Goal: Task Accomplishment & Management: Manage account settings

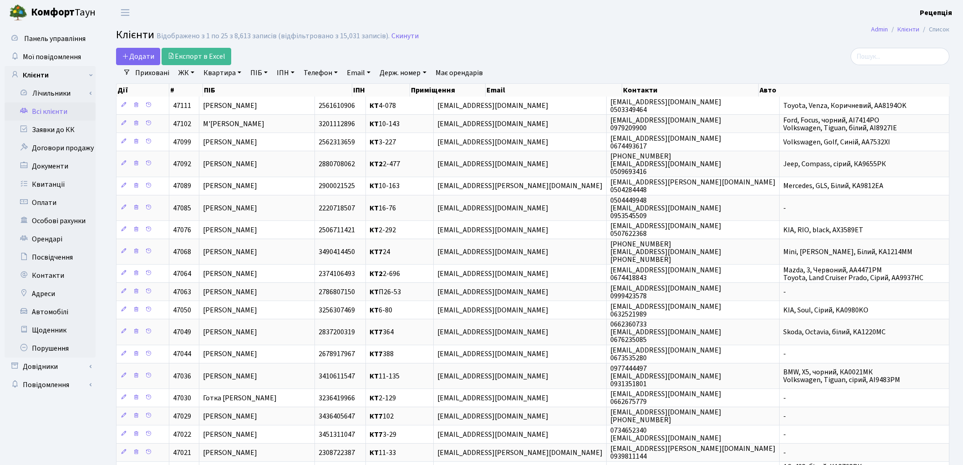
select select "25"
click at [339, 71] on link "Телефон" at bounding box center [320, 72] width 41 height 15
type input "0636379501"
drag, startPoint x: 344, startPoint y: 87, endPoint x: 287, endPoint y: 87, distance: 57.4
click at [284, 87] on div "Додати Експорт в Excel Фільтри Приховані ЖК КТ, вул. Регенераторна, 4 КТ2, прос…" at bounding box center [532, 349] width 847 height 602
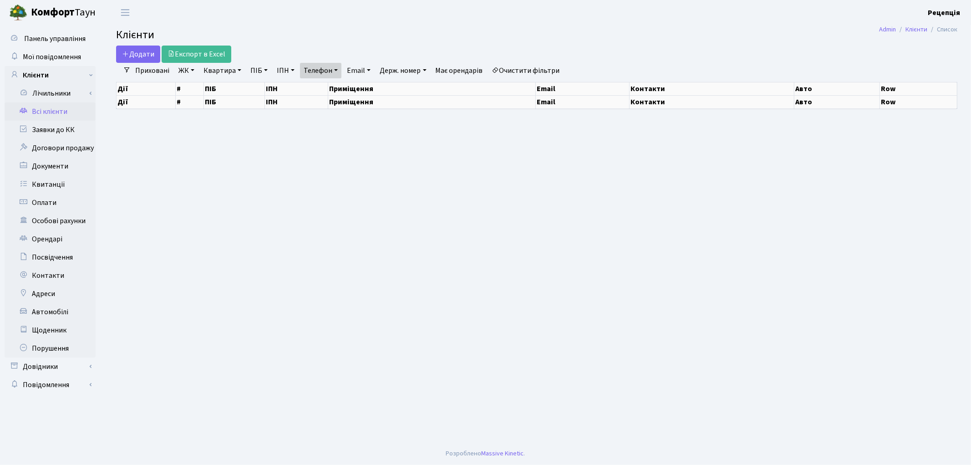
select select "25"
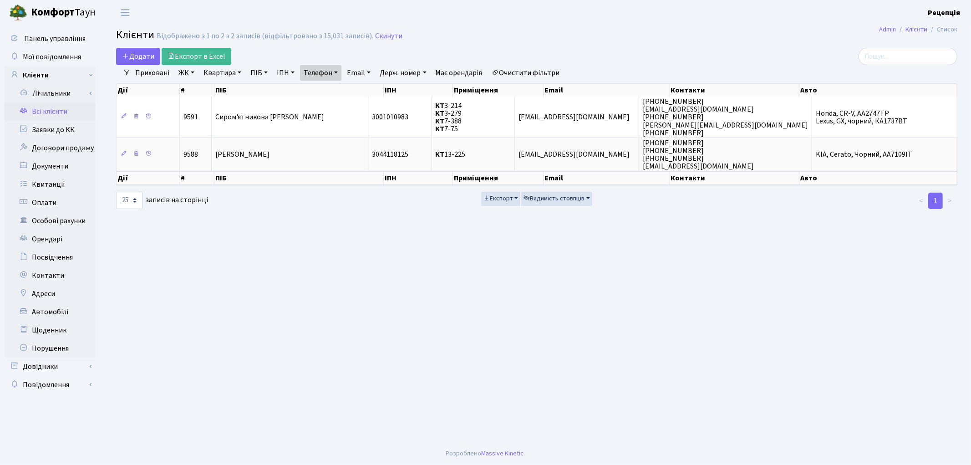
click at [334, 74] on link "Телефон" at bounding box center [320, 72] width 41 height 15
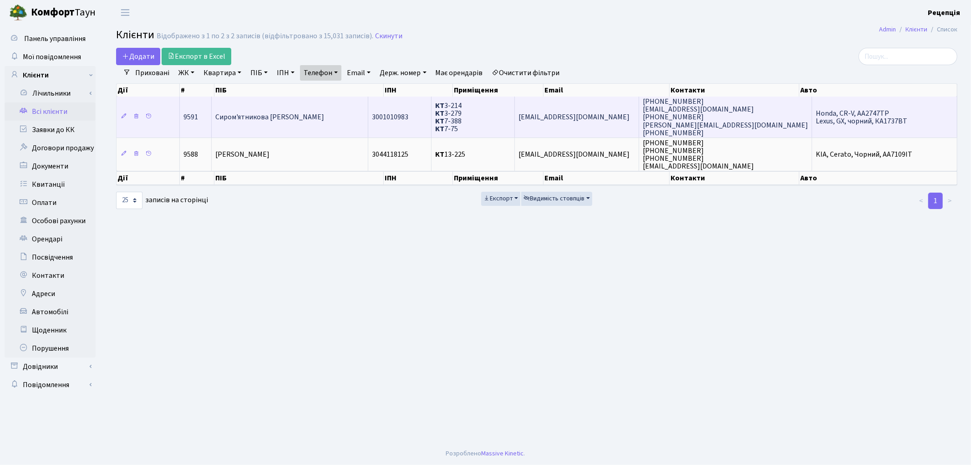
click at [503, 111] on td "КТ 3-214 КТ 3-279 КТ 7-388 КТ 7-75" at bounding box center [473, 117] width 83 height 41
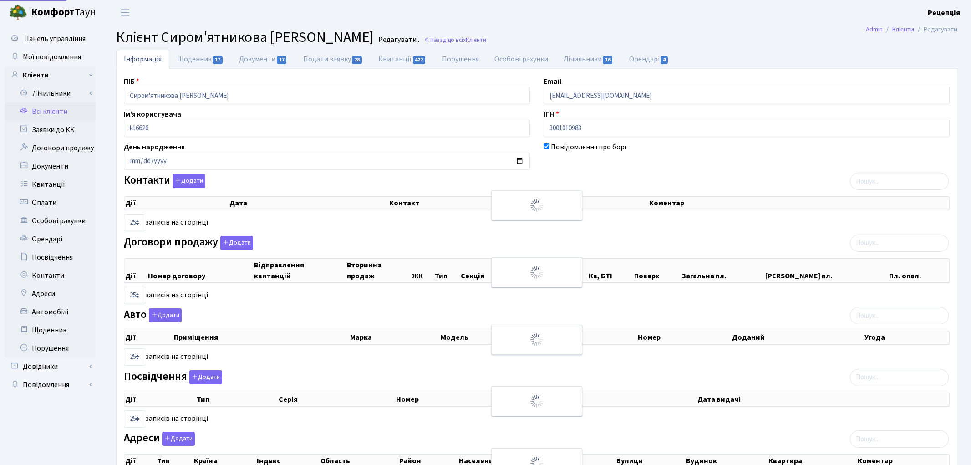
select select "25"
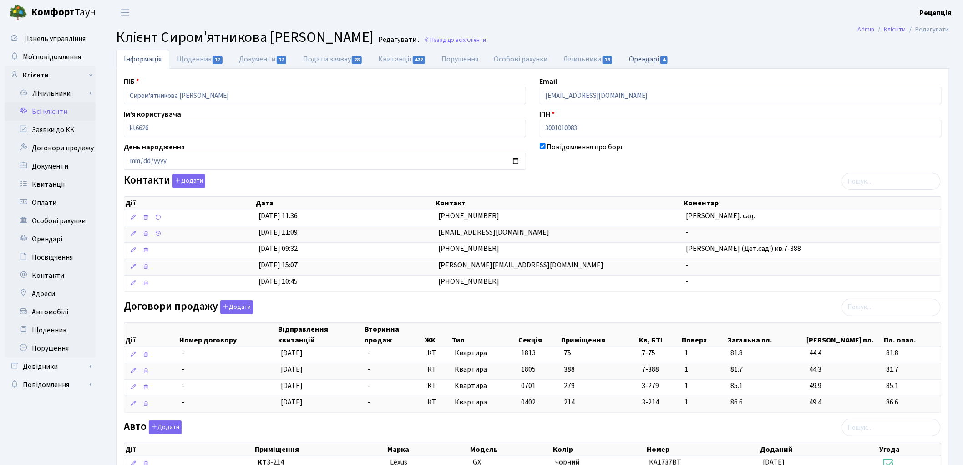
click at [649, 61] on link "Орендарі 4" at bounding box center [648, 59] width 55 height 19
select select "25"
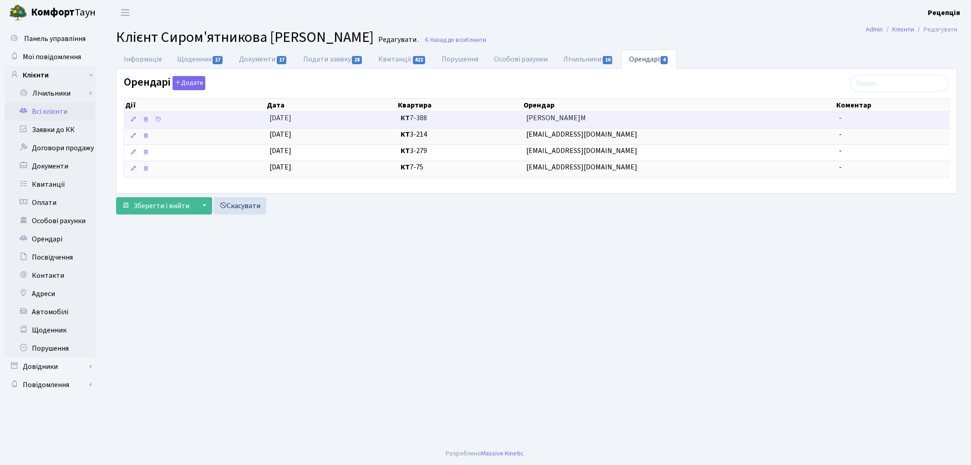
click at [537, 119] on span "[PERSON_NAME]М" at bounding box center [678, 118] width 305 height 10
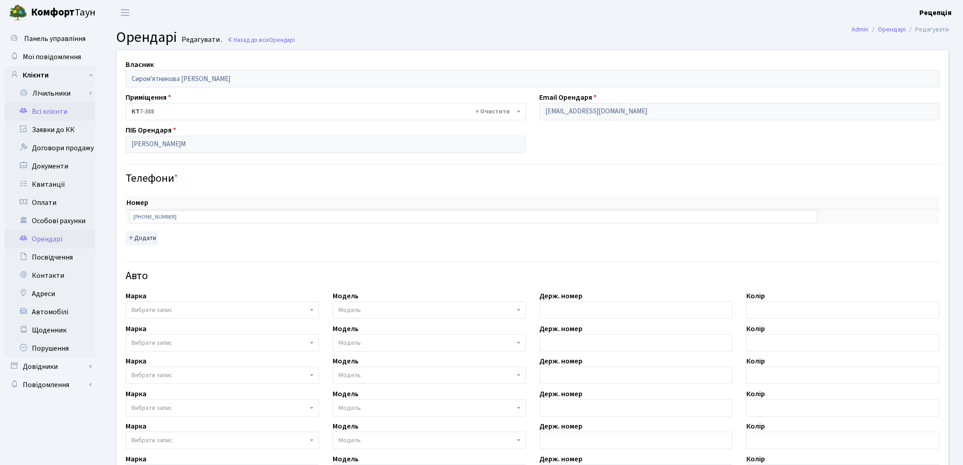
click at [67, 112] on link "Всі клієнти" at bounding box center [50, 111] width 91 height 18
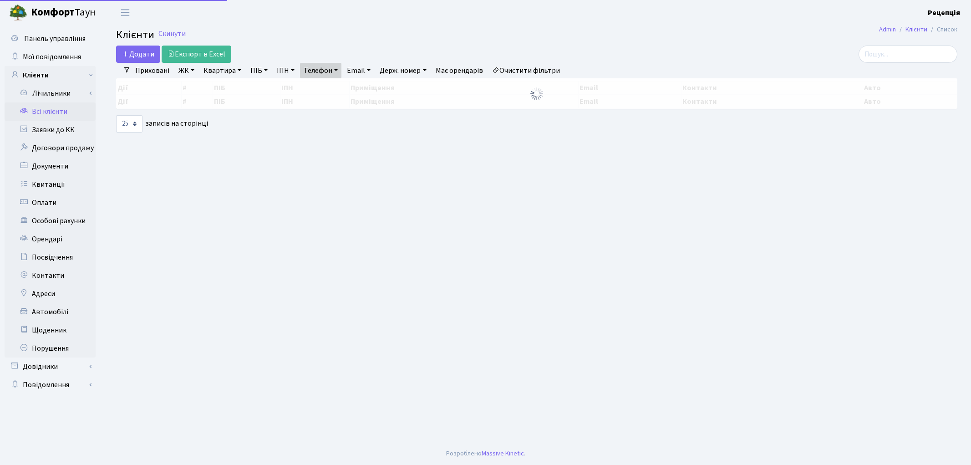
select select "25"
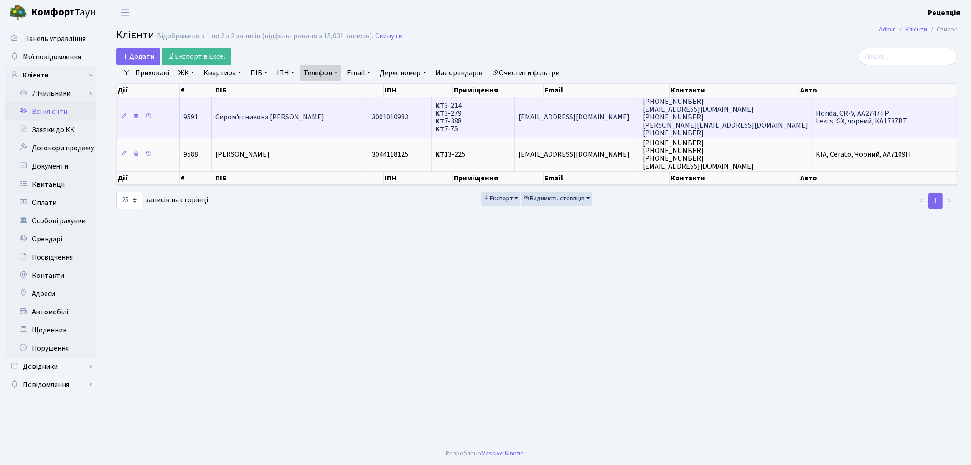
click at [342, 112] on td "Сиром'ятникова [PERSON_NAME]" at bounding box center [290, 117] width 157 height 41
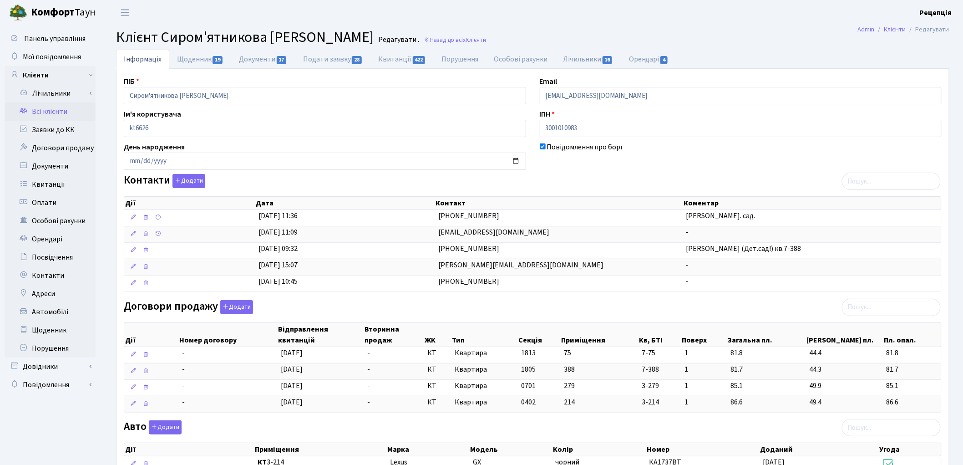
click at [52, 111] on link "Всі клієнти" at bounding box center [50, 111] width 91 height 18
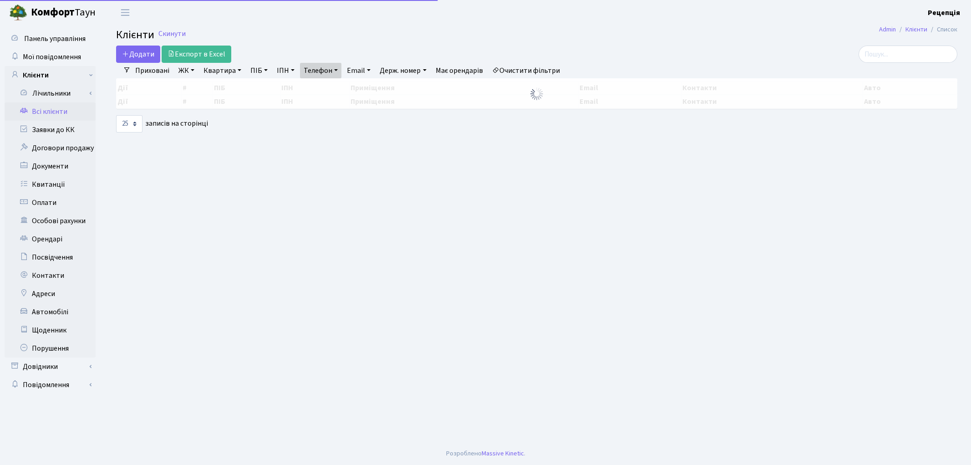
select select "25"
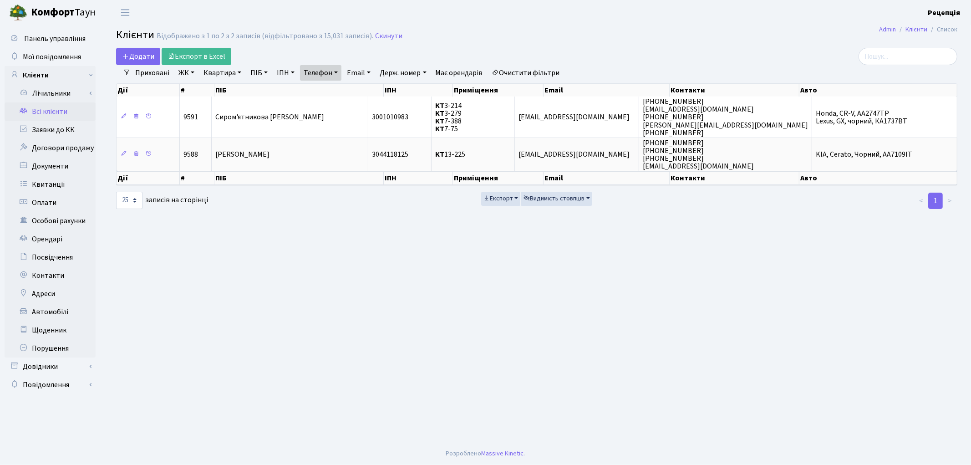
click at [529, 71] on link "Очистити фільтри" at bounding box center [526, 72] width 75 height 15
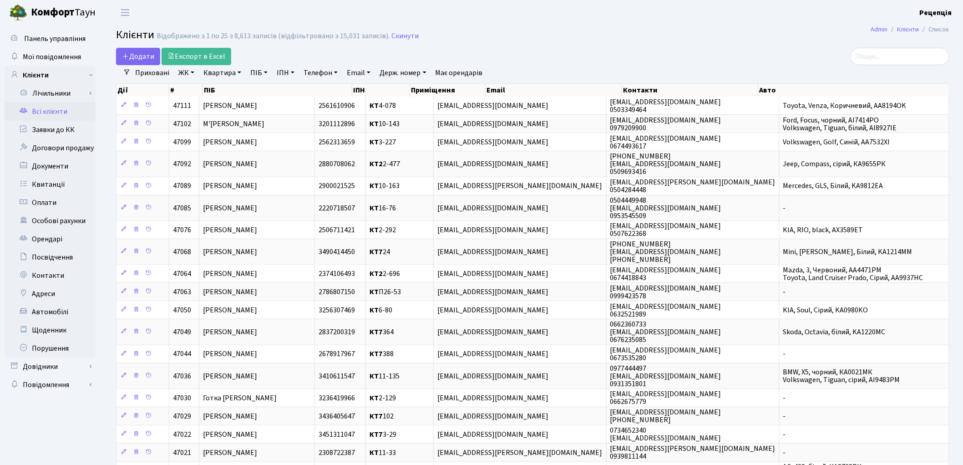
click at [188, 76] on link "ЖК" at bounding box center [186, 72] width 23 height 15
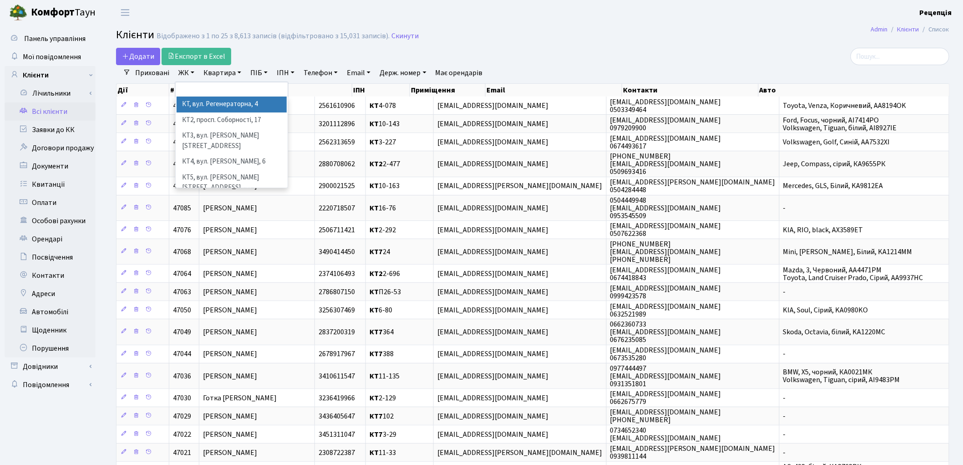
click at [205, 99] on li "КТ, вул. Регенераторна, 4" at bounding box center [232, 105] width 110 height 16
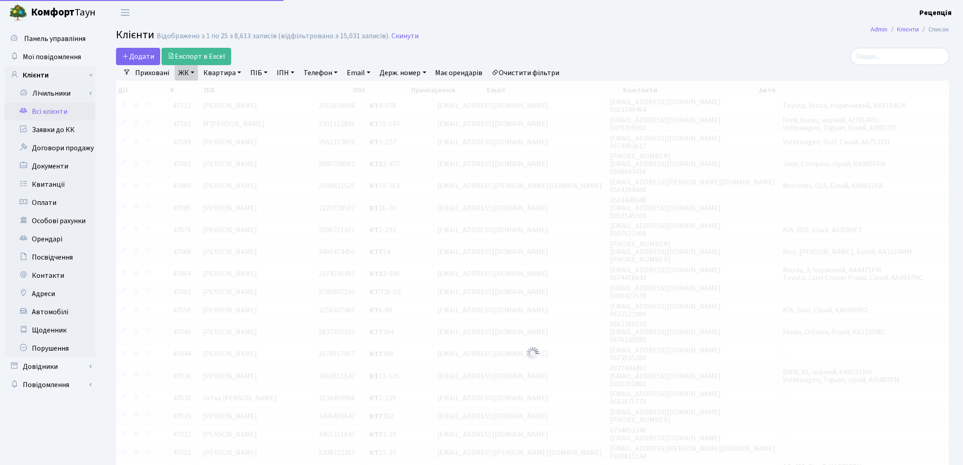
click at [231, 71] on link "Квартира" at bounding box center [222, 72] width 45 height 15
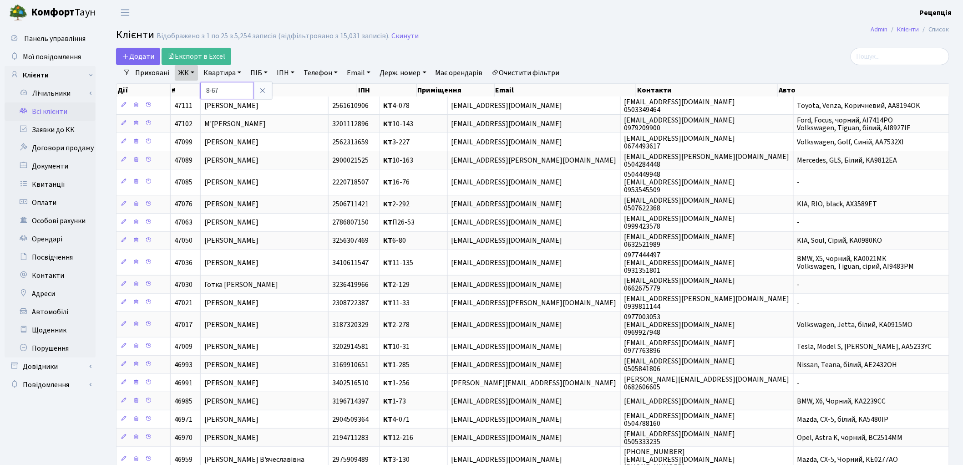
type input "8-67"
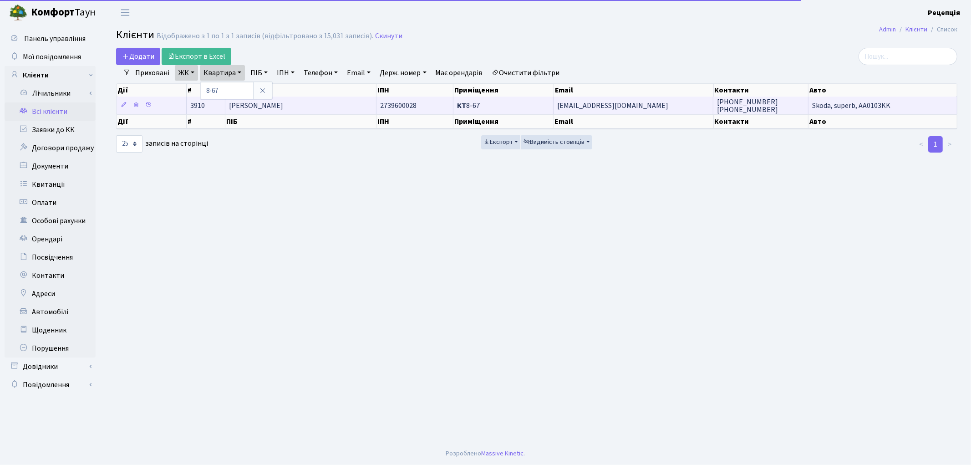
click at [251, 108] on span "Люта Тетяна Миколаївна" at bounding box center [256, 106] width 54 height 10
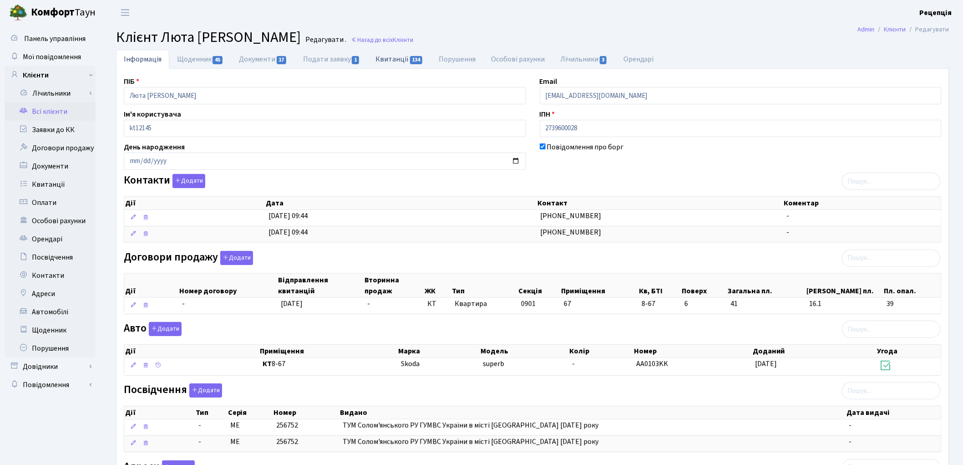
click at [392, 56] on link "Квитанції 134" at bounding box center [399, 59] width 63 height 19
select select "25"
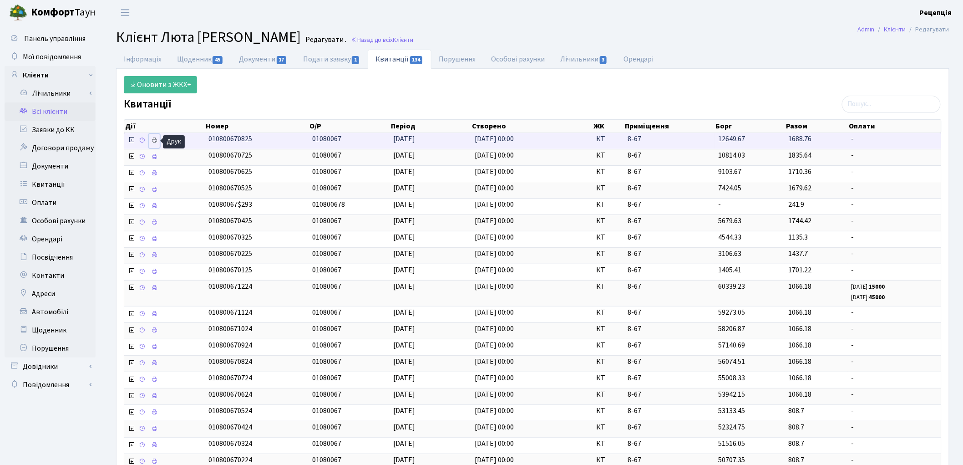
click at [153, 139] on icon at bounding box center [154, 140] width 6 height 6
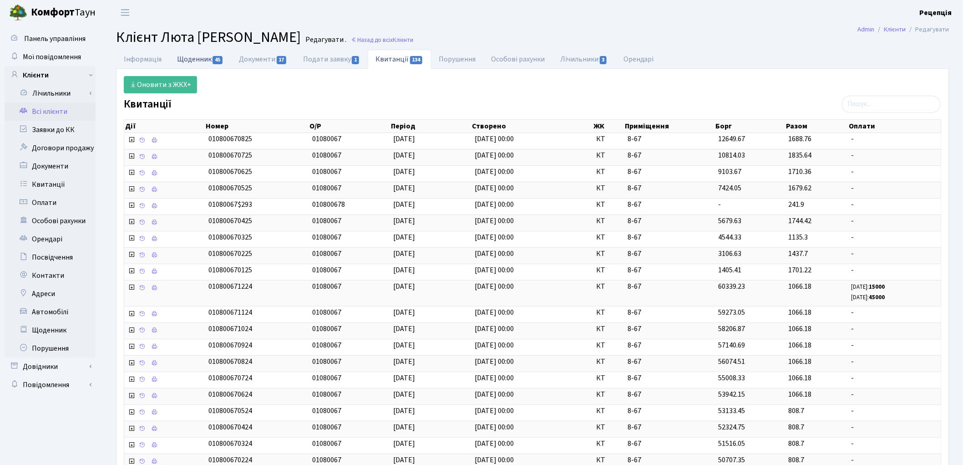
click at [188, 61] on link "Щоденник 45" at bounding box center [200, 59] width 62 height 19
select select "25"
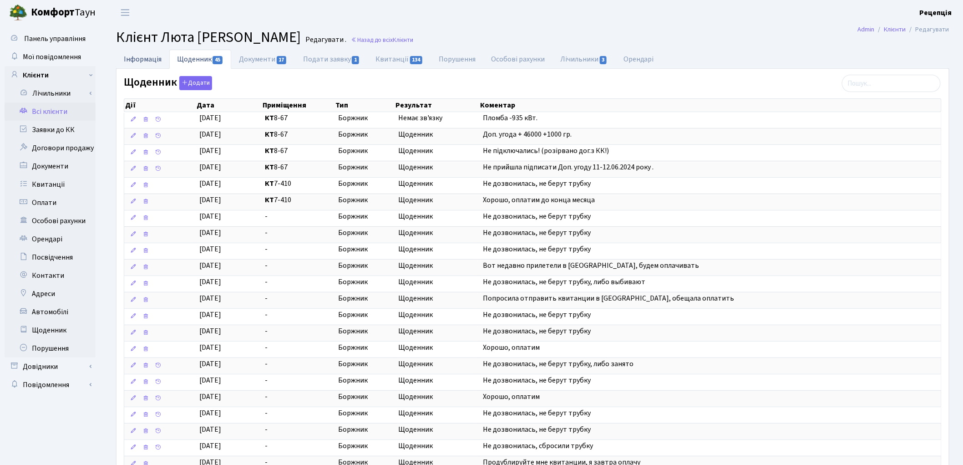
click at [142, 57] on link "Інформація" at bounding box center [142, 59] width 53 height 19
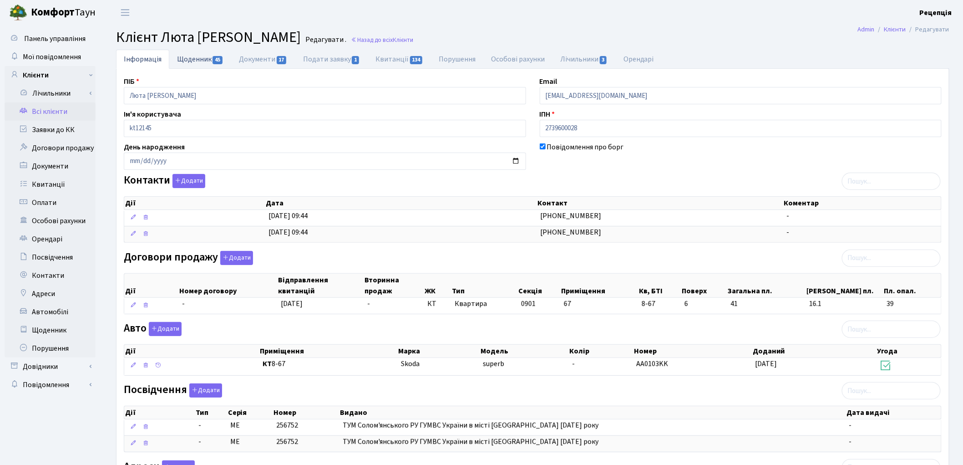
click at [193, 61] on link "Щоденник 45" at bounding box center [200, 59] width 62 height 19
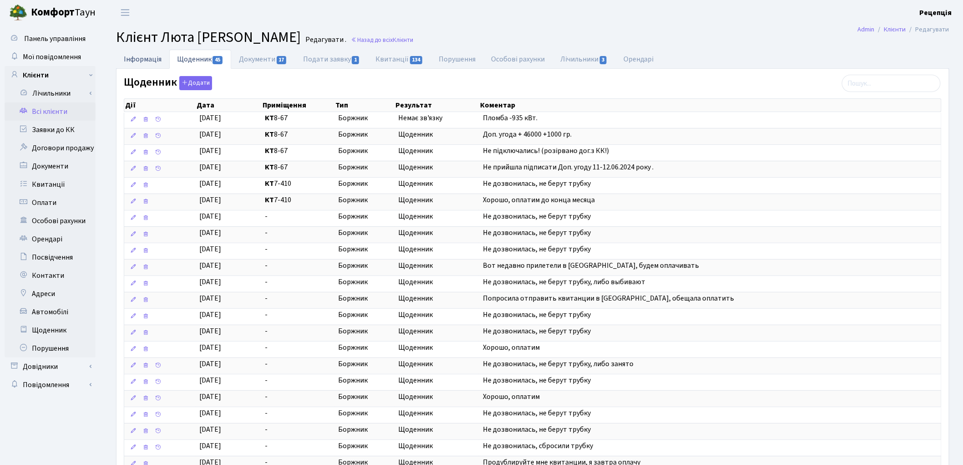
click at [158, 61] on link "Інформація" at bounding box center [142, 59] width 53 height 19
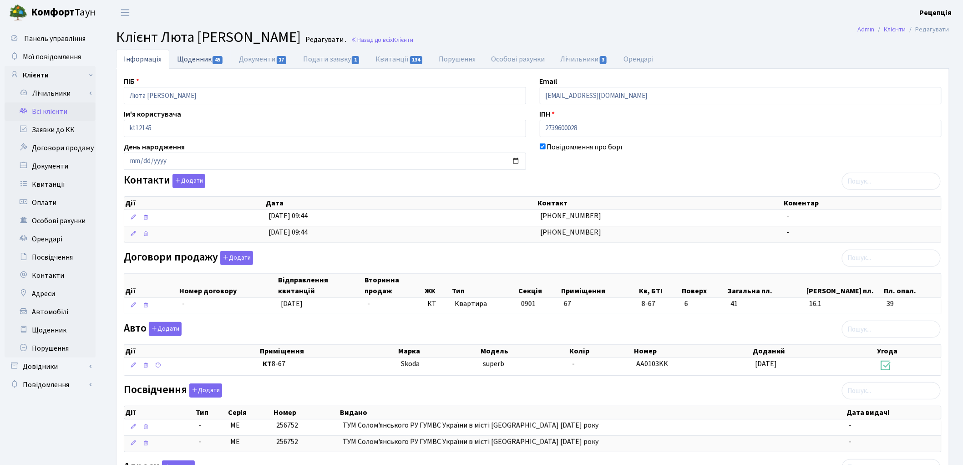
click at [192, 61] on link "Щоденник 45" at bounding box center [200, 59] width 62 height 19
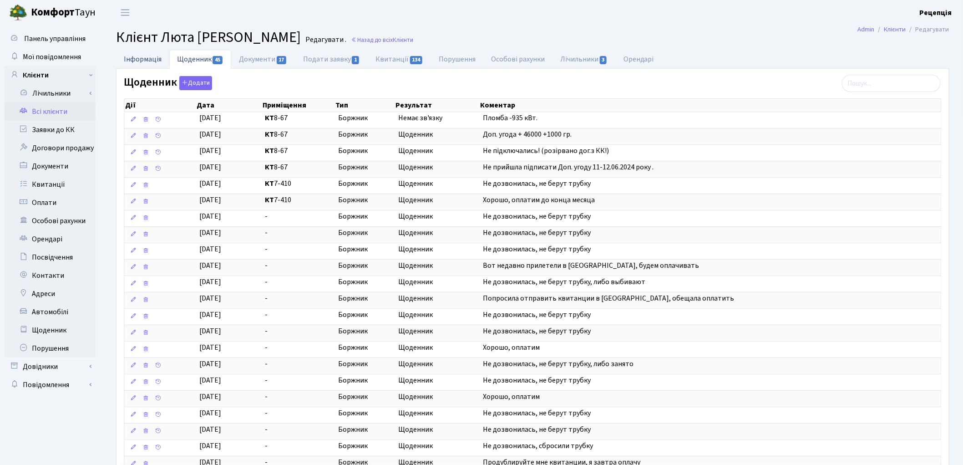
click at [157, 60] on link "Інформація" at bounding box center [142, 59] width 53 height 19
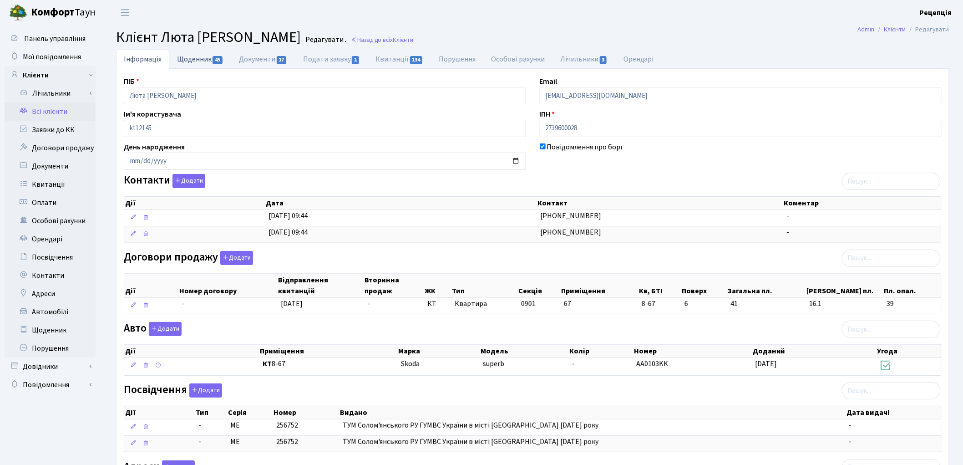
click at [184, 61] on link "Щоденник 45" at bounding box center [200, 59] width 62 height 19
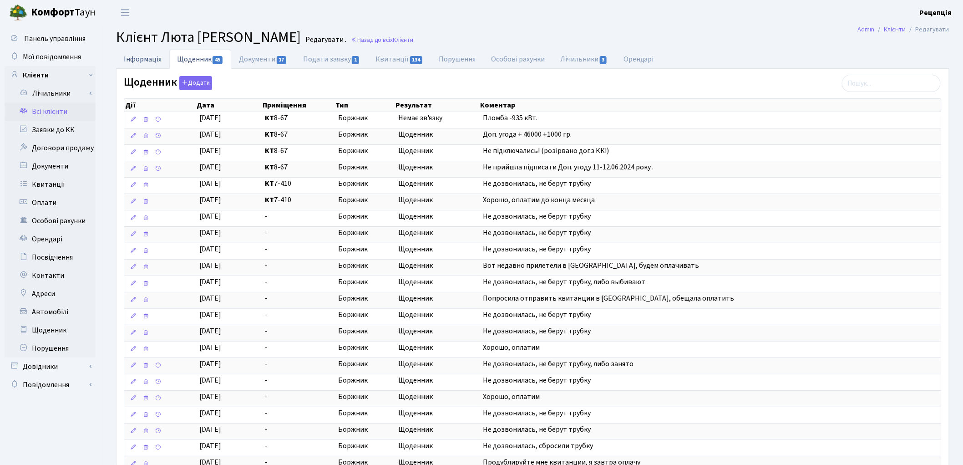
click at [134, 59] on link "Інформація" at bounding box center [142, 59] width 53 height 19
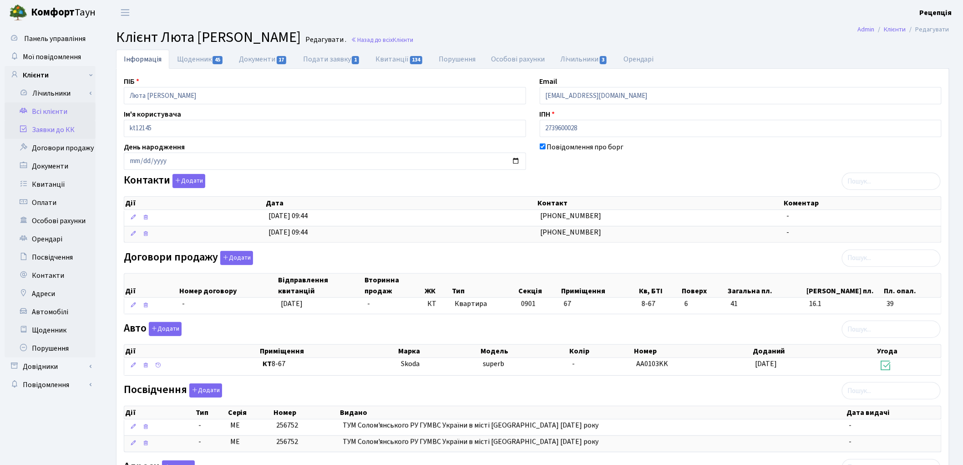
click at [34, 135] on link "Заявки до КК" at bounding box center [50, 130] width 91 height 18
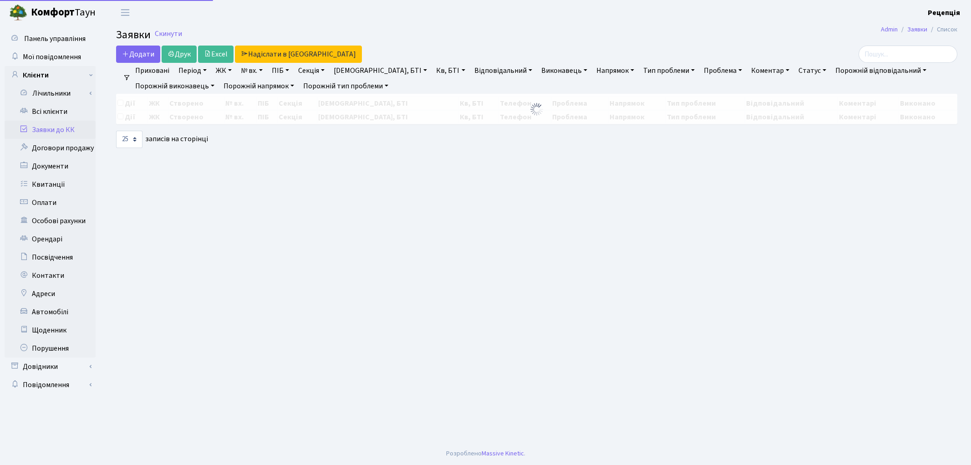
select select "25"
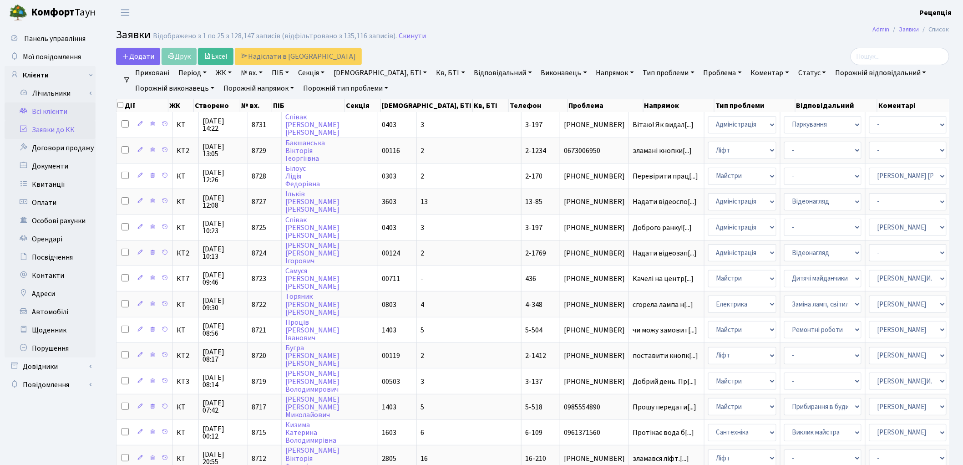
click at [41, 112] on link "Всі клієнти" at bounding box center [50, 111] width 91 height 18
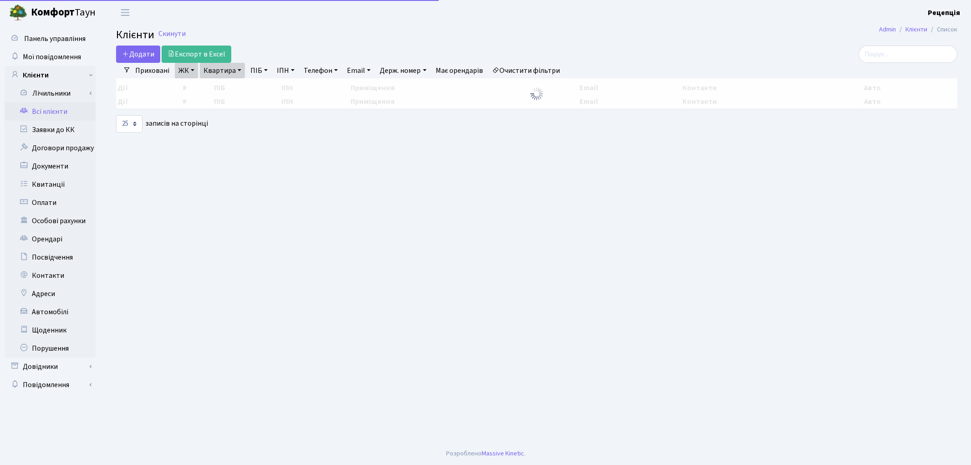
select select "25"
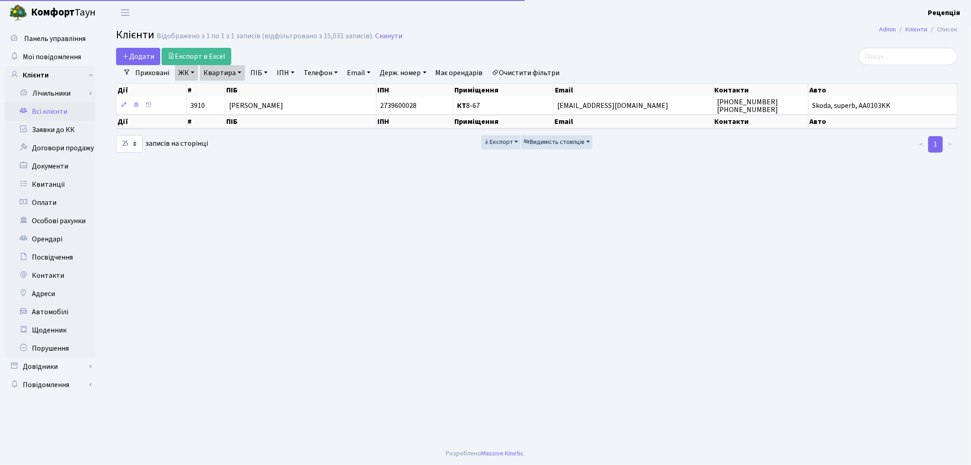
click at [545, 73] on link "Очистити фільтри" at bounding box center [526, 72] width 75 height 15
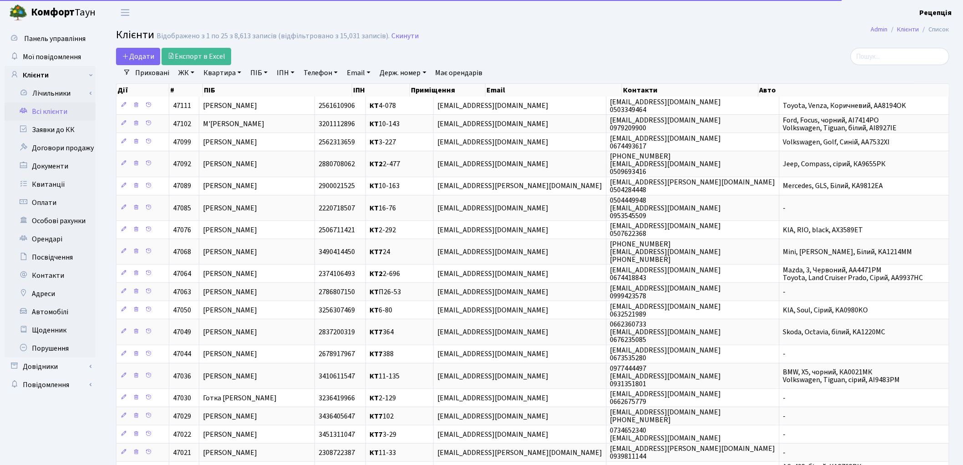
click at [320, 71] on link "Телефон" at bounding box center [320, 72] width 41 height 15
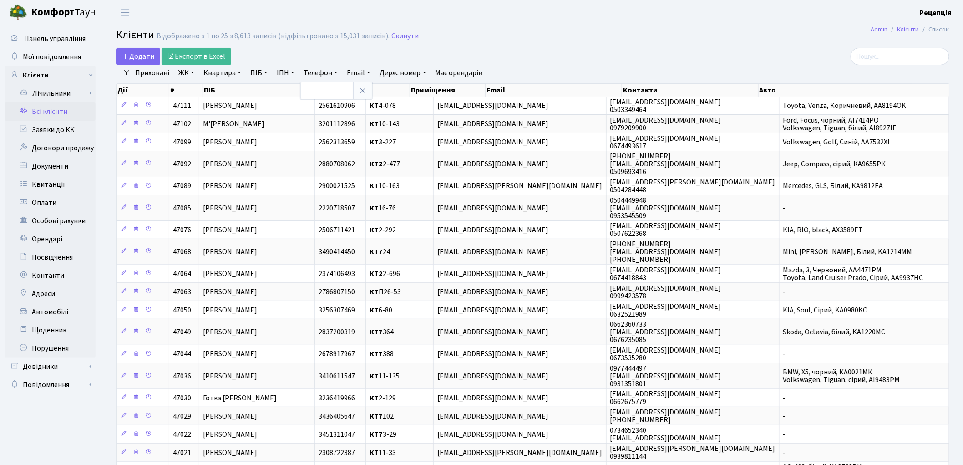
click at [535, 49] on div "Додати Експорт в Excel" at bounding box center [391, 56] width 551 height 17
click at [256, 74] on link "ПІБ" at bounding box center [259, 72] width 25 height 15
click at [330, 69] on link "Телефон" at bounding box center [320, 72] width 41 height 15
click at [262, 73] on link "ПІБ" at bounding box center [259, 72] width 25 height 15
type input "ніконова"
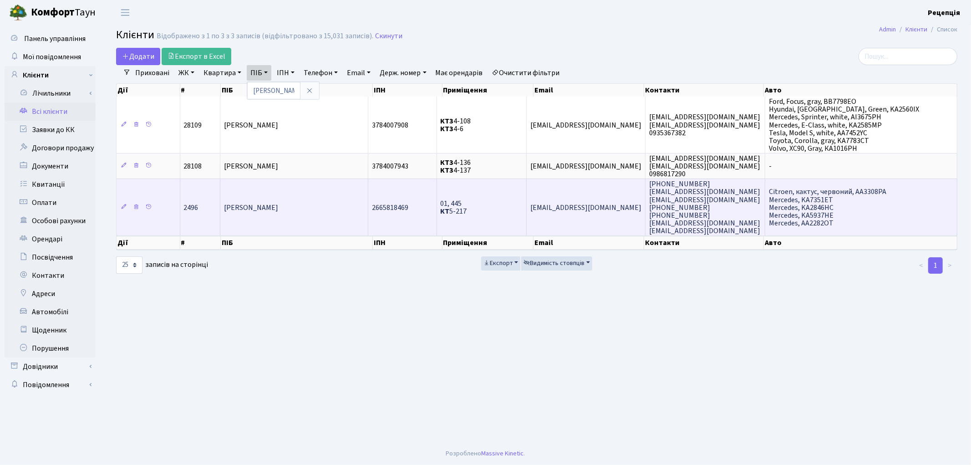
click at [328, 198] on td "Ніконова Іванна Валеріївна" at bounding box center [294, 206] width 148 height 57
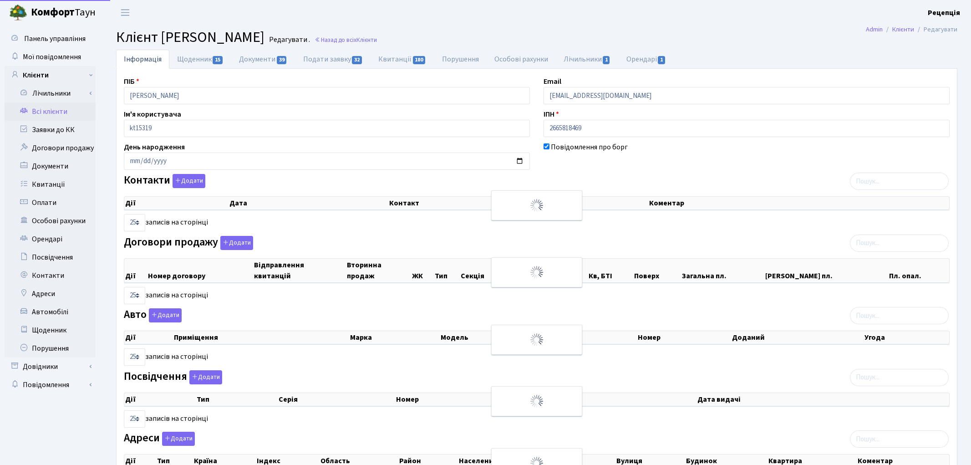
select select "25"
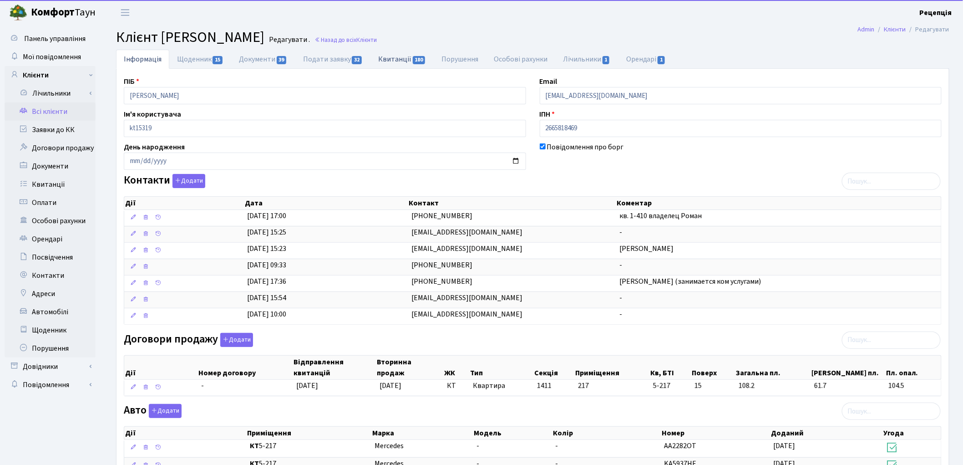
click at [406, 59] on link "Квитанції 180" at bounding box center [402, 59] width 63 height 19
select select "25"
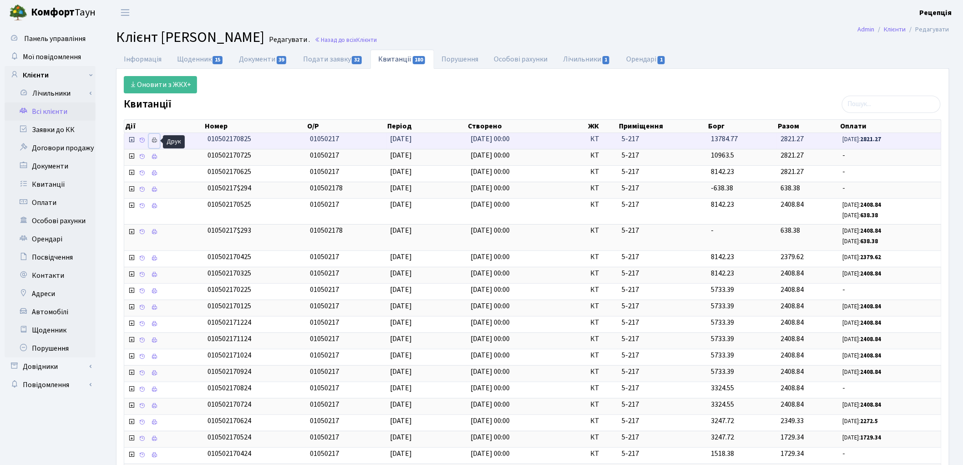
click at [158, 139] on link at bounding box center [154, 141] width 11 height 14
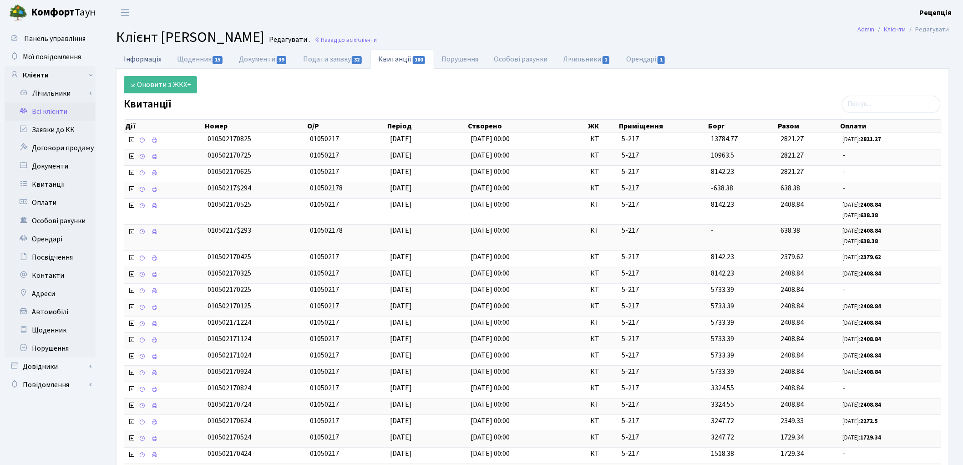
click at [165, 57] on link "Інформація" at bounding box center [142, 59] width 53 height 19
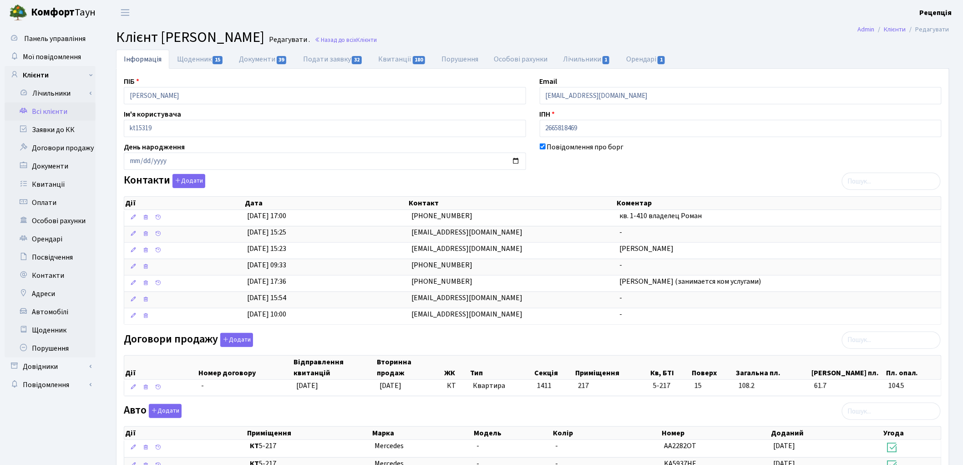
click at [70, 110] on link "Всі клієнти" at bounding box center [50, 111] width 91 height 18
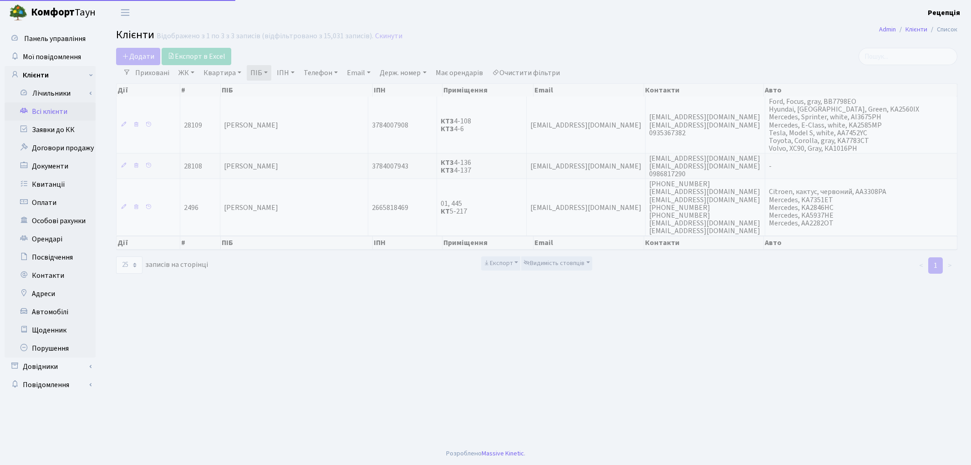
select select "25"
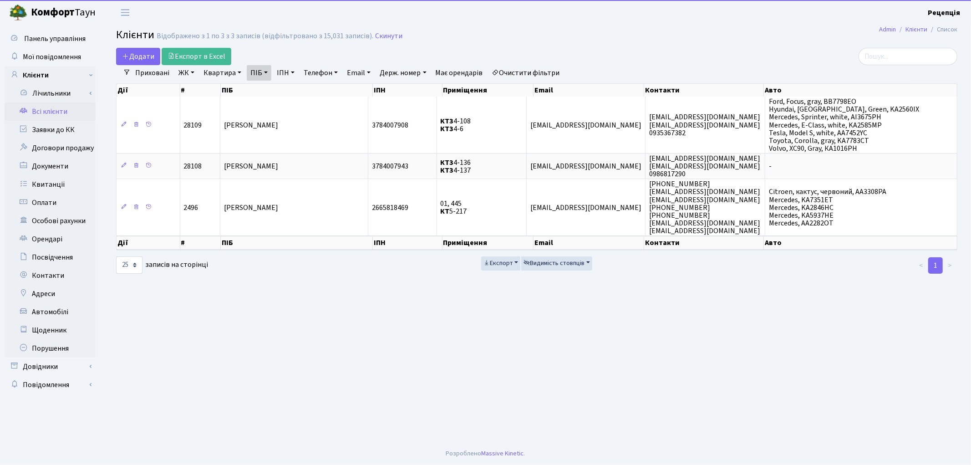
click at [551, 70] on link "Очистити фільтри" at bounding box center [526, 72] width 75 height 15
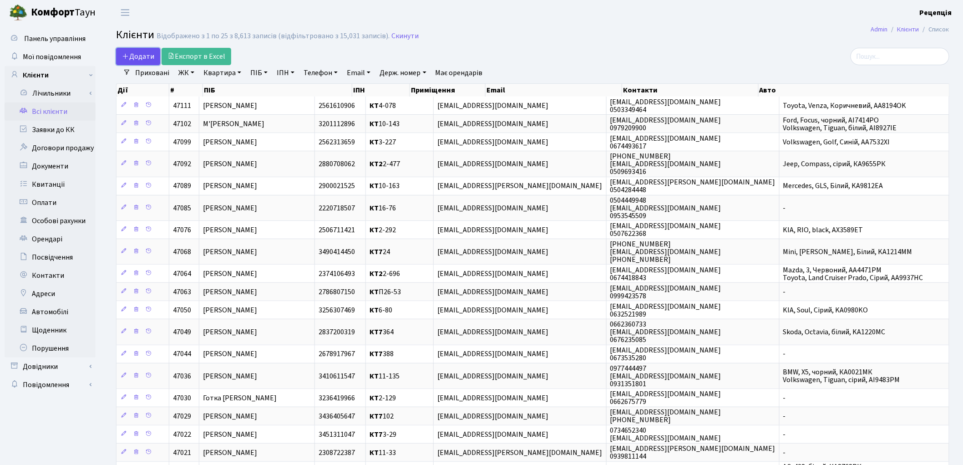
click at [134, 58] on span "Додати" at bounding box center [138, 56] width 32 height 10
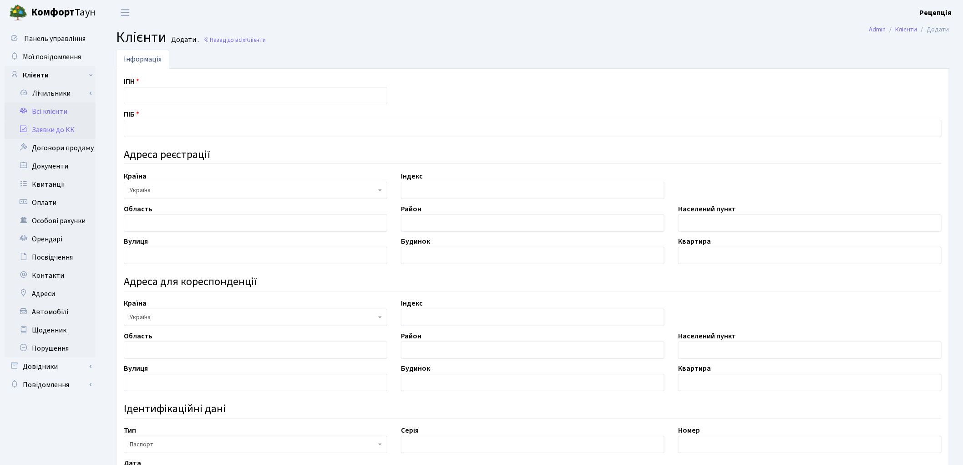
click at [78, 127] on link "Заявки до КК" at bounding box center [50, 130] width 91 height 18
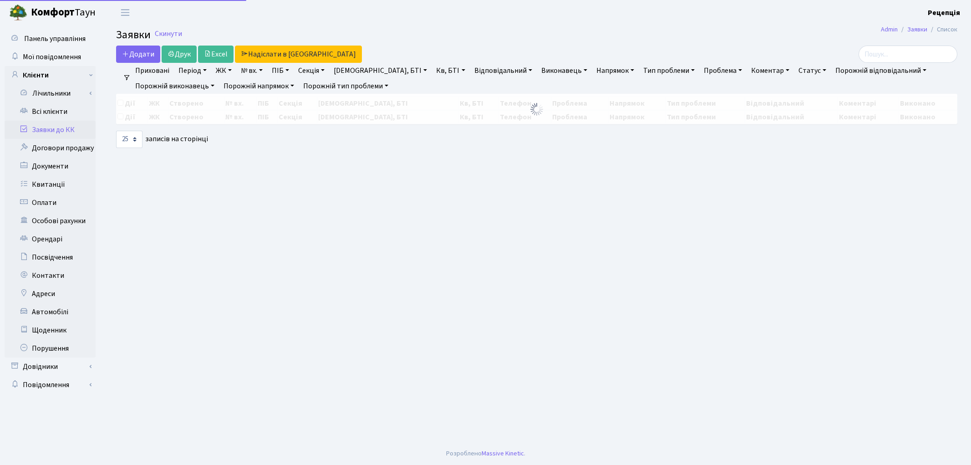
select select "25"
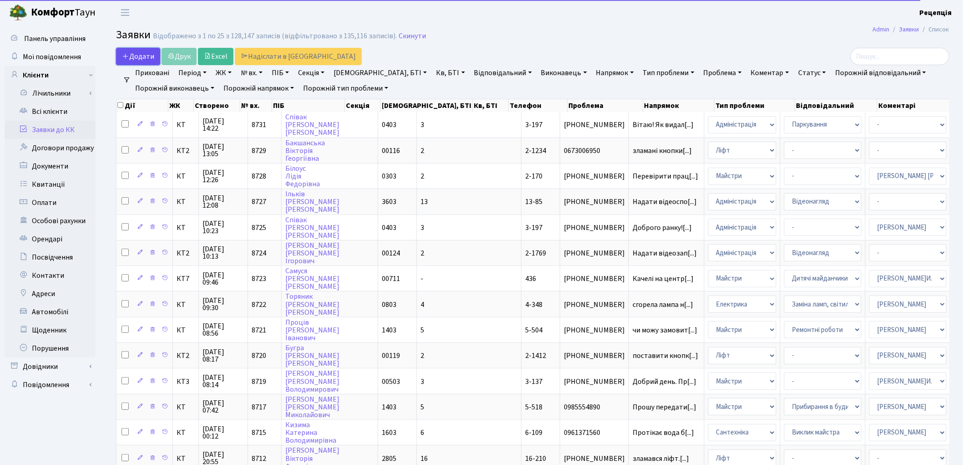
click at [128, 54] on icon at bounding box center [125, 55] width 7 height 7
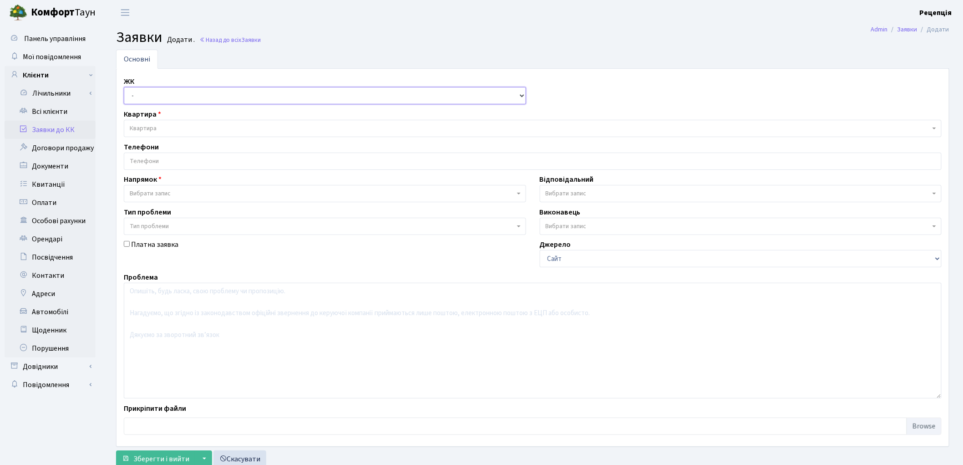
click at [151, 97] on select "- КТ, вул. Регенераторна, 4 КТ2, просп. Соборності, 17 КТ3, вул. Березнева, 16 …" at bounding box center [325, 95] width 402 height 17
select select "271"
click at [124, 87] on select "- КТ, вул. Регенераторна, 4 КТ2, просп. Соборності, 17 КТ3, вул. Березнева, 16 …" at bounding box center [325, 95] width 402 height 17
select select
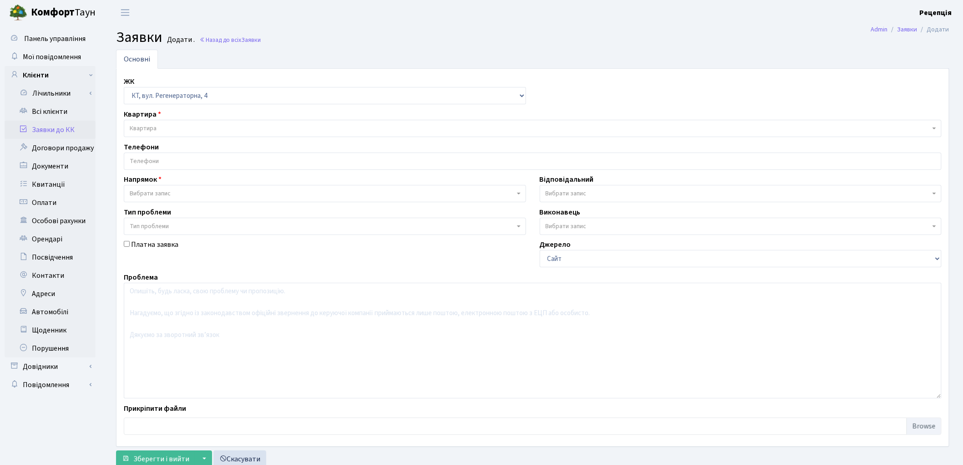
click at [157, 123] on span "Квартира" at bounding box center [533, 128] width 818 height 17
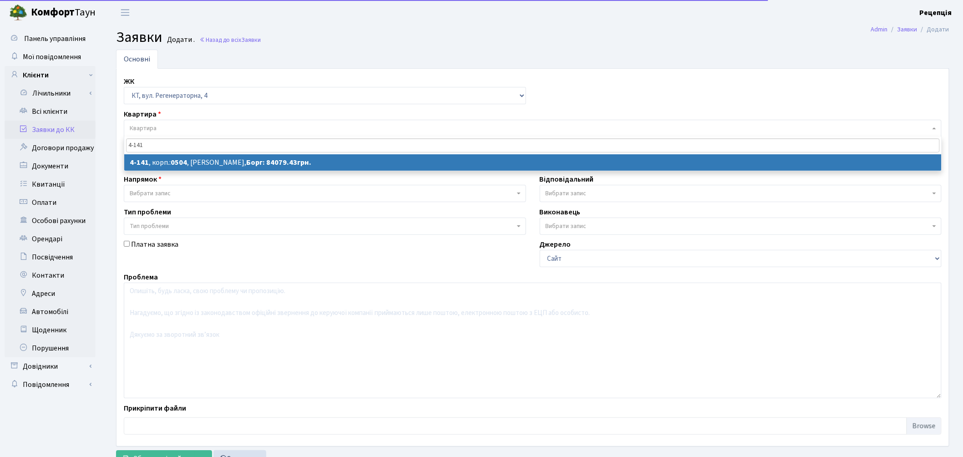
type input "4-141"
select select
select select "1137"
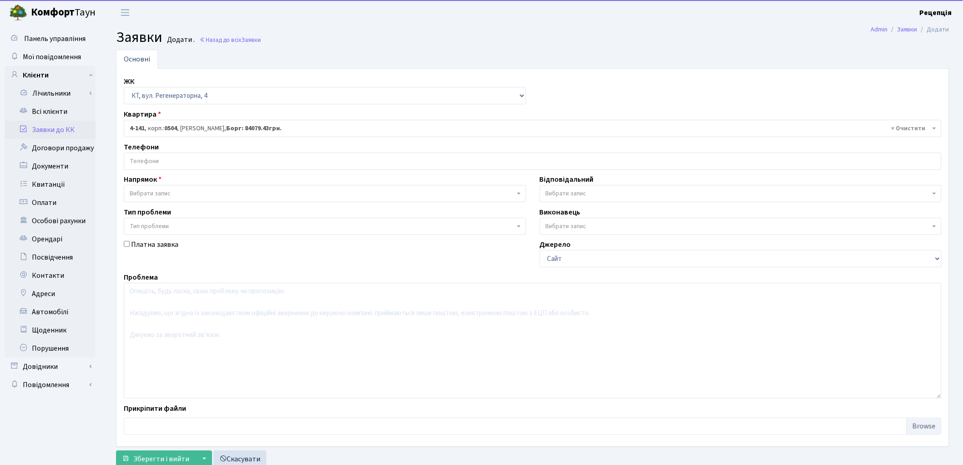
click at [163, 164] on input "search" at bounding box center [532, 161] width 817 height 16
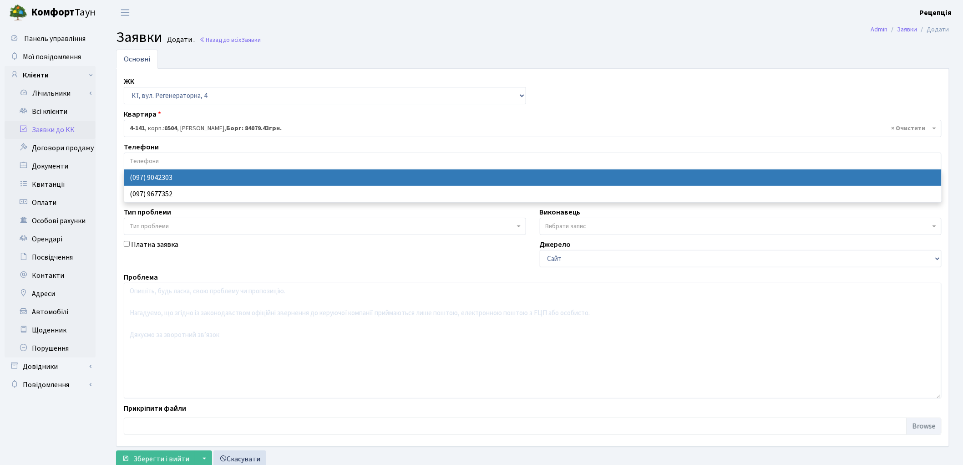
select select "13762"
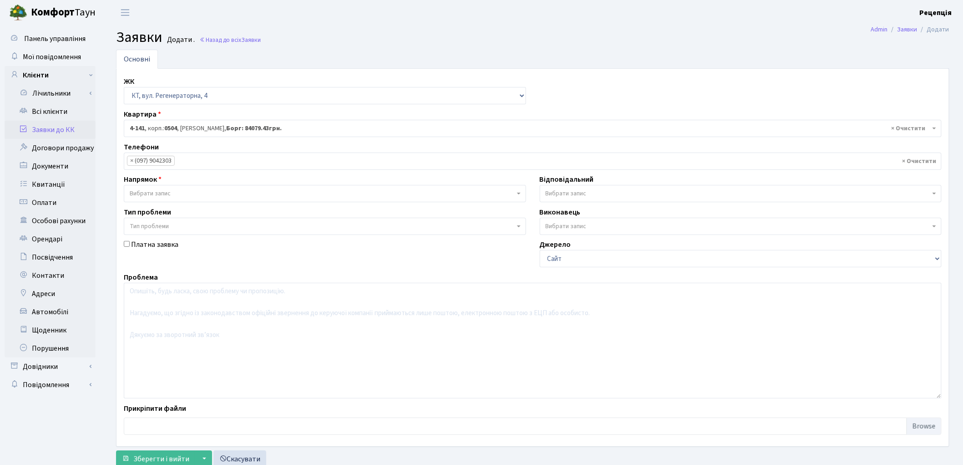
click at [169, 185] on div "Напрямок - Адміністрація Домофон, СКД Ліфт Майстри Сантехніка Економічний відді…" at bounding box center [325, 188] width 416 height 28
click at [170, 188] on span "Вибрати запис" at bounding box center [325, 193] width 402 height 17
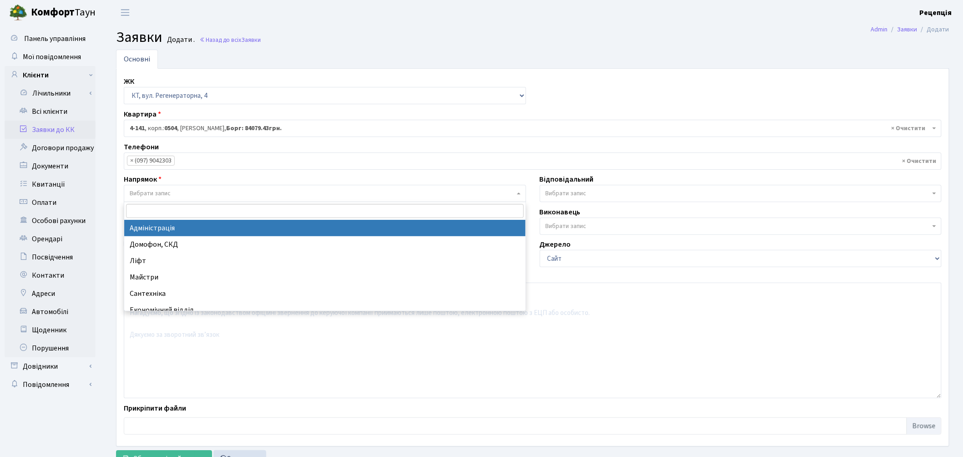
select select "5"
select select
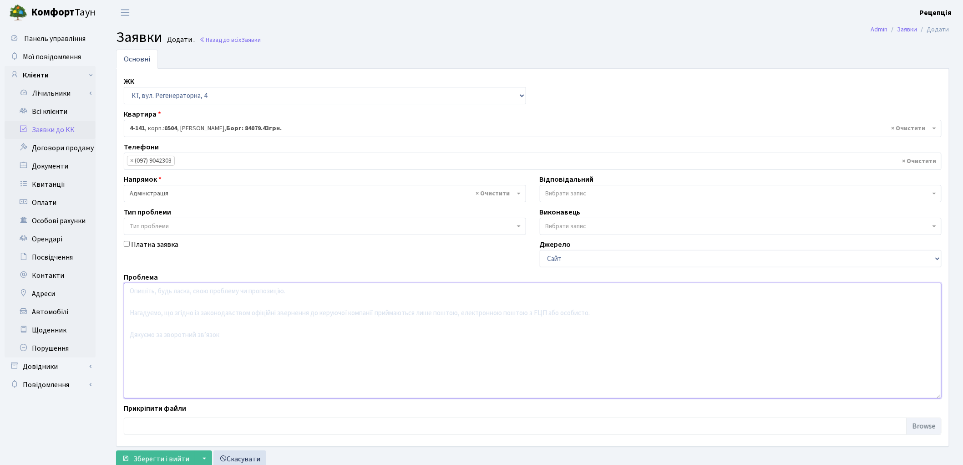
click at [178, 311] on textarea at bounding box center [533, 341] width 818 height 116
type textarea "Розтермінувати заборгованість за комунальні послуги."
click at [158, 453] on button "Зберегти і вийти" at bounding box center [155, 458] width 79 height 17
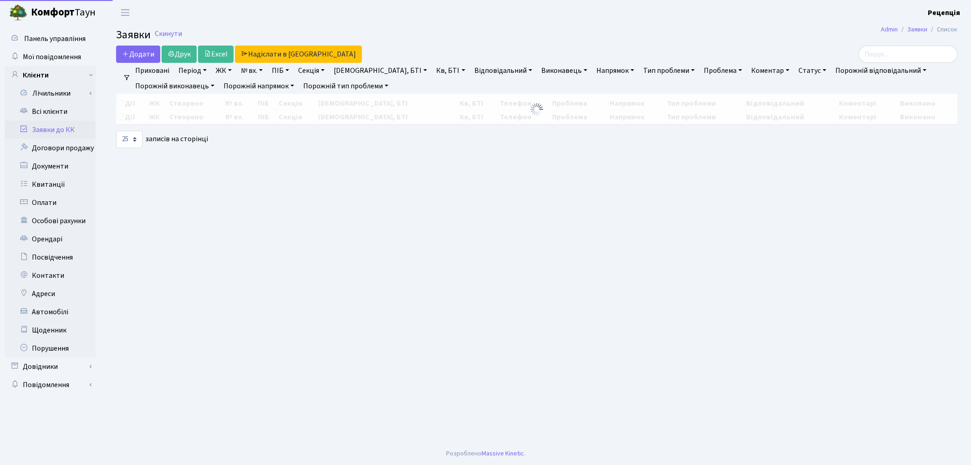
select select "25"
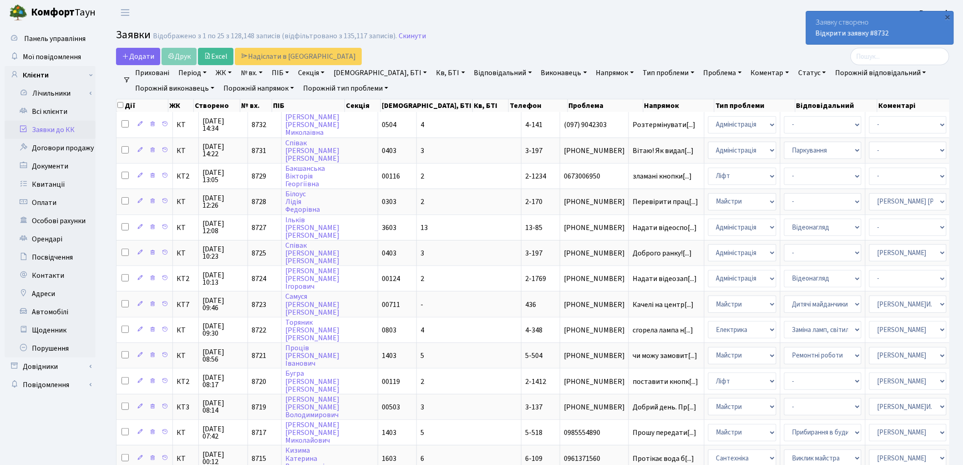
click at [700, 71] on link "Проблема" at bounding box center [723, 72] width 46 height 15
type input "п"
type input "розтермінувати\"
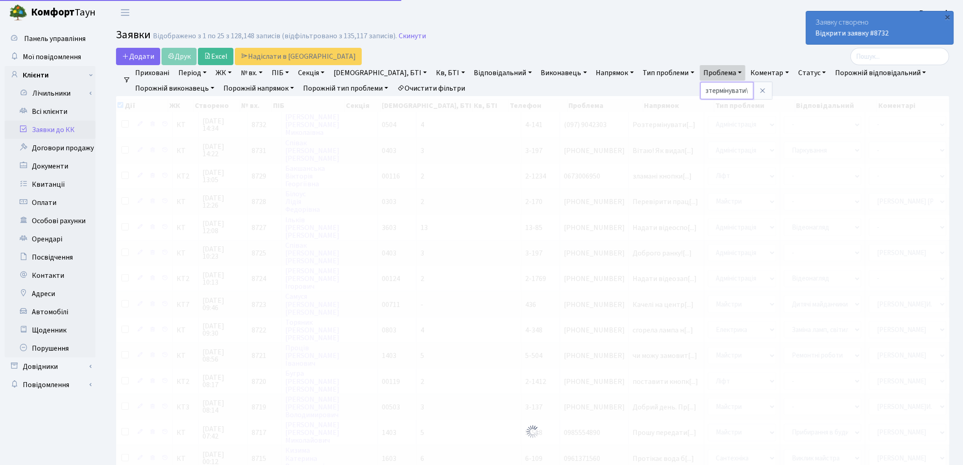
checkbox input "true"
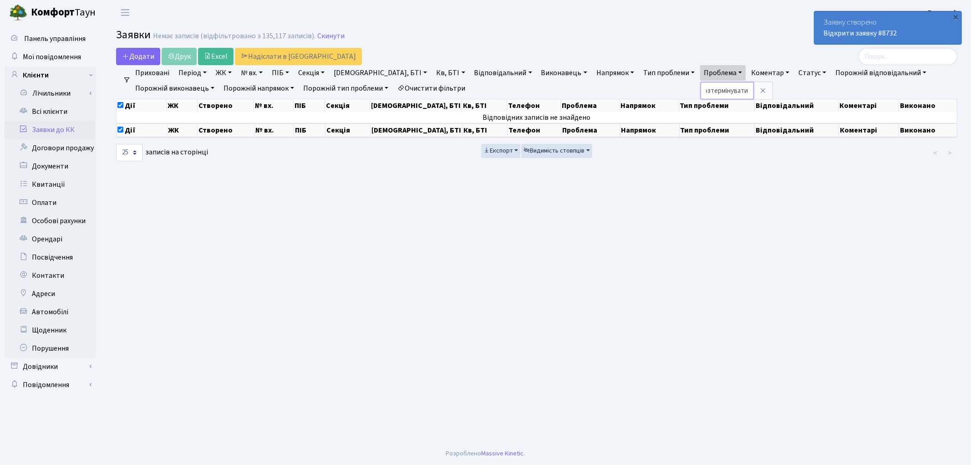
scroll to position [0, 6]
type input "розтермінувати"
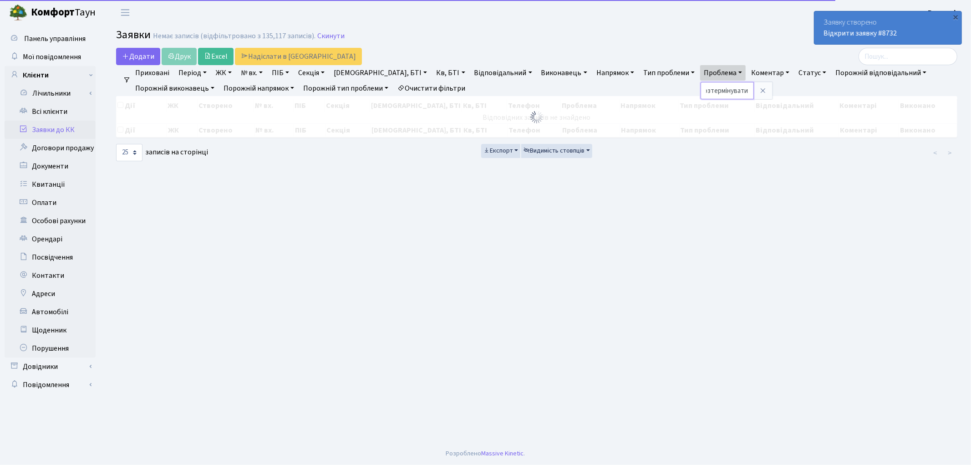
checkbox input "false"
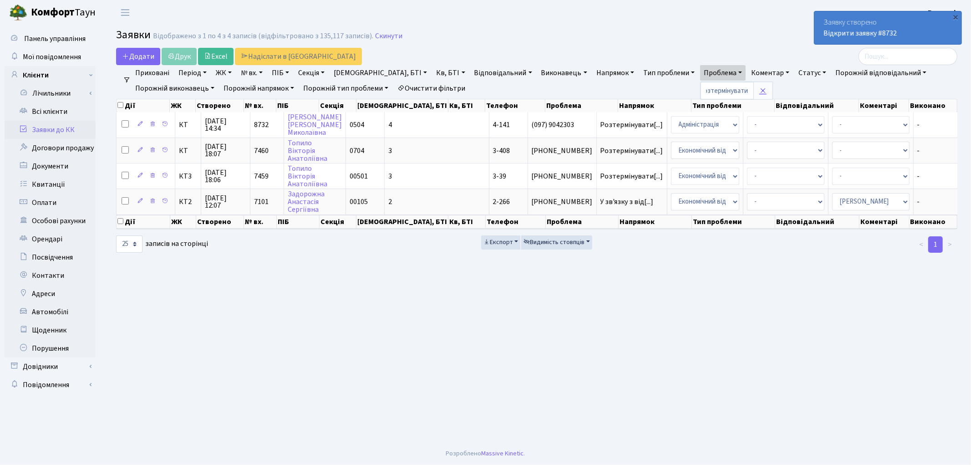
click at [759, 87] on icon at bounding box center [762, 90] width 7 height 7
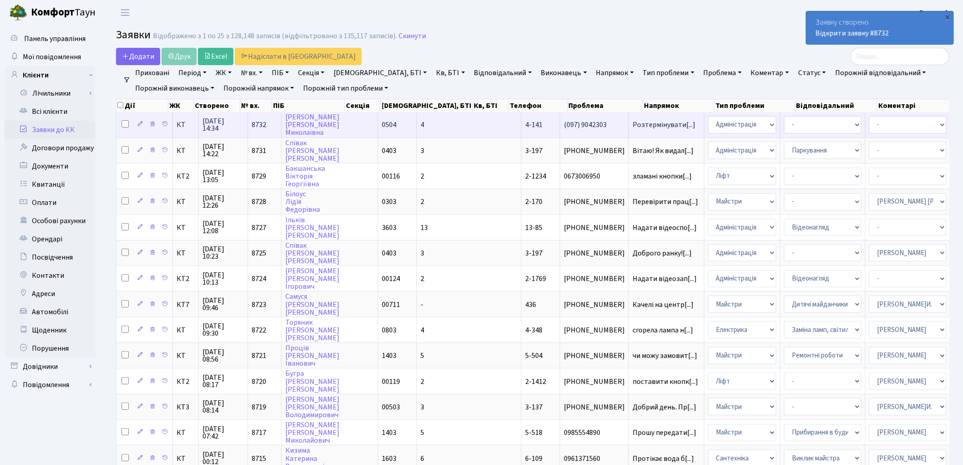
click at [430, 120] on td "4" at bounding box center [469, 124] width 105 height 25
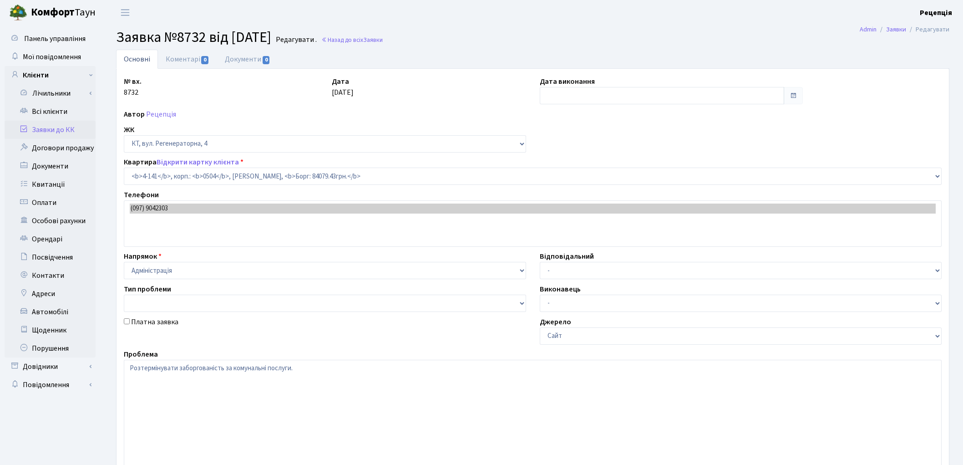
select select "1137"
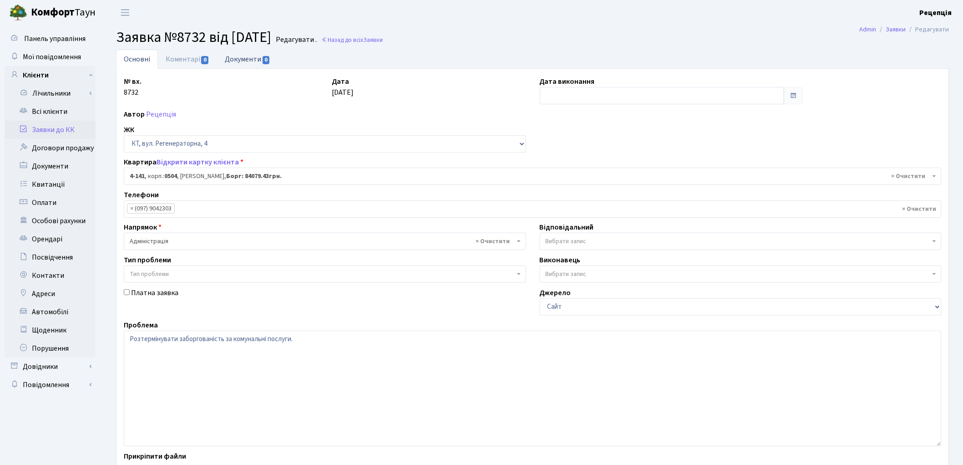
click at [255, 58] on link "Документи 0" at bounding box center [247, 59] width 61 height 19
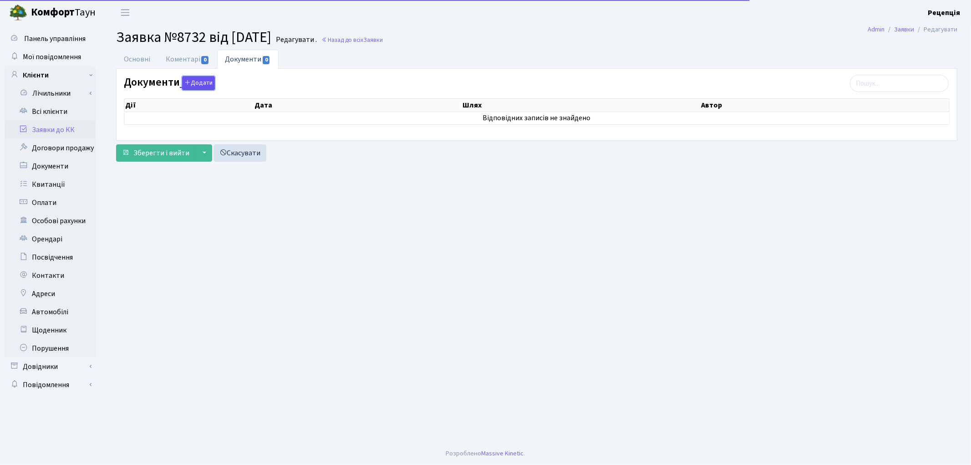
click at [207, 78] on button "Додати" at bounding box center [198, 83] width 33 height 14
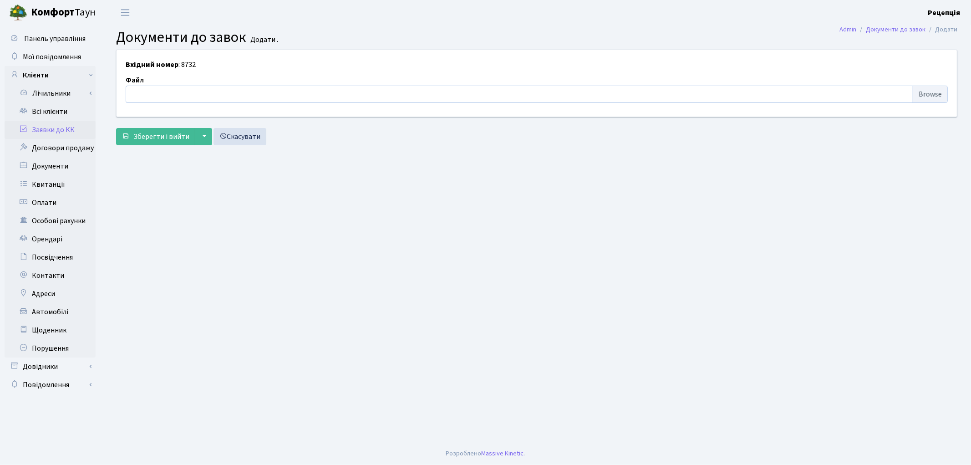
click at [925, 96] on input "file" at bounding box center [537, 94] width 822 height 17
type input "C:\fakepath\сканирование0762.pdf"
click at [157, 139] on span "Зберегти і вийти" at bounding box center [161, 137] width 56 height 10
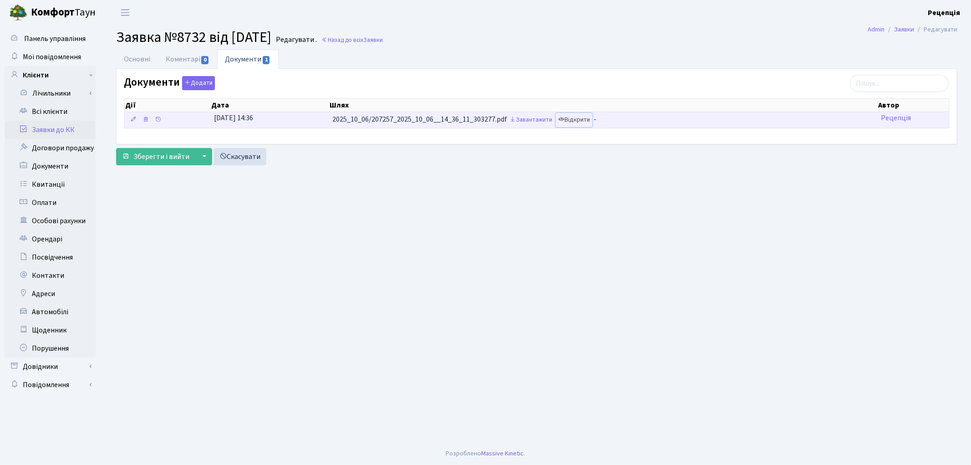
click at [579, 117] on link "Відкрити" at bounding box center [574, 120] width 36 height 14
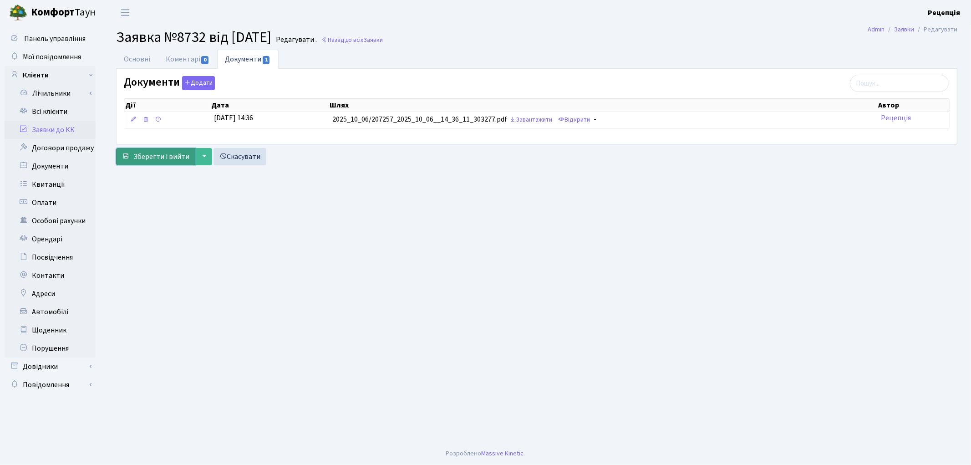
click at [168, 156] on span "Зберегти і вийти" at bounding box center [161, 157] width 56 height 10
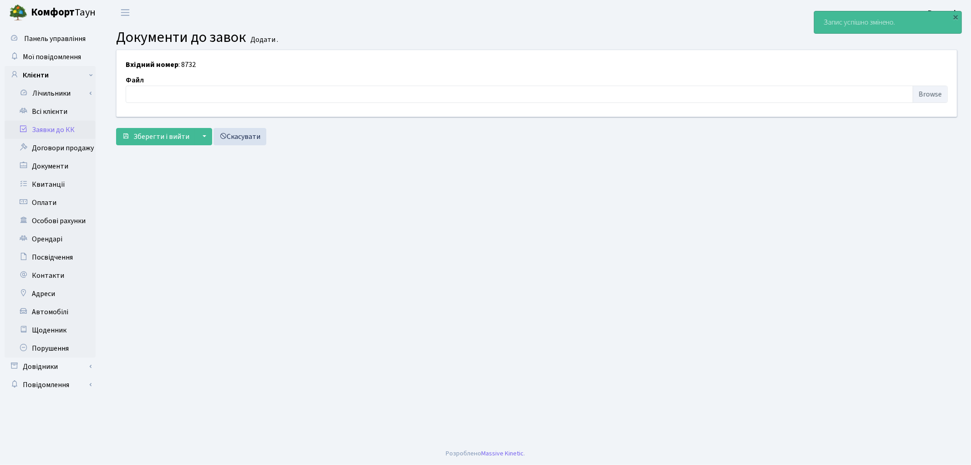
click at [70, 132] on link "Заявки до КК" at bounding box center [50, 130] width 91 height 18
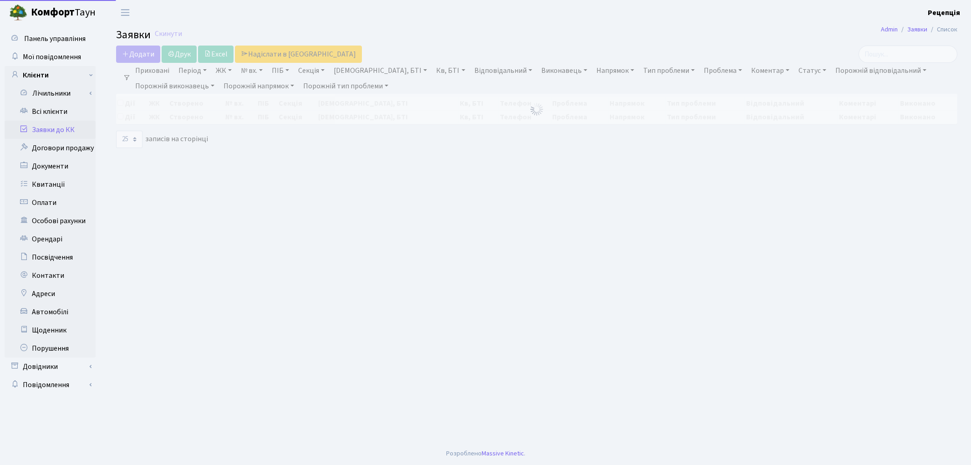
select select "25"
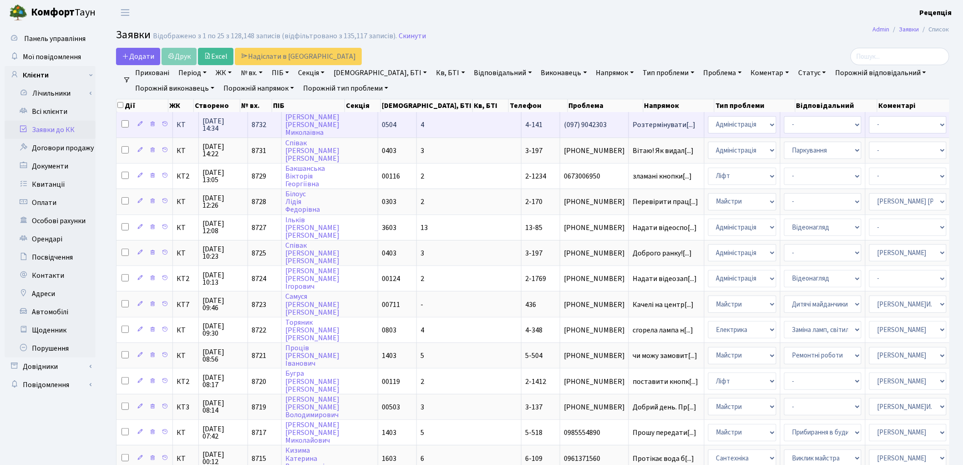
click at [361, 127] on td "[PERSON_NAME]" at bounding box center [330, 124] width 97 height 25
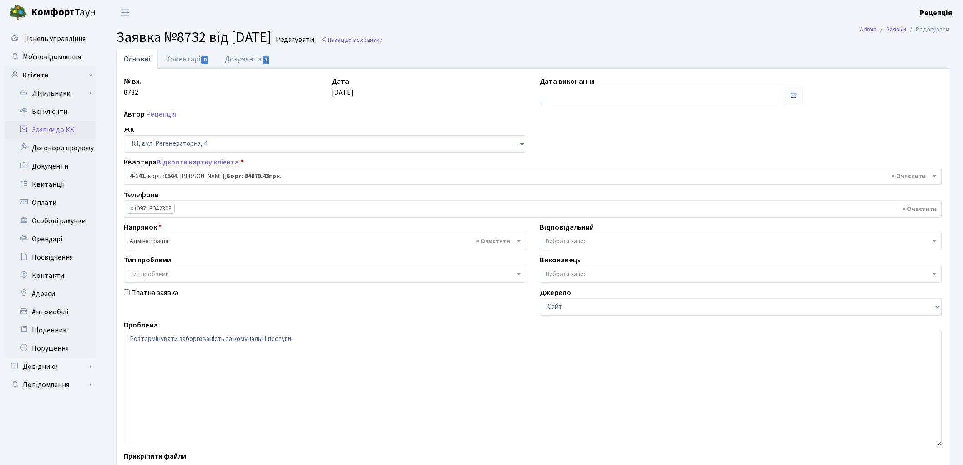
select select "1137"
click at [248, 57] on link "Документи 1" at bounding box center [247, 59] width 61 height 19
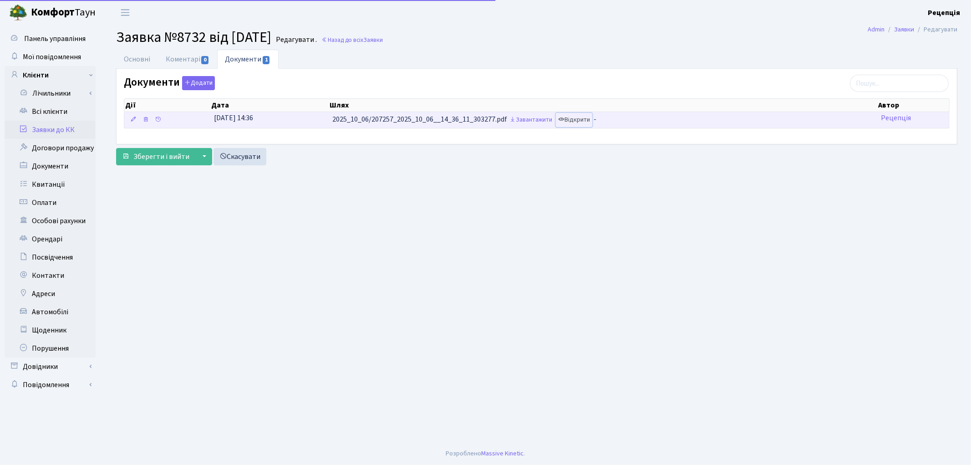
click at [582, 117] on link "Відкрити" at bounding box center [574, 120] width 36 height 14
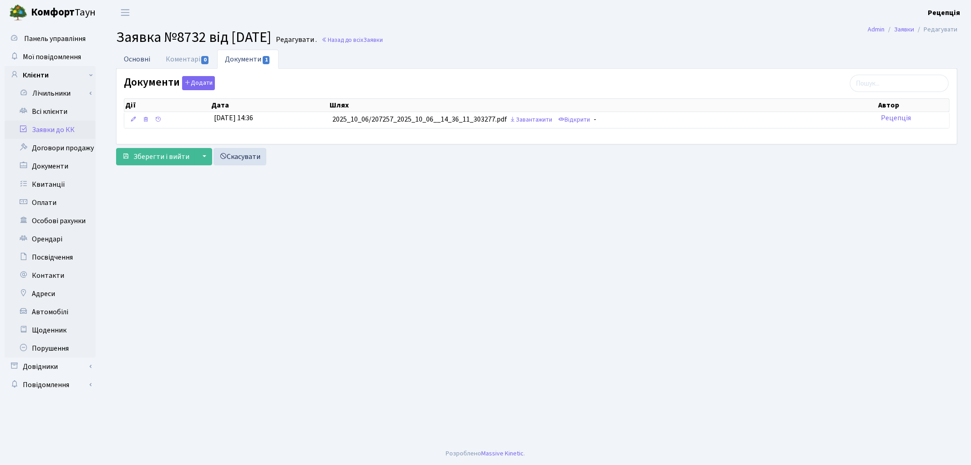
click at [134, 62] on link "Основні" at bounding box center [137, 59] width 42 height 19
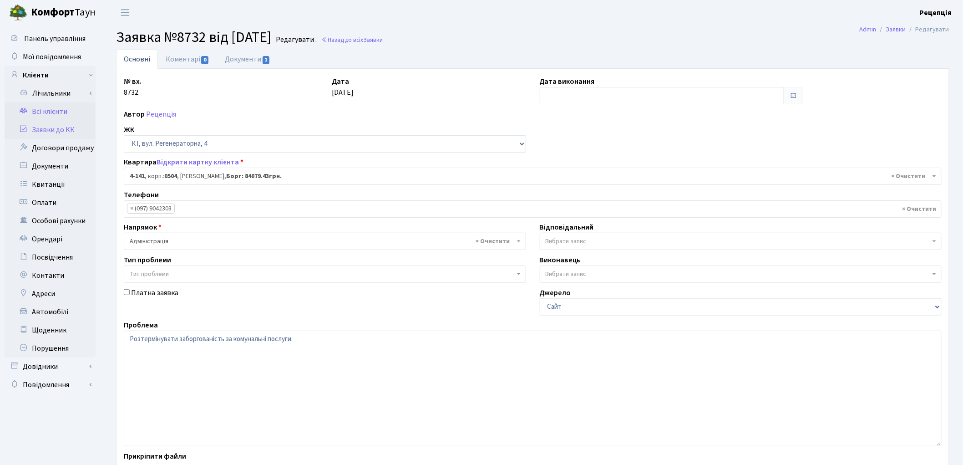
click at [48, 114] on link "Всі клієнти" at bounding box center [50, 111] width 91 height 18
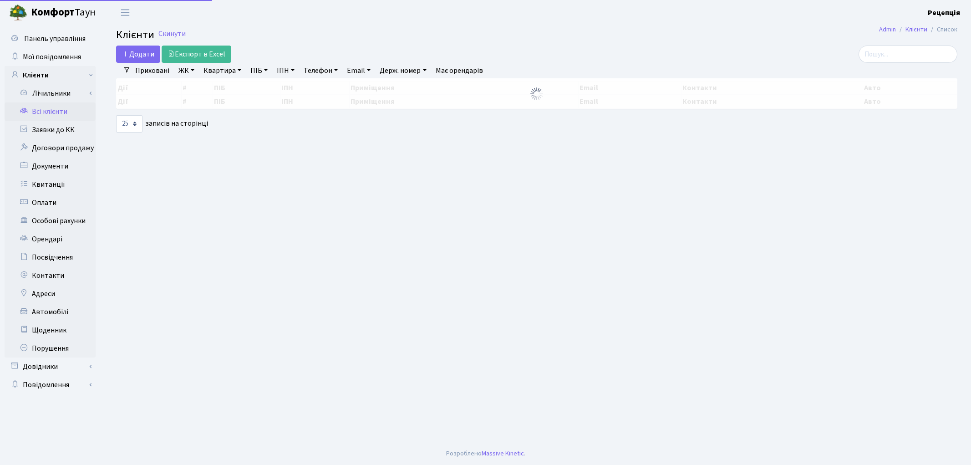
select select "25"
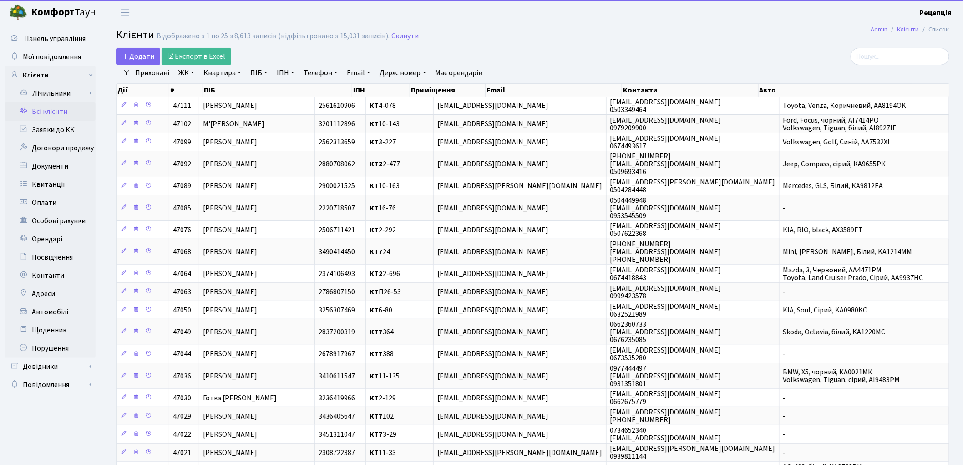
click at [545, 53] on div "Додати Експорт в Excel" at bounding box center [391, 56] width 551 height 17
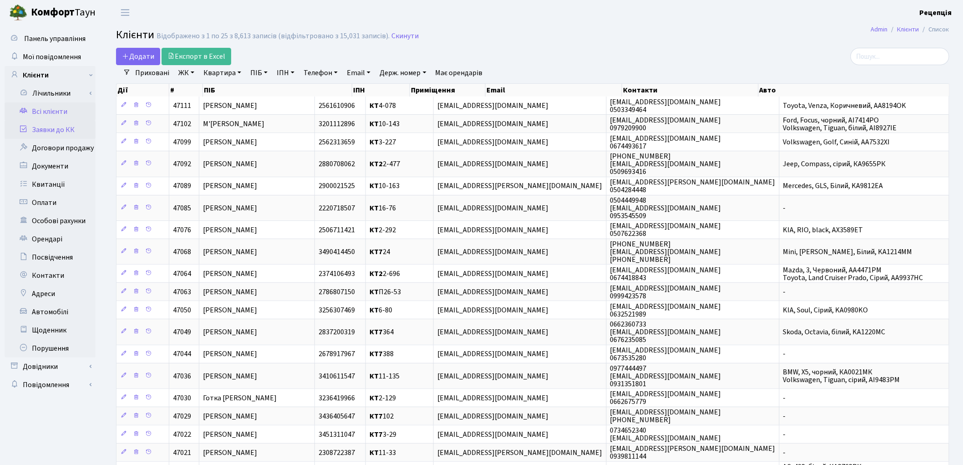
click at [75, 132] on link "Заявки до КК" at bounding box center [50, 130] width 91 height 18
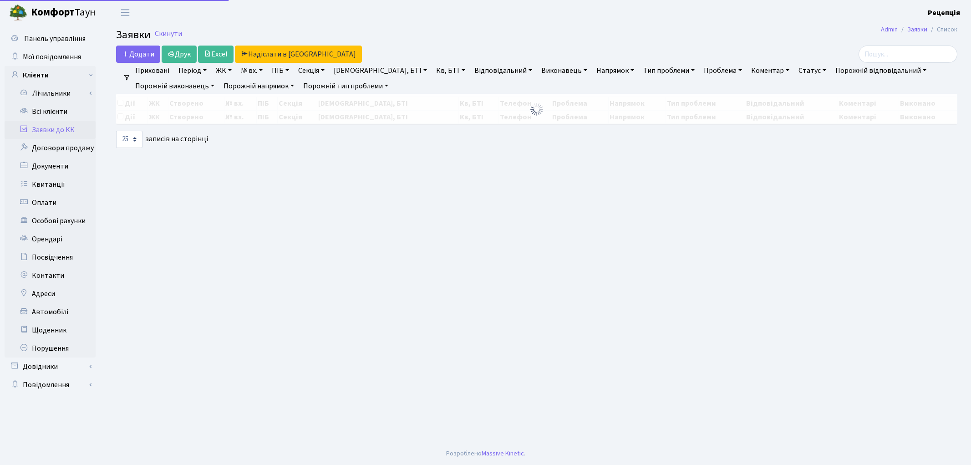
select select "25"
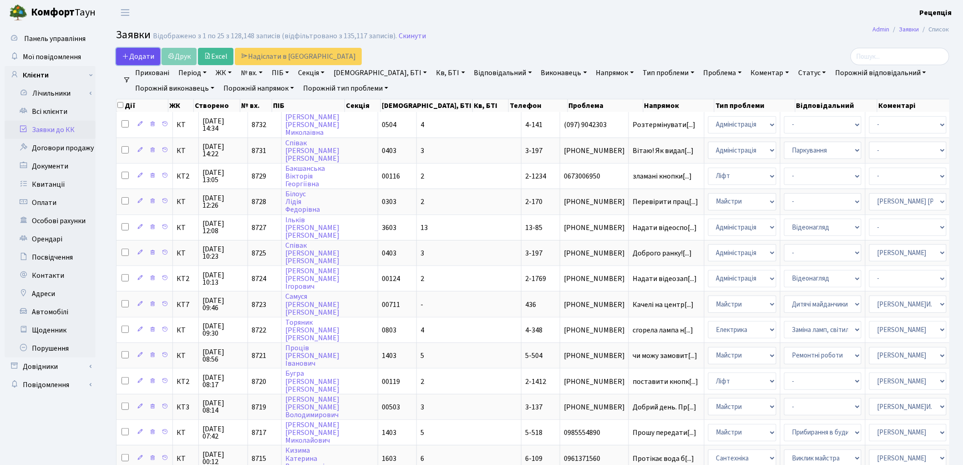
click at [137, 56] on span "Додати" at bounding box center [138, 56] width 32 height 10
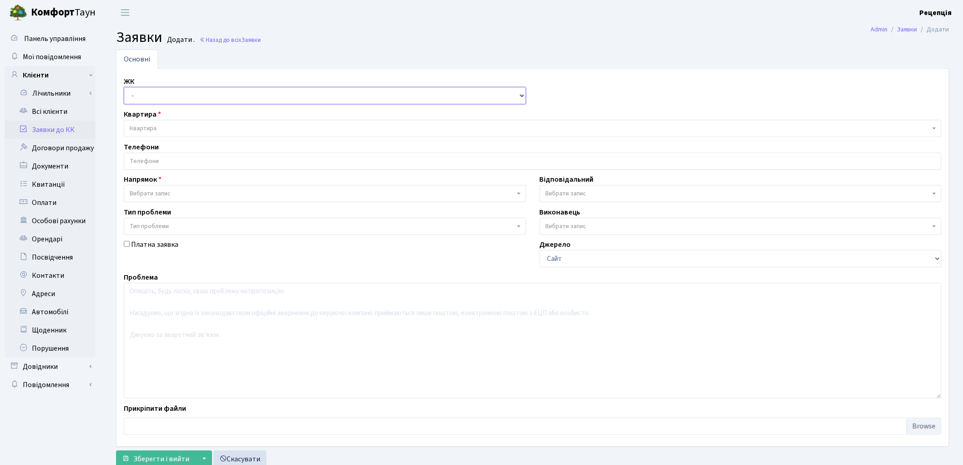
click at [152, 96] on select "- КТ, вул. Регенераторна, 4 КТ2, просп. [STREET_ADDRESS] [STREET_ADDRESS] [PERS…" at bounding box center [325, 95] width 402 height 17
select select "271"
click at [124, 87] on select "- КТ, вул. Регенераторна, 4 КТ2, просп. [STREET_ADDRESS] [STREET_ADDRESS] [PERS…" at bounding box center [325, 95] width 402 height 17
select select
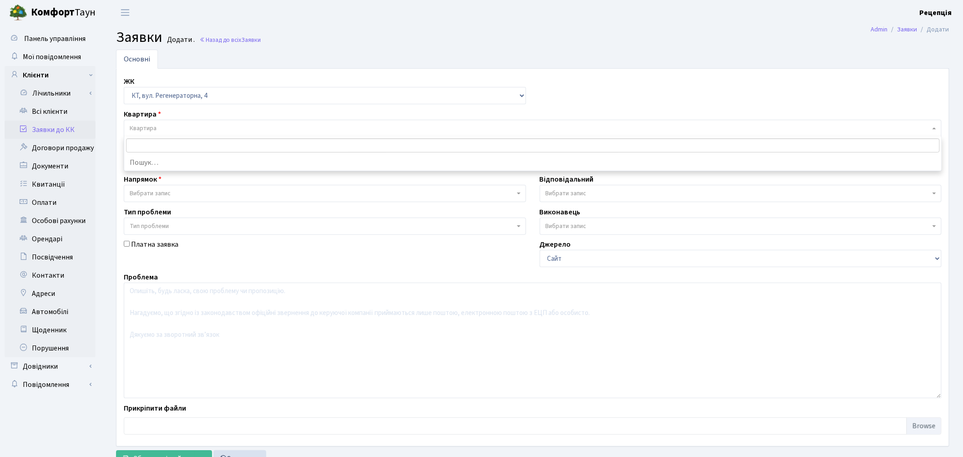
click at [158, 126] on span "Квартира" at bounding box center [530, 128] width 801 height 9
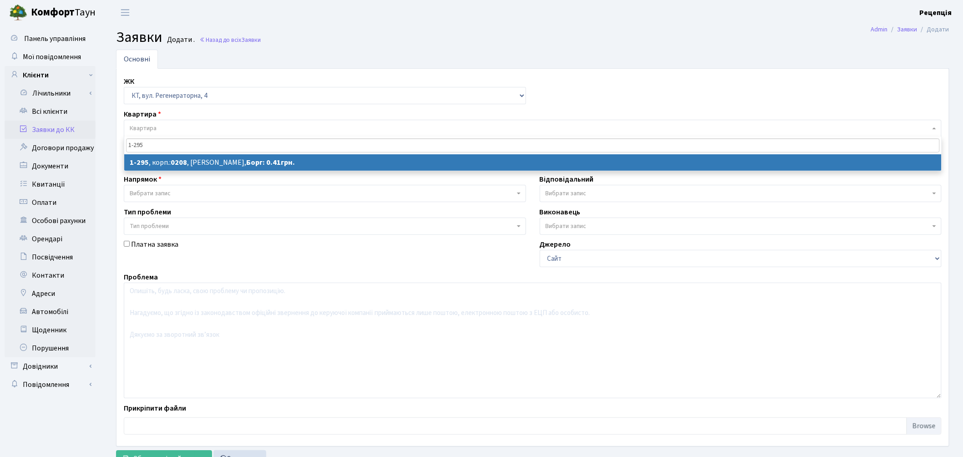
type input "1-295"
select select
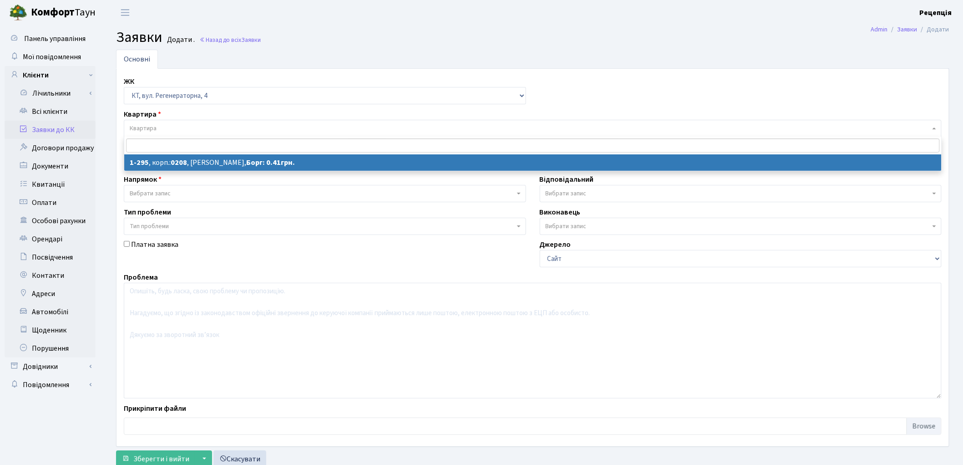
select select "295"
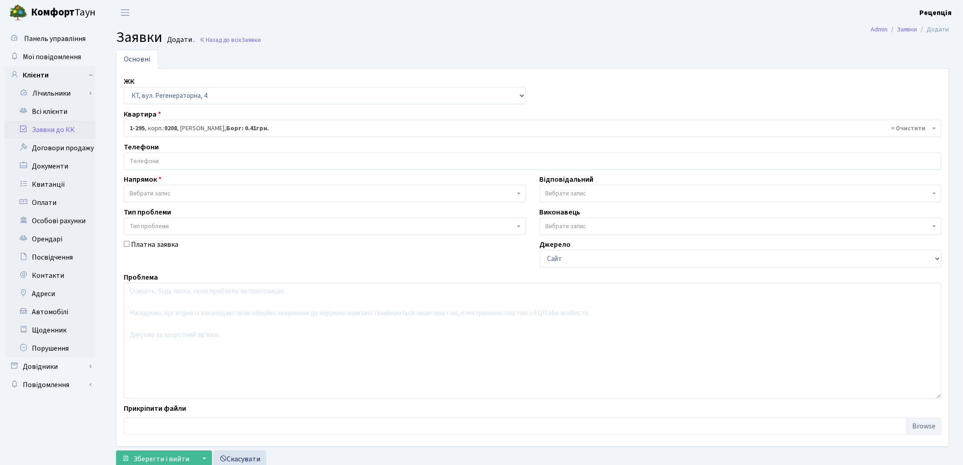
click at [152, 156] on input "search" at bounding box center [532, 161] width 817 height 16
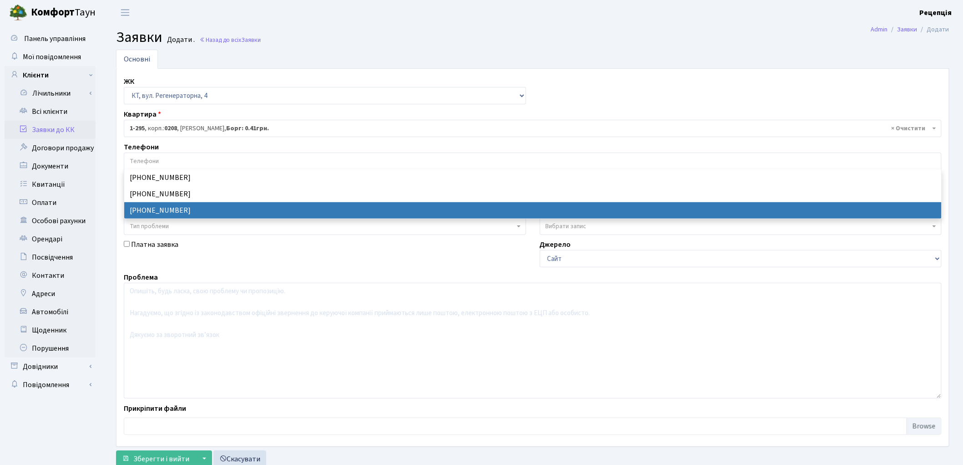
select select "11845"
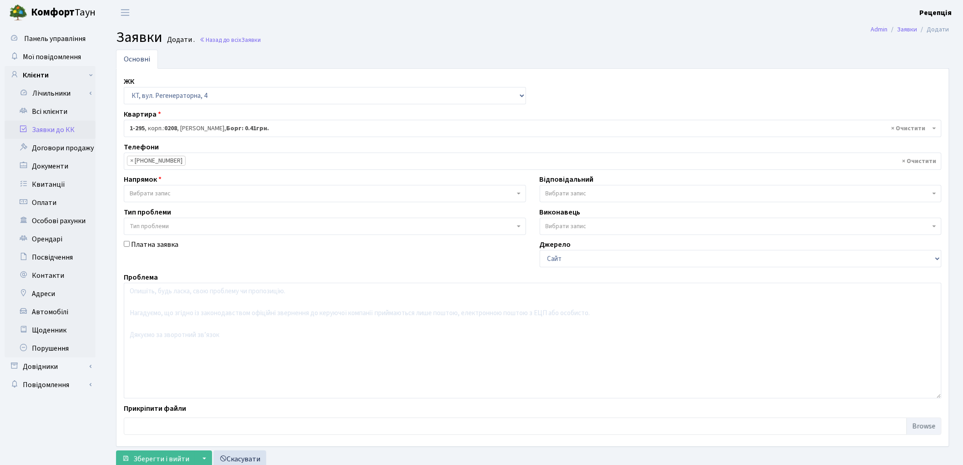
click at [160, 185] on div "Напрямок - Адміністрація Домофон, СКД Ліфт Майстри Сантехніка Економічний відді…" at bounding box center [325, 188] width 416 height 28
click at [160, 193] on span "Вибрати запис" at bounding box center [150, 193] width 41 height 9
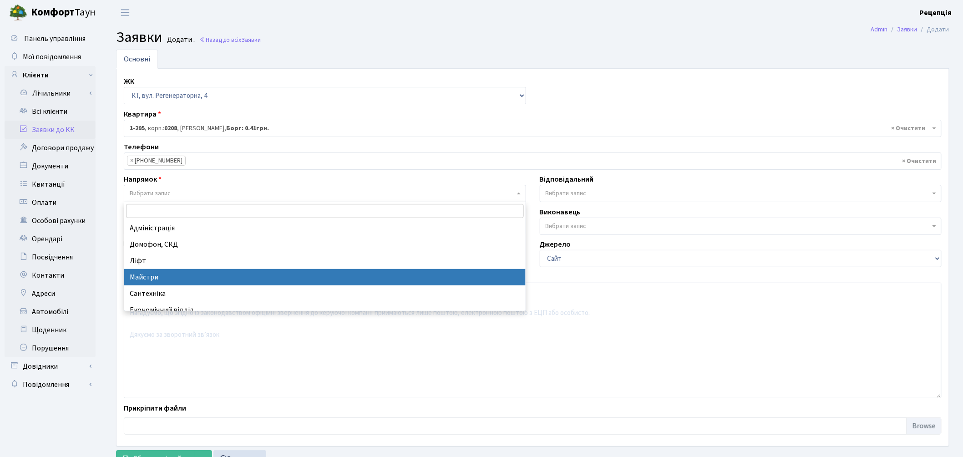
select select "1"
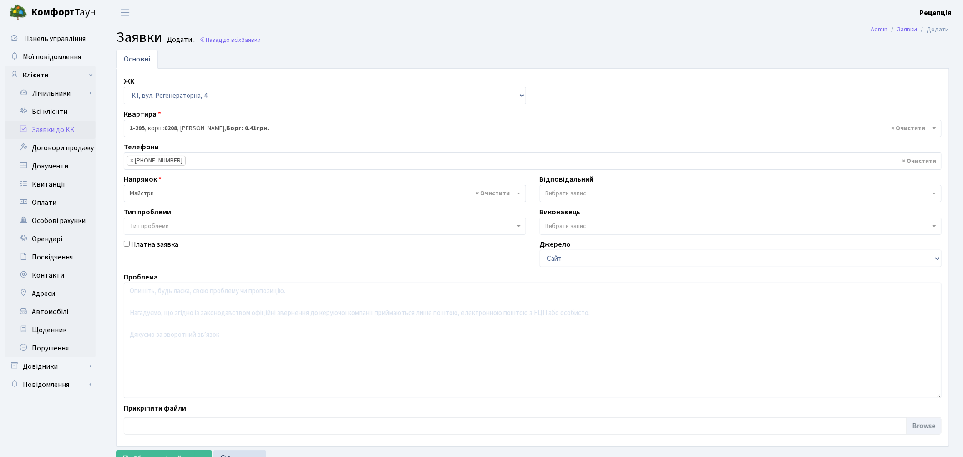
click at [161, 229] on span "Тип проблеми" at bounding box center [149, 226] width 39 height 9
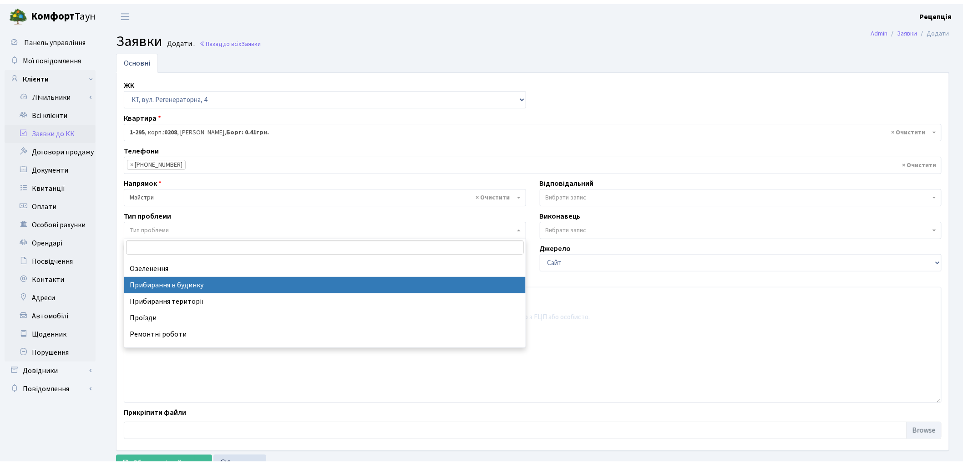
scroll to position [40, 0]
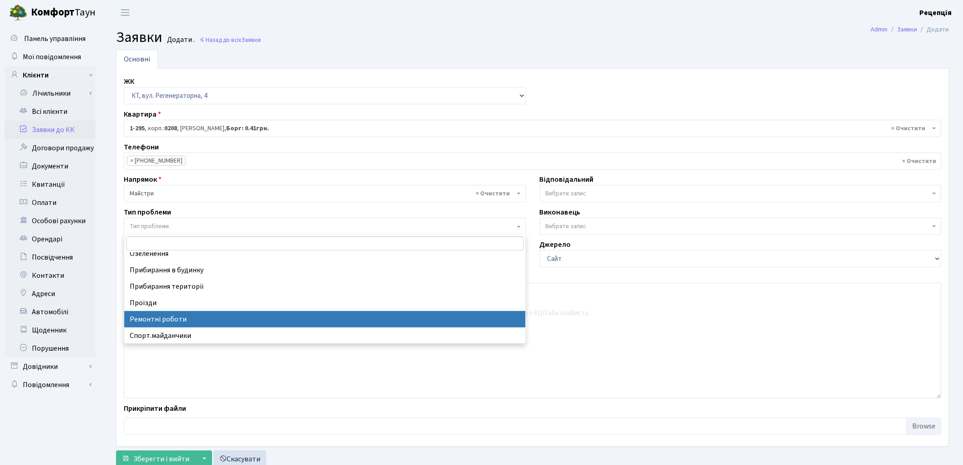
select select "62"
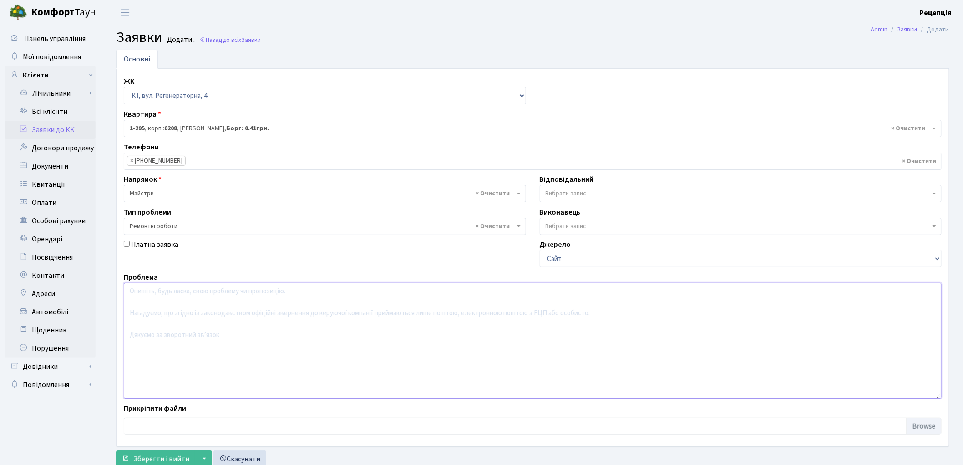
click at [192, 304] on textarea at bounding box center [533, 341] width 818 height 116
click at [207, 293] on textarea "Зламався доводчик у 7 підїзді 1 корпусу. Прохання поремонтувати." at bounding box center [533, 341] width 818 height 116
type textarea "Зламався доводчик у 7 під'їзді 1 корпусу. Прохання поремонтувати."
click at [173, 453] on button "Зберегти і вийти" at bounding box center [155, 458] width 79 height 17
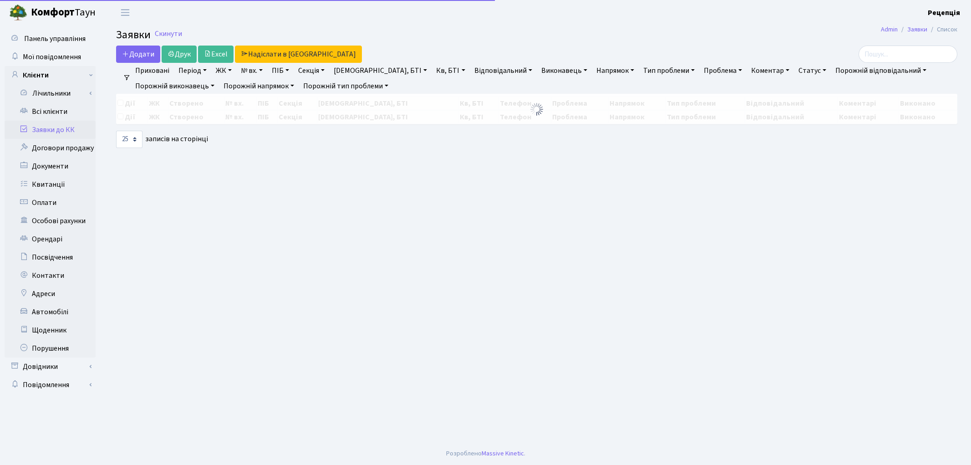
select select "25"
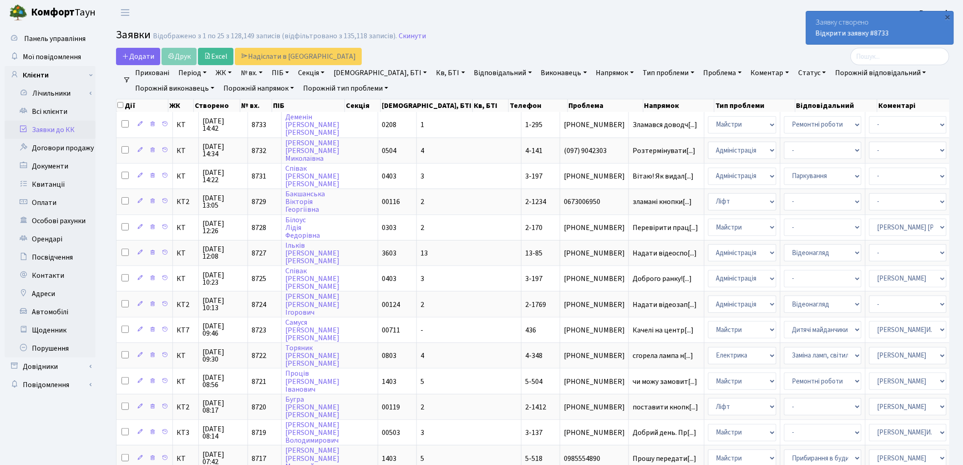
click at [46, 125] on link "Заявки до КК" at bounding box center [50, 130] width 91 height 18
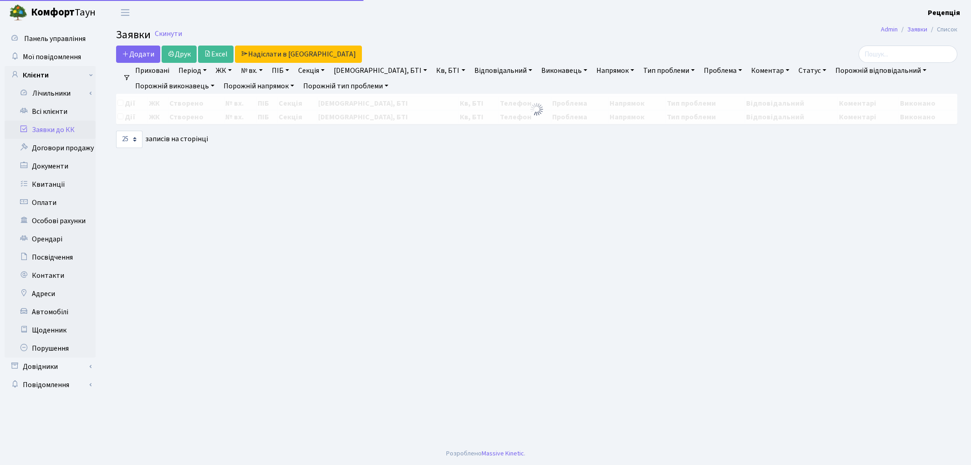
select select "25"
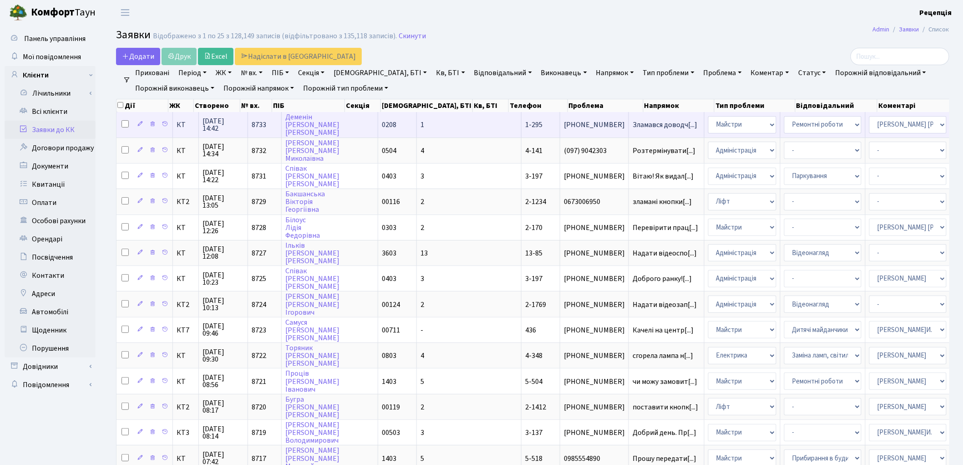
click at [382, 127] on span "0208" at bounding box center [389, 125] width 15 height 10
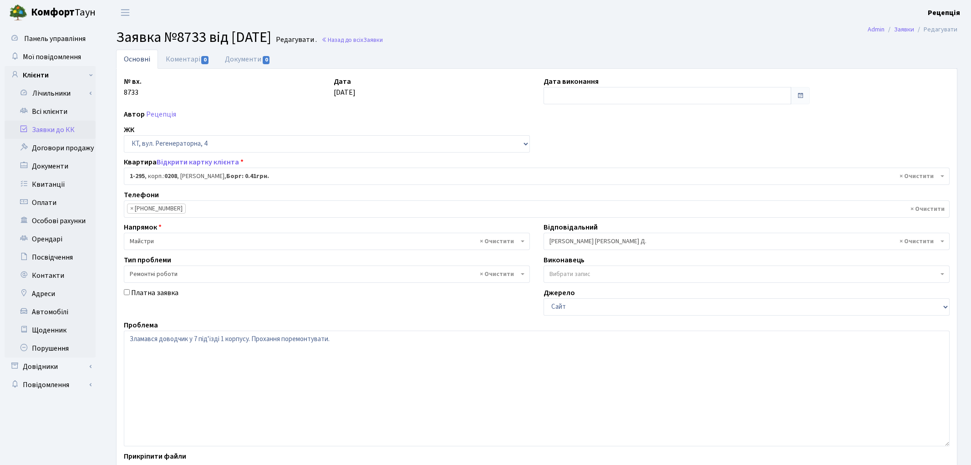
select select "295"
select select "62"
click at [189, 339] on textarea "Зламався доводчик у 7 під'їзді 1 корпусу. Прохання поремонтувати." at bounding box center [533, 389] width 818 height 116
type textarea "Зламався доводчик дверей на вхід у 7 під'їзді 1 корпусу. Прохання поремонтувати."
drag, startPoint x: 971, startPoint y: 240, endPoint x: 971, endPoint y: 274, distance: 34.1
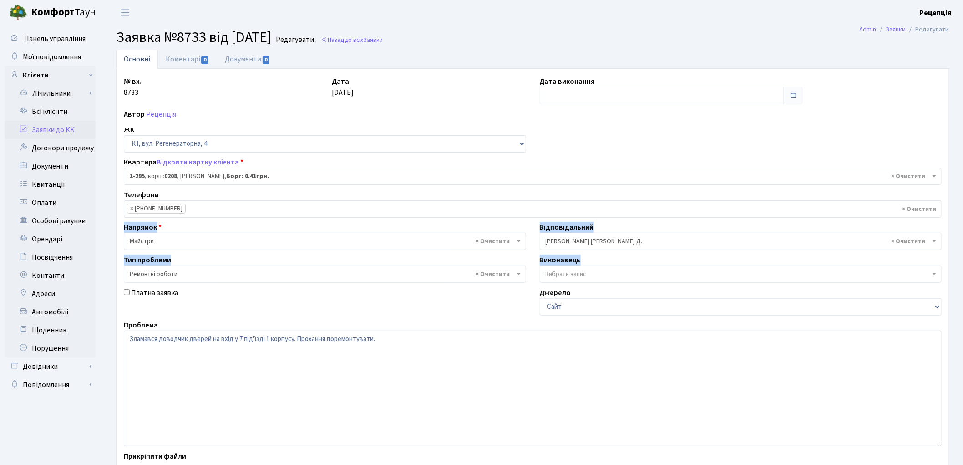
click at [963, 275] on html "Комфорт Таун Рецепція Мій обліковий запис Вийти Панель управління Мої повідомле…" at bounding box center [481, 271] width 963 height 543
click at [958, 232] on div "Основні Коментарі 0 Документи 0 № вх. 8733 Дата 06.10.2025 Дата виконання Автор…" at bounding box center [532, 285] width 861 height 470
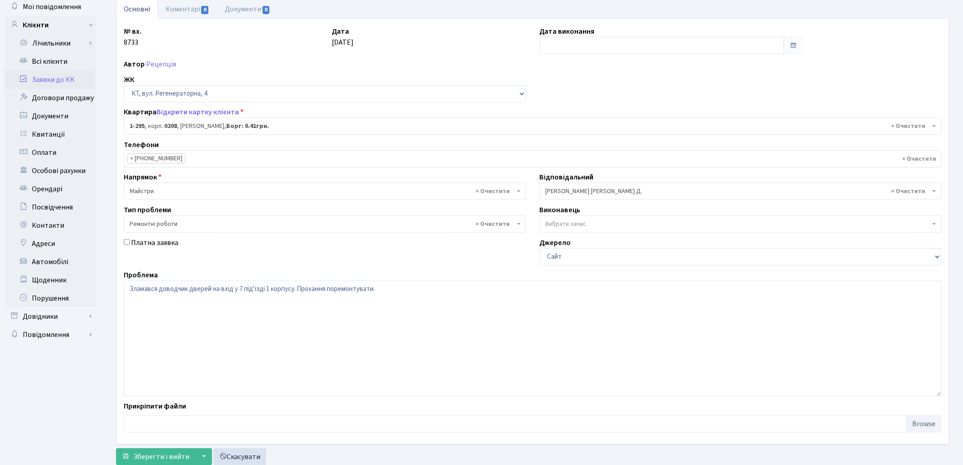
scroll to position [78, 0]
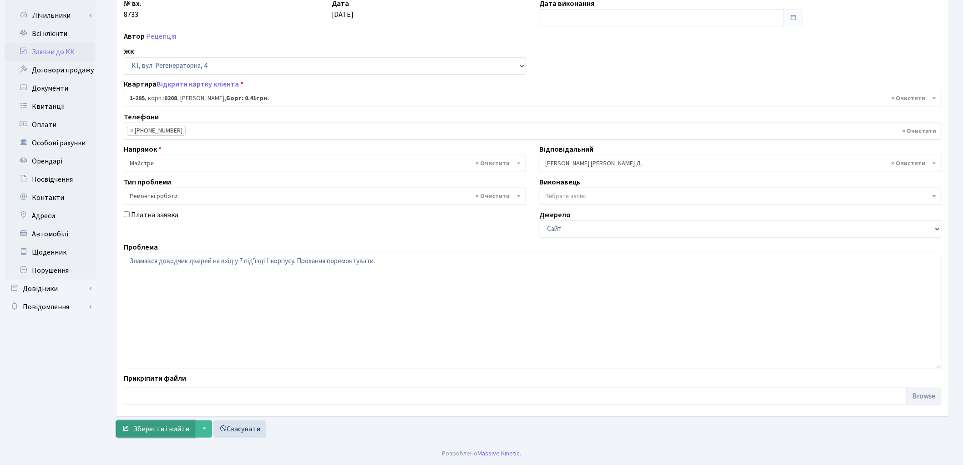
click at [153, 425] on span "Зберегти і вийти" at bounding box center [161, 429] width 56 height 10
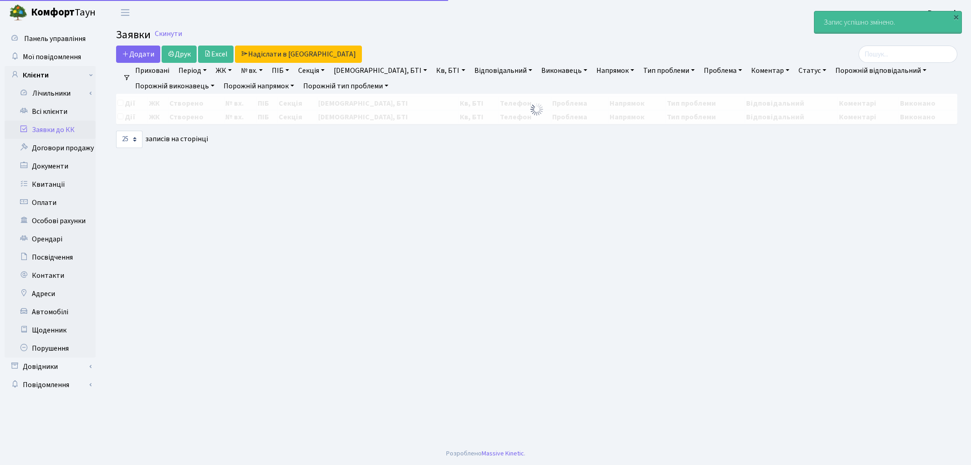
select select "25"
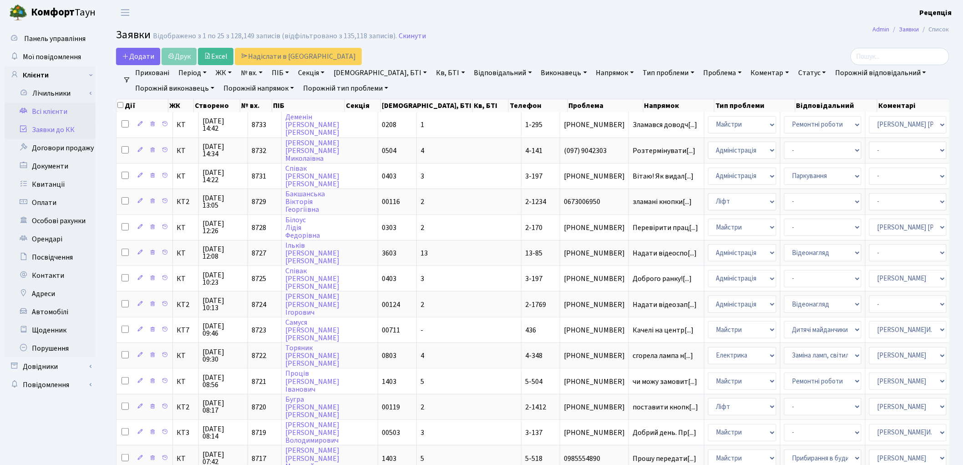
click at [40, 108] on link "Всі клієнти" at bounding box center [50, 111] width 91 height 18
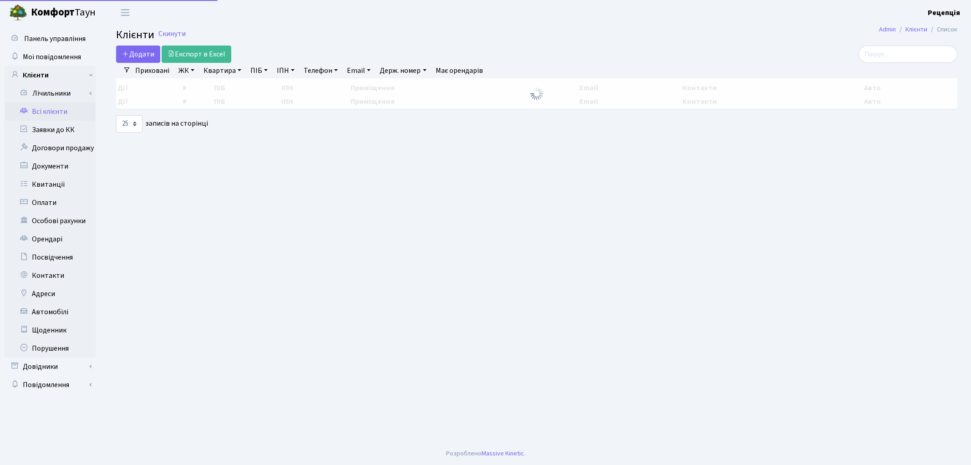
select select "25"
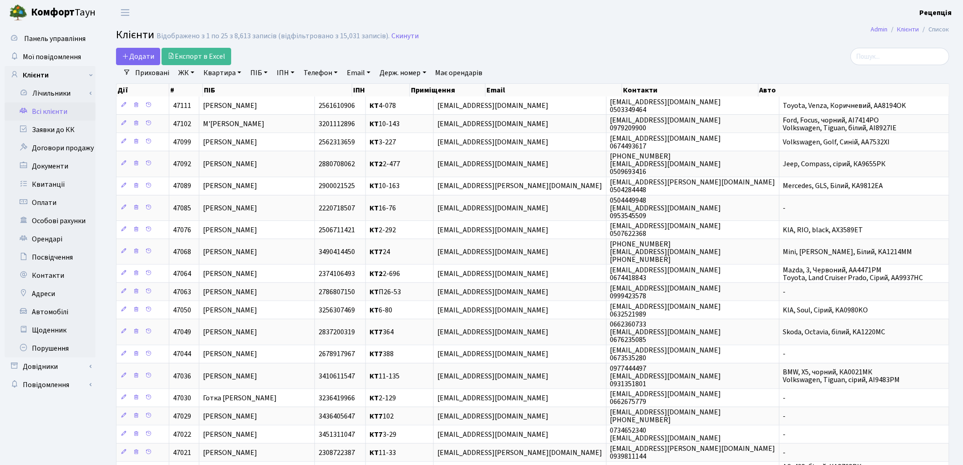
click at [187, 74] on link "ЖК" at bounding box center [186, 72] width 23 height 15
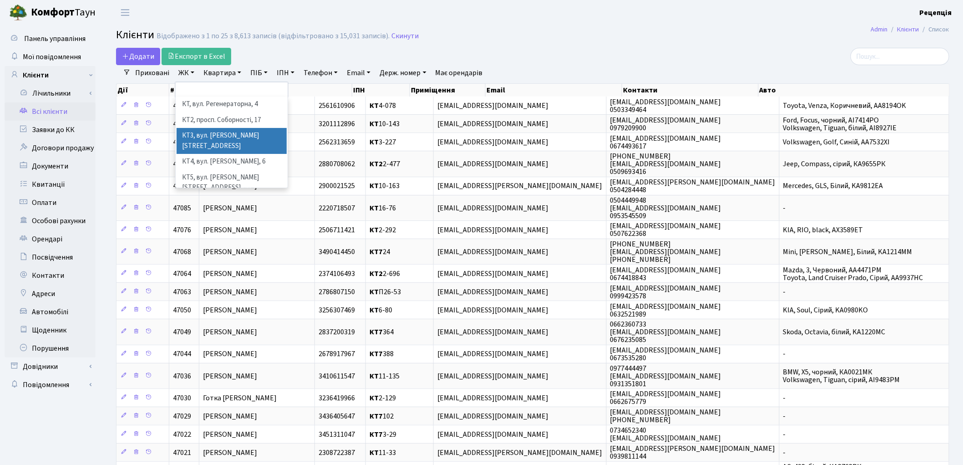
click at [253, 139] on li "КТ3, вул. Березнева, 16" at bounding box center [232, 141] width 110 height 26
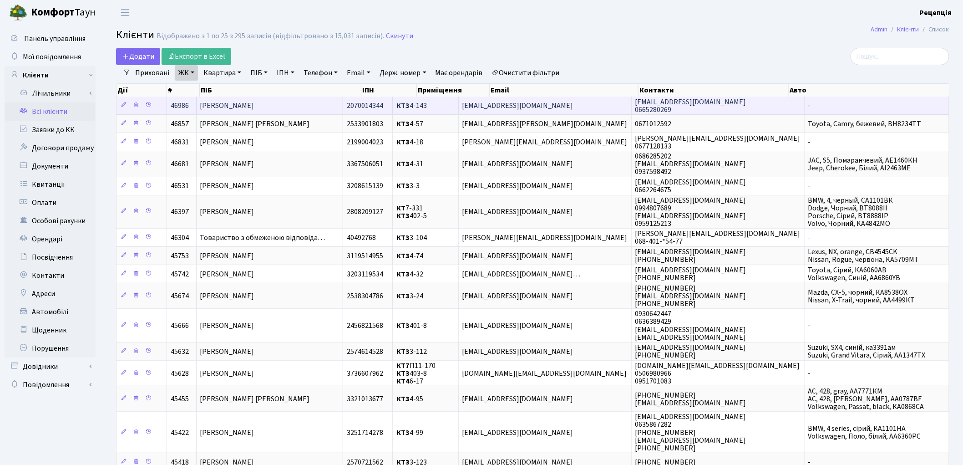
click at [244, 103] on span "[PERSON_NAME] [PERSON_NAME]" at bounding box center [227, 106] width 54 height 10
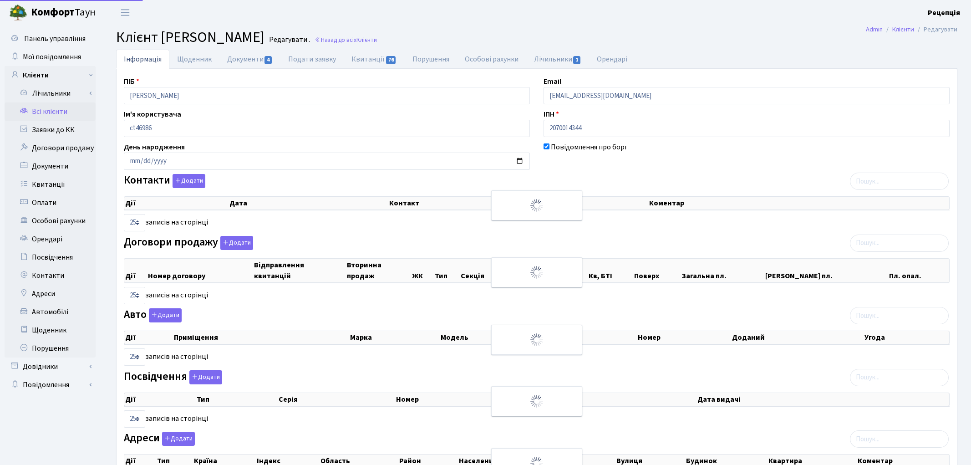
select select "25"
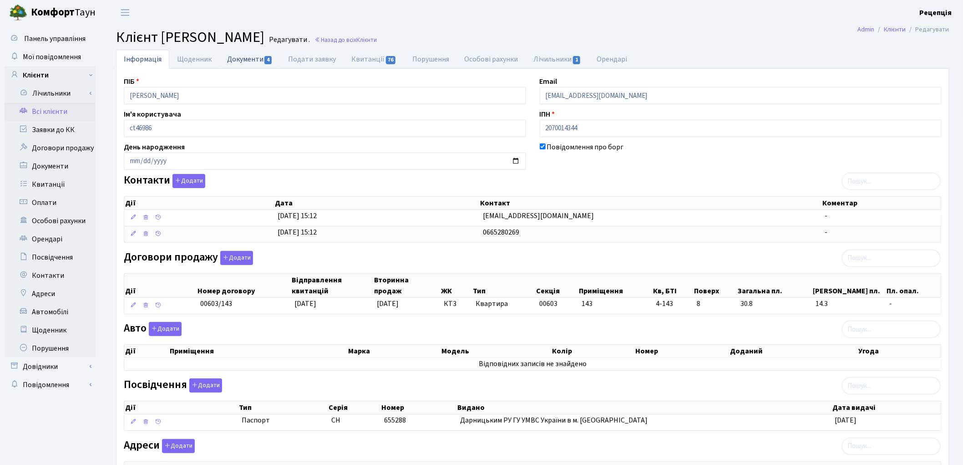
click at [238, 56] on link "Документи 4" at bounding box center [249, 59] width 61 height 19
select select "25"
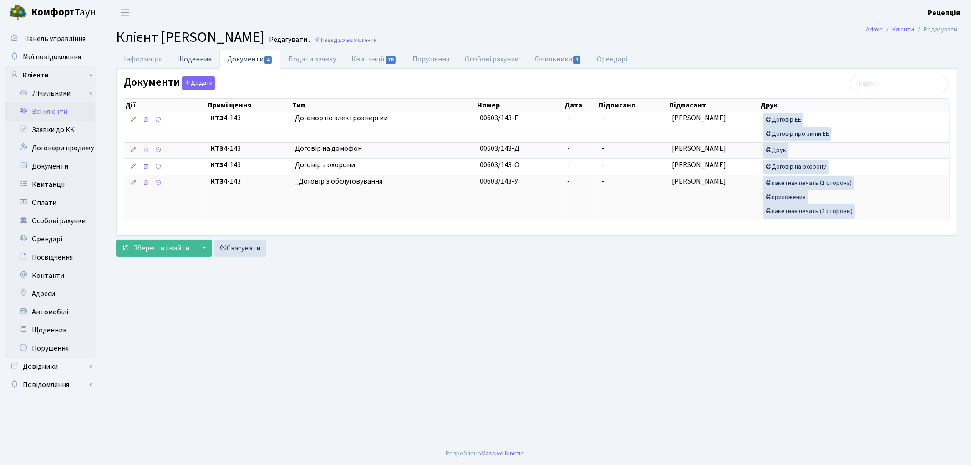
click at [188, 56] on link "Щоденник" at bounding box center [194, 59] width 50 height 19
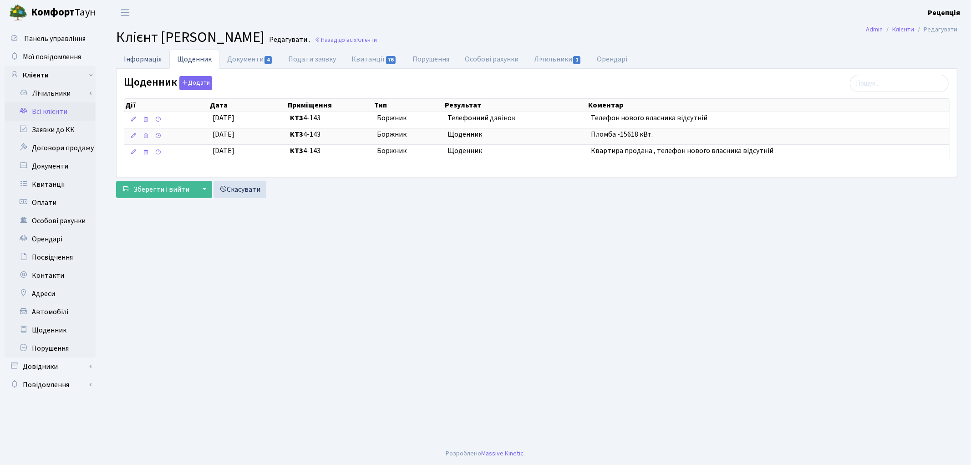
click at [143, 61] on link "Інформація" at bounding box center [142, 59] width 53 height 19
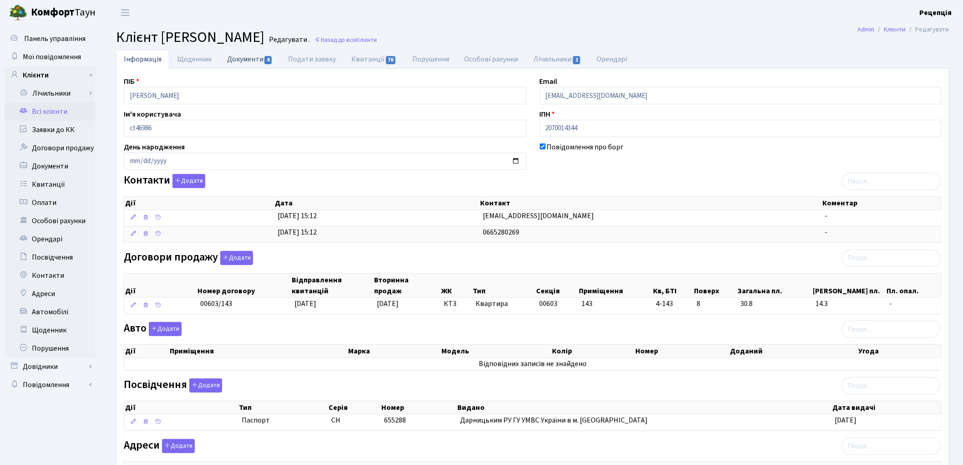
click at [257, 60] on link "Документи 4" at bounding box center [249, 59] width 61 height 19
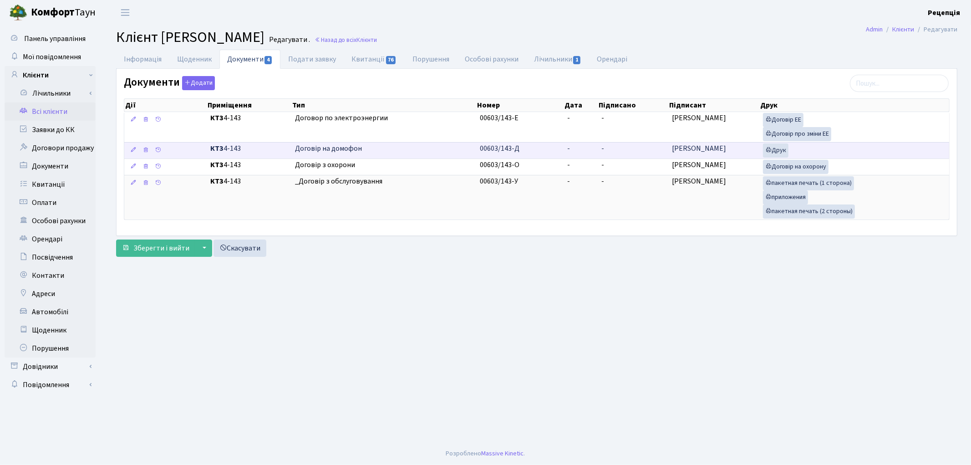
click at [576, 149] on td "-" at bounding box center [581, 150] width 34 height 16
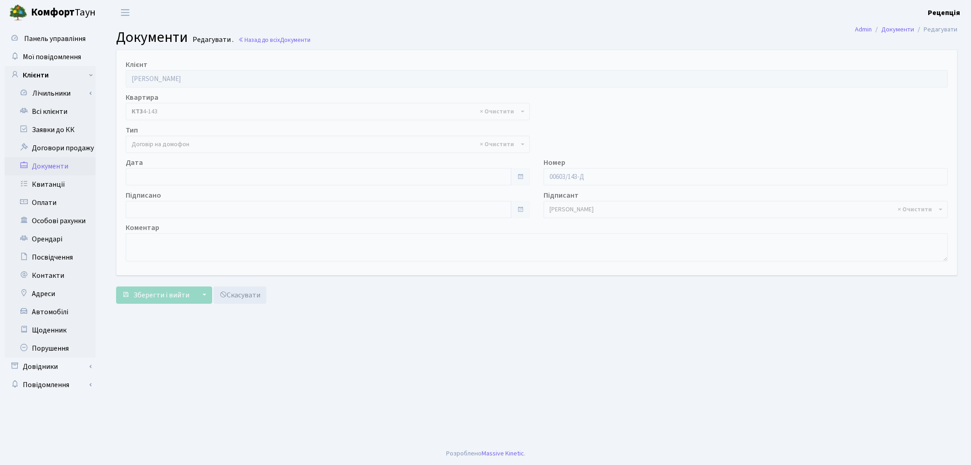
select select "292"
type input "[DATE]"
click at [151, 174] on input "[DATE]" at bounding box center [319, 176] width 386 height 17
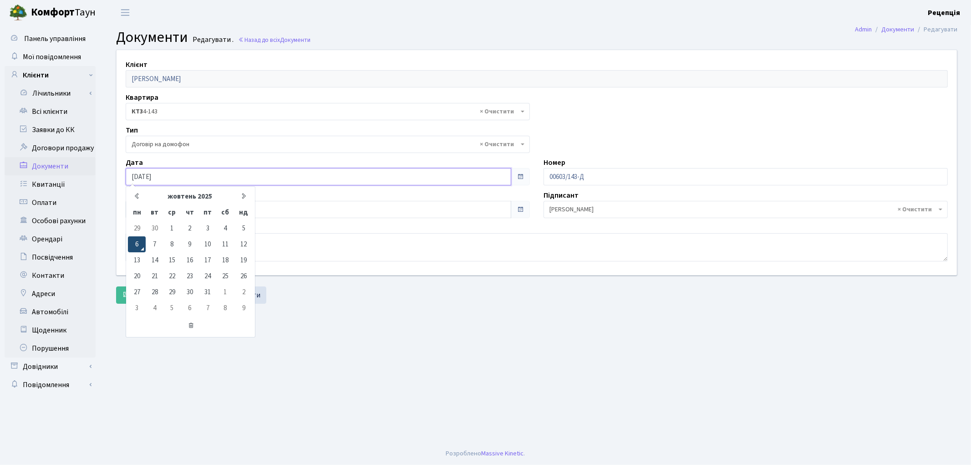
click at [140, 237] on td "6" at bounding box center [137, 244] width 18 height 16
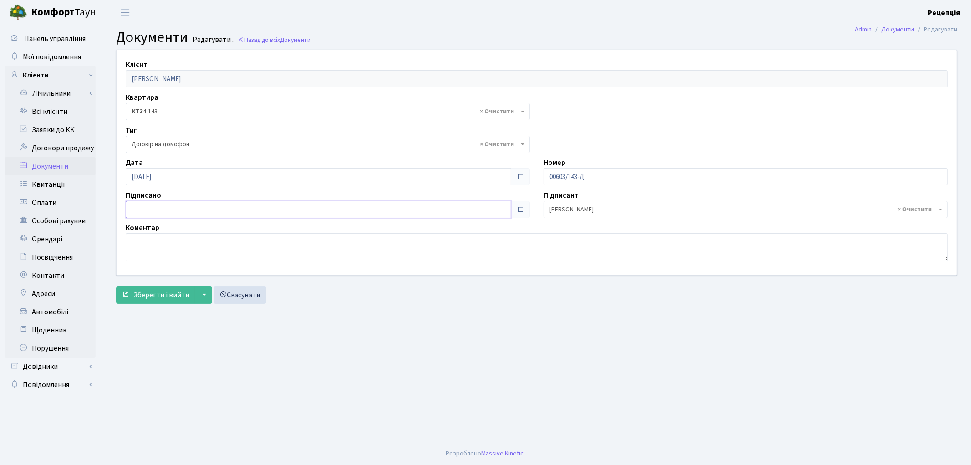
type input "[DATE]"
click at [148, 206] on input "[DATE]" at bounding box center [319, 209] width 386 height 17
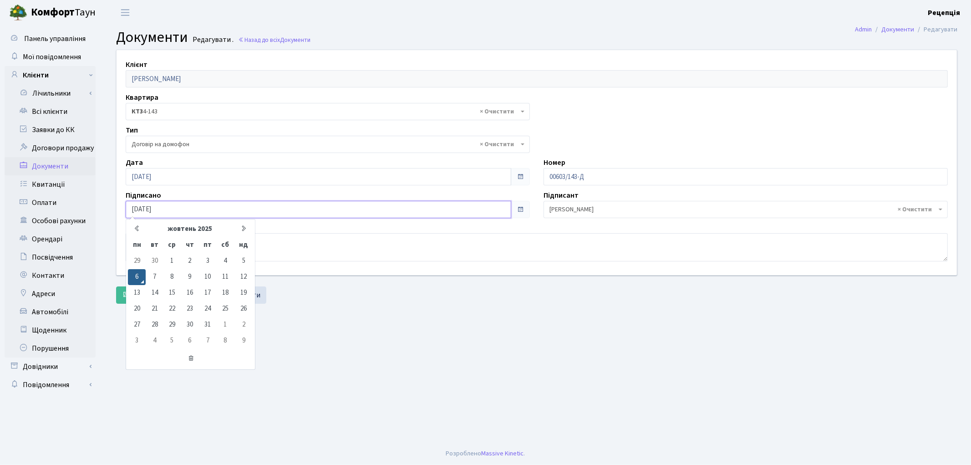
click at [137, 275] on td "6" at bounding box center [137, 277] width 18 height 16
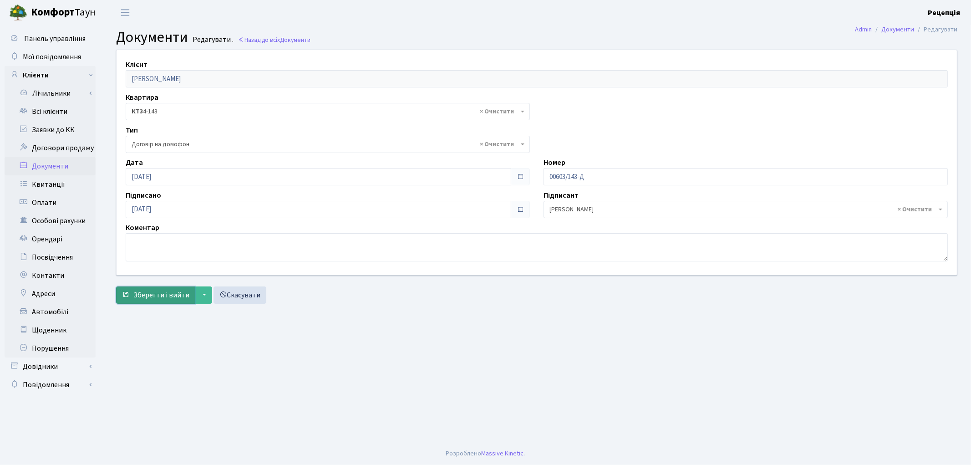
click at [147, 292] on span "Зберегти і вийти" at bounding box center [161, 295] width 56 height 10
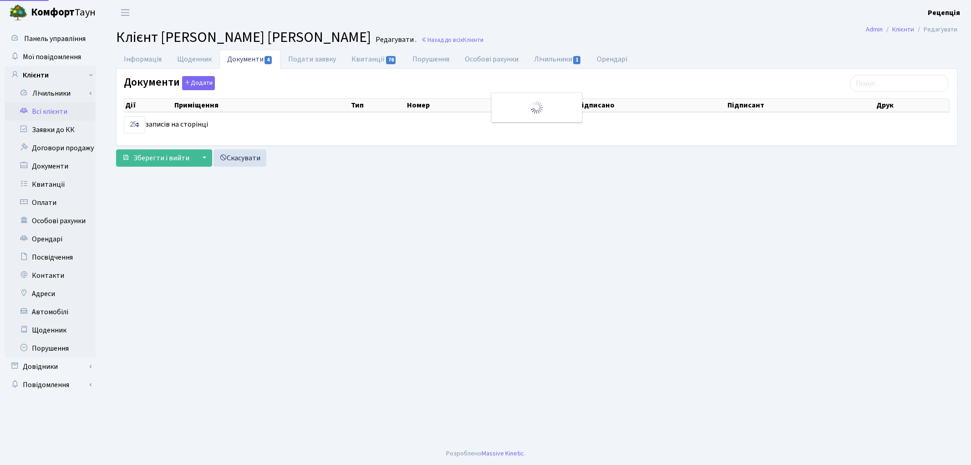
select select "25"
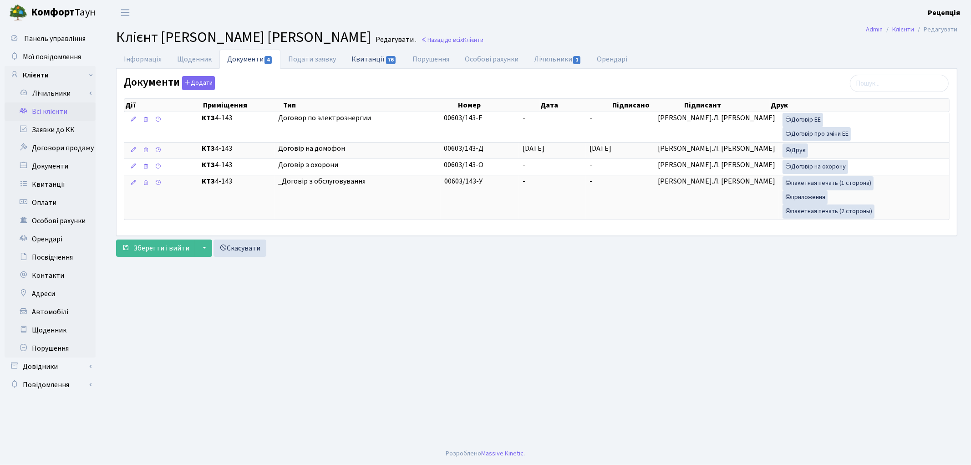
click at [373, 60] on link "Квитанції 76" at bounding box center [374, 59] width 61 height 19
select select "25"
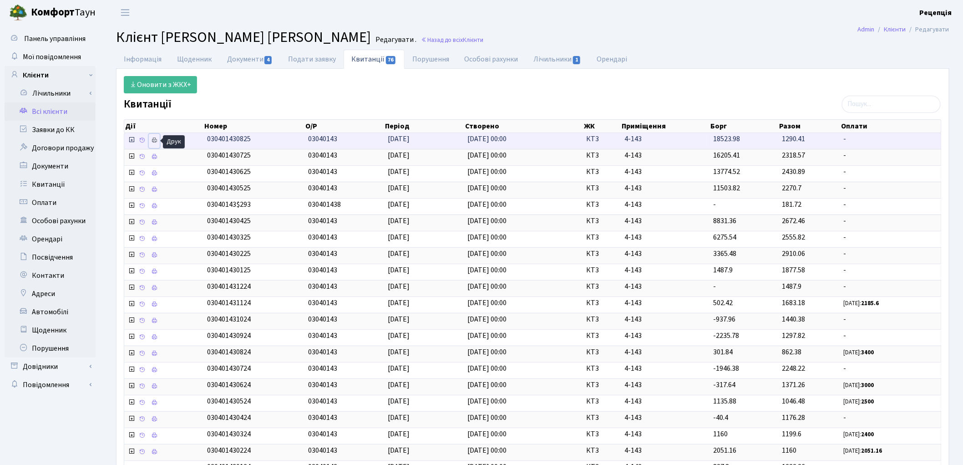
click at [155, 141] on icon at bounding box center [154, 140] width 6 height 6
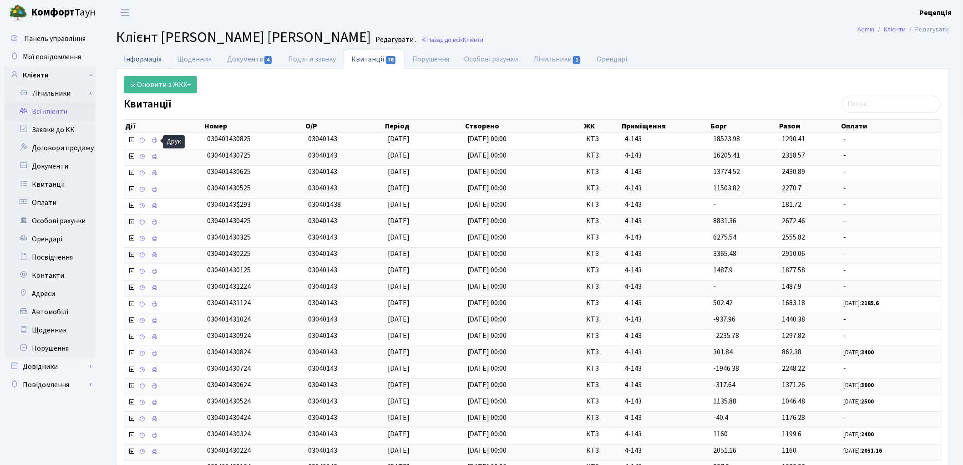
click at [147, 59] on link "Інформація" at bounding box center [142, 59] width 53 height 19
select select "25"
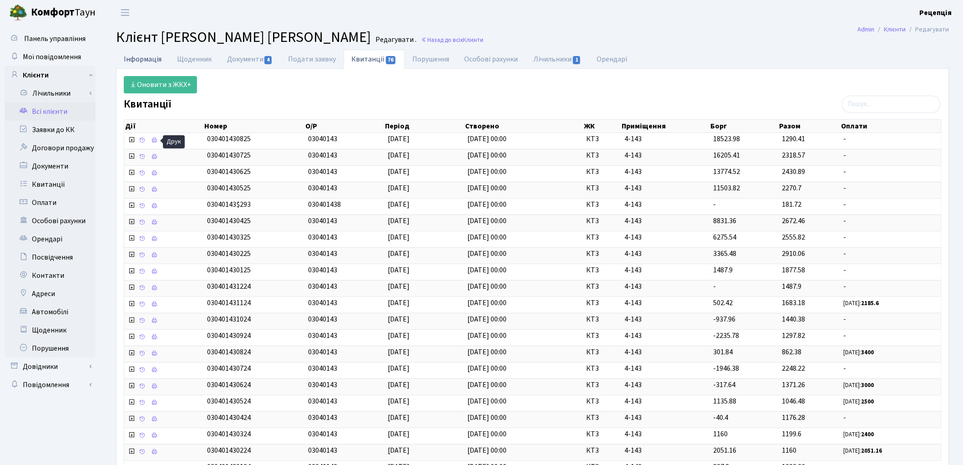
select select "25"
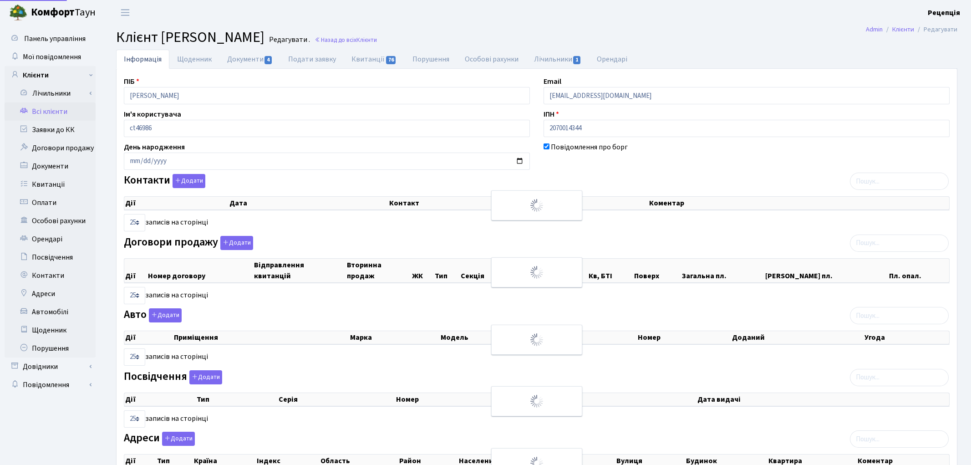
select select "25"
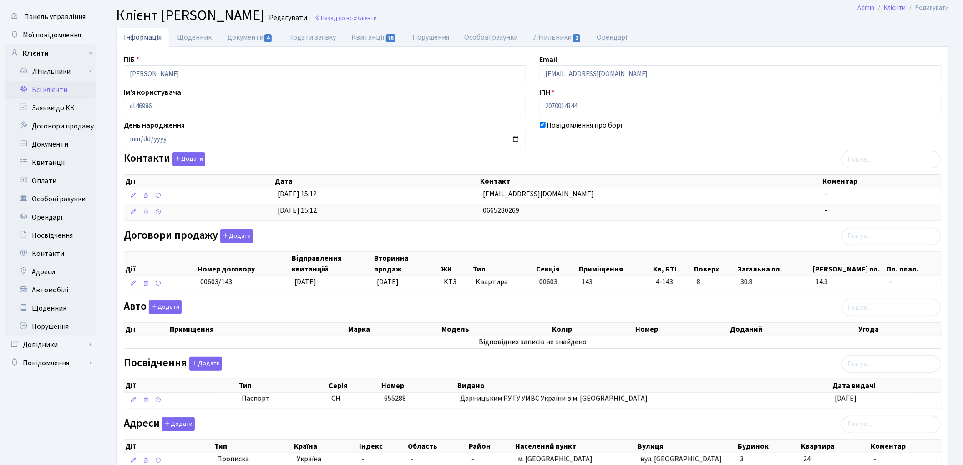
scroll to position [18, 0]
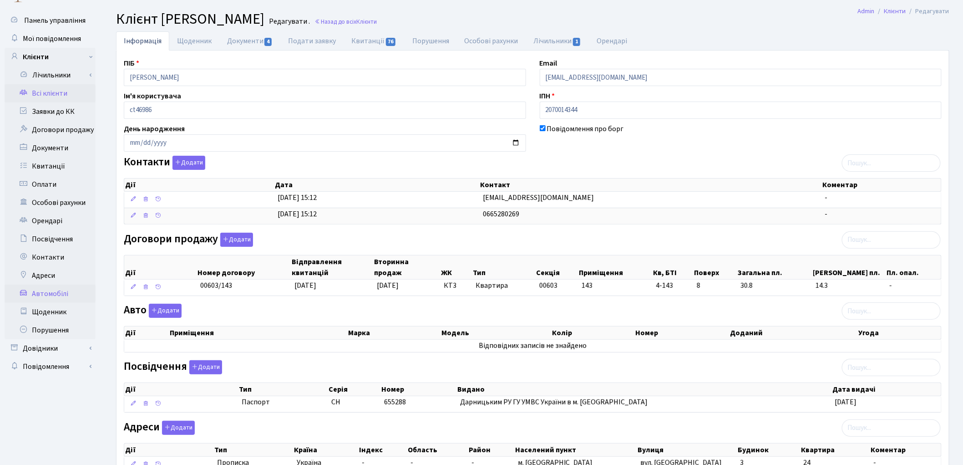
click at [64, 287] on link "Автомобілі" at bounding box center [50, 294] width 91 height 18
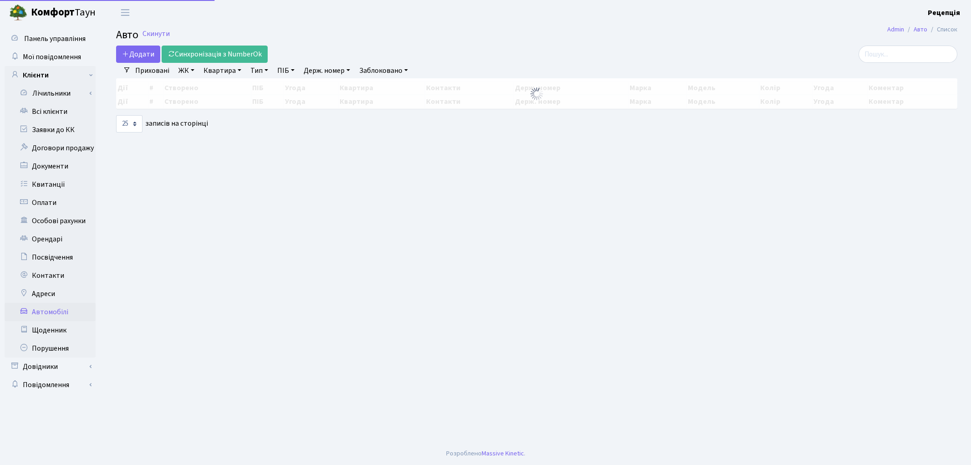
select select "25"
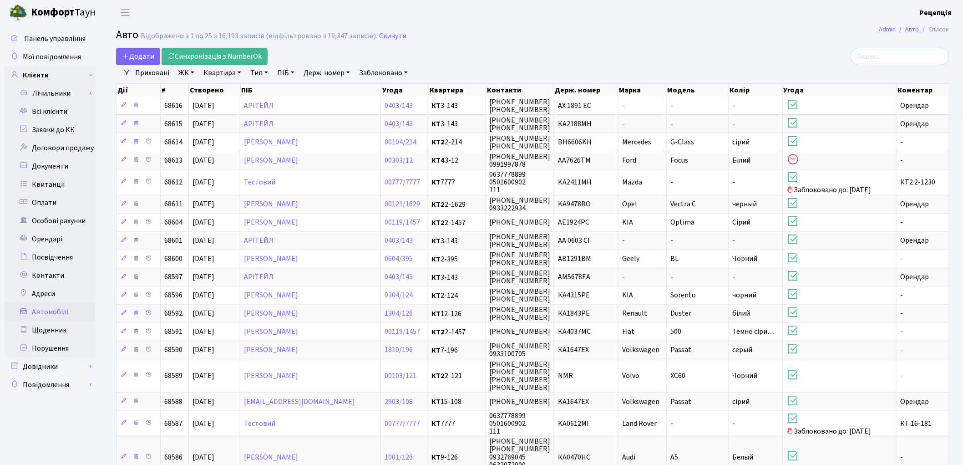
click at [336, 74] on link "Держ. номер" at bounding box center [327, 72] width 54 height 15
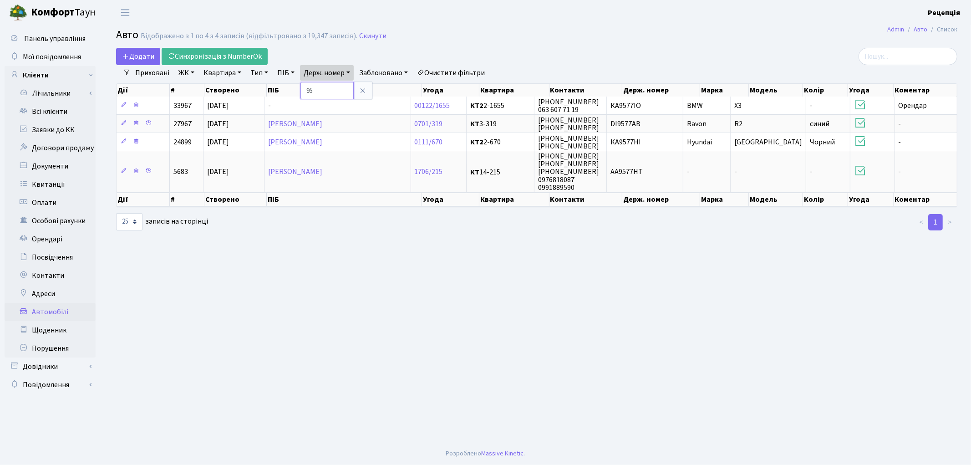
type input "9"
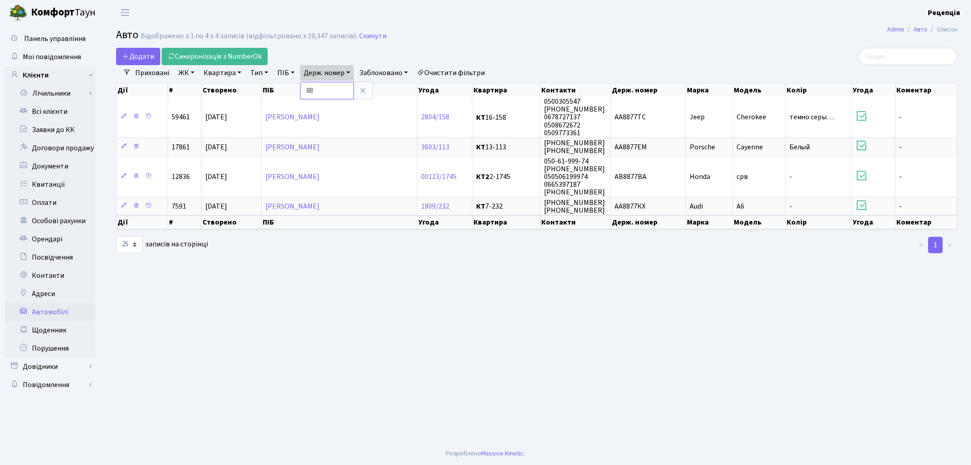
type input "8"
type input "9877"
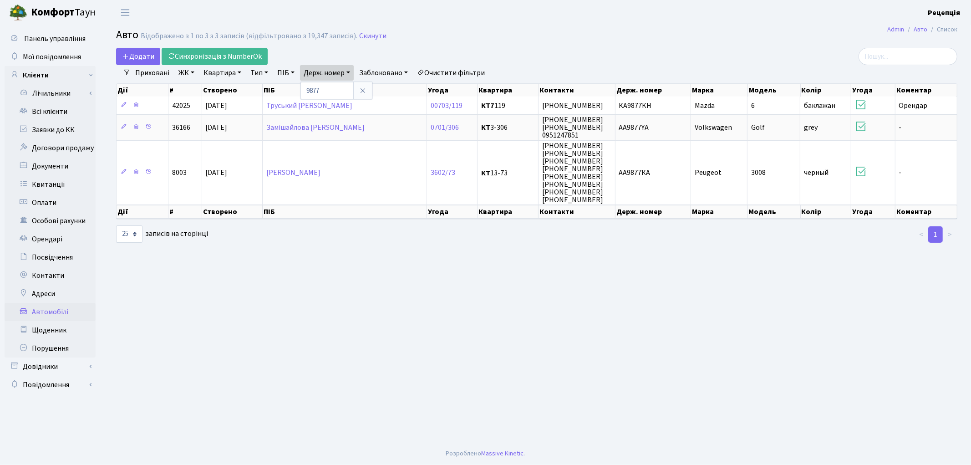
click at [458, 74] on link "Очистити фільтри" at bounding box center [450, 72] width 75 height 15
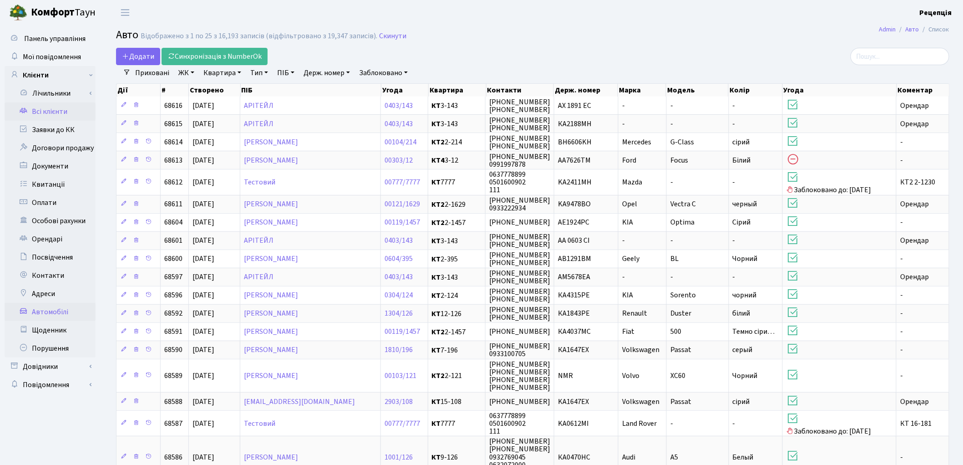
click at [56, 114] on link "Всі клієнти" at bounding box center [50, 111] width 91 height 18
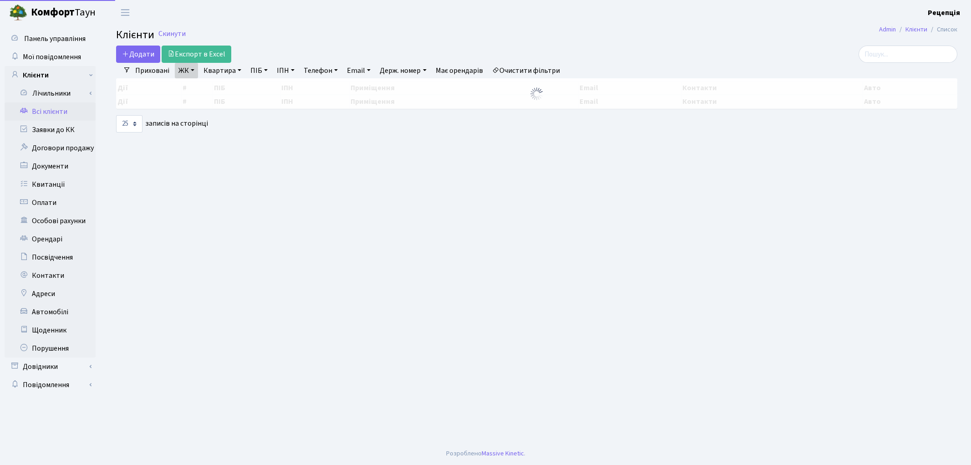
select select "25"
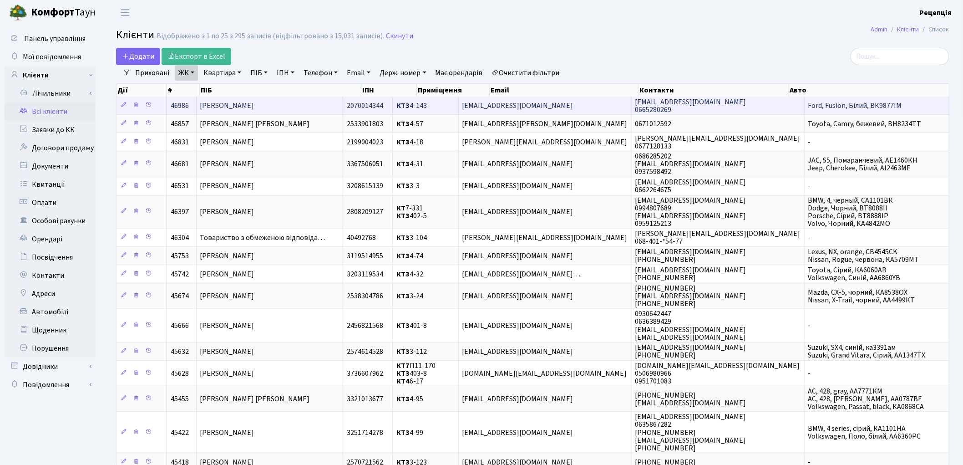
click at [310, 105] on td "[PERSON_NAME]" at bounding box center [270, 106] width 147 height 18
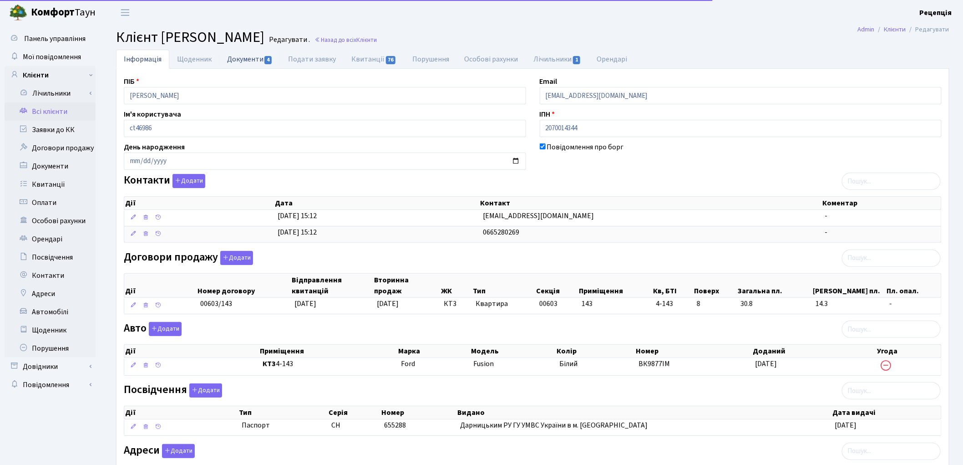
click at [247, 51] on link "Документи 4" at bounding box center [249, 59] width 61 height 19
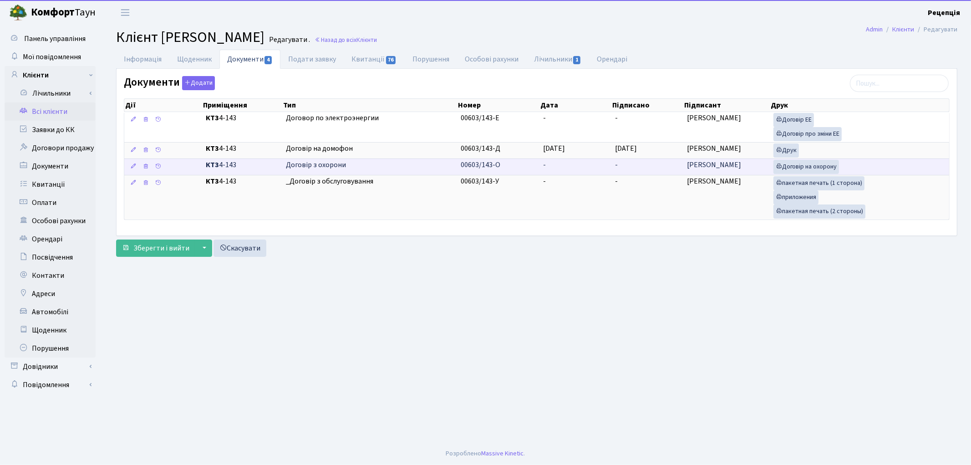
click at [540, 160] on td "-" at bounding box center [576, 166] width 72 height 16
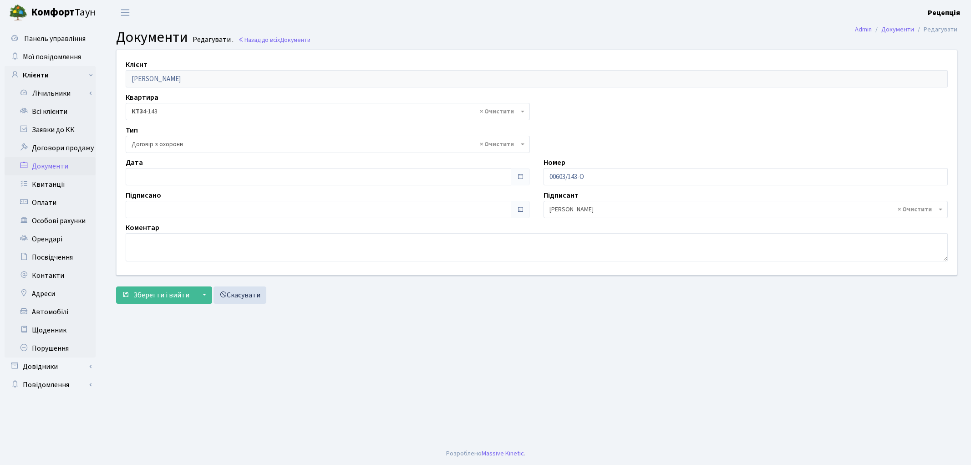
select select "290"
click at [155, 172] on input "[DATE]" at bounding box center [319, 176] width 386 height 17
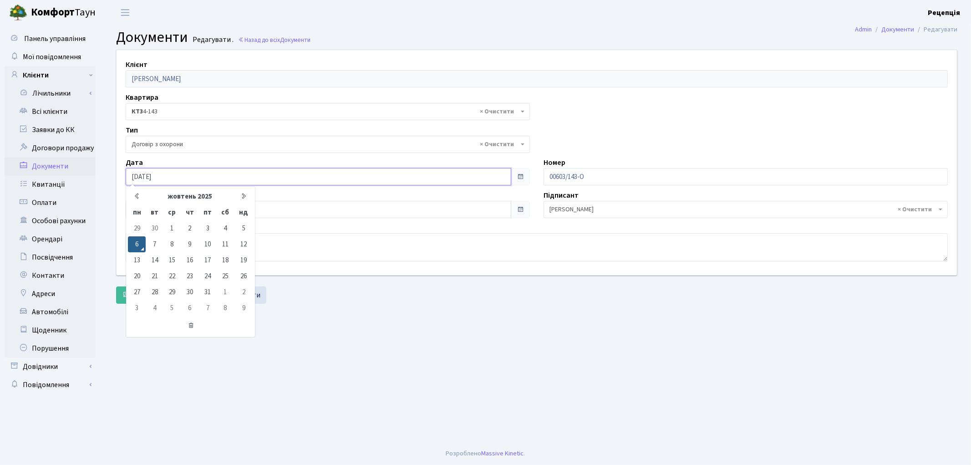
click at [171, 177] on input "[DATE]" at bounding box center [319, 176] width 386 height 17
type input "[DATE]"
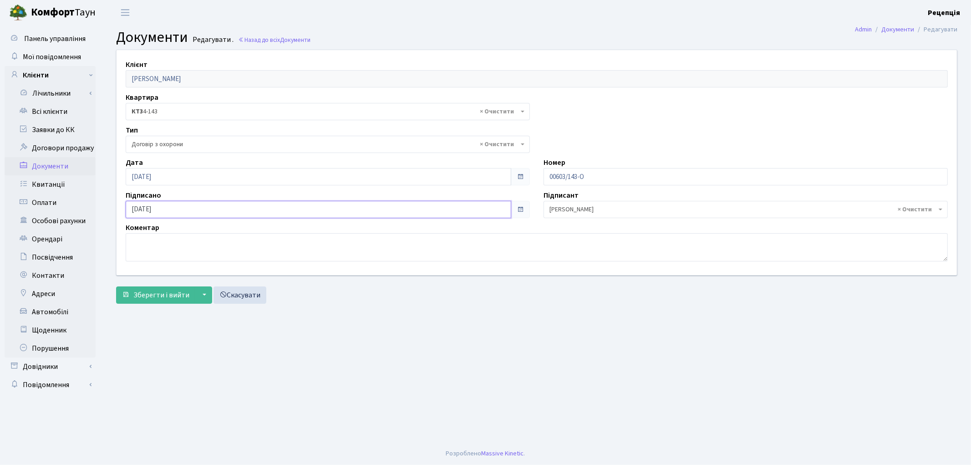
click at [229, 207] on input "[DATE]" at bounding box center [319, 209] width 386 height 17
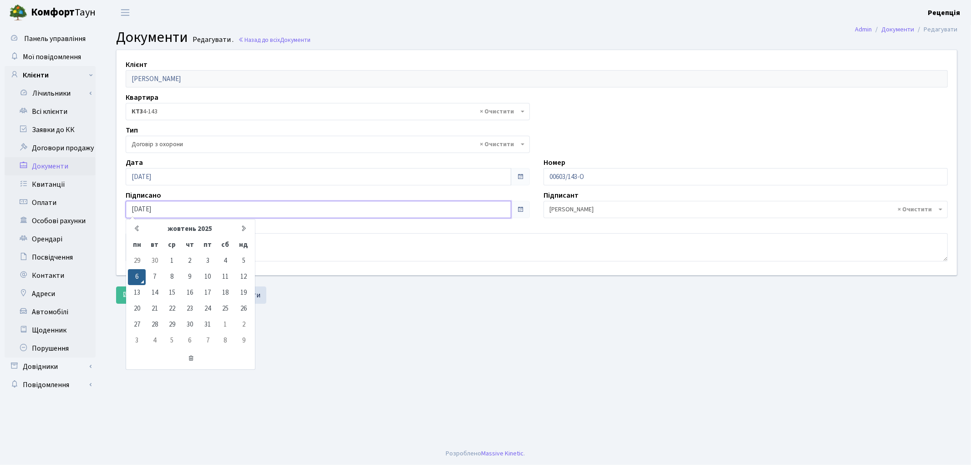
type input "[DATE]"
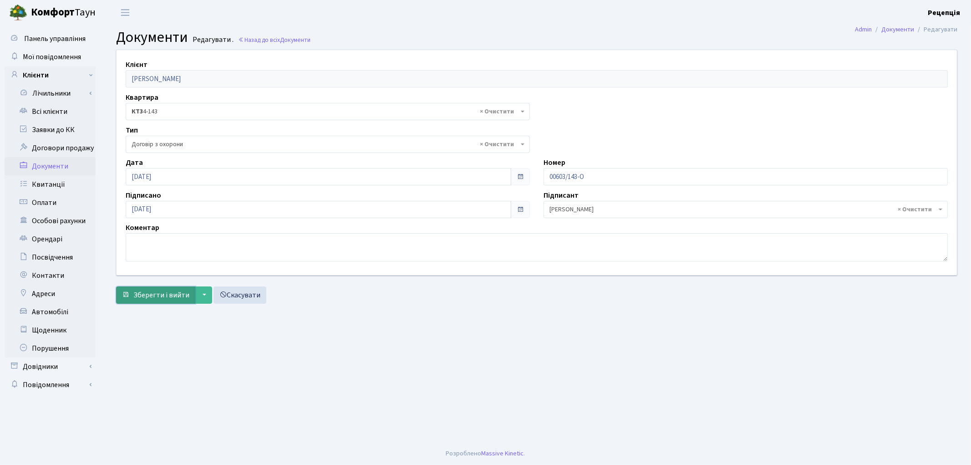
click at [169, 295] on span "Зберегти і вийти" at bounding box center [161, 295] width 56 height 10
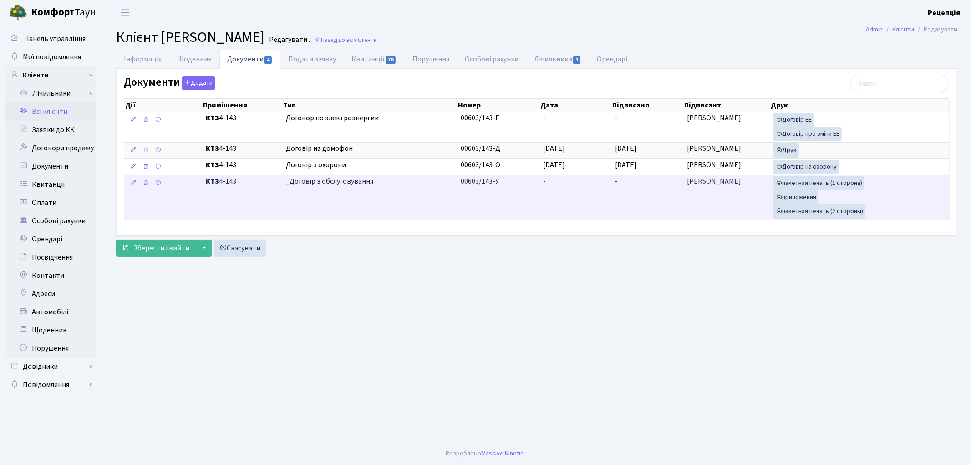
click at [571, 185] on td "-" at bounding box center [576, 197] width 72 height 45
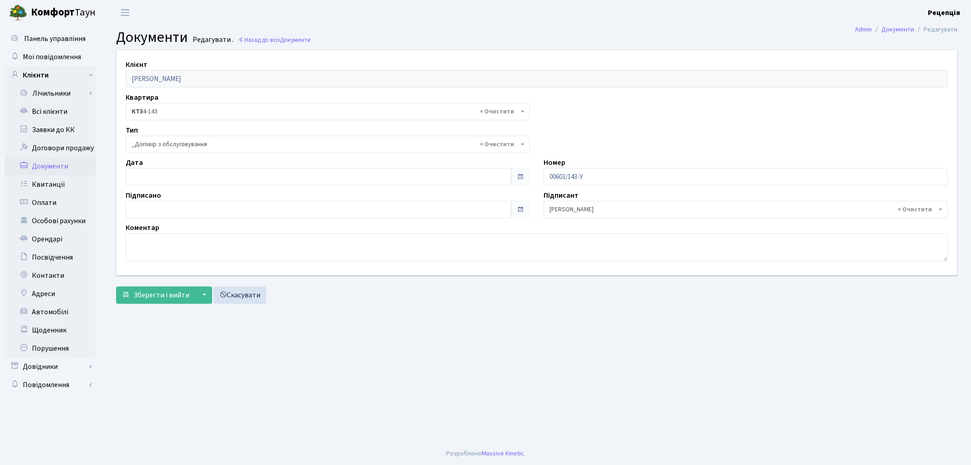
select select "289"
type input "[DATE]"
click at [148, 178] on input "[DATE]" at bounding box center [319, 176] width 386 height 17
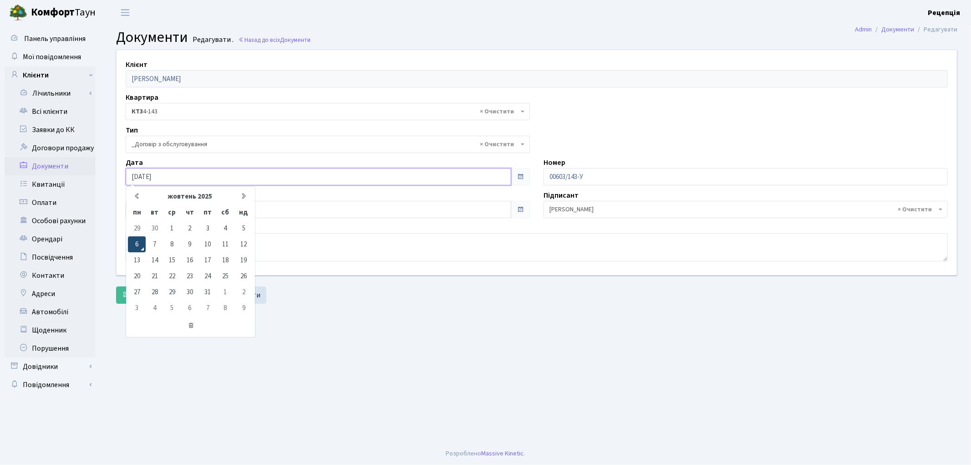
click at [144, 238] on td "6" at bounding box center [137, 244] width 18 height 16
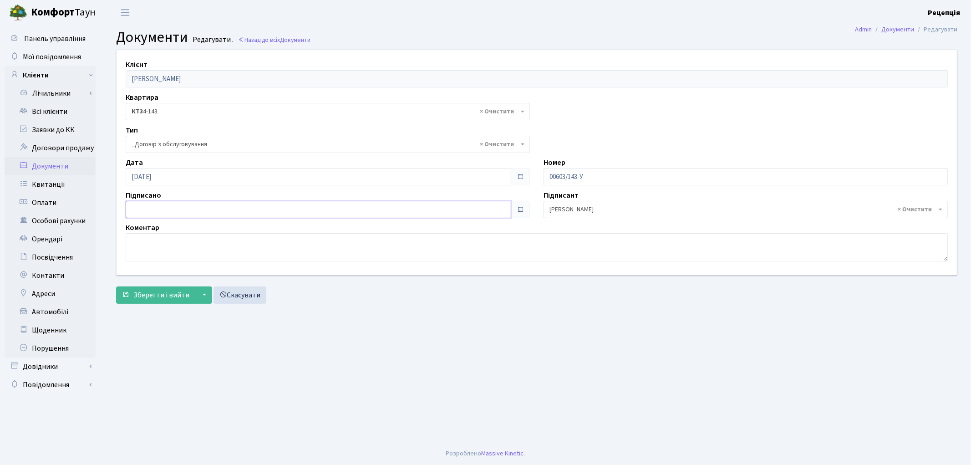
type input "[DATE]"
drag, startPoint x: 147, startPoint y: 208, endPoint x: 150, endPoint y: 215, distance: 8.4
click at [148, 208] on input "[DATE]" at bounding box center [319, 209] width 386 height 17
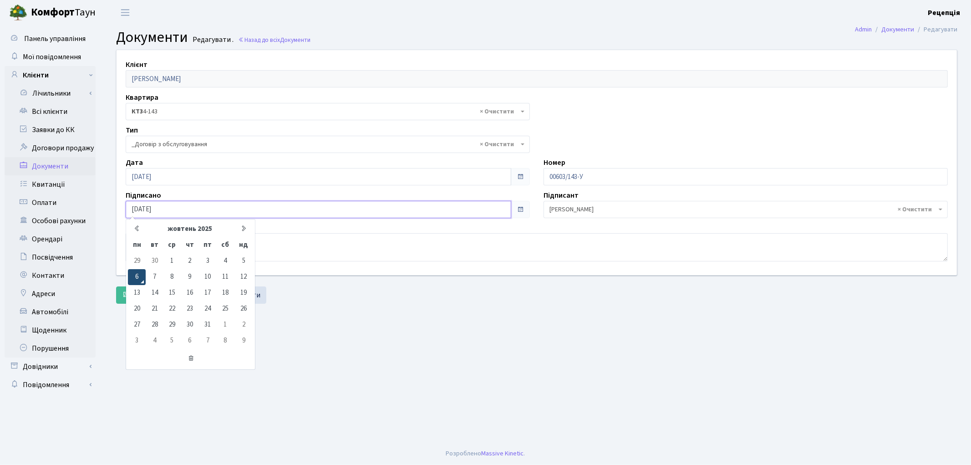
click at [139, 275] on td "6" at bounding box center [137, 277] width 18 height 16
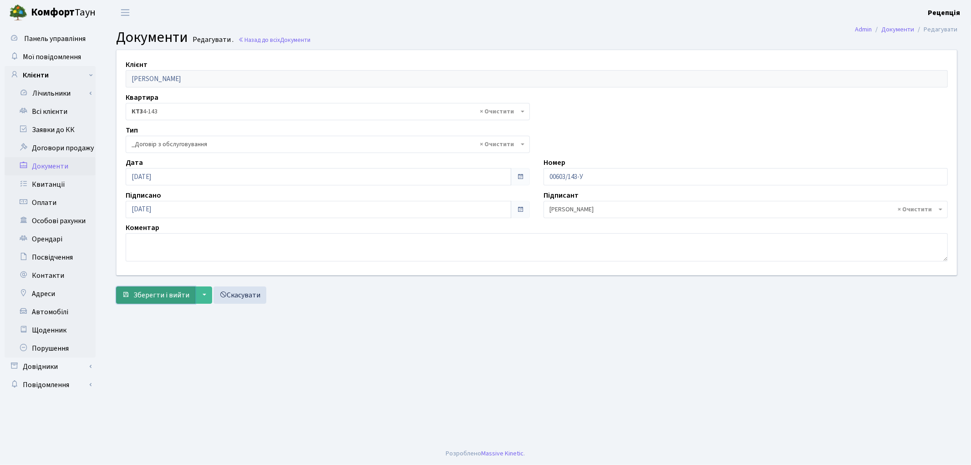
click at [147, 292] on span "Зберегти і вийти" at bounding box center [161, 295] width 56 height 10
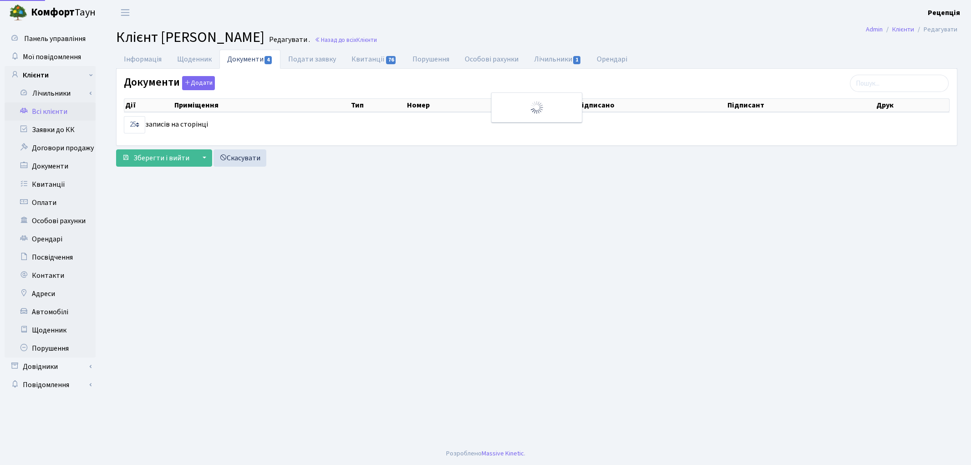
select select "25"
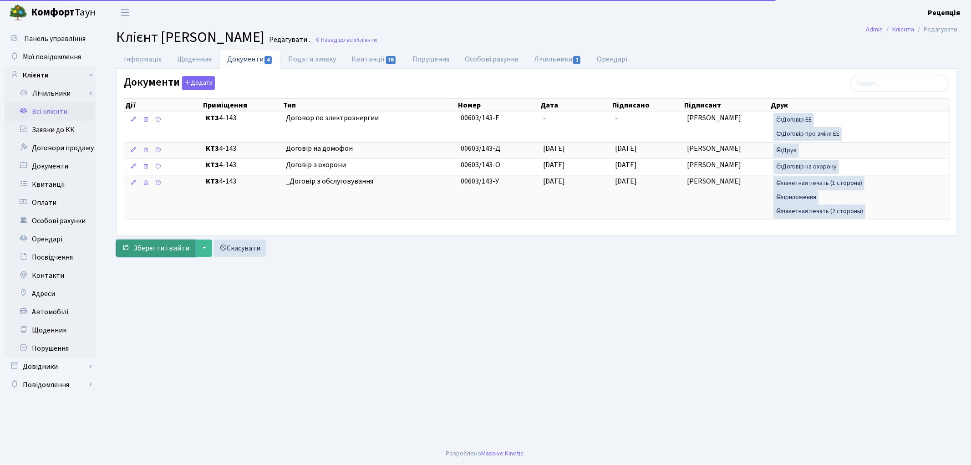
click at [158, 251] on span "Зберегти і вийти" at bounding box center [161, 248] width 56 height 10
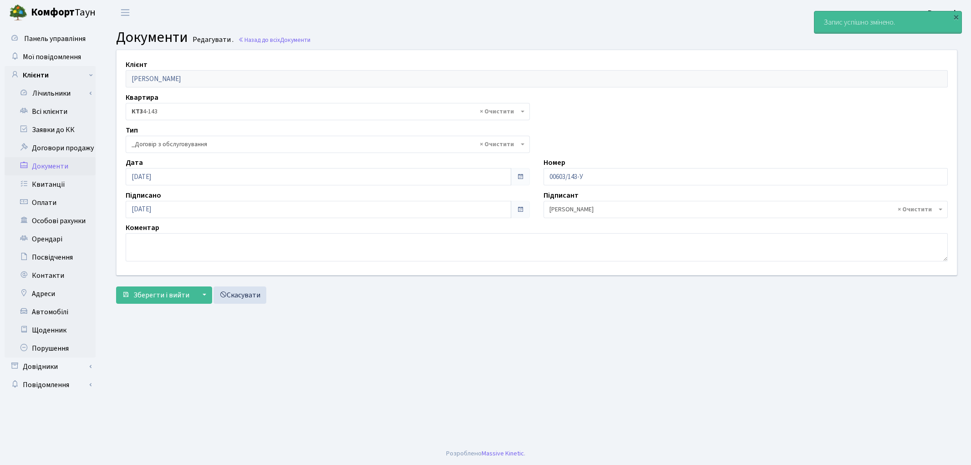
select select "289"
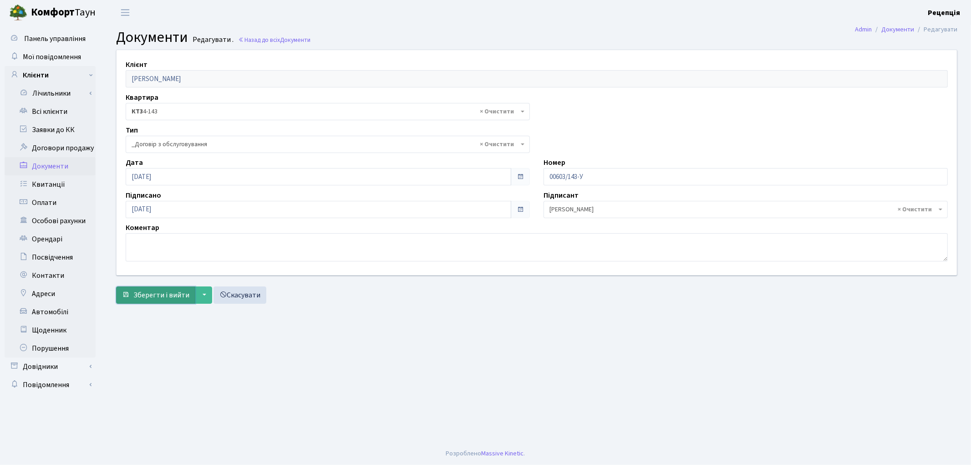
click at [157, 295] on span "Зберегти і вийти" at bounding box center [161, 295] width 56 height 10
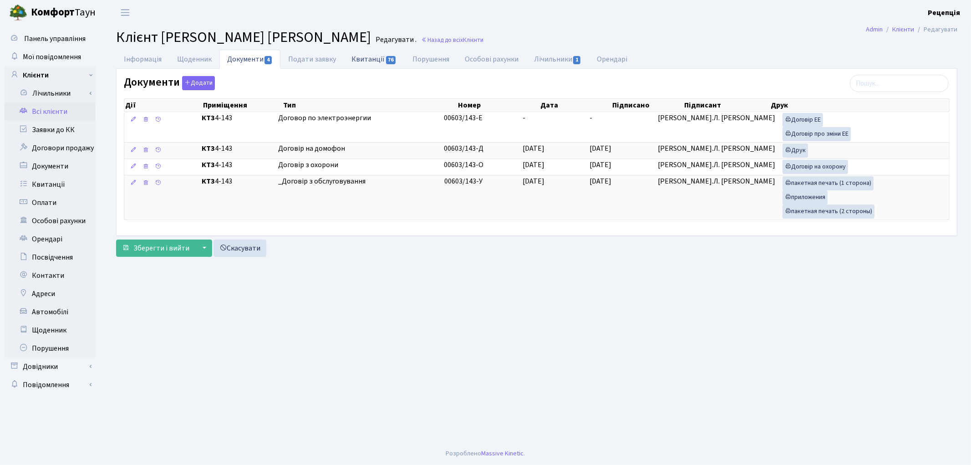
click at [371, 56] on link "Квитанції 76" at bounding box center [374, 59] width 61 height 19
select select "25"
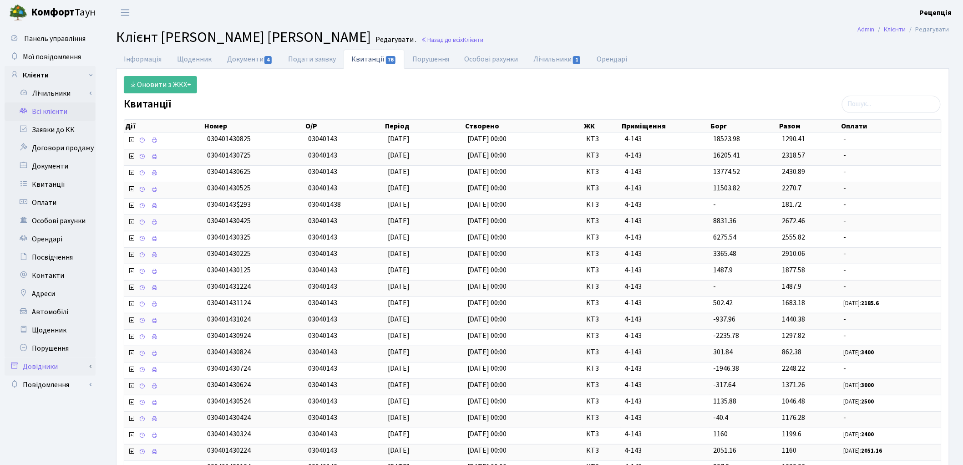
click at [62, 367] on link "Довідники" at bounding box center [50, 366] width 91 height 18
click at [60, 445] on link "Приміщення" at bounding box center [52, 450] width 85 height 18
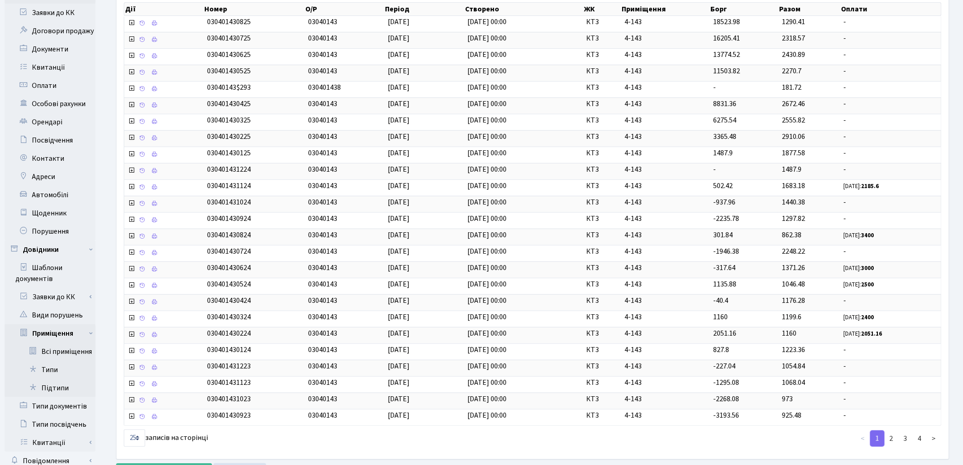
scroll to position [163, 0]
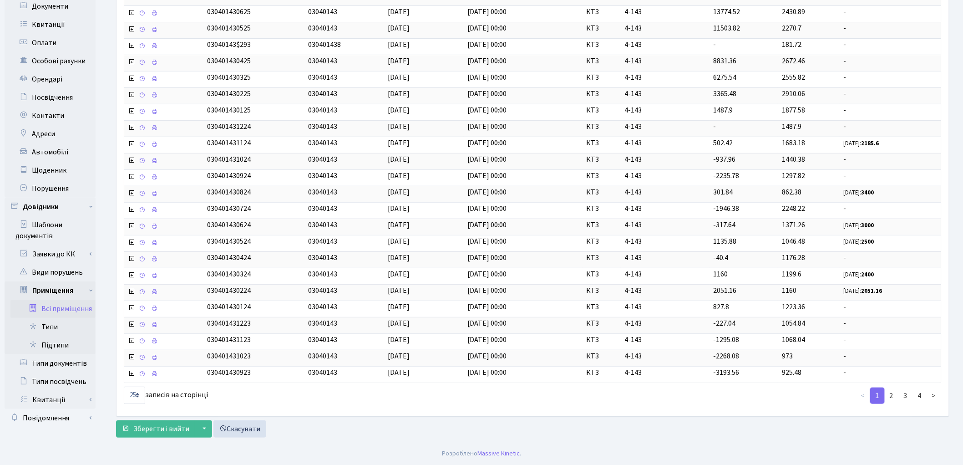
click at [56, 301] on link "Всі приміщення" at bounding box center [52, 309] width 85 height 18
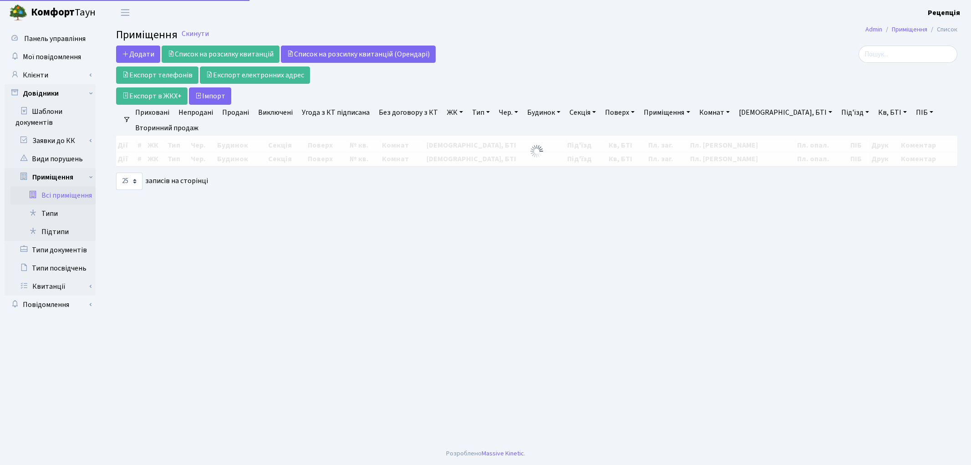
select select
select select "25"
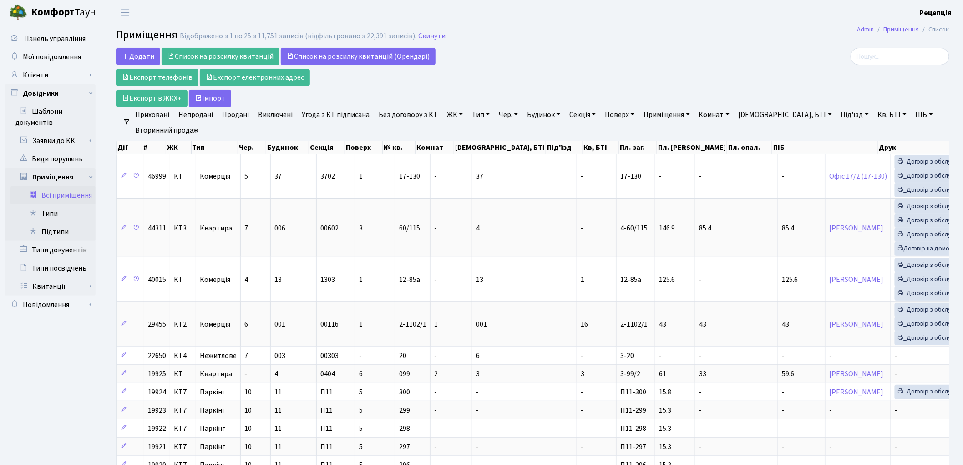
click at [456, 114] on link "ЖК" at bounding box center [454, 114] width 23 height 15
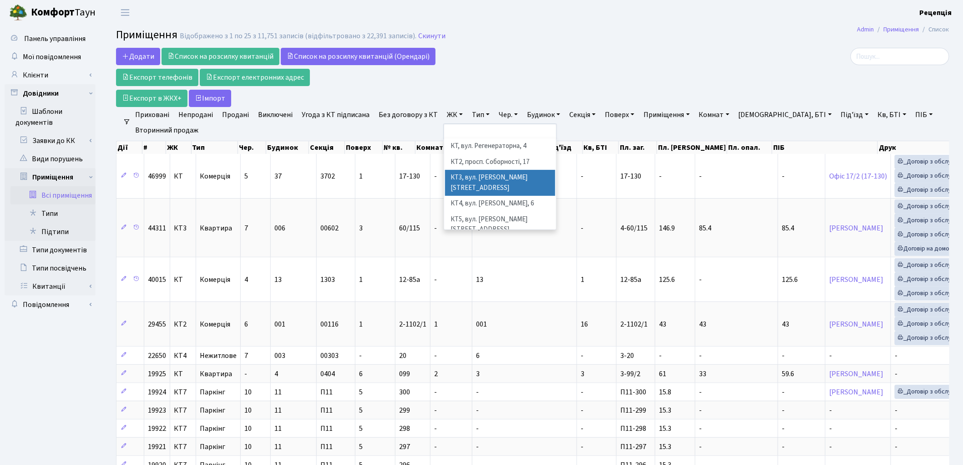
click at [519, 177] on li "КТ3, вул. [PERSON_NAME][STREET_ADDRESS]" at bounding box center [500, 183] width 110 height 26
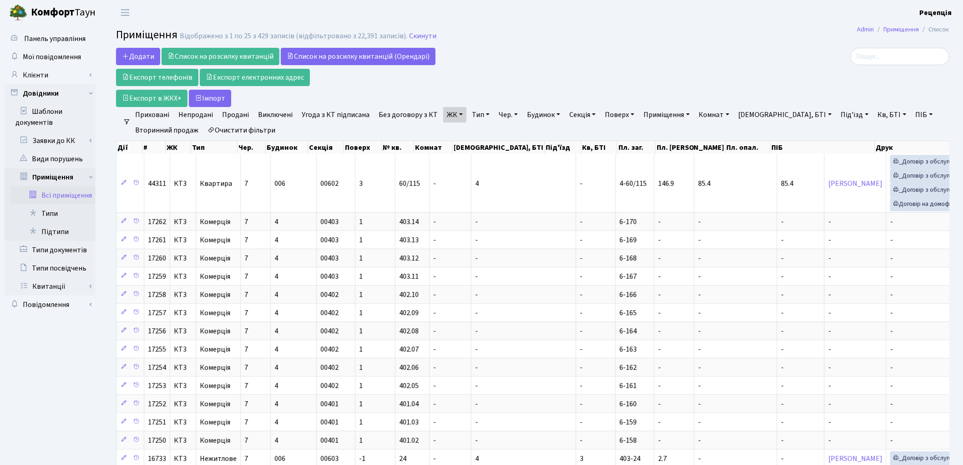
click at [875, 112] on link "Кв, БТІ" at bounding box center [893, 114] width 36 height 15
type input "4-143"
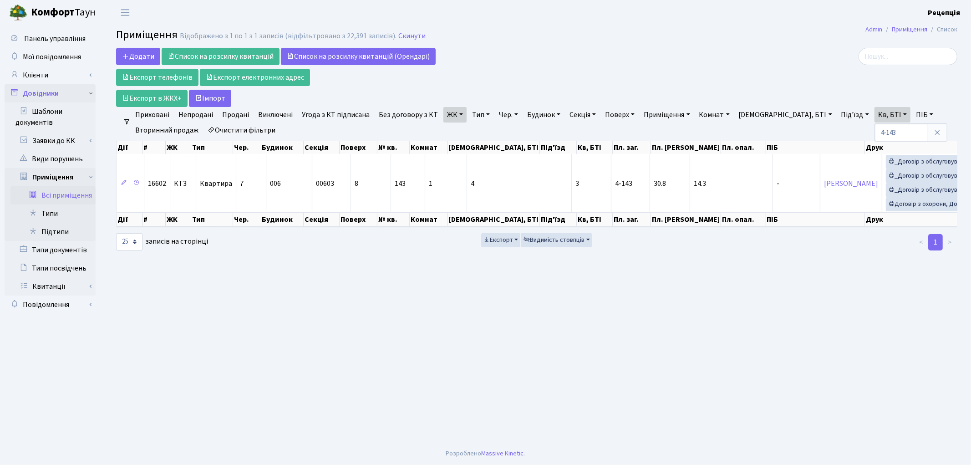
click at [52, 91] on link "Довідники" at bounding box center [50, 93] width 91 height 18
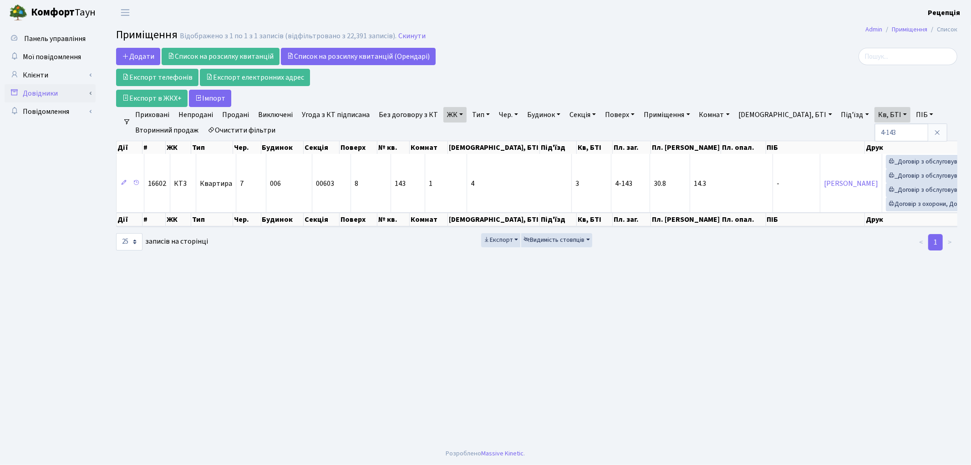
click at [55, 94] on link "Довідники" at bounding box center [50, 93] width 91 height 18
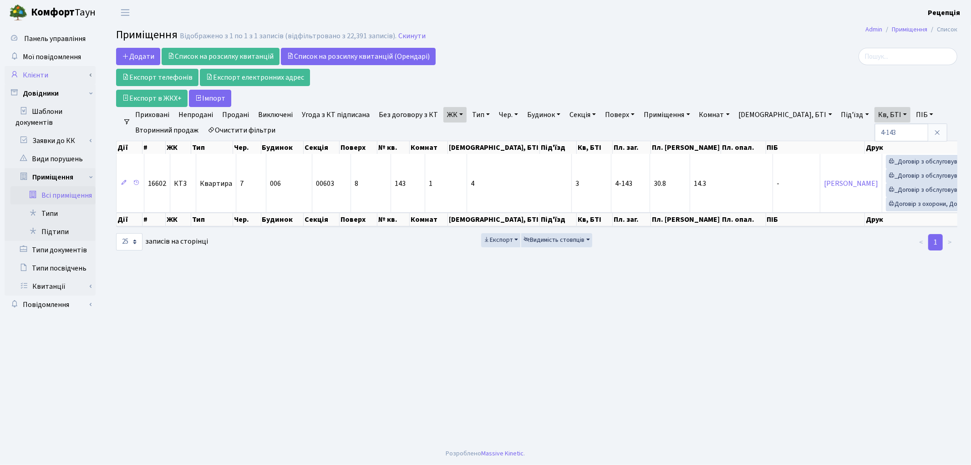
click at [55, 75] on link "Клієнти" at bounding box center [50, 75] width 91 height 18
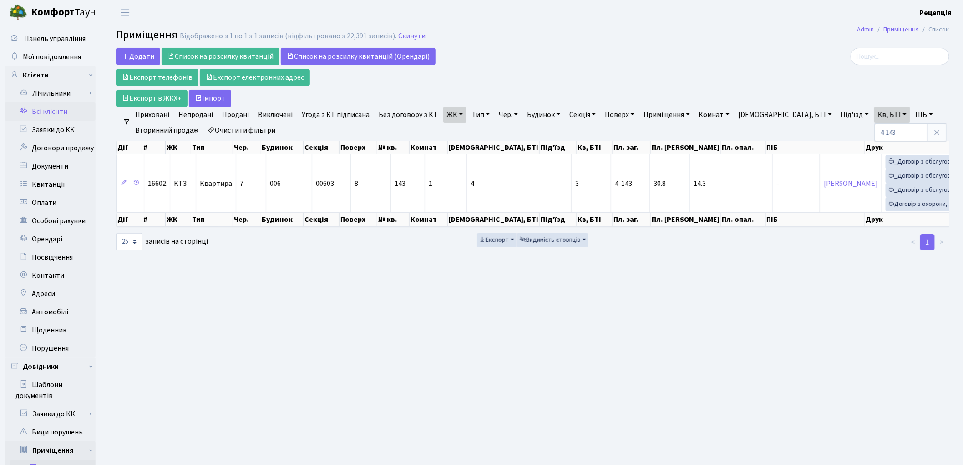
click at [57, 108] on link "Всі клієнти" at bounding box center [50, 111] width 91 height 18
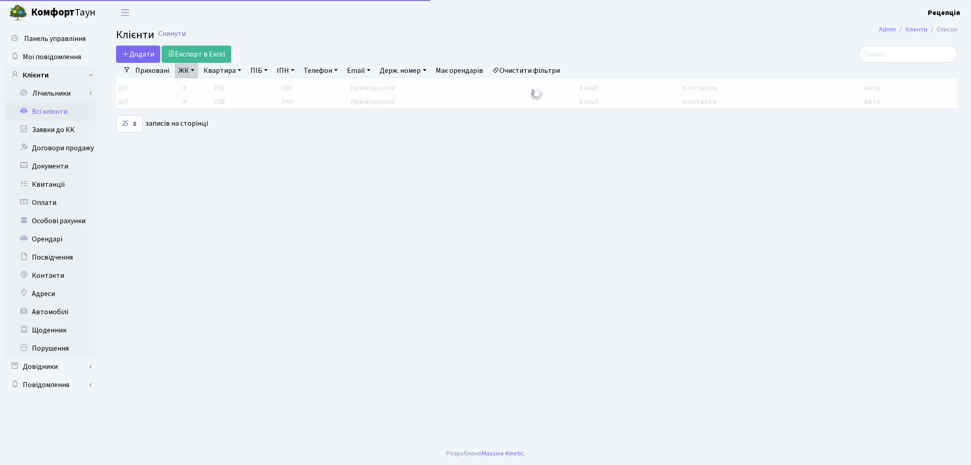
select select "25"
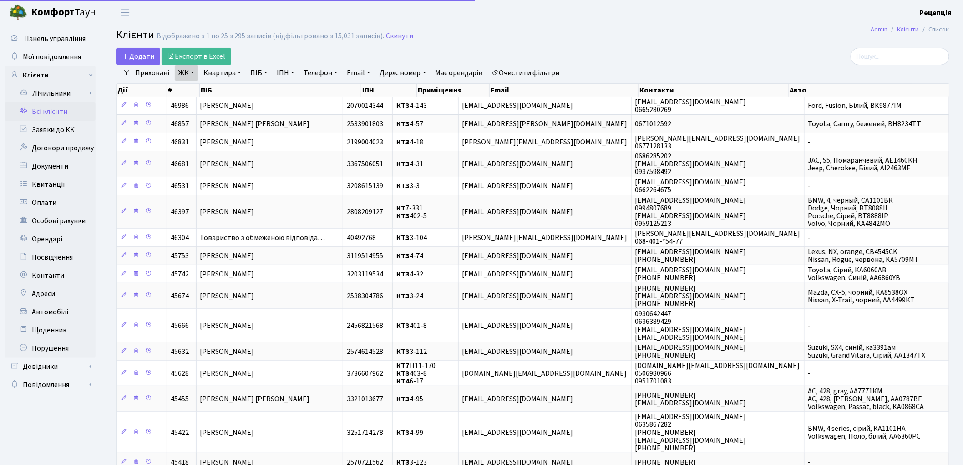
click at [532, 73] on link "Очистити фільтри" at bounding box center [526, 72] width 75 height 15
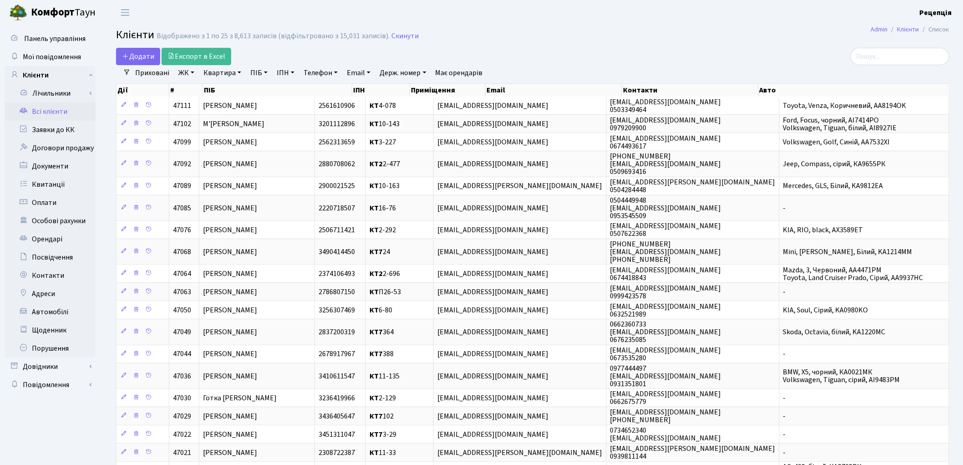
click at [187, 77] on link "ЖК" at bounding box center [186, 72] width 23 height 15
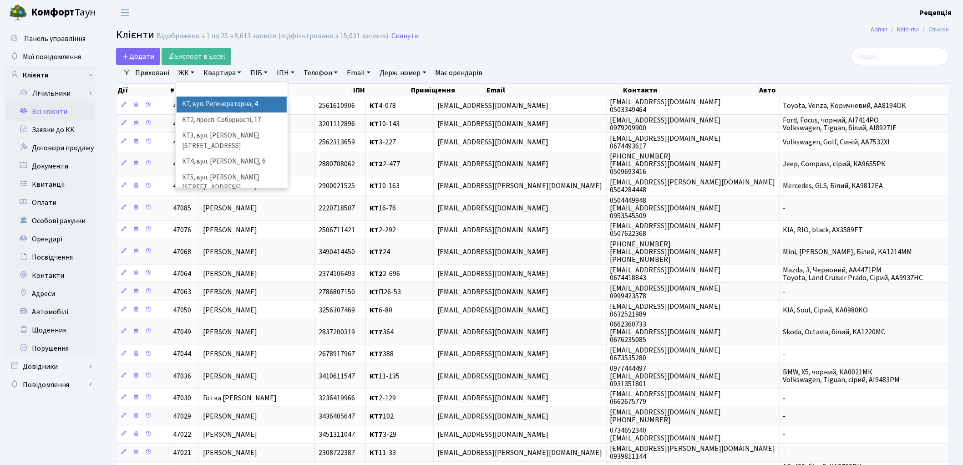
drag, startPoint x: 206, startPoint y: 108, endPoint x: 207, endPoint y: 103, distance: 4.8
click at [206, 107] on li "КТ, вул. Регенераторна, 4" at bounding box center [232, 105] width 110 height 16
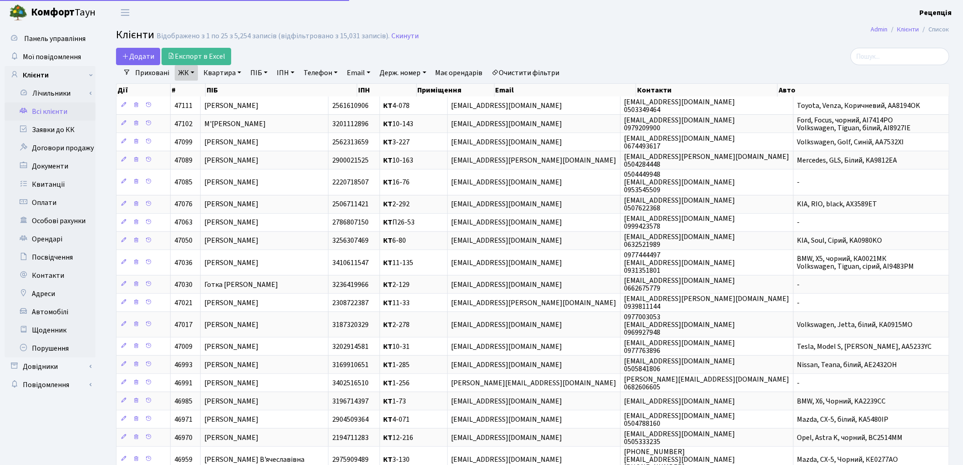
click at [233, 69] on link "Квартира" at bounding box center [222, 72] width 45 height 15
type input "2-124"
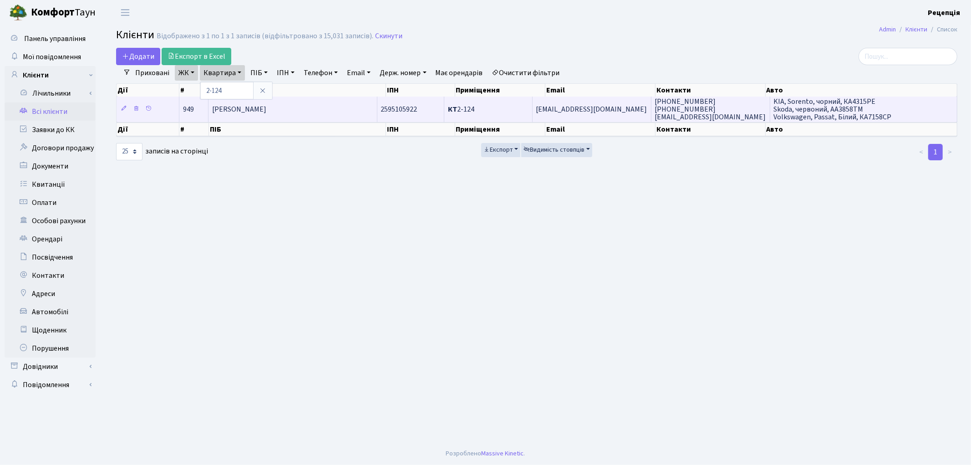
click at [239, 105] on span "Друзенко Тетяна Володимирівна" at bounding box center [239, 109] width 54 height 10
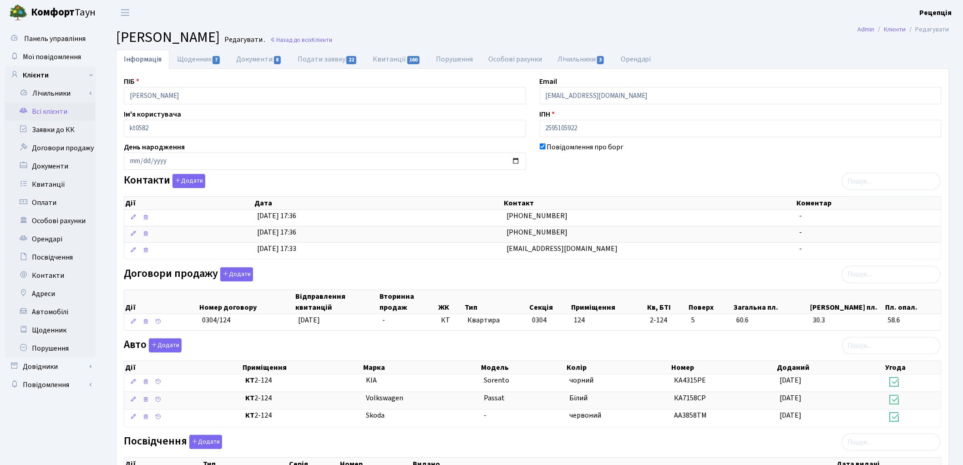
click at [49, 106] on link "Всі клієнти" at bounding box center [50, 111] width 91 height 18
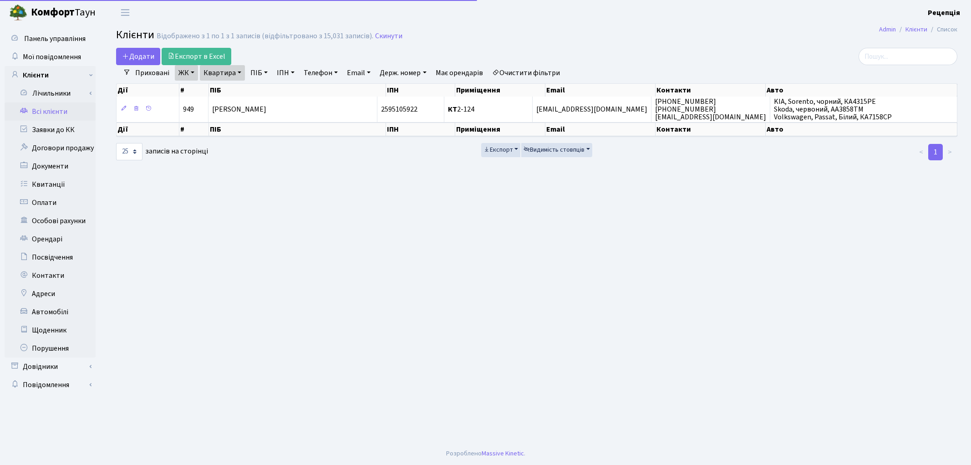
select select "25"
click at [548, 73] on link "Очистити фільтри" at bounding box center [526, 72] width 75 height 15
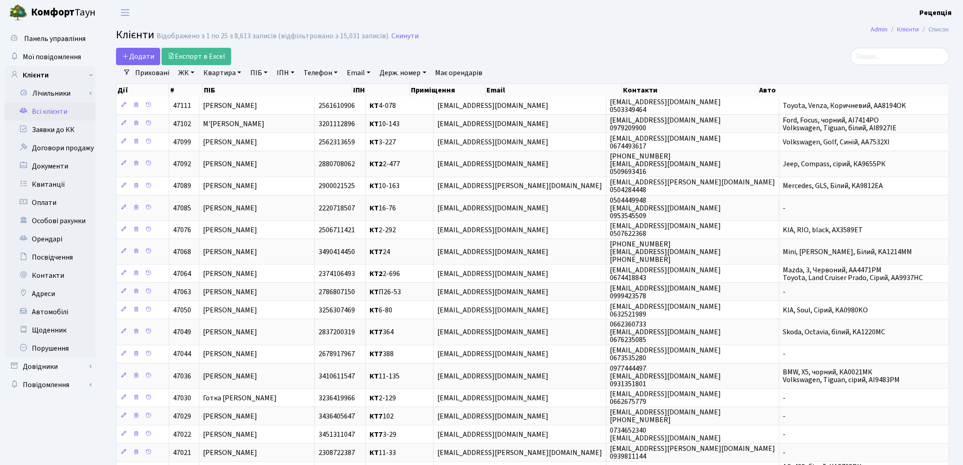
click at [194, 72] on link "ЖК" at bounding box center [186, 72] width 23 height 15
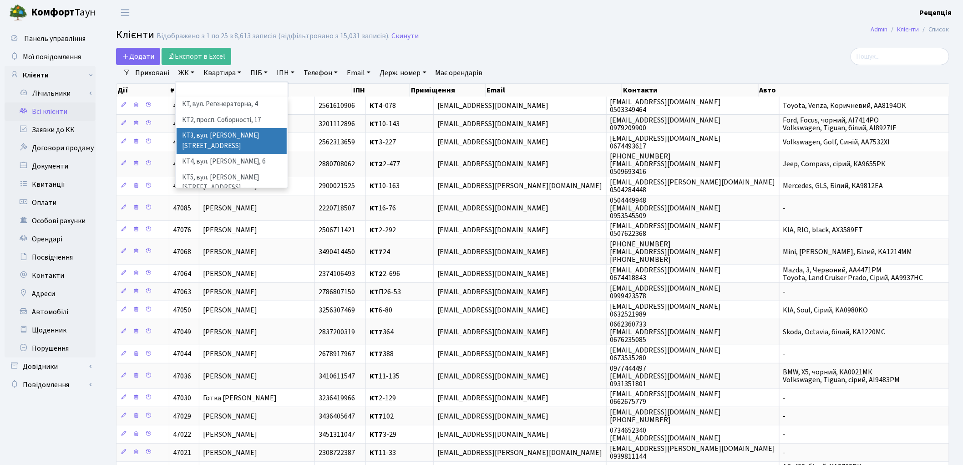
click at [240, 132] on li "КТ3, вул. Березнева, 16" at bounding box center [232, 141] width 110 height 26
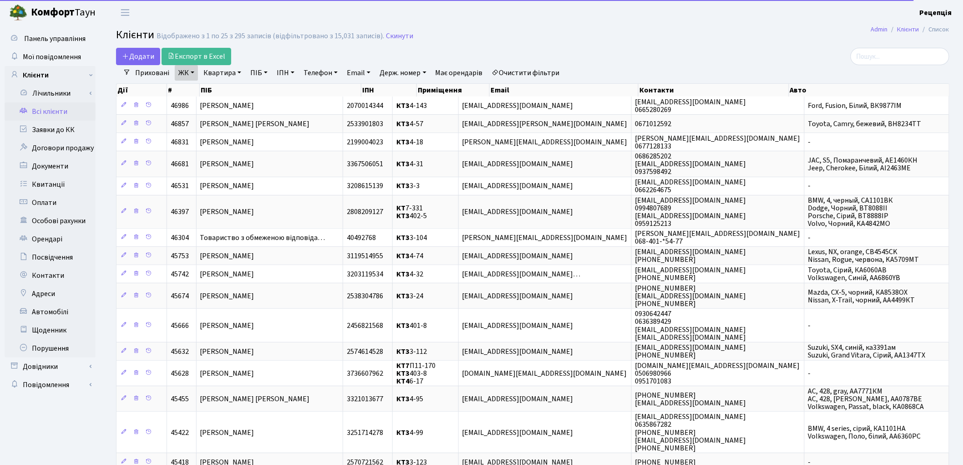
click at [238, 75] on link "Квартира" at bounding box center [222, 72] width 45 height 15
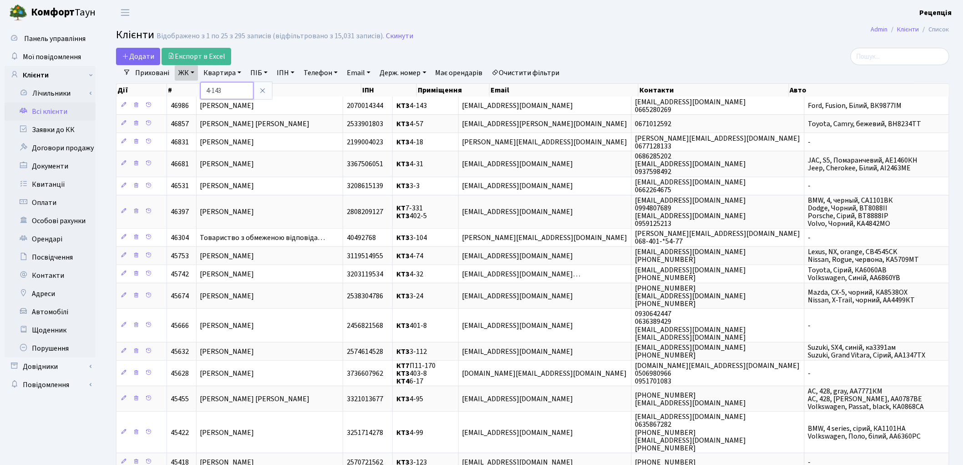
type input "4-143"
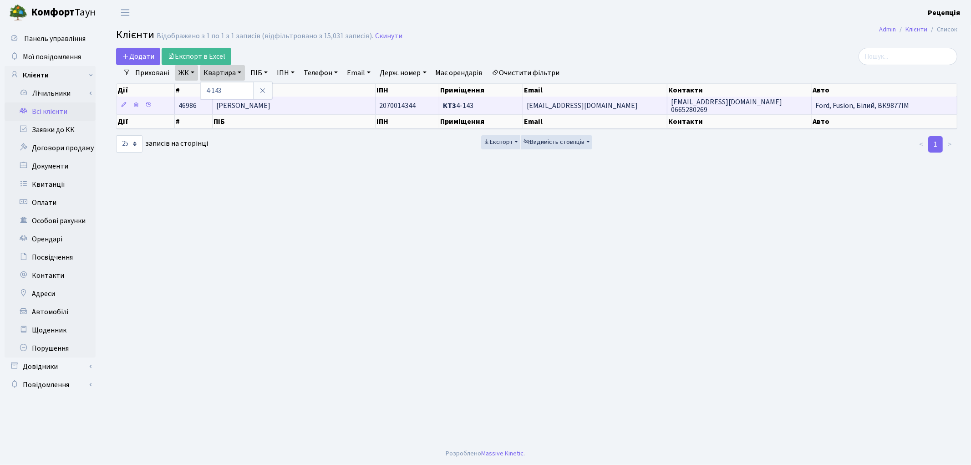
click at [270, 106] on span "[PERSON_NAME]" at bounding box center [243, 106] width 54 height 10
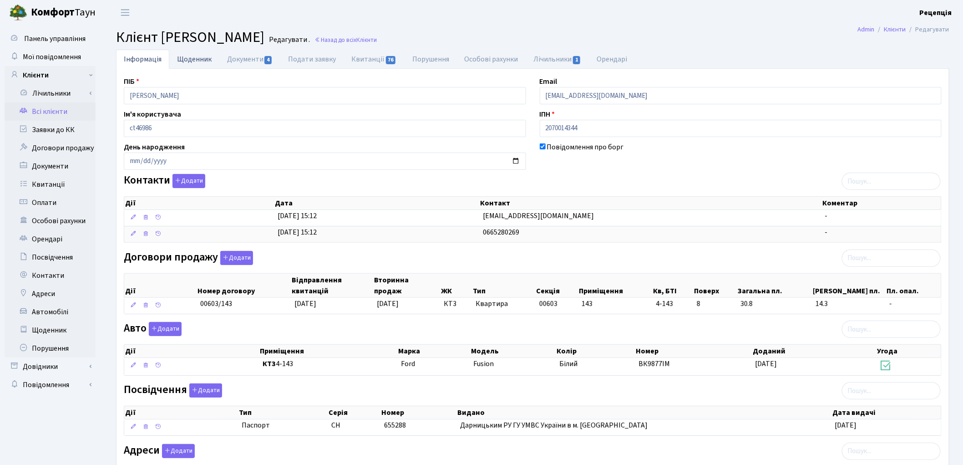
click at [181, 56] on link "Щоденник" at bounding box center [194, 59] width 50 height 19
select select "25"
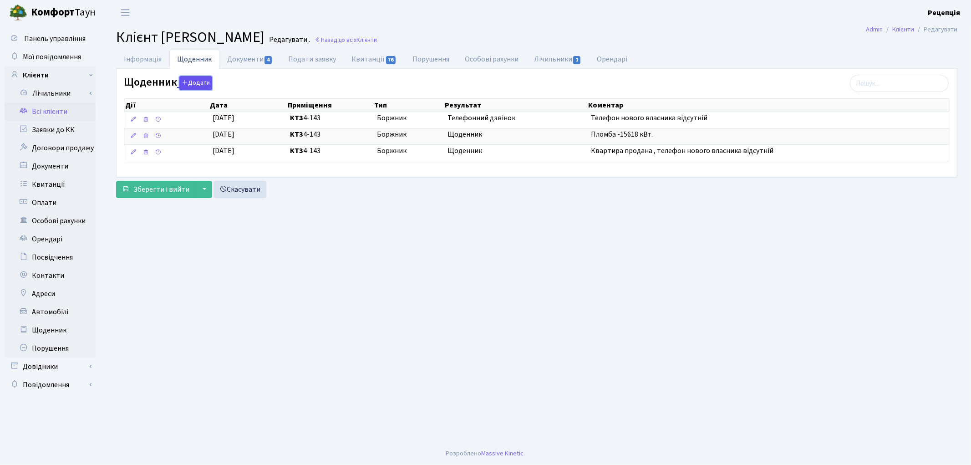
click at [201, 81] on button "Додати" at bounding box center [195, 83] width 33 height 14
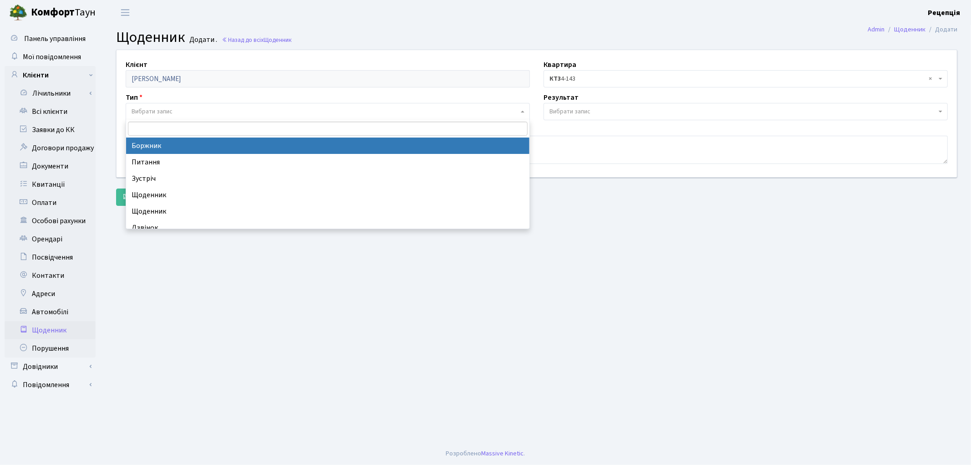
click at [155, 114] on span "Вибрати запис" at bounding box center [152, 111] width 41 height 9
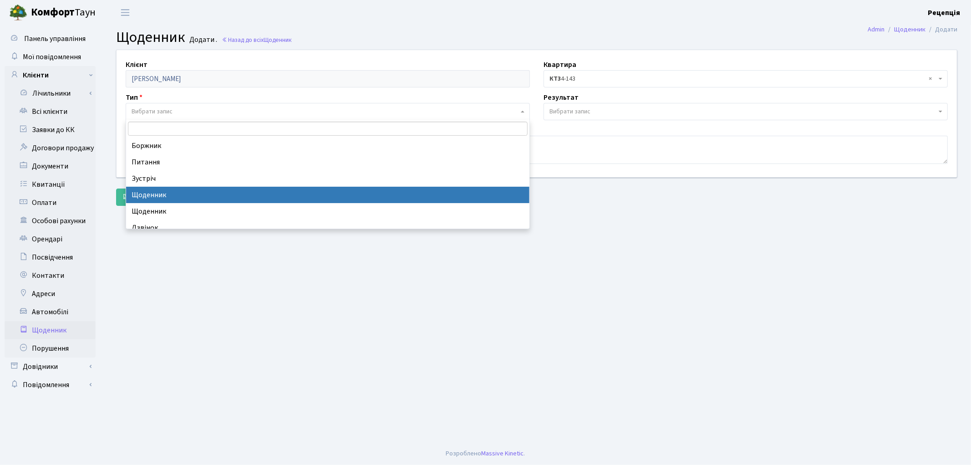
select select "11"
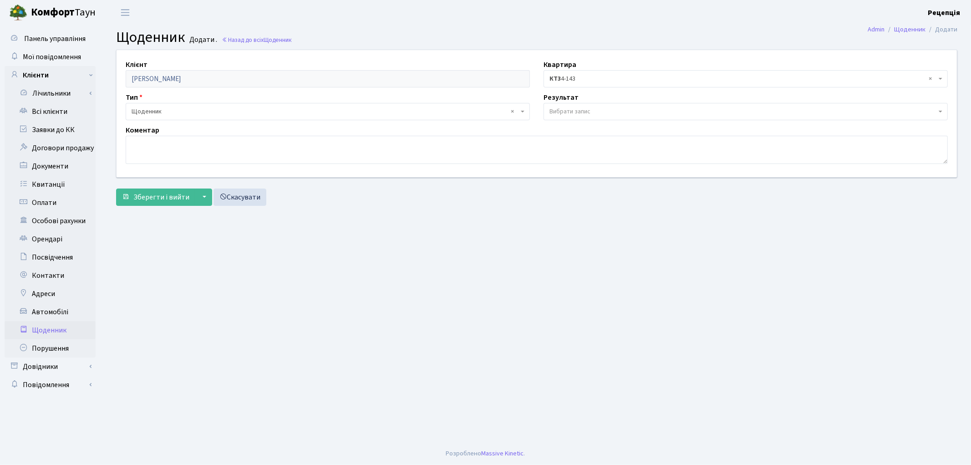
click at [602, 114] on span "Вибрати запис" at bounding box center [743, 111] width 387 height 9
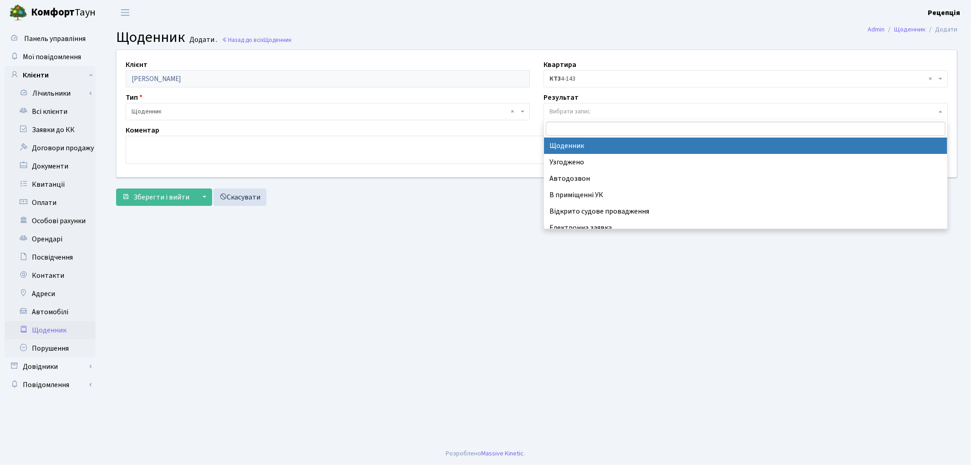
select select "14"
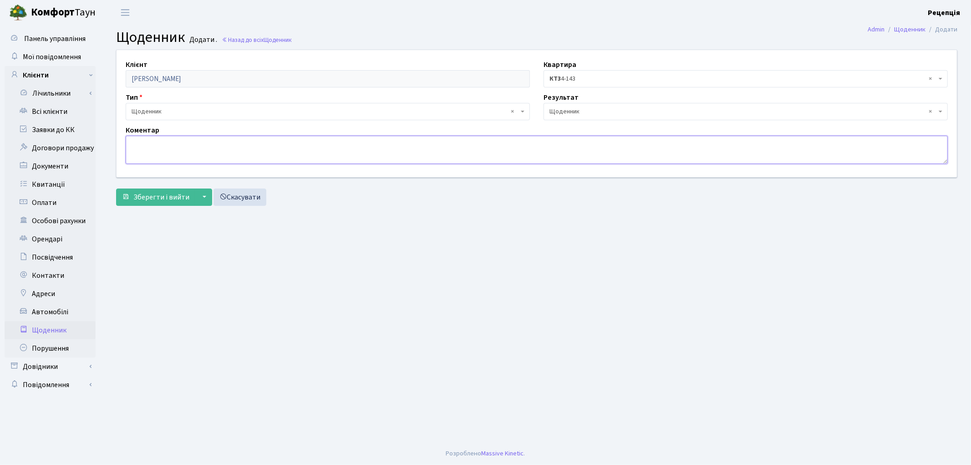
click at [188, 152] on textarea at bounding box center [537, 150] width 822 height 28
paste textarea "billing@comfort-town.com.ua"
type textarea "06.10.25 акт опломбування електричної енергії було надано на billing@comfort-to…"
click at [149, 198] on span "Зберегти і вийти" at bounding box center [161, 197] width 56 height 10
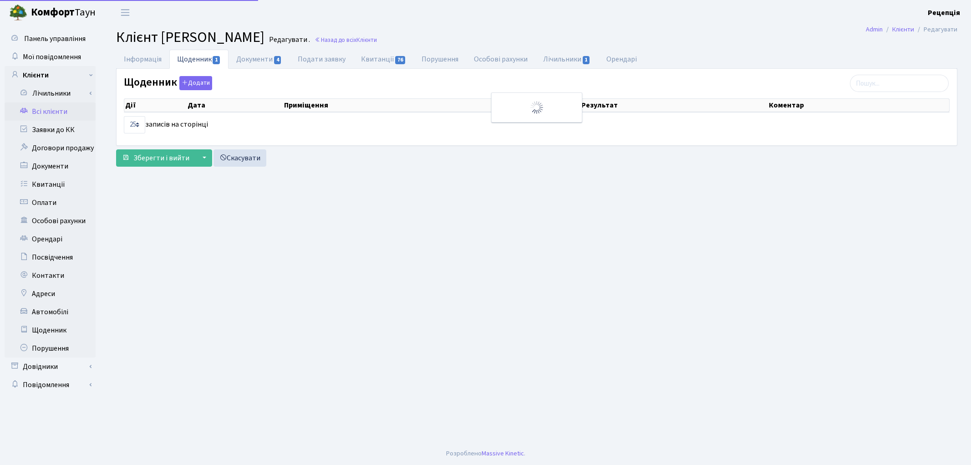
select select "25"
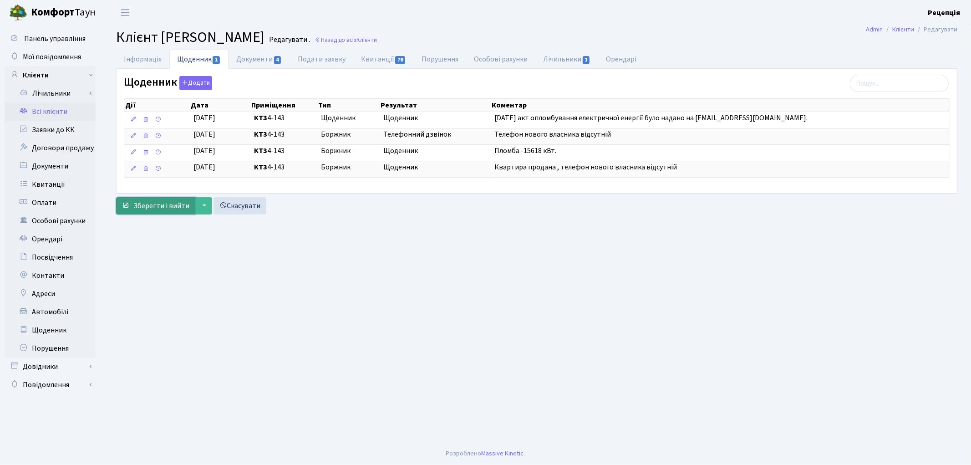
click at [153, 203] on span "Зберегти і вийти" at bounding box center [161, 206] width 56 height 10
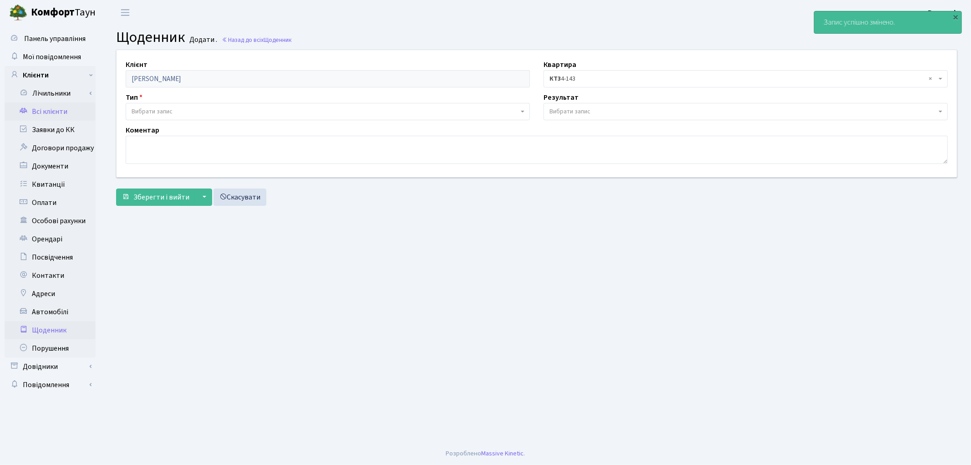
click at [53, 117] on link "Всі клієнти" at bounding box center [50, 111] width 91 height 18
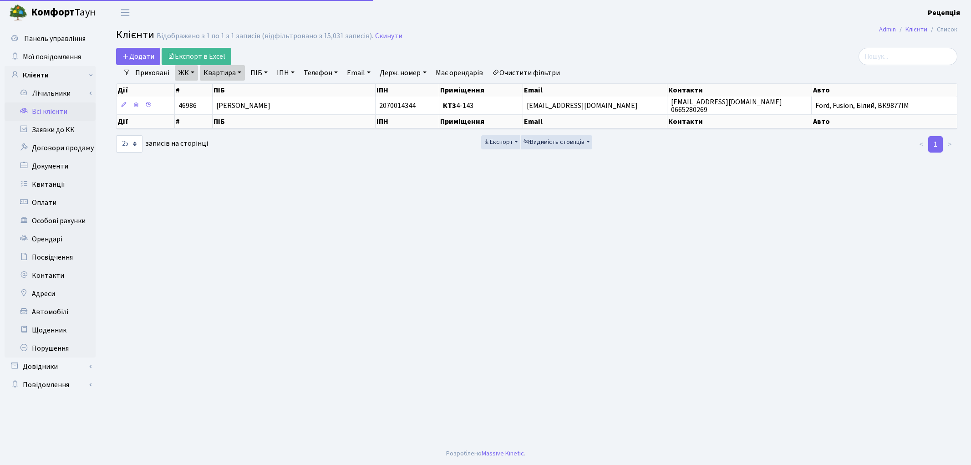
select select "25"
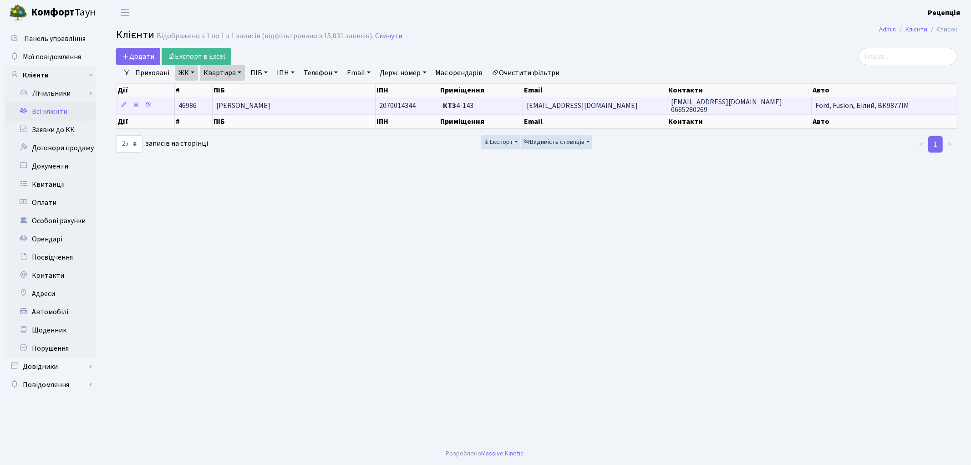
click at [335, 108] on td "[PERSON_NAME]" at bounding box center [294, 106] width 163 height 18
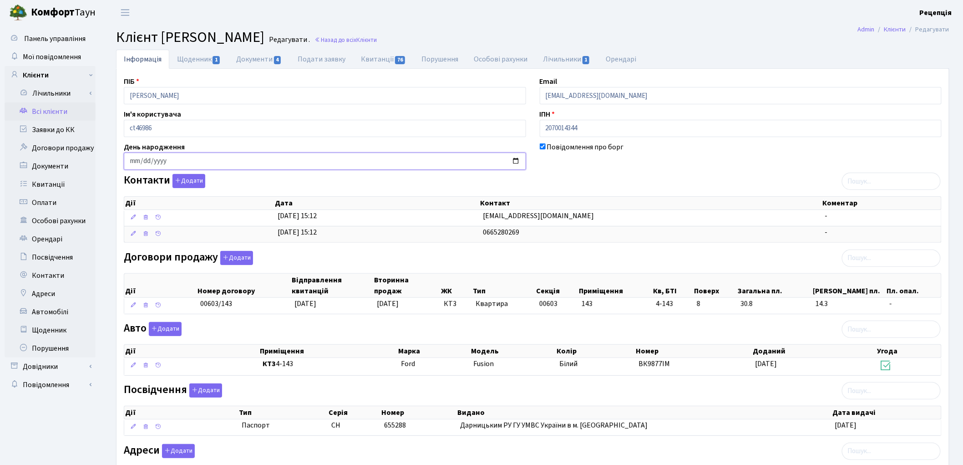
click at [133, 164] on input "date" at bounding box center [325, 161] width 402 height 17
type input "1956-09-03"
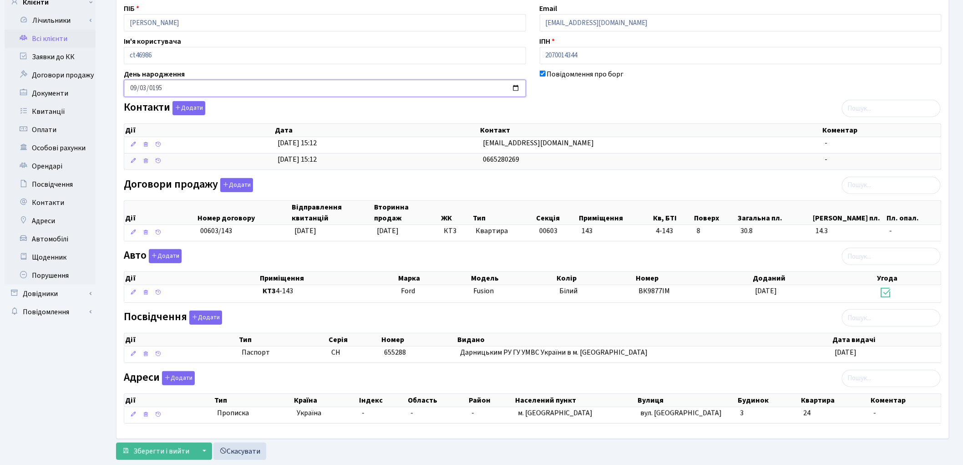
scroll to position [97, 0]
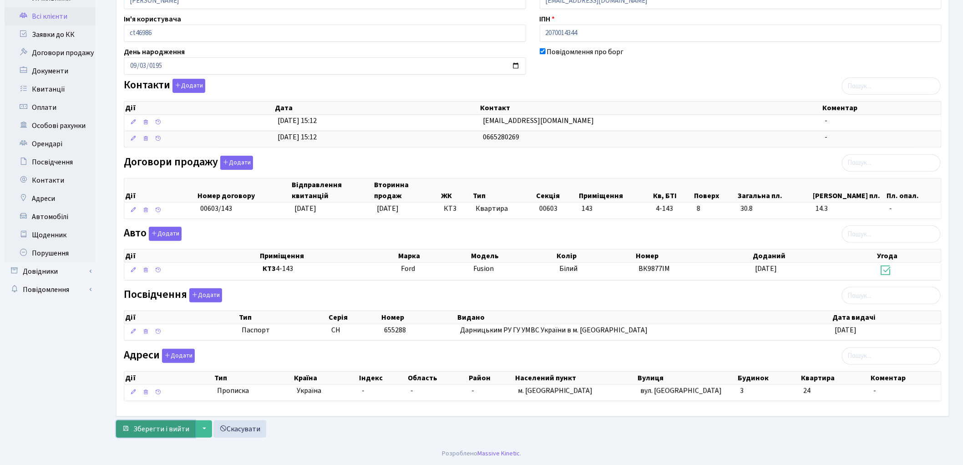
click at [133, 431] on span "Зберегти і вийти" at bounding box center [161, 429] width 56 height 10
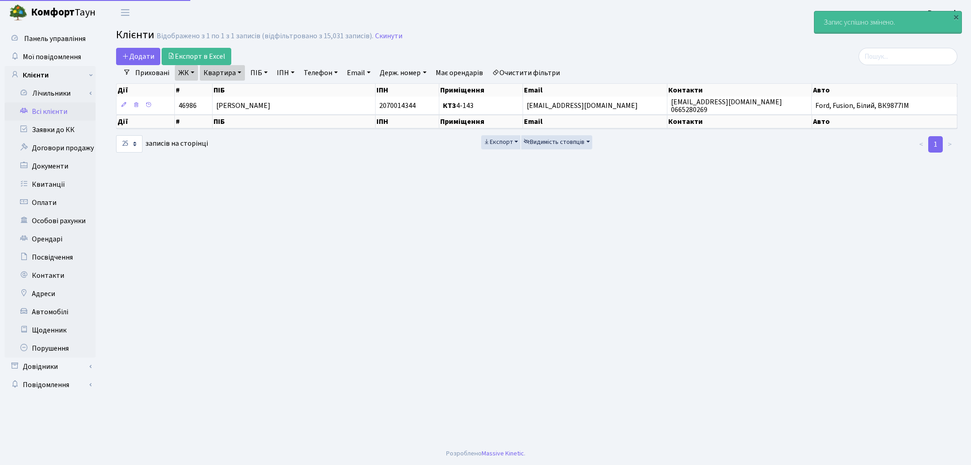
select select "25"
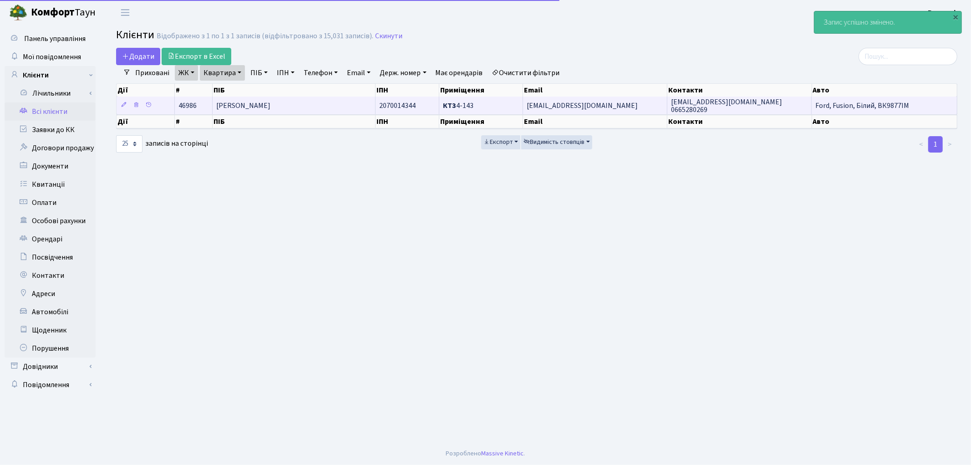
click at [305, 112] on td "[PERSON_NAME]" at bounding box center [294, 106] width 163 height 18
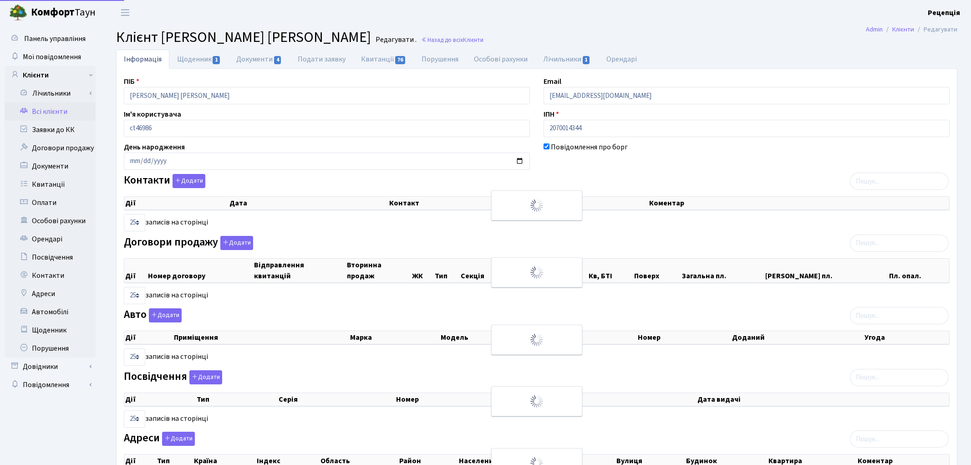
select select "25"
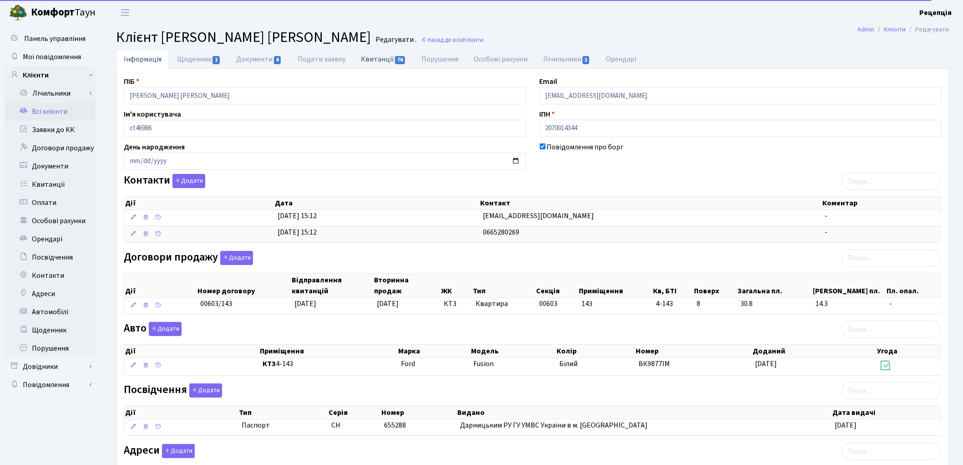
click at [378, 64] on link "Квитанції 76" at bounding box center [383, 59] width 61 height 19
select select "25"
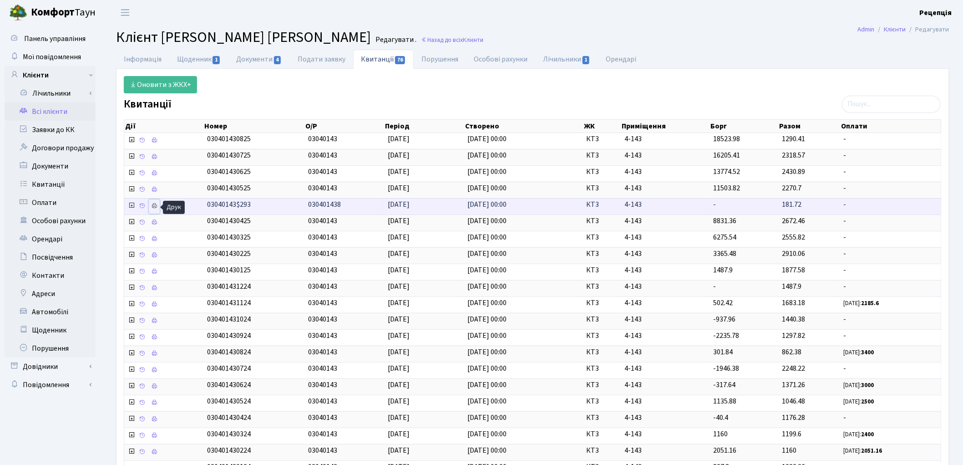
click at [157, 206] on icon at bounding box center [154, 206] width 6 height 6
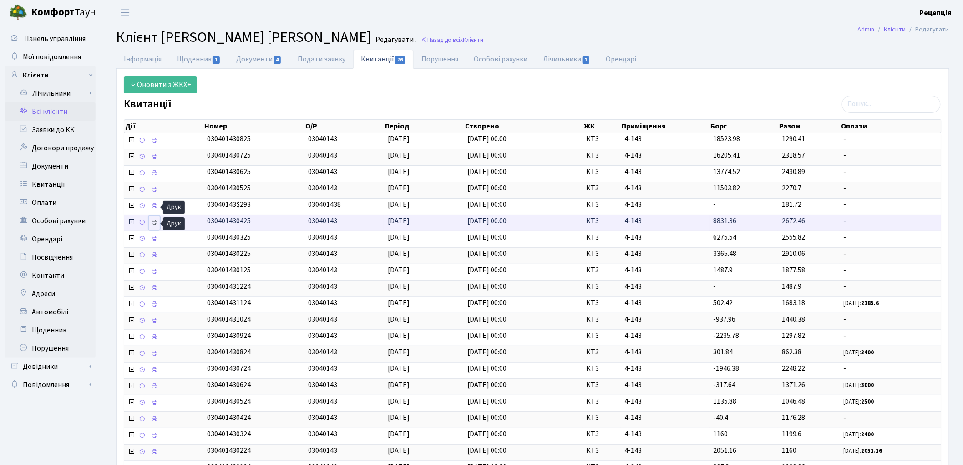
click at [154, 228] on link at bounding box center [154, 223] width 11 height 14
click at [158, 60] on link "Інформація" at bounding box center [142, 59] width 53 height 19
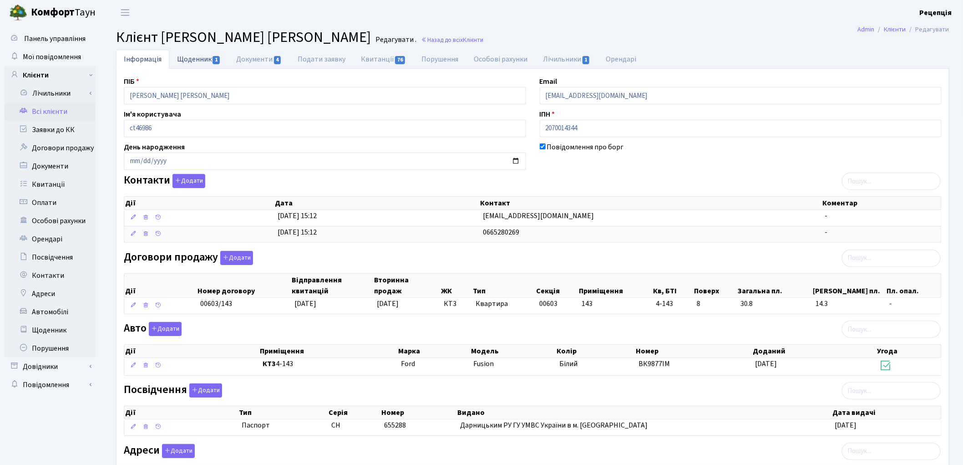
click at [225, 56] on link "Щоденник 1" at bounding box center [198, 59] width 59 height 19
select select "25"
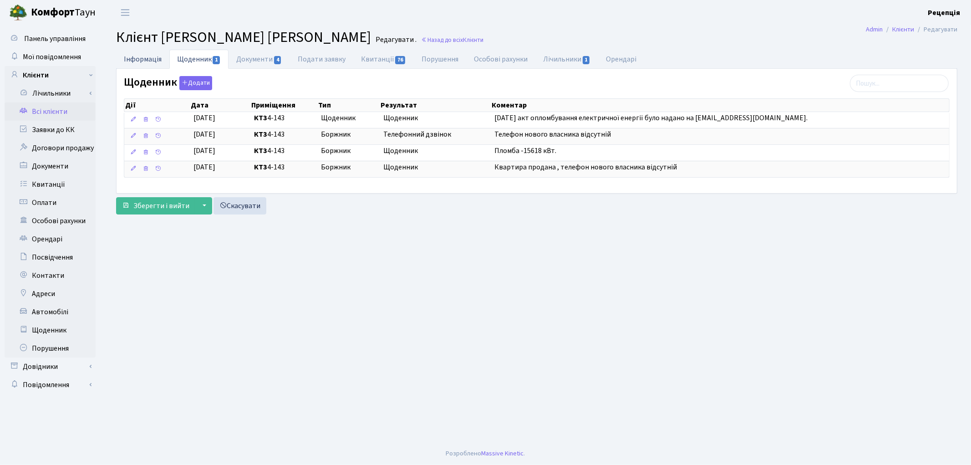
click at [146, 55] on link "Інформація" at bounding box center [142, 59] width 53 height 19
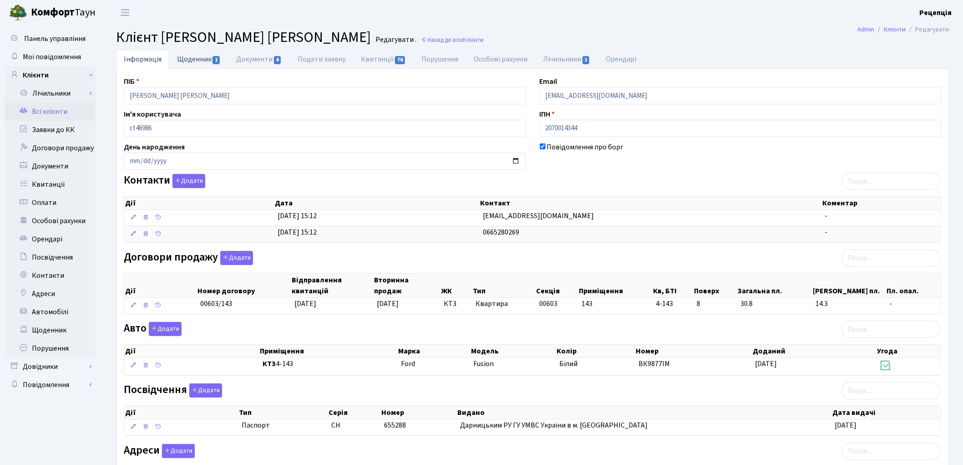
click at [194, 68] on link "Щоденник 1" at bounding box center [198, 59] width 59 height 19
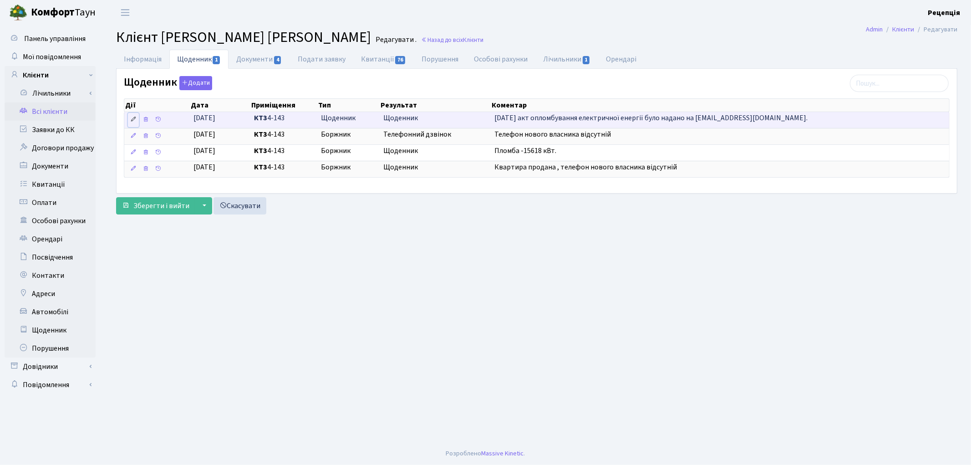
click at [134, 119] on icon at bounding box center [133, 119] width 6 height 6
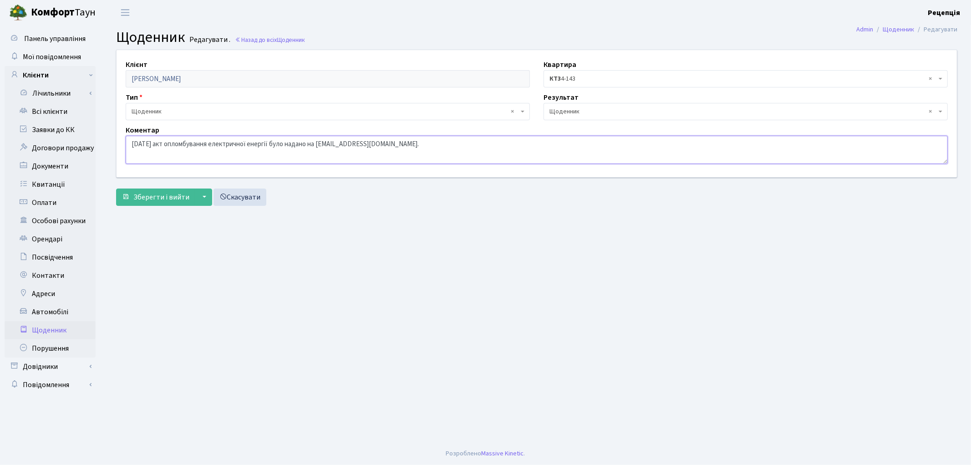
click at [129, 146] on textarea "[DATE] акт опломбування електричної енергії було надано на [EMAIL_ADDRESS][DOMA…" at bounding box center [537, 150] width 822 height 28
type textarea "Новий власник. [DATE] акт опломбування електричної енергії було надано на [EMAI…"
click at [170, 192] on span "Зберегти і вийти" at bounding box center [161, 197] width 56 height 10
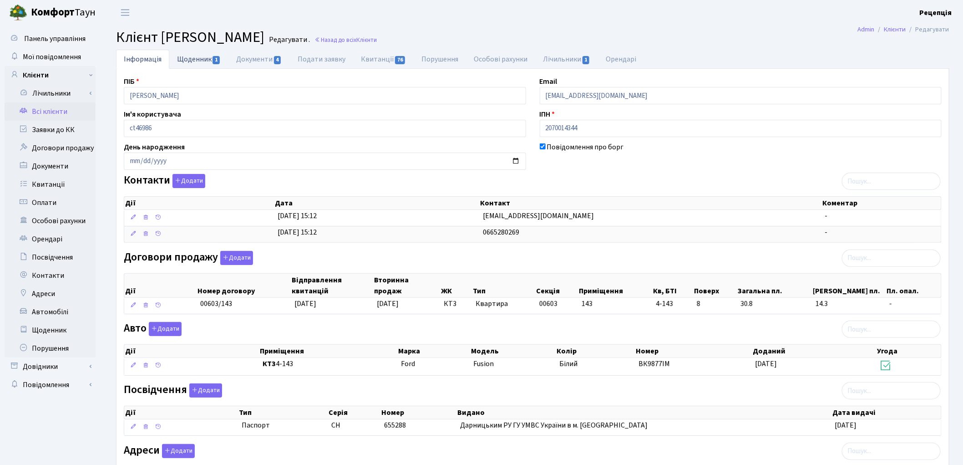
click at [207, 61] on link "Щоденник 1" at bounding box center [198, 59] width 59 height 19
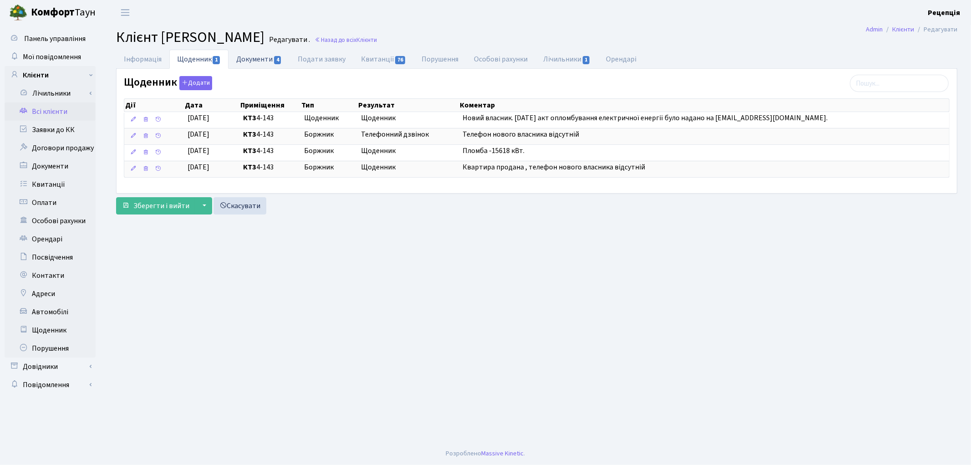
click at [254, 57] on link "Документи 4" at bounding box center [259, 59] width 61 height 19
select select "25"
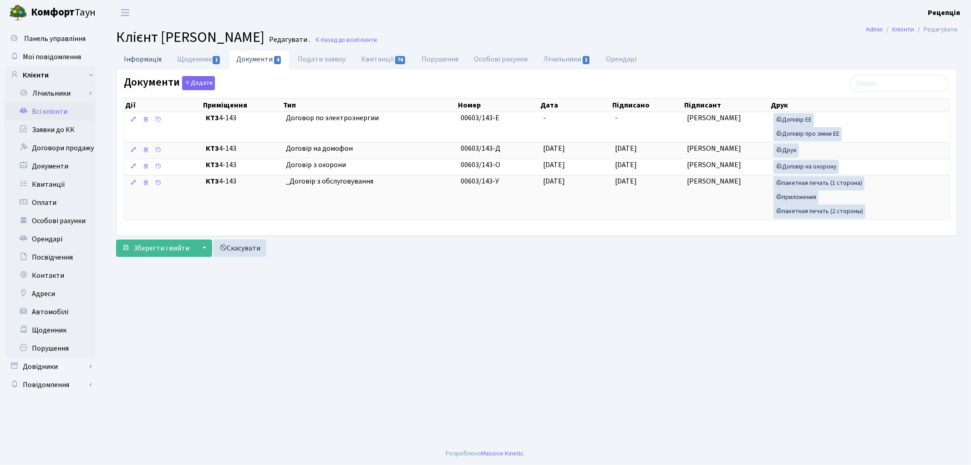
click at [158, 63] on link "Інформація" at bounding box center [142, 59] width 53 height 19
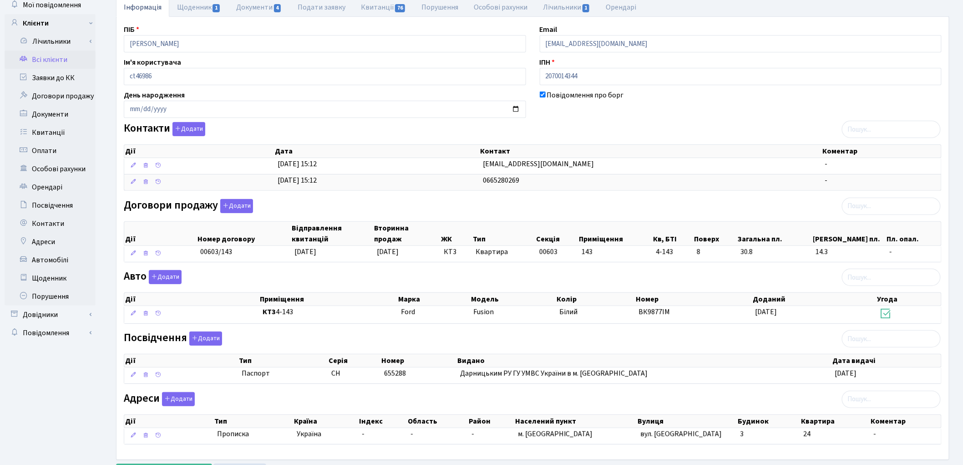
scroll to position [97, 0]
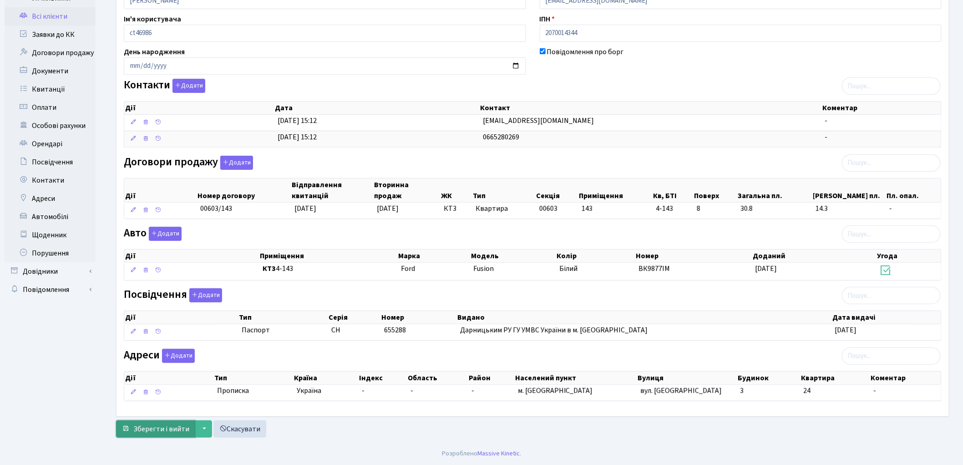
click at [135, 427] on span "Зберегти і вийти" at bounding box center [161, 429] width 56 height 10
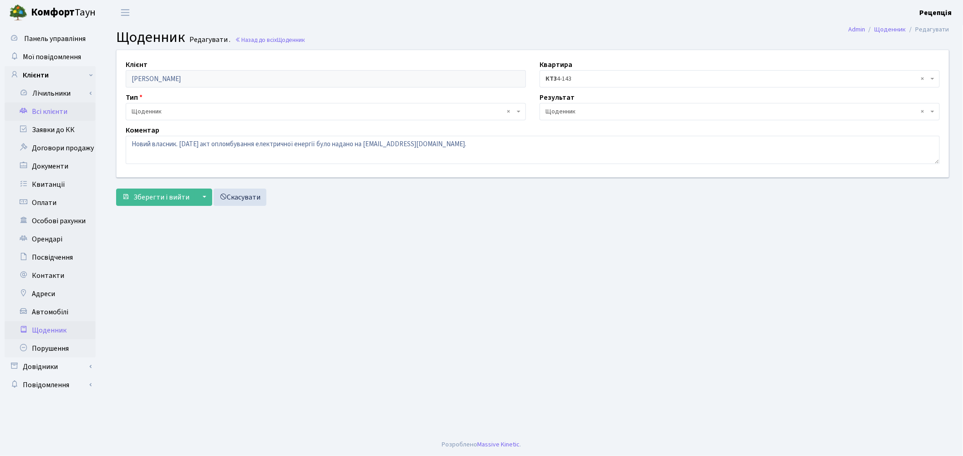
click at [42, 113] on link "Всі клієнти" at bounding box center [50, 111] width 91 height 18
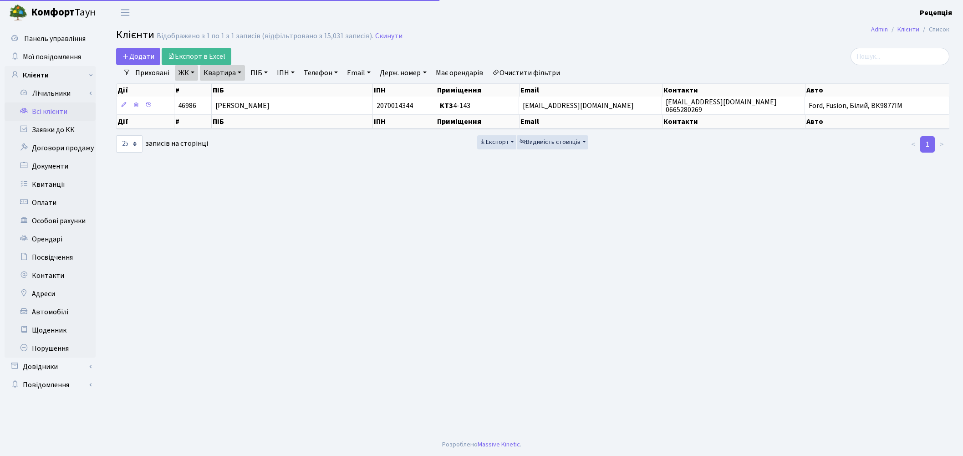
select select "25"
click at [532, 70] on link "Очистити фільтри" at bounding box center [526, 72] width 75 height 15
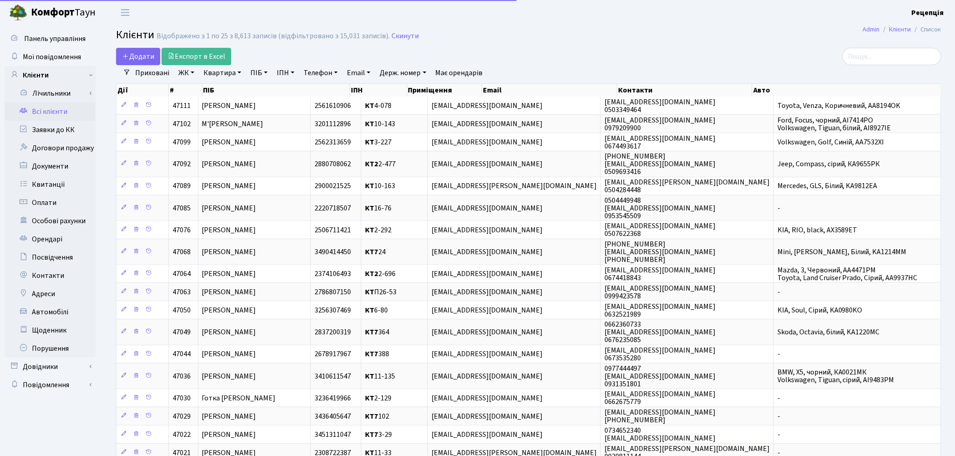
click at [195, 73] on link "ЖК" at bounding box center [186, 72] width 23 height 15
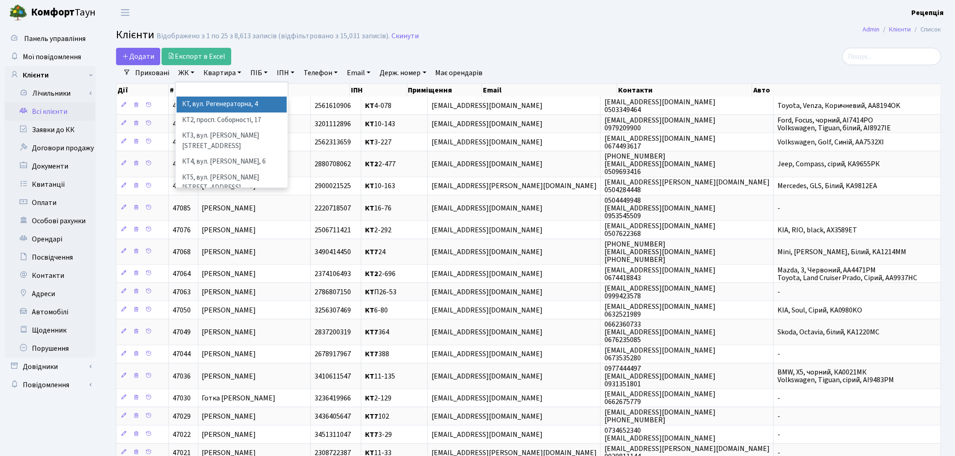
drag, startPoint x: 212, startPoint y: 100, endPoint x: 218, endPoint y: 78, distance: 22.5
click at [212, 101] on li "КТ, вул. Регенераторна, 4" at bounding box center [232, 105] width 110 height 16
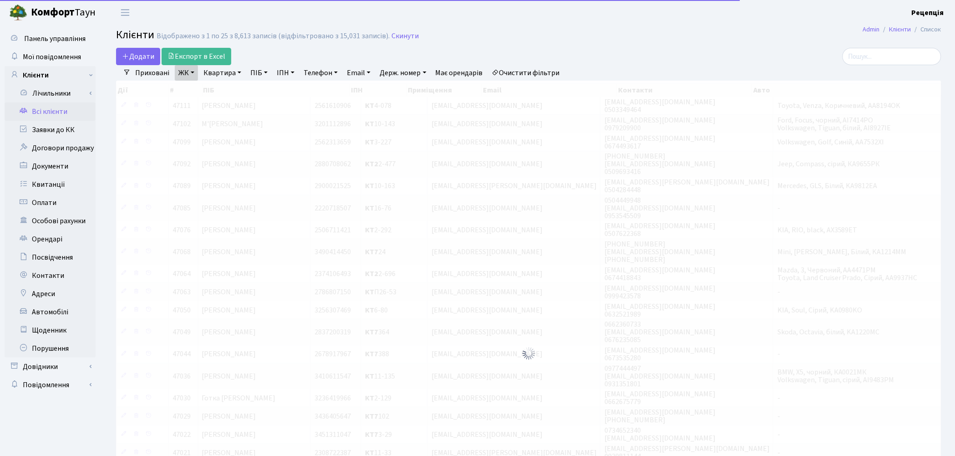
click at [221, 73] on link "Квартира" at bounding box center [222, 72] width 45 height 15
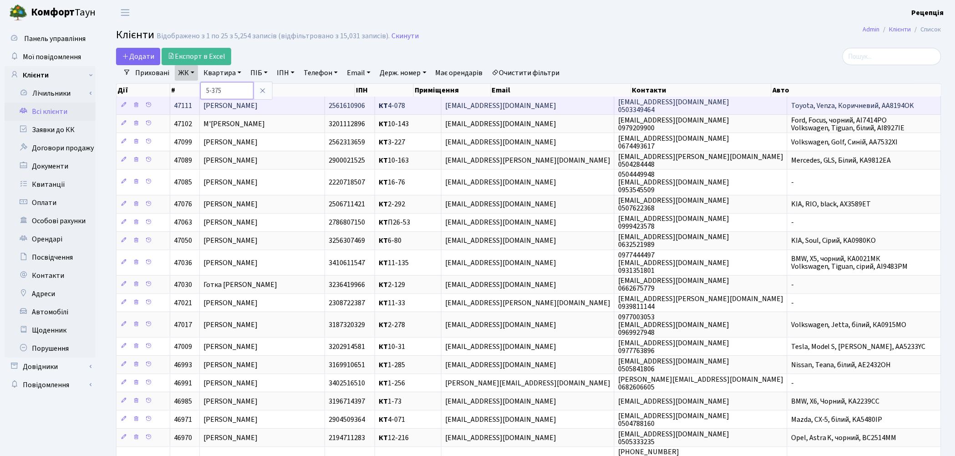
type input "5-375"
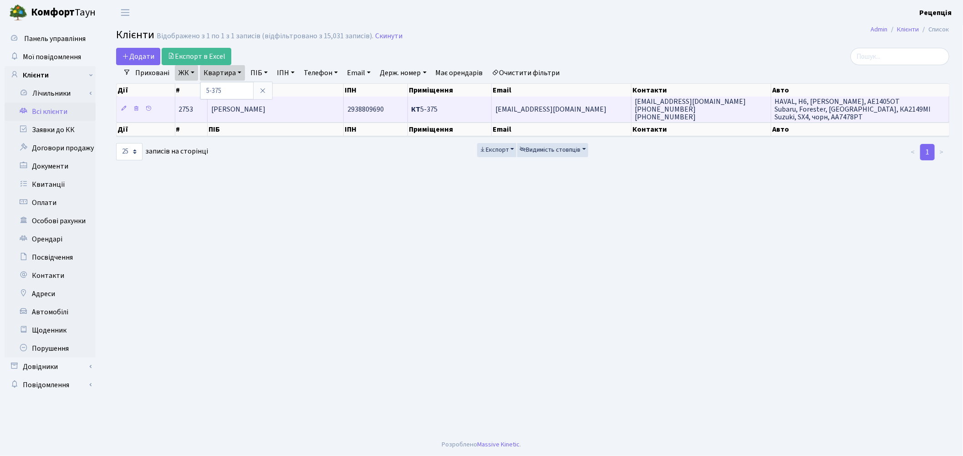
click at [276, 114] on td "Челак Олександр Іванович" at bounding box center [276, 109] width 136 height 25
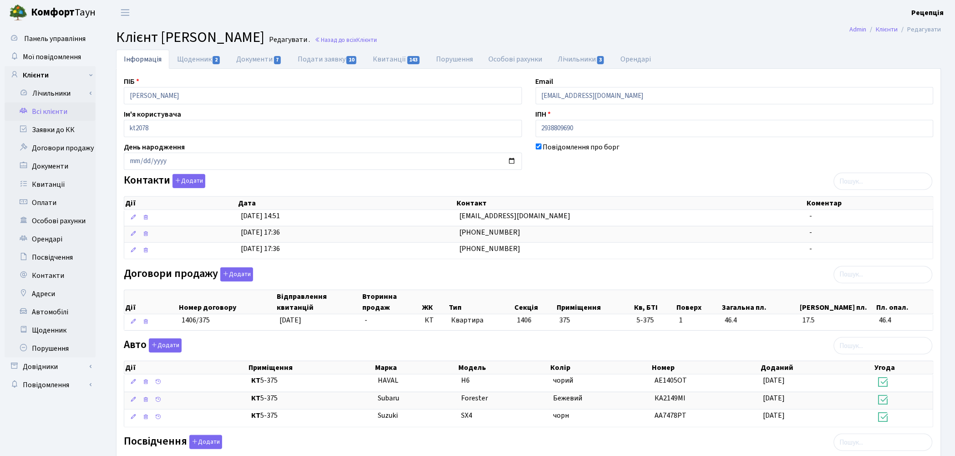
click at [51, 110] on link "Всі клієнти" at bounding box center [50, 111] width 91 height 18
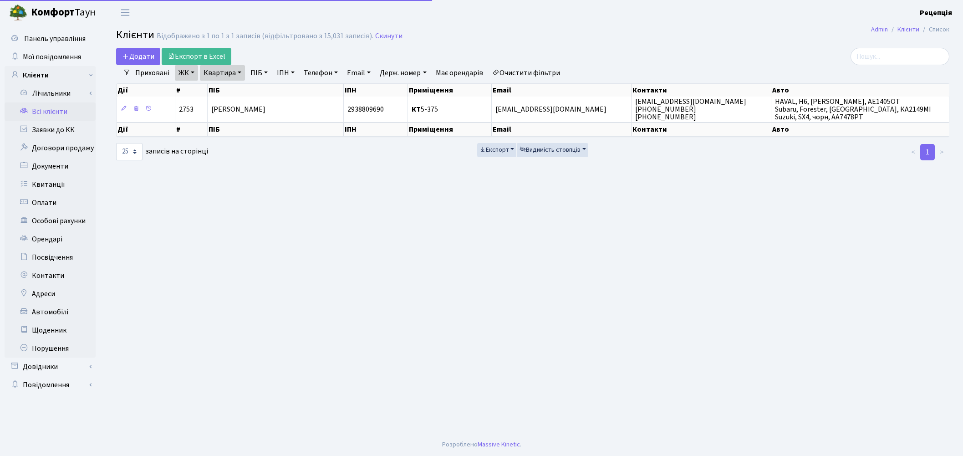
select select "25"
click at [514, 71] on link "Очистити фільтри" at bounding box center [526, 72] width 75 height 15
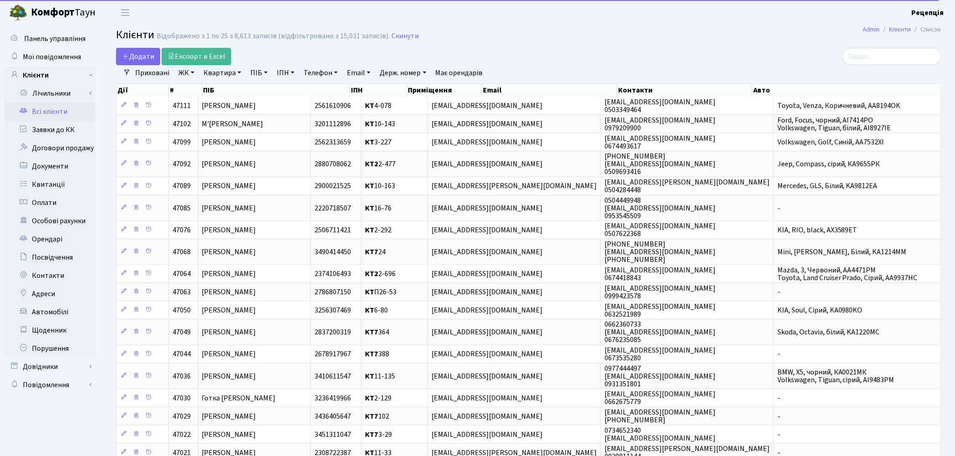
click at [271, 73] on link "ПІБ" at bounding box center [259, 72] width 25 height 15
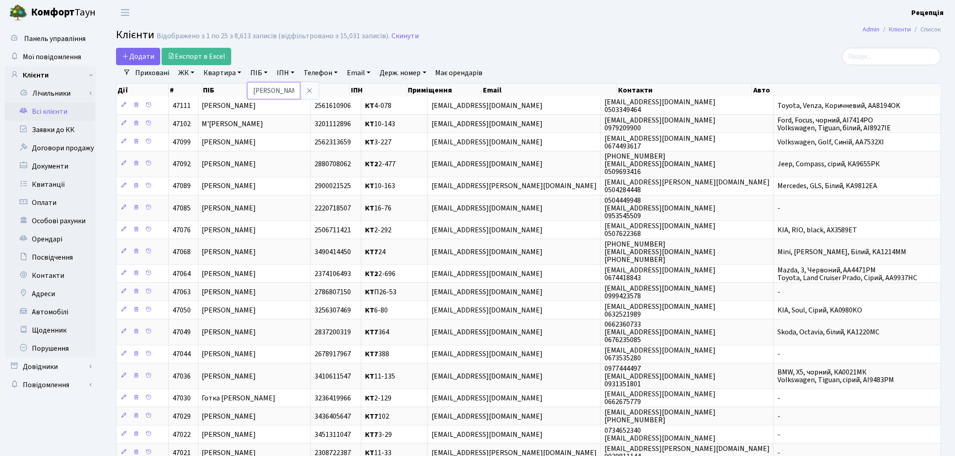
type input "павлова"
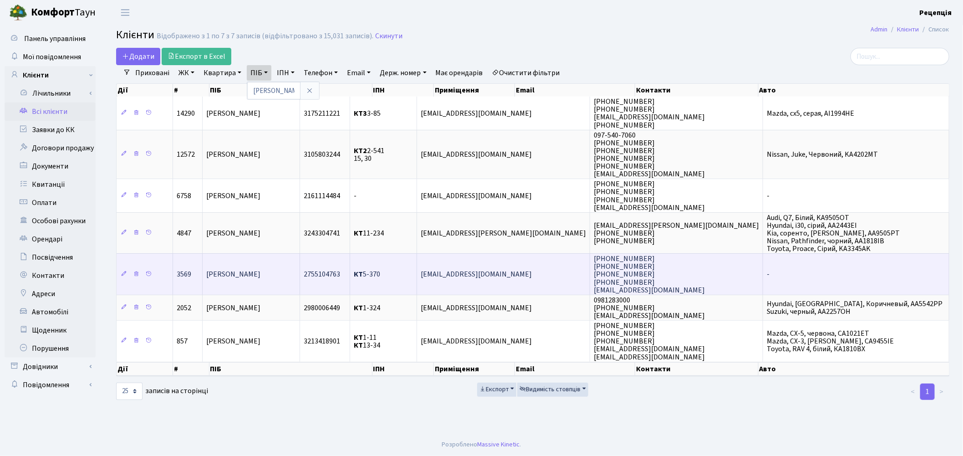
click at [340, 270] on span "2755104763" at bounding box center [322, 275] width 36 height 10
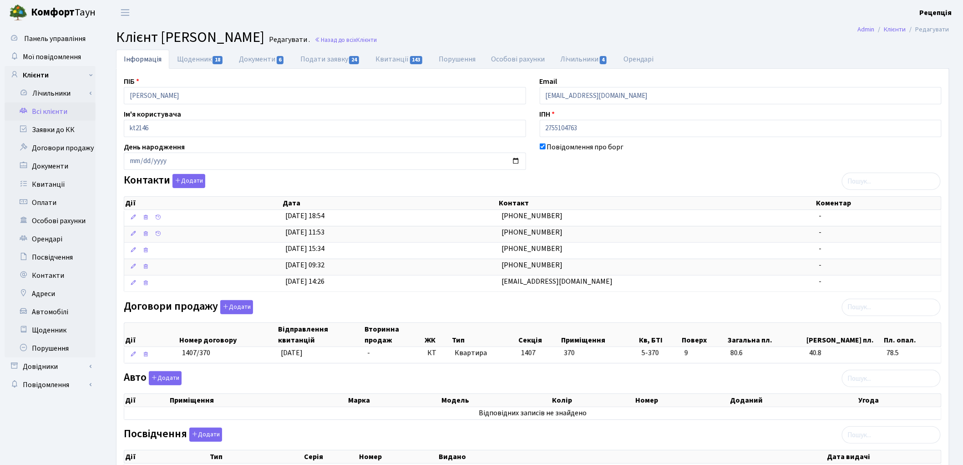
click at [64, 114] on link "Всі клієнти" at bounding box center [50, 111] width 91 height 18
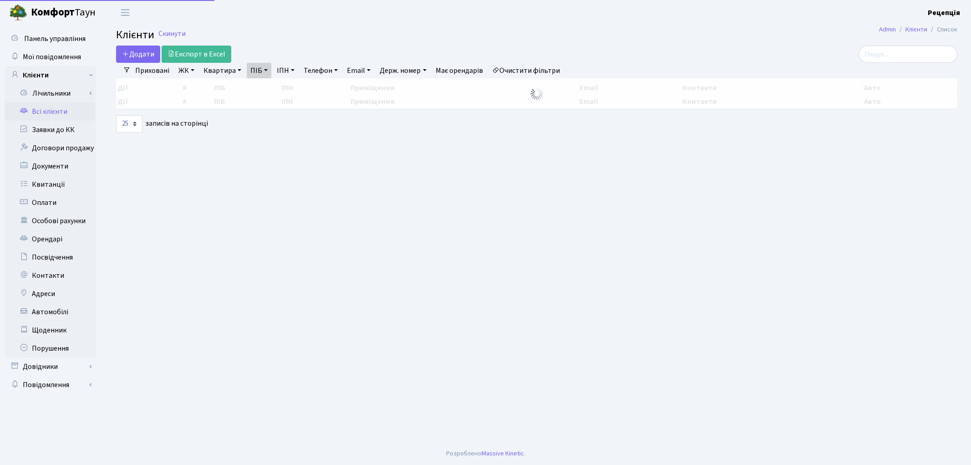
select select
select select "25"
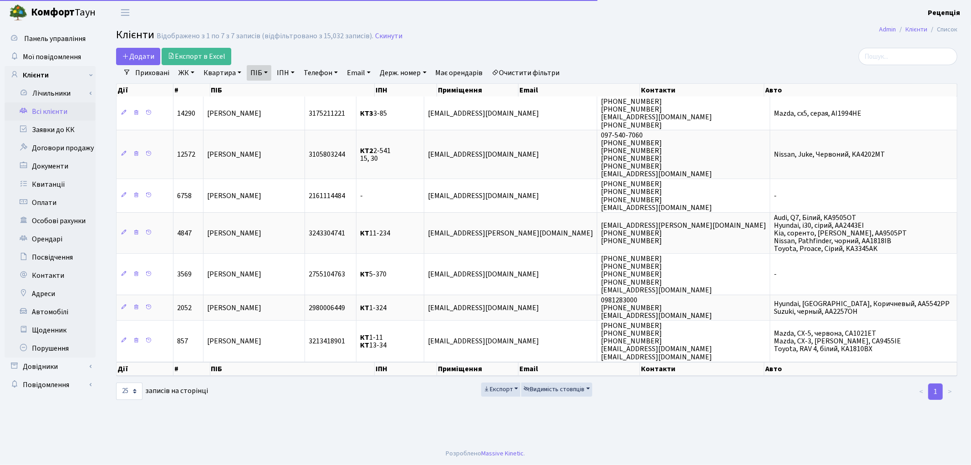
click at [531, 76] on link "Очистити фільтри" at bounding box center [526, 72] width 75 height 15
select select
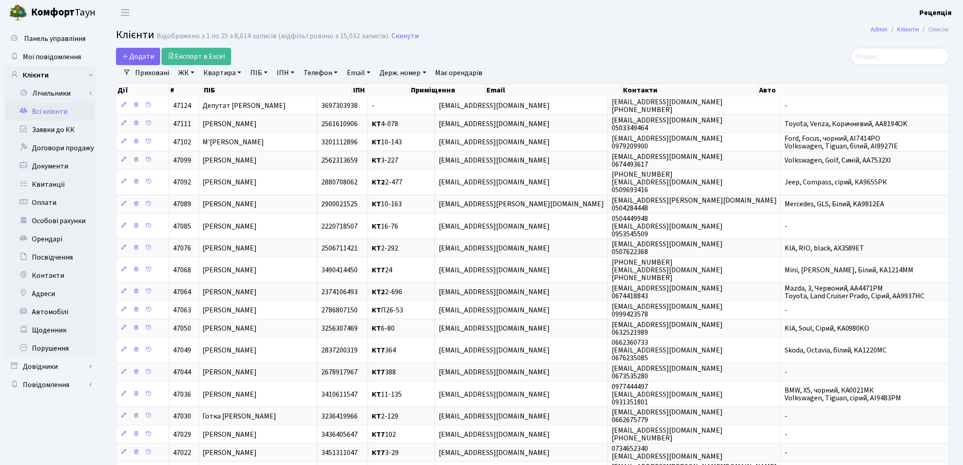
click at [185, 71] on link "ЖК" at bounding box center [186, 72] width 23 height 15
click at [207, 117] on li "КТ2, просп. Соборності, 17" at bounding box center [232, 120] width 110 height 16
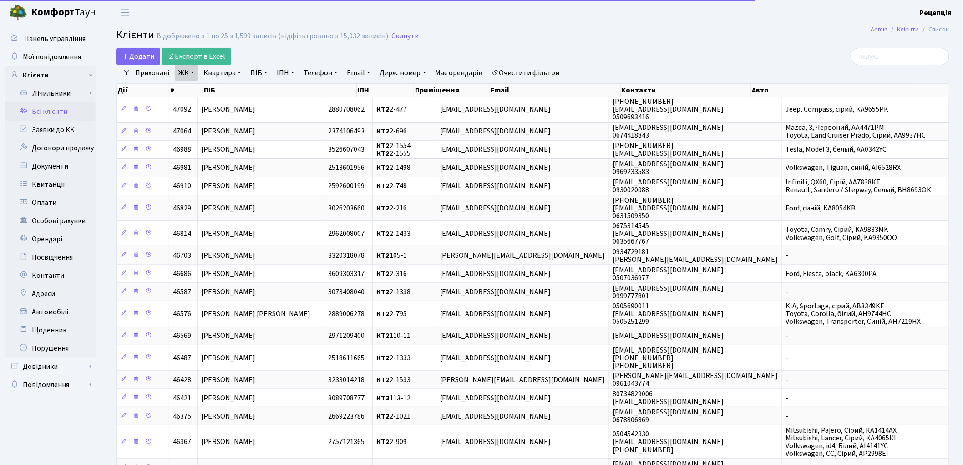
click at [220, 74] on link "Квартира" at bounding box center [222, 72] width 45 height 15
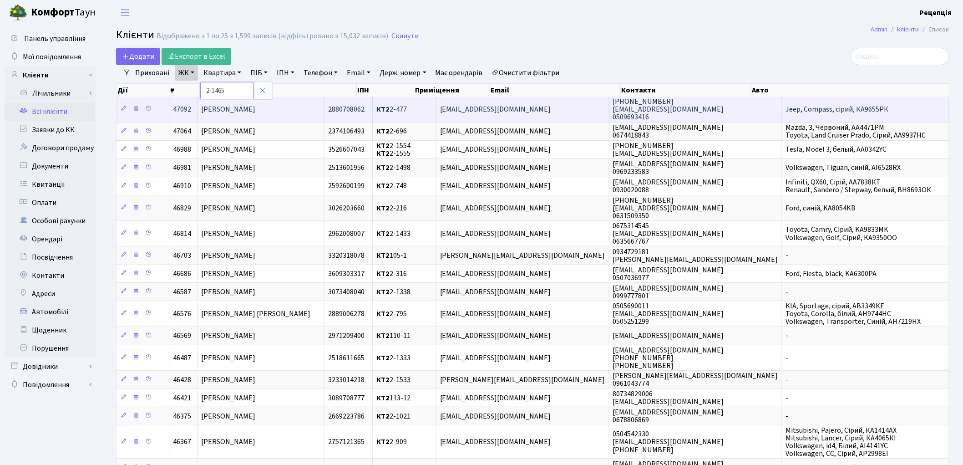
type input "2-1465"
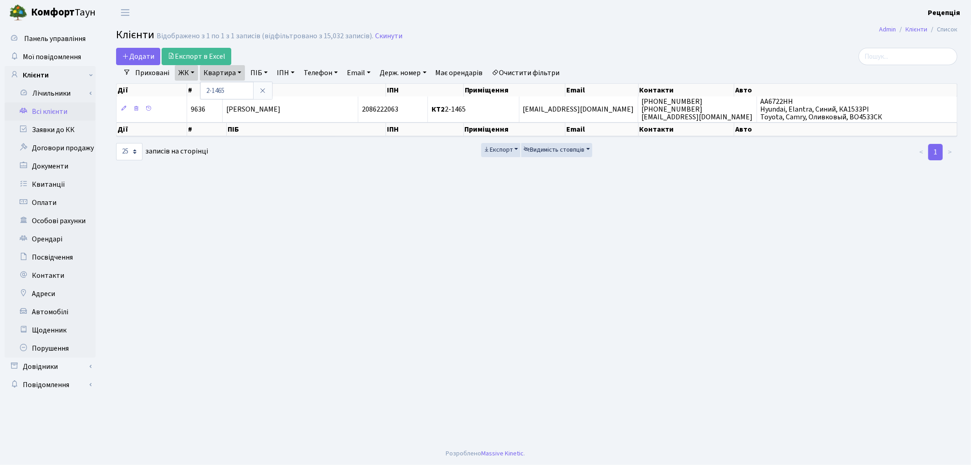
click at [536, 72] on link "Очистити фільтри" at bounding box center [526, 72] width 75 height 15
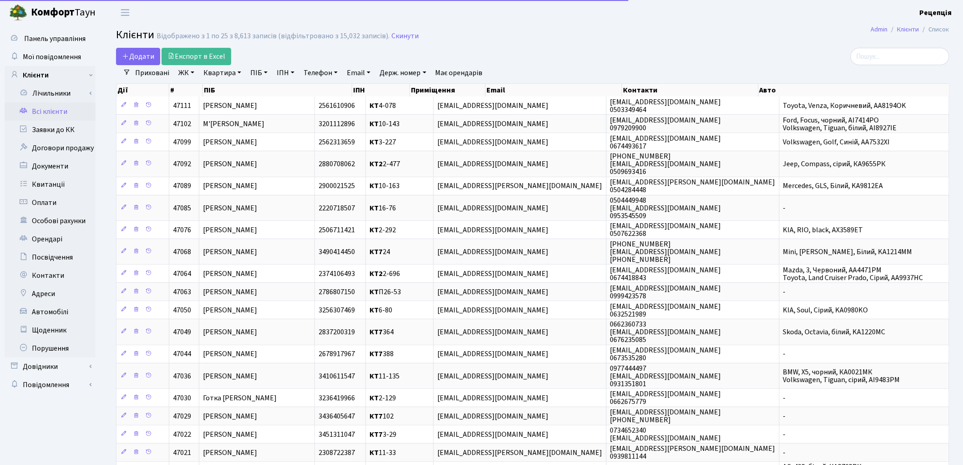
click at [261, 71] on link "ПІБ" at bounding box center [259, 72] width 25 height 15
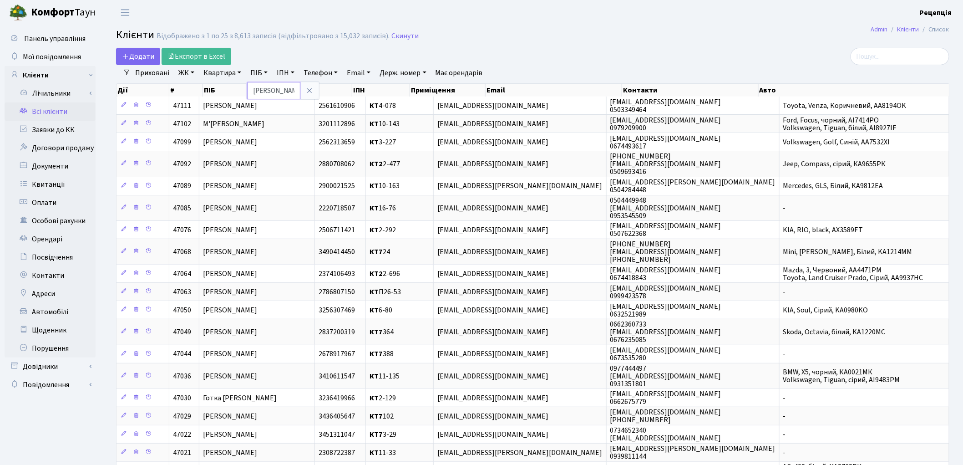
type input "горбенко"
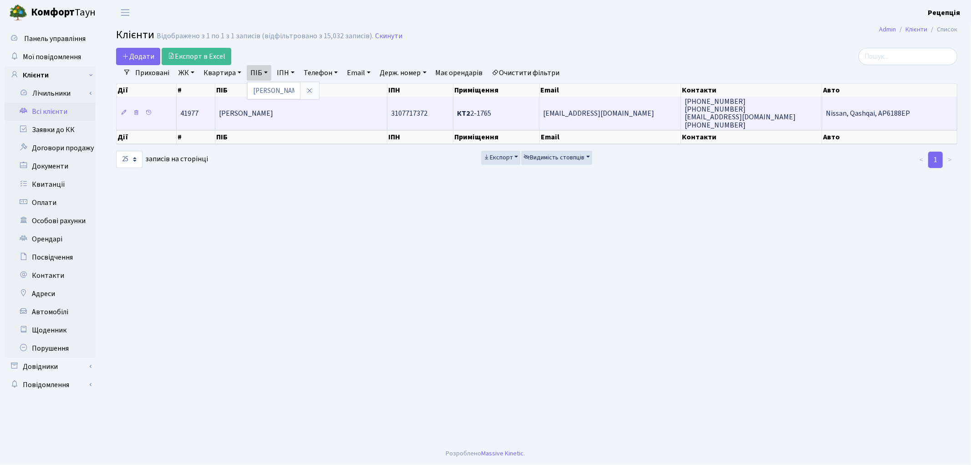
click at [273, 114] on span "[PERSON_NAME]" at bounding box center [246, 113] width 54 height 10
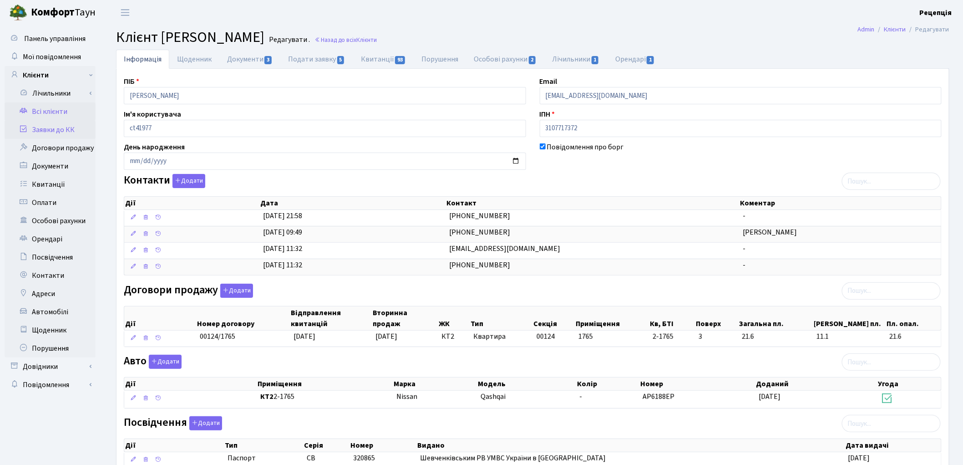
click at [65, 128] on link "Заявки до КК" at bounding box center [50, 130] width 91 height 18
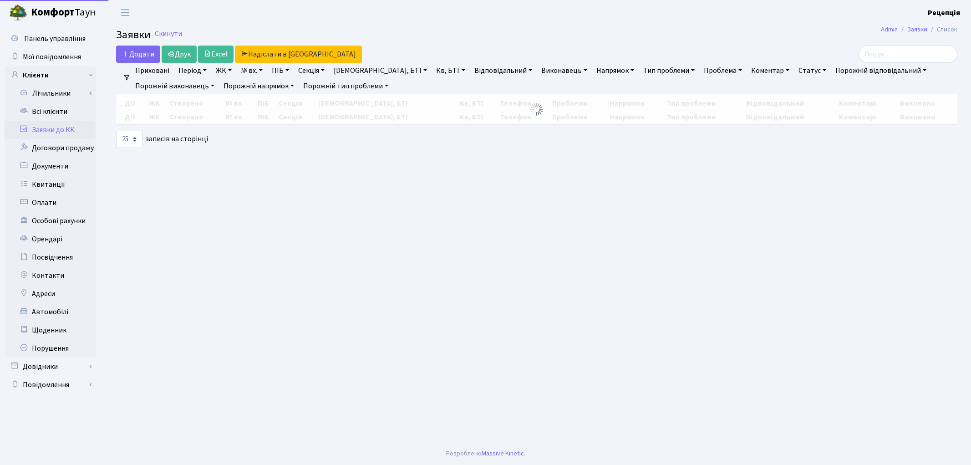
select select "25"
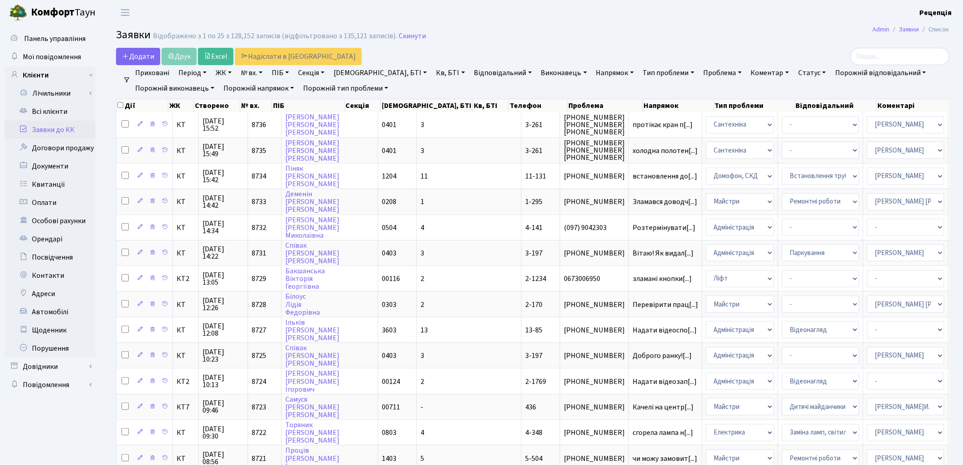
click at [222, 74] on link "ЖК" at bounding box center [223, 72] width 23 height 15
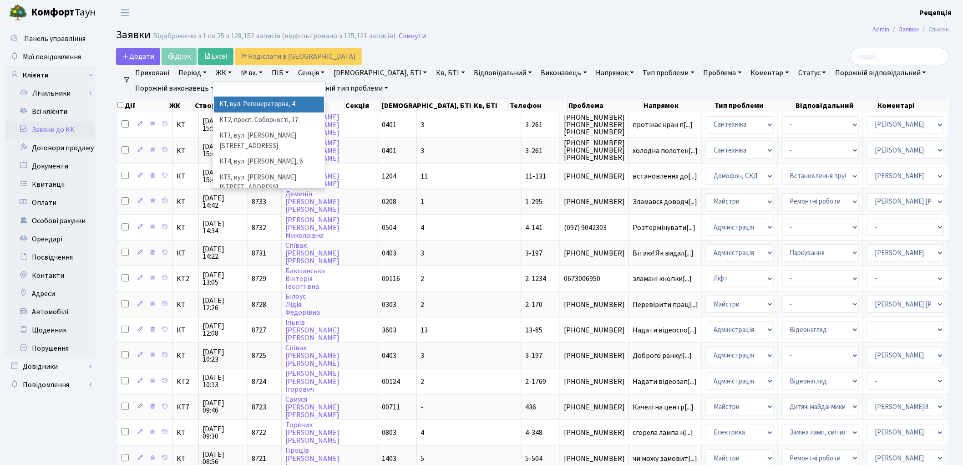
click at [242, 109] on li "КТ, вул. Регенераторна, 4" at bounding box center [269, 105] width 110 height 16
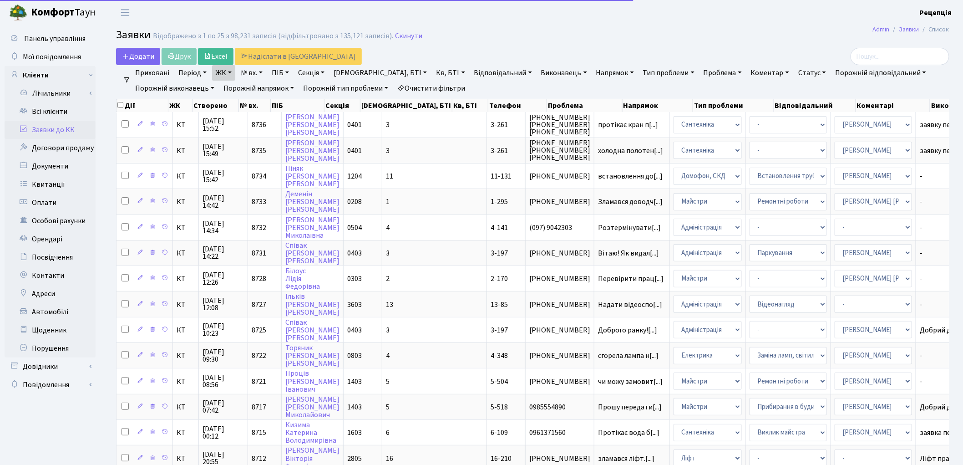
click at [433, 72] on link "Кв, БТІ" at bounding box center [451, 72] width 36 height 15
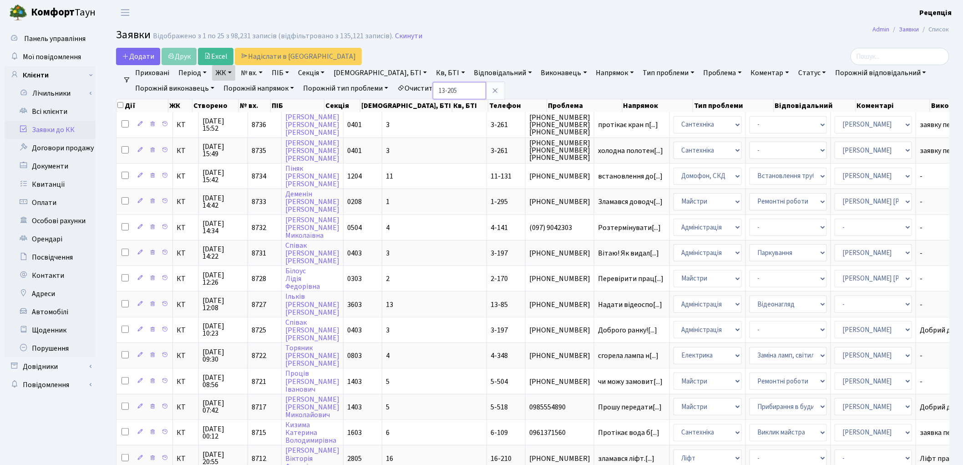
type input "13-205"
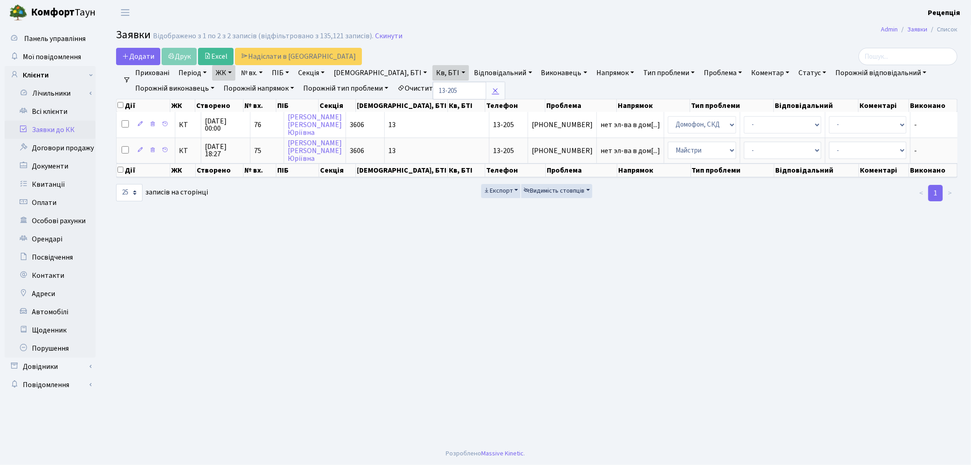
click at [492, 90] on icon at bounding box center [495, 90] width 7 height 7
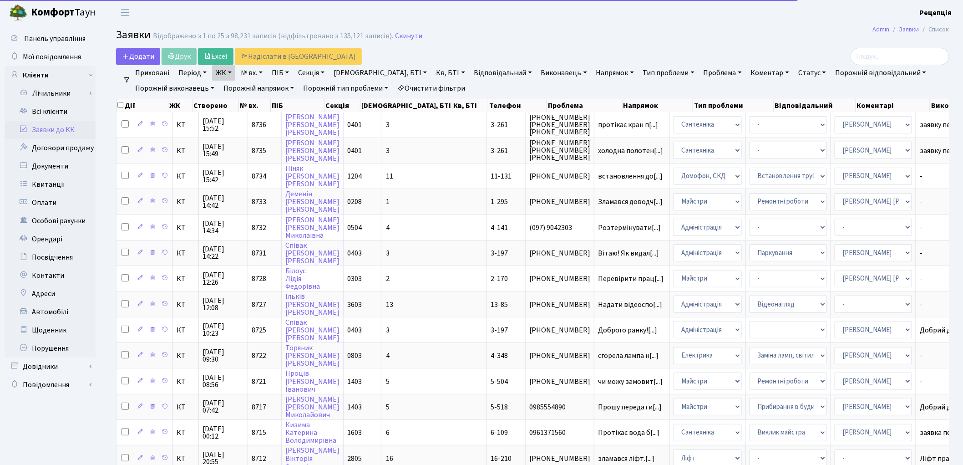
click at [452, 87] on link "Очистити фільтри" at bounding box center [431, 88] width 75 height 15
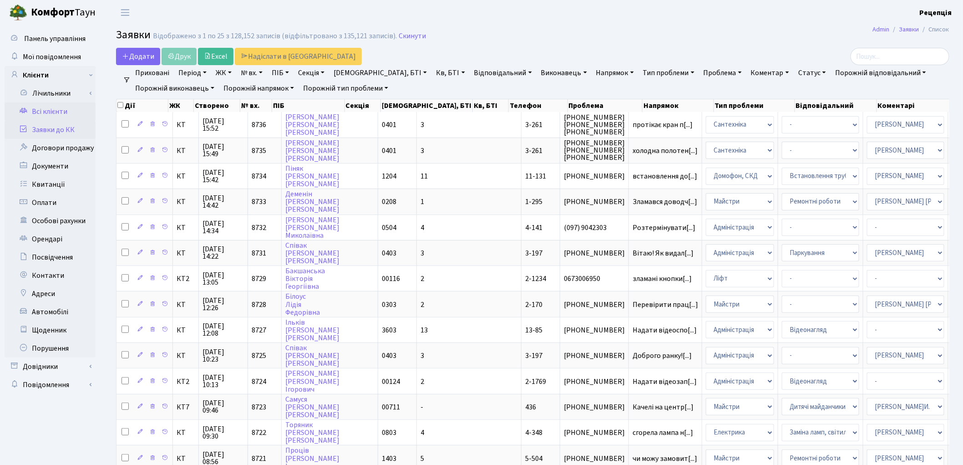
click at [60, 107] on link "Всі клієнти" at bounding box center [50, 111] width 91 height 18
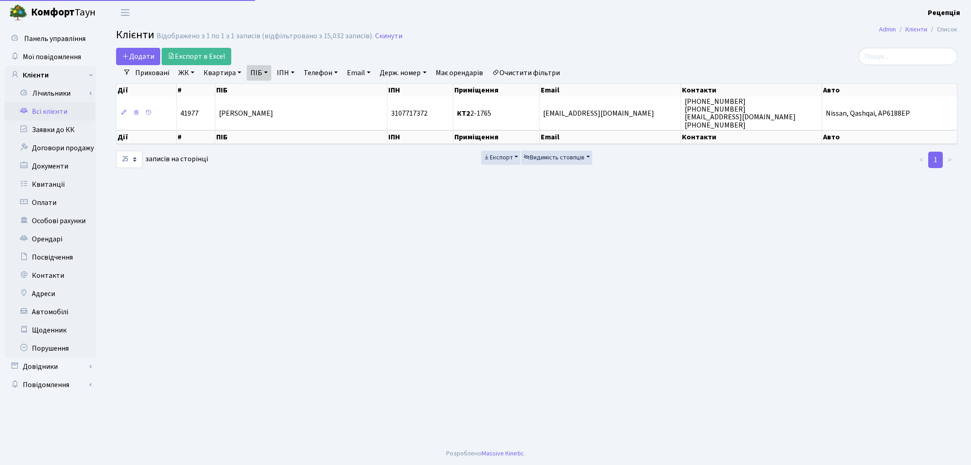
select select
select select "25"
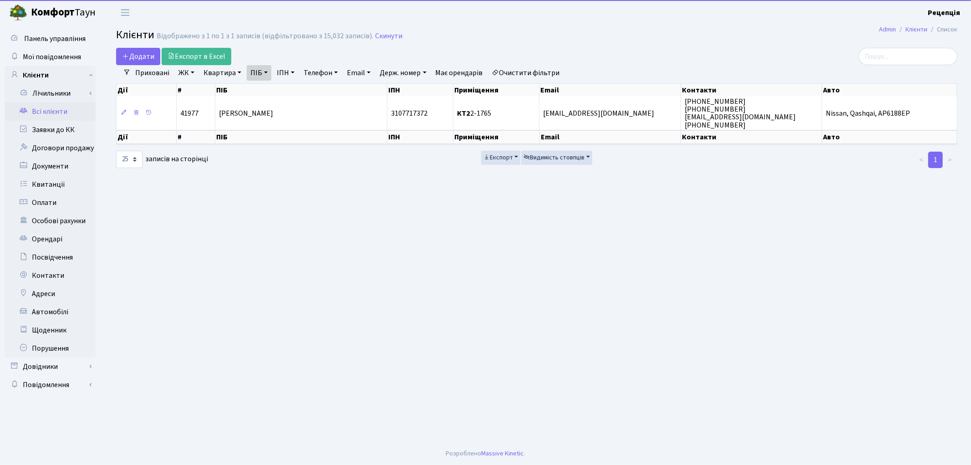
click at [527, 69] on link "Очистити фільтри" at bounding box center [526, 72] width 75 height 15
select select
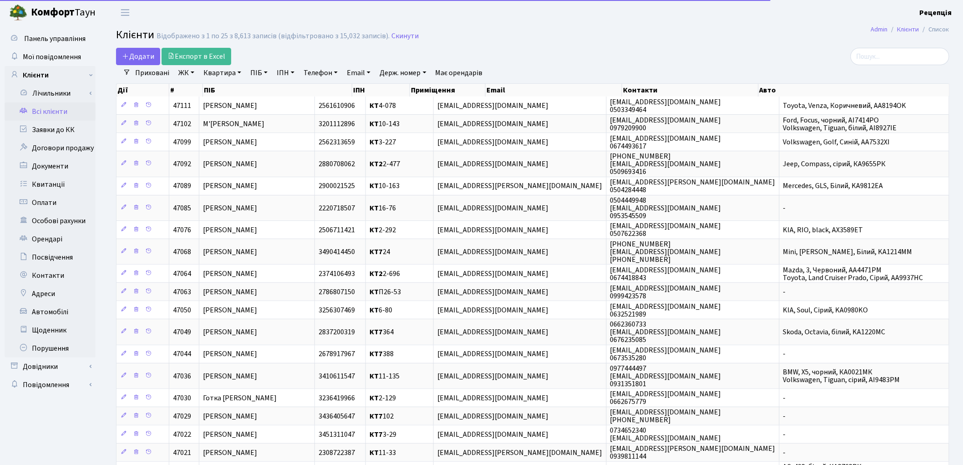
click at [182, 74] on link "ЖК" at bounding box center [186, 72] width 23 height 15
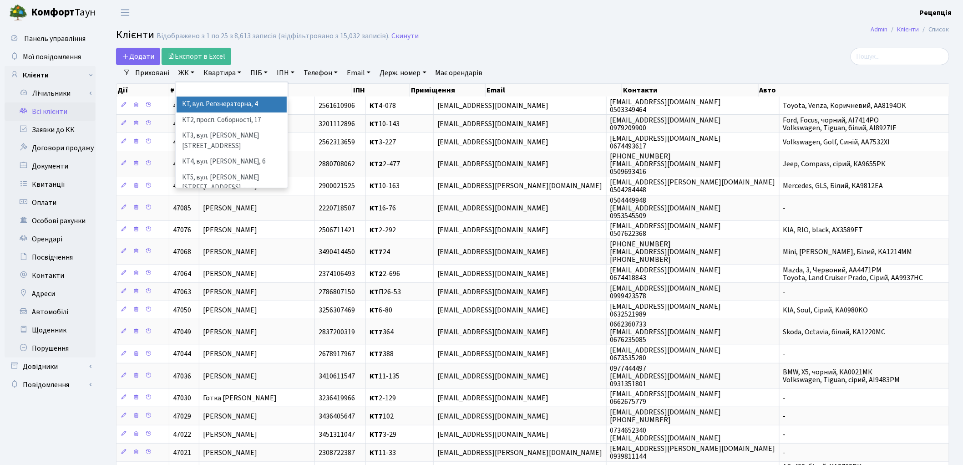
click at [201, 102] on li "КТ, вул. Регенераторна, 4" at bounding box center [232, 105] width 110 height 16
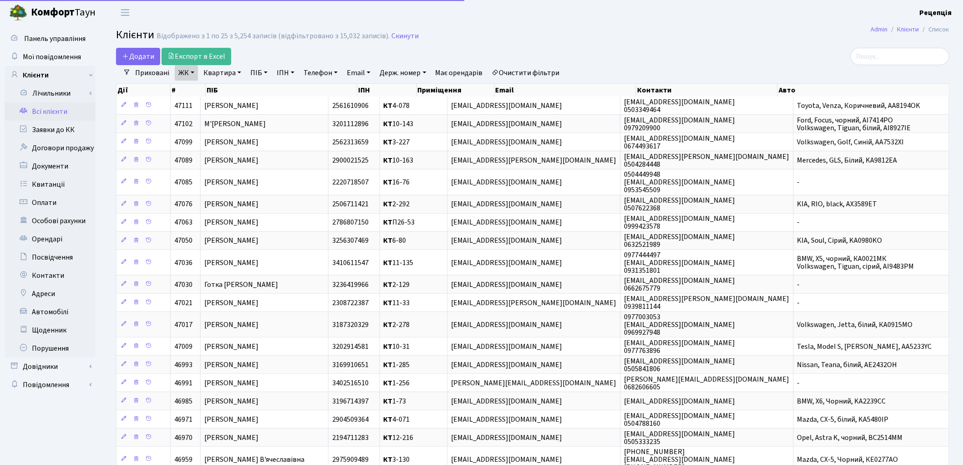
click at [220, 69] on link "Квартира" at bounding box center [222, 72] width 45 height 15
type input "13-205"
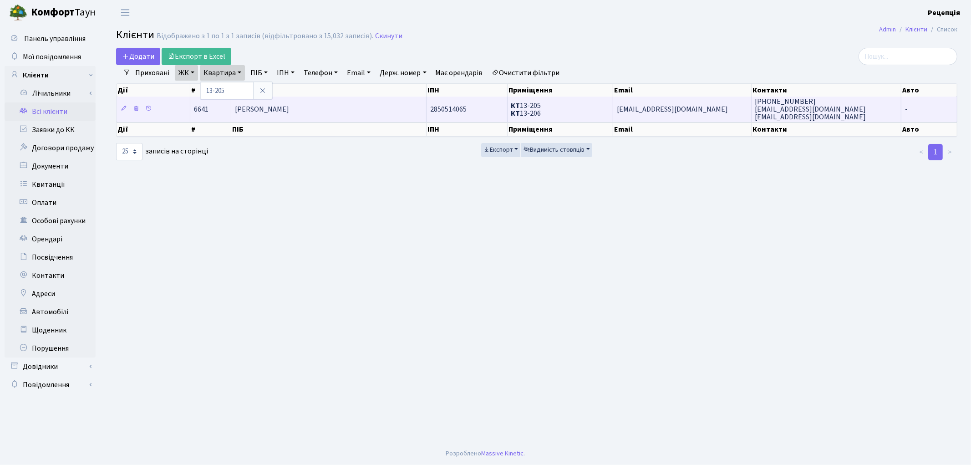
click at [289, 111] on span "Батющенко Магдаліна Юріївна" at bounding box center [262, 109] width 54 height 10
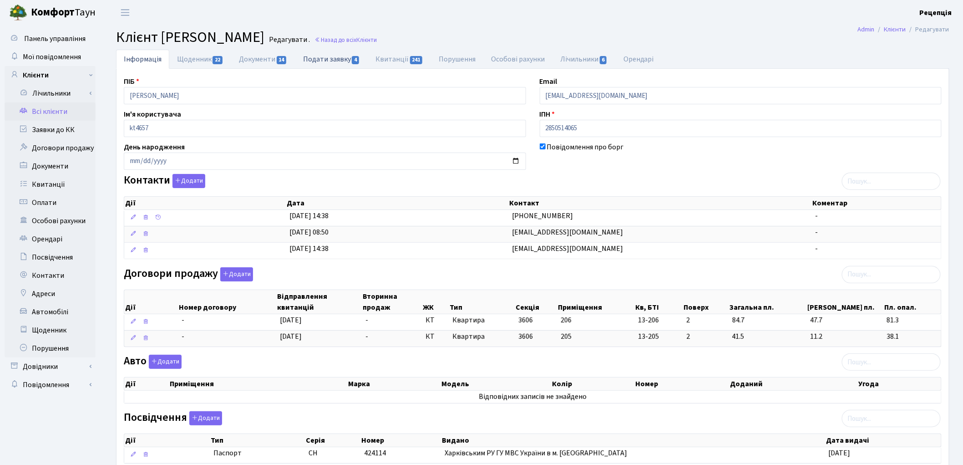
click at [342, 62] on link "Подати заявку 4" at bounding box center [331, 59] width 72 height 19
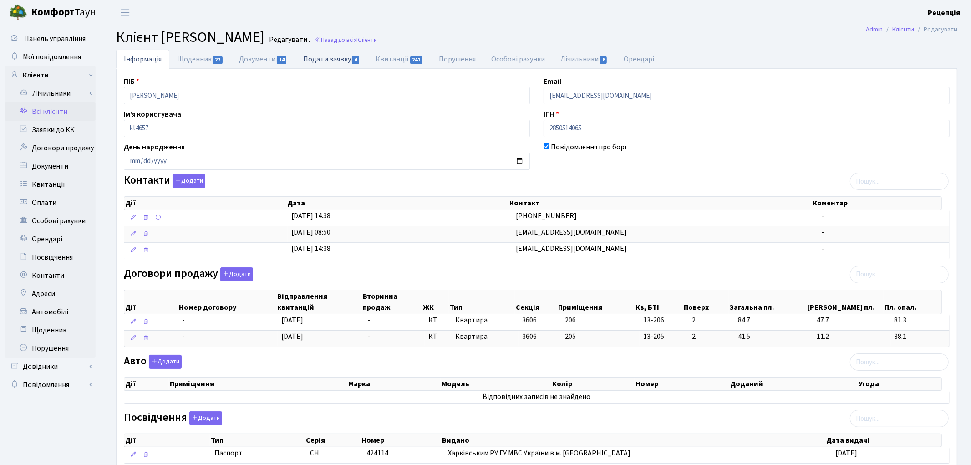
select select "25"
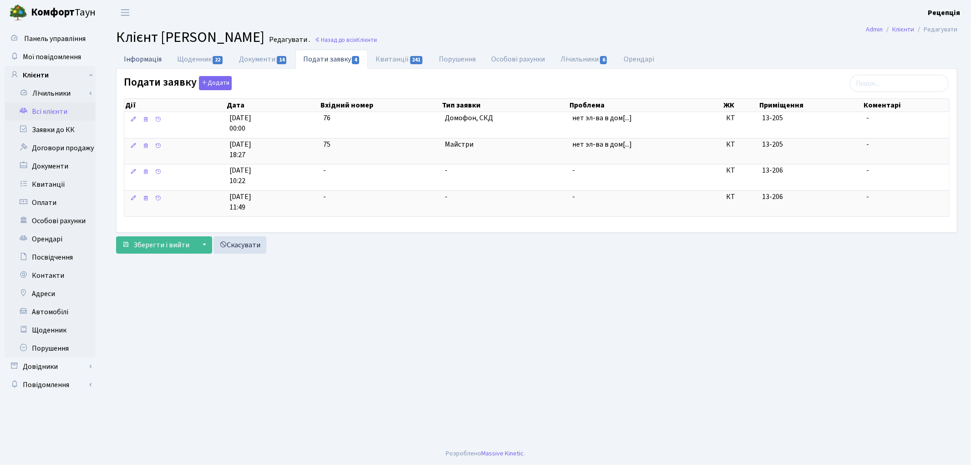
click at [153, 56] on link "Інформація" at bounding box center [142, 59] width 53 height 19
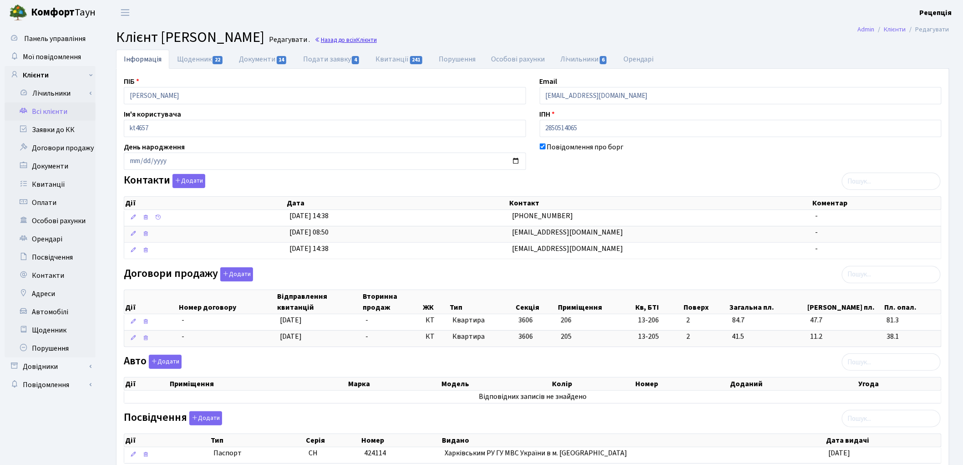
click at [377, 39] on link "Назад до всіх Клієнти" at bounding box center [346, 40] width 62 height 9
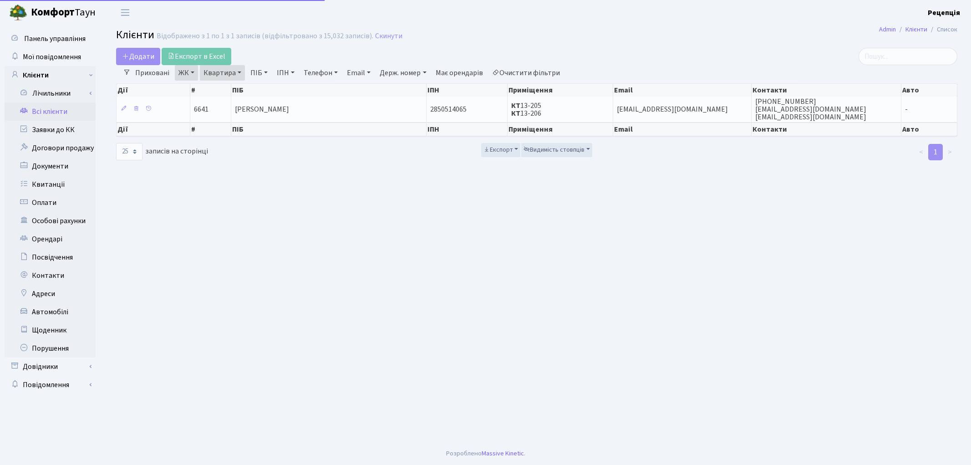
select select "25"
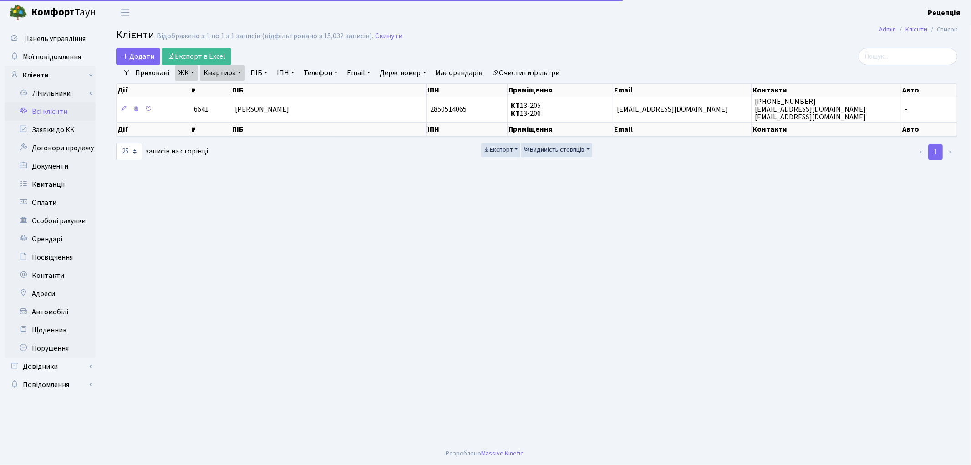
click at [522, 70] on link "Очистити фільтри" at bounding box center [526, 72] width 75 height 15
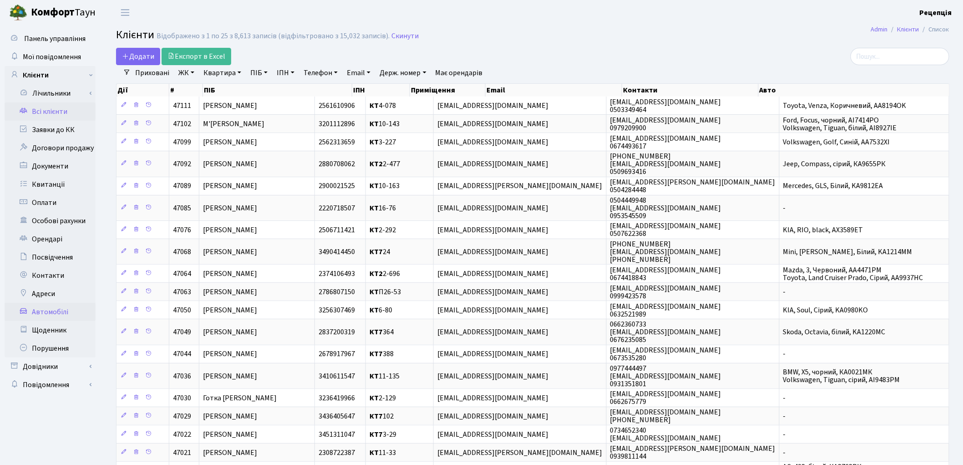
click at [60, 305] on link "Автомобілі" at bounding box center [50, 312] width 91 height 18
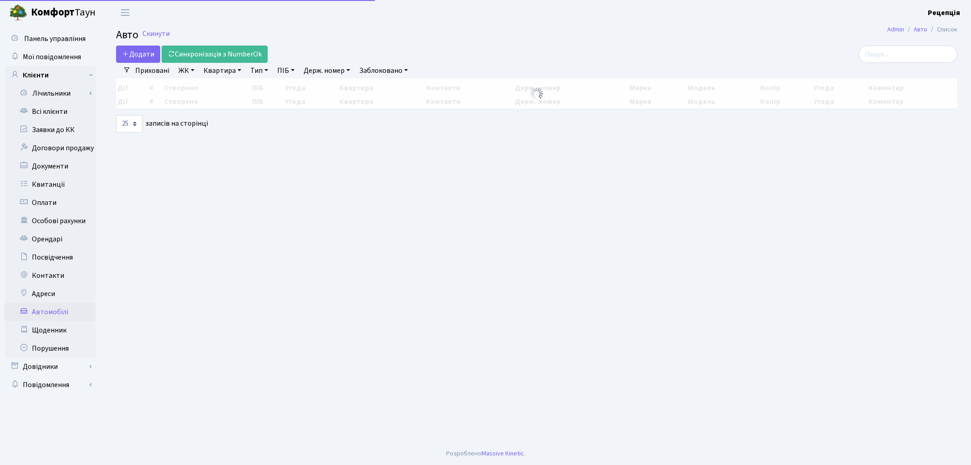
select select "25"
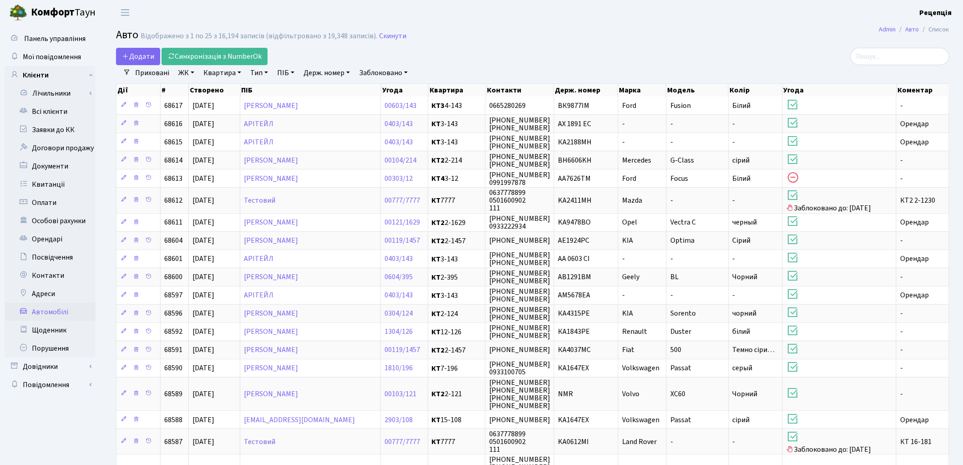
click at [332, 71] on link "Держ. номер" at bounding box center [327, 72] width 54 height 15
type input "8124"
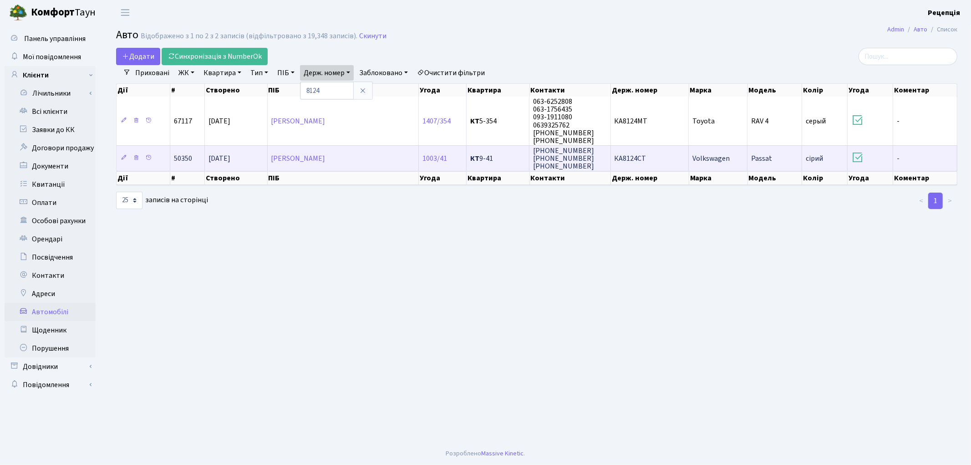
click at [636, 156] on span "КА8124СТ" at bounding box center [631, 158] width 32 height 10
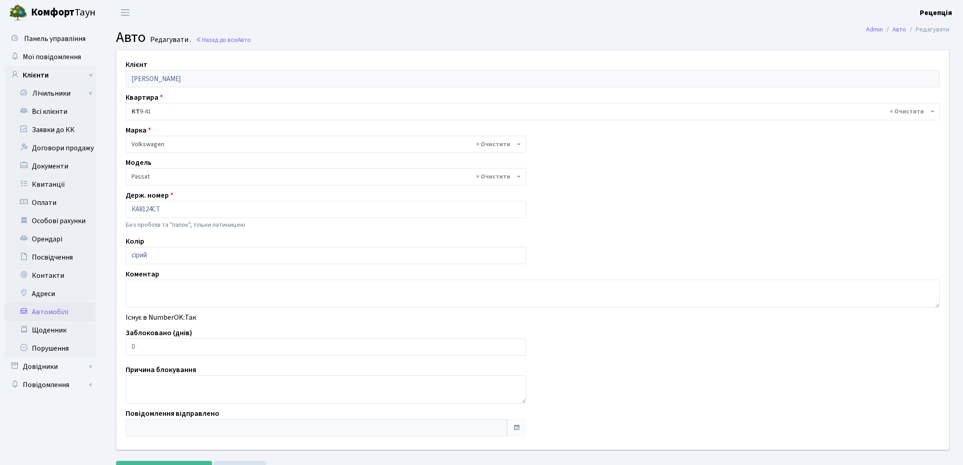
select select "2477"
click at [49, 109] on link "Всі клієнти" at bounding box center [50, 111] width 91 height 18
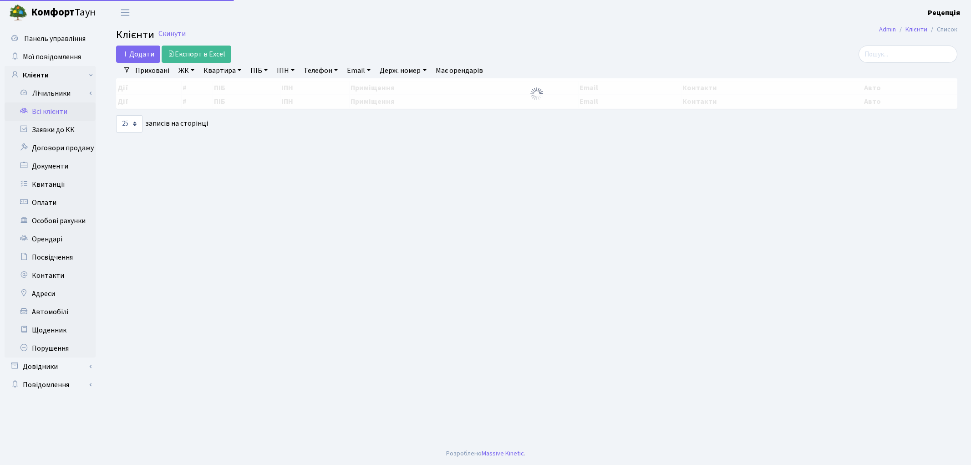
select select "25"
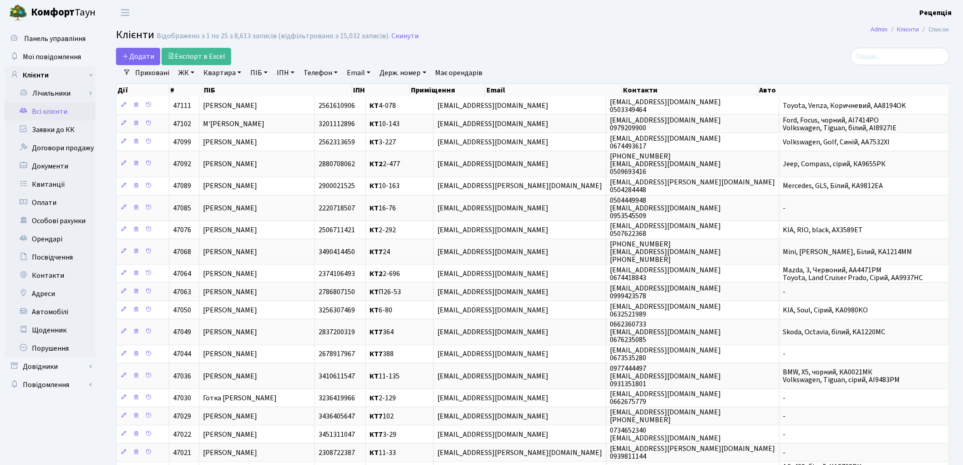
click at [180, 78] on link "ЖК" at bounding box center [186, 72] width 23 height 15
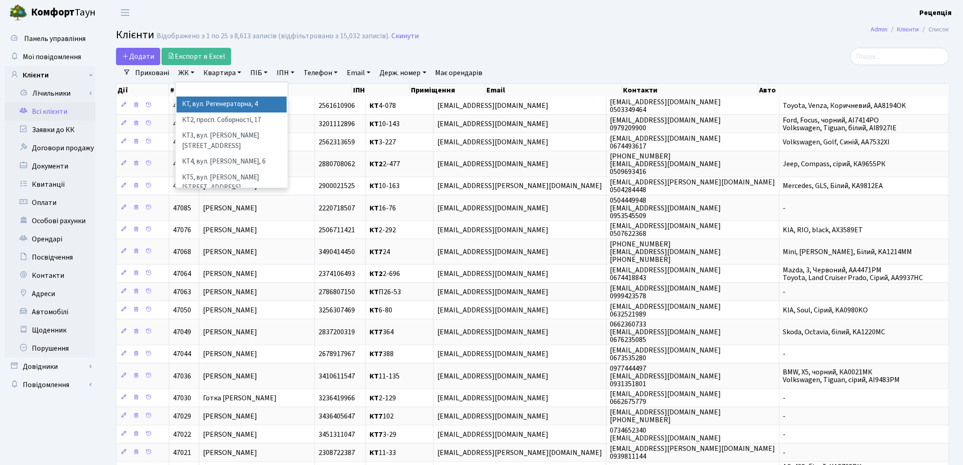
click at [202, 106] on li "КТ, вул. Регенераторна, 4" at bounding box center [232, 105] width 110 height 16
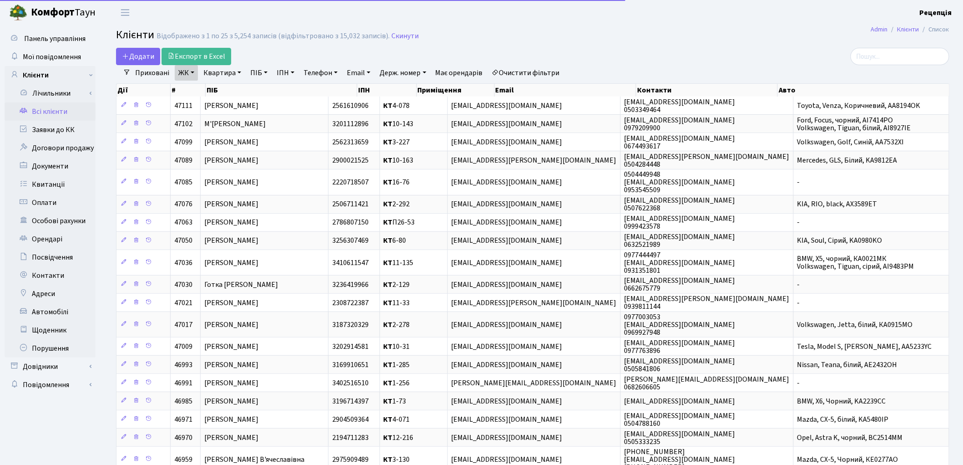
click at [222, 74] on link "Квартира" at bounding box center [222, 72] width 45 height 15
type input "9-41"
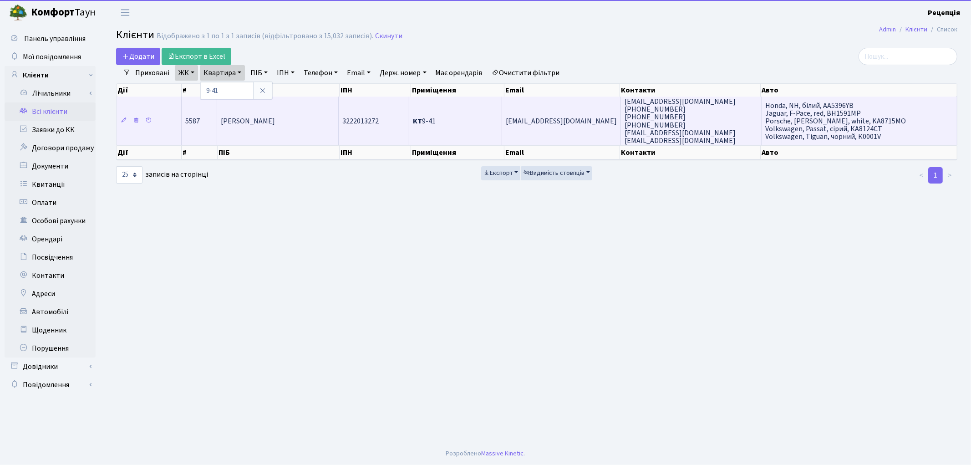
click at [287, 113] on td "Доруда Іван Ігоревич" at bounding box center [277, 121] width 121 height 49
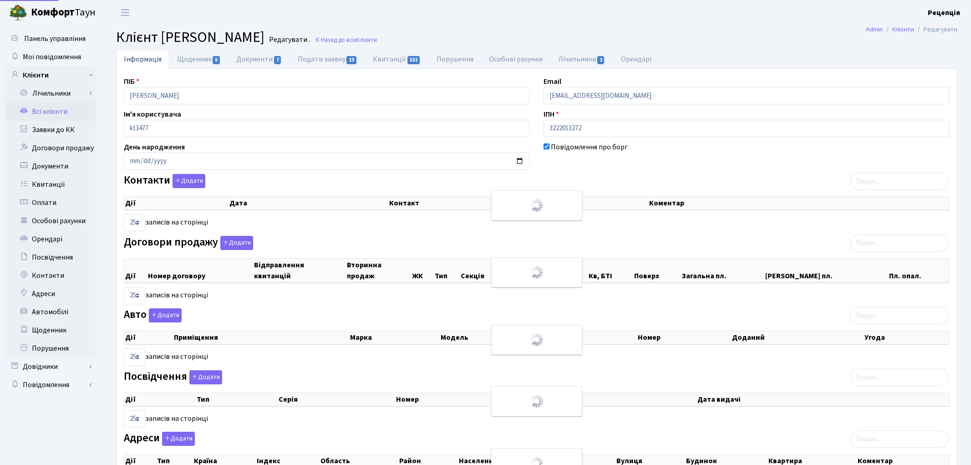
select select "25"
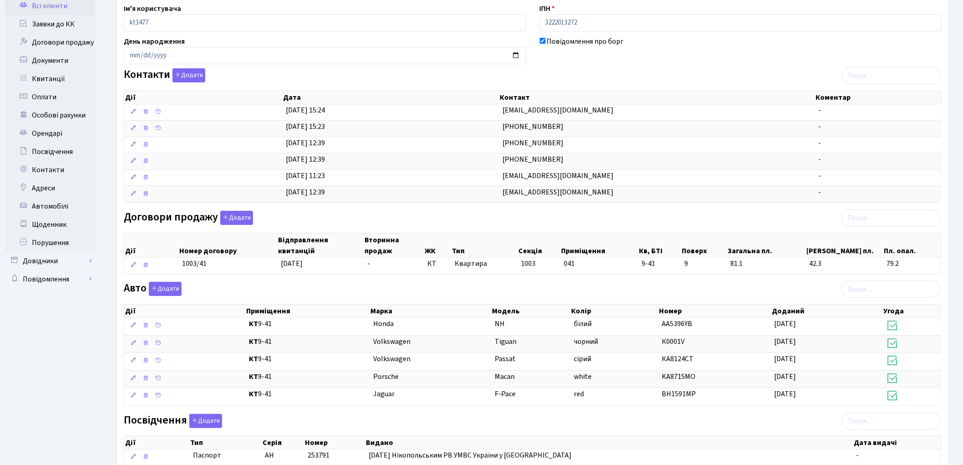
scroll to position [108, 0]
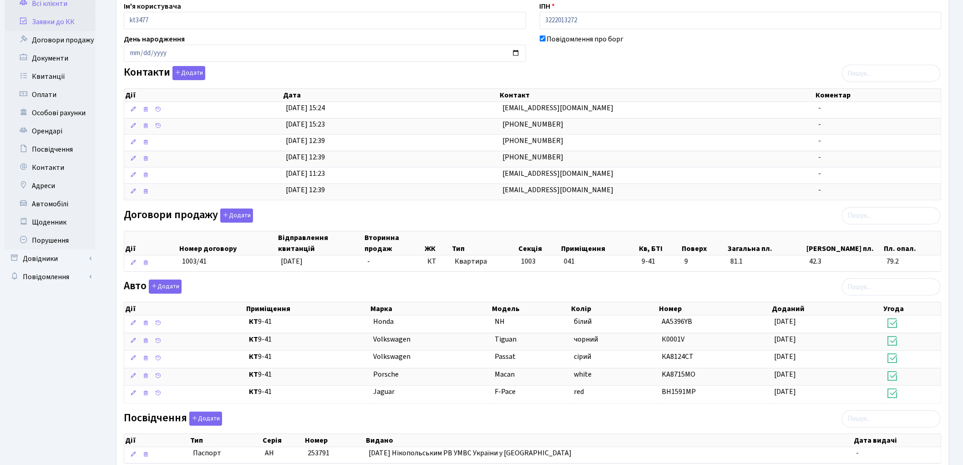
click at [56, 24] on link "Заявки до КК" at bounding box center [50, 22] width 91 height 18
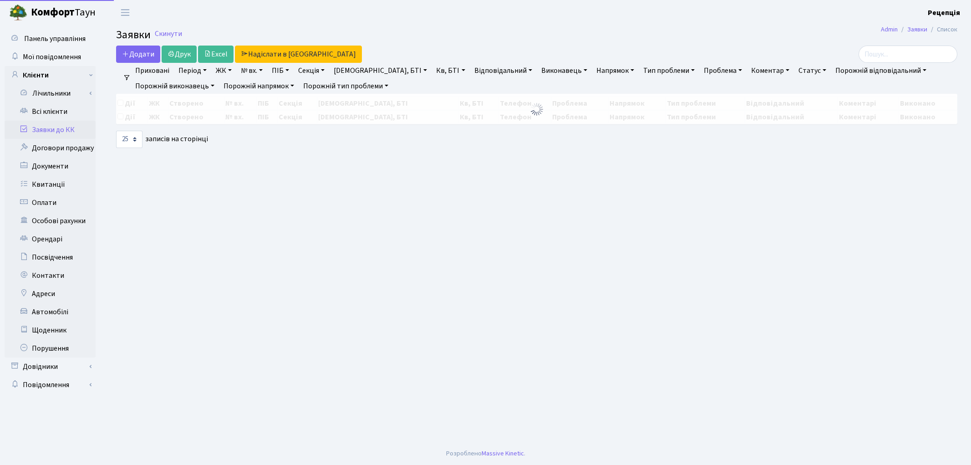
select select "25"
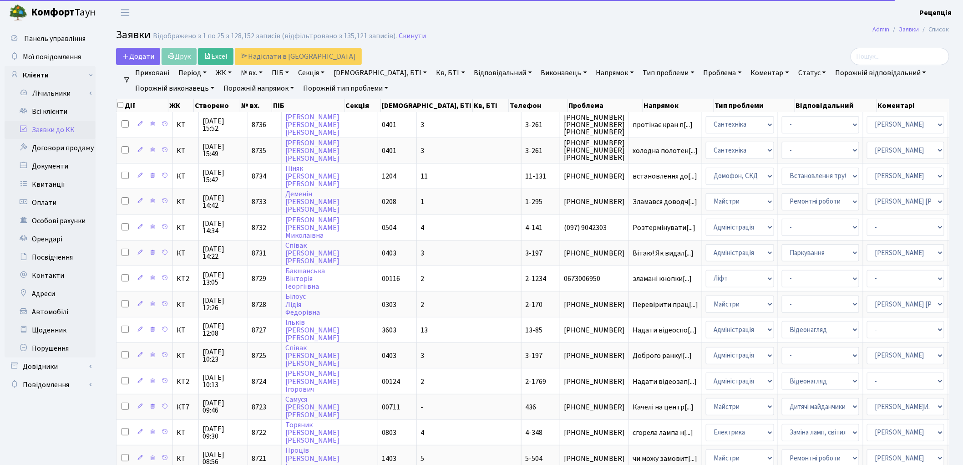
click at [226, 73] on link "ЖК" at bounding box center [223, 72] width 23 height 15
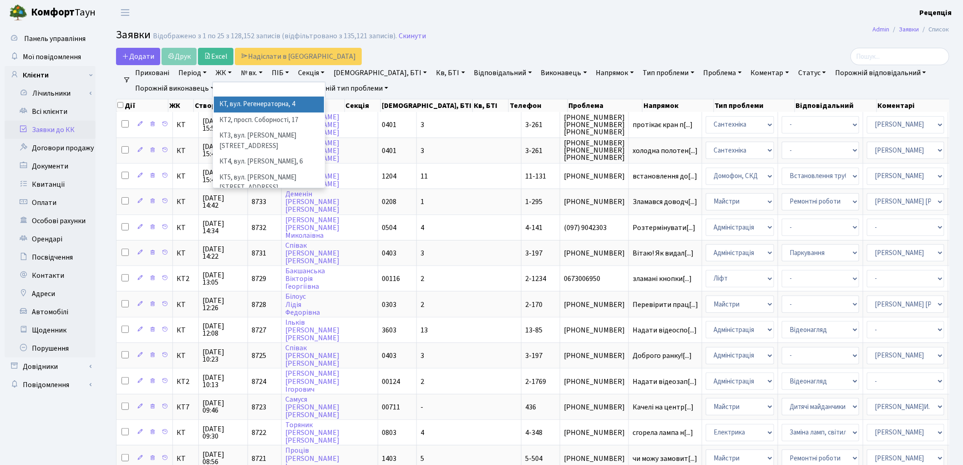
click at [292, 103] on li "КТ, вул. Регенераторна, 4" at bounding box center [269, 105] width 110 height 16
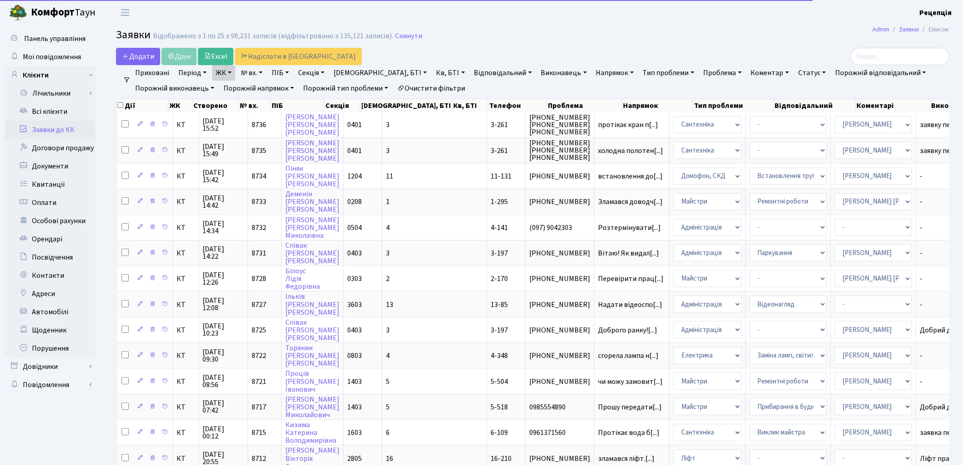
click at [433, 71] on link "Кв, БТІ" at bounding box center [451, 72] width 36 height 15
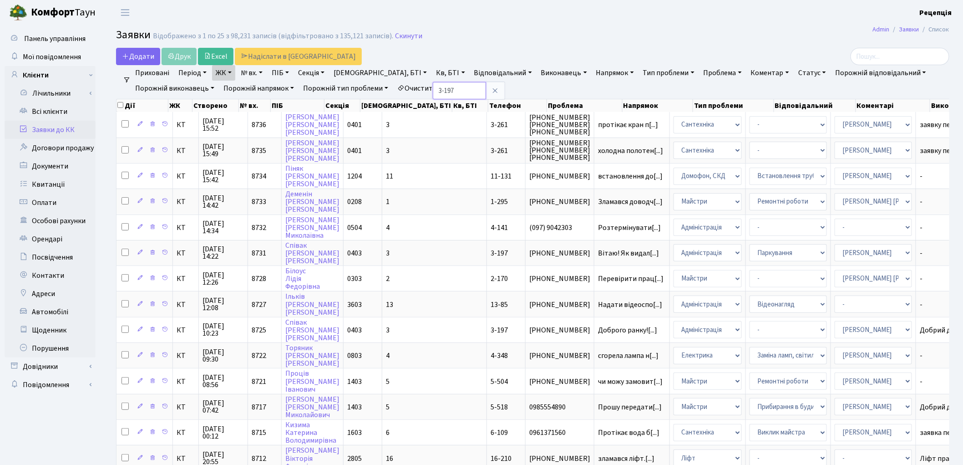
type input "3-197"
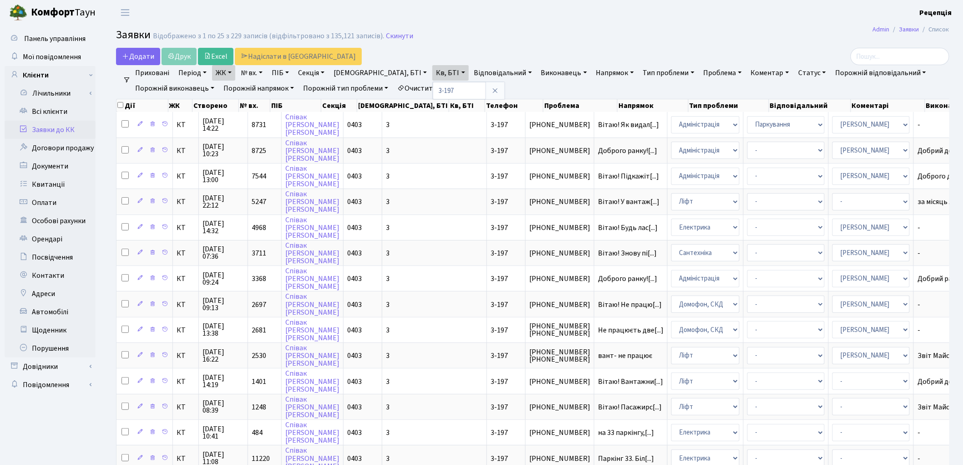
click at [460, 88] on link "Очистити фільтри" at bounding box center [431, 88] width 75 height 15
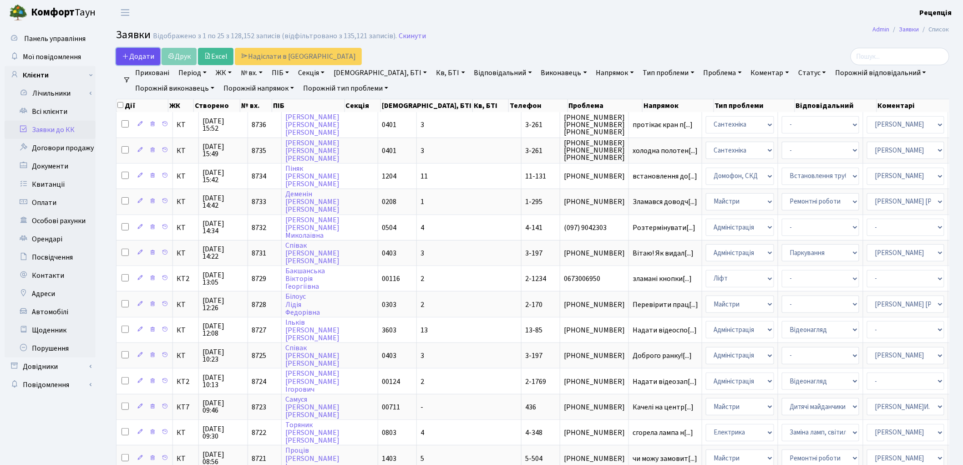
click at [139, 55] on span "Додати" at bounding box center [138, 56] width 32 height 10
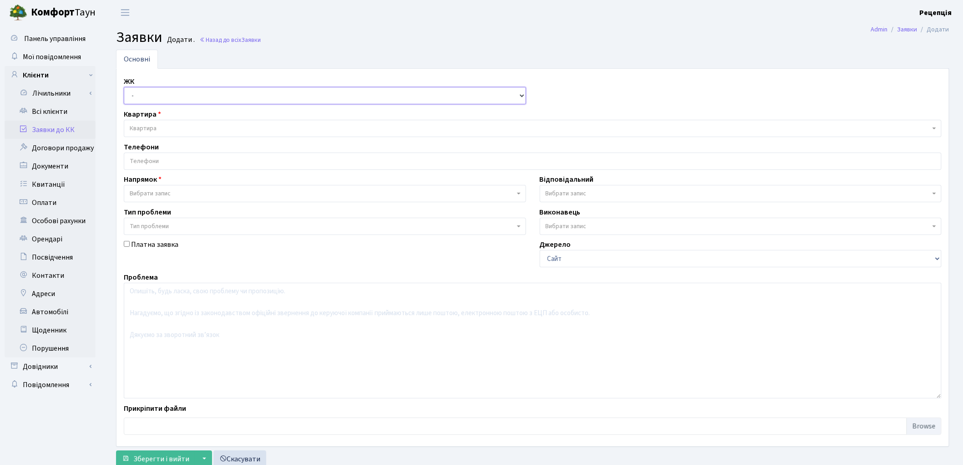
click at [141, 97] on select "- КТ, вул. Регенераторна, 4 КТ2, просп. [STREET_ADDRESS] [STREET_ADDRESS] [PERS…" at bounding box center [325, 95] width 402 height 17
select select "271"
click at [124, 87] on select "- КТ, вул. Регенераторна, 4 КТ2, просп. Соборності, 17 КТ3, вул. Березнева, 16 …" at bounding box center [325, 95] width 402 height 17
select select
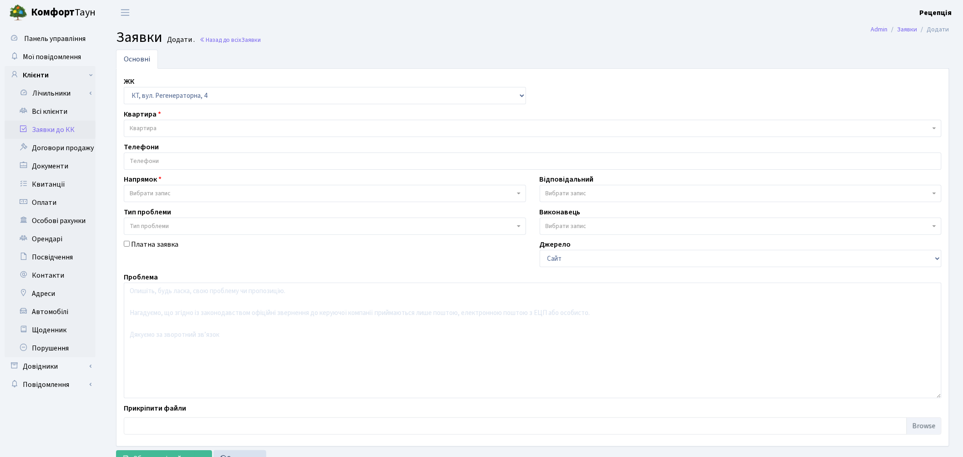
click at [148, 124] on span "Квартира" at bounding box center [533, 128] width 818 height 17
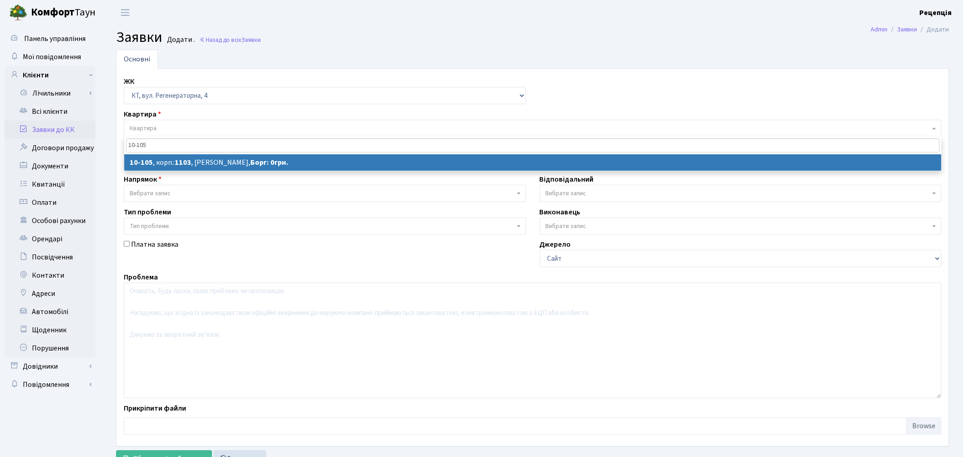
type input "10-105"
select select
select select "6674"
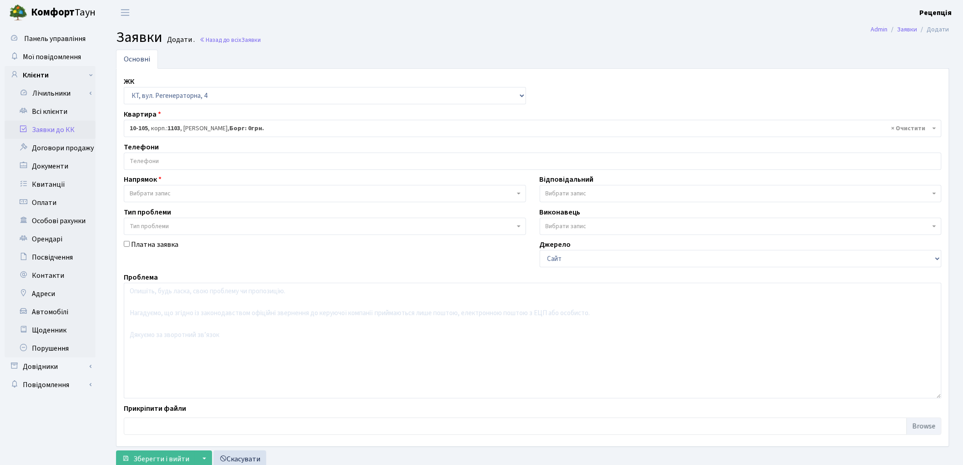
click at [152, 164] on input "search" at bounding box center [532, 161] width 817 height 16
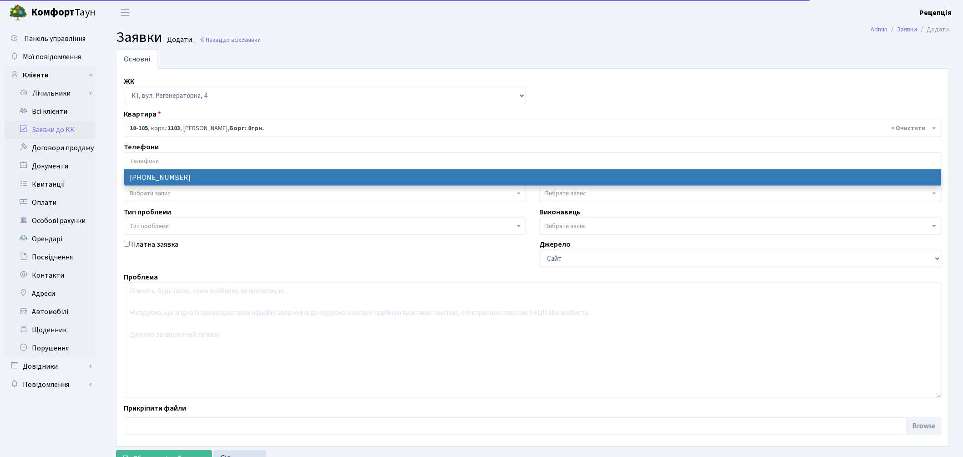
select select "79675"
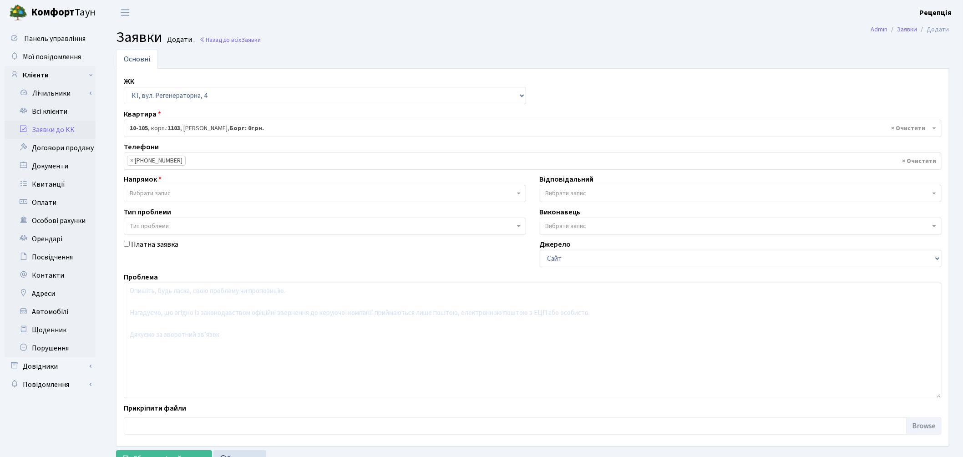
click at [148, 192] on span "Вибрати запис" at bounding box center [150, 193] width 41 height 9
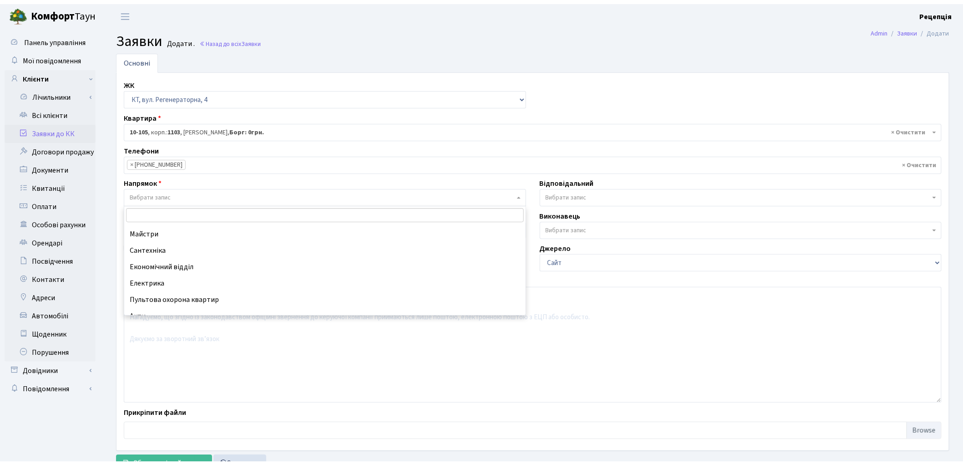
scroll to position [55, 0]
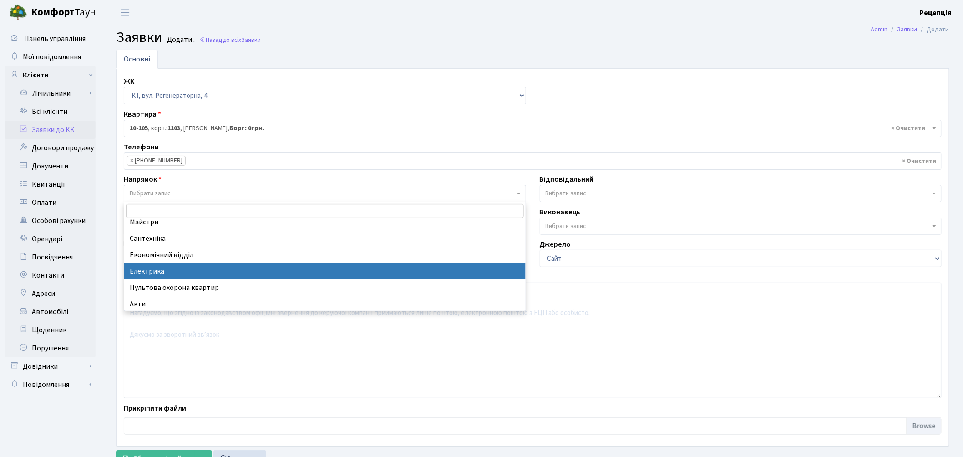
select select "3"
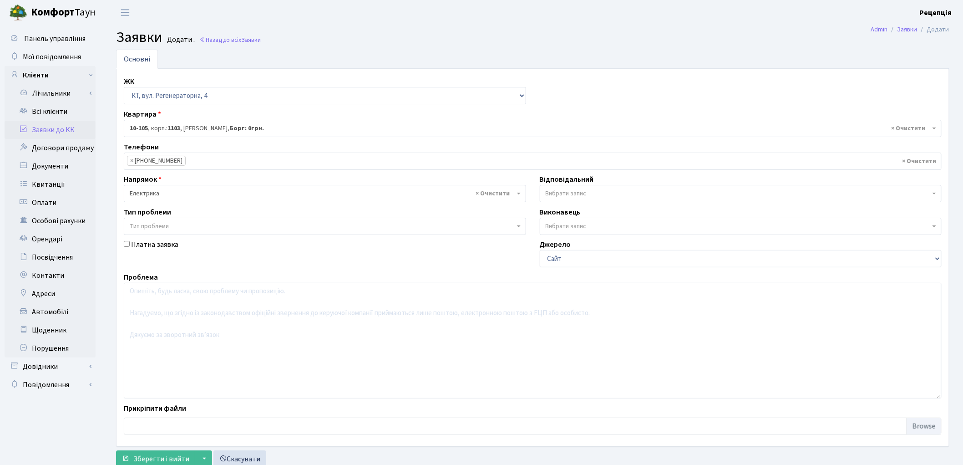
click at [148, 225] on span "Тип проблеми" at bounding box center [149, 226] width 39 height 9
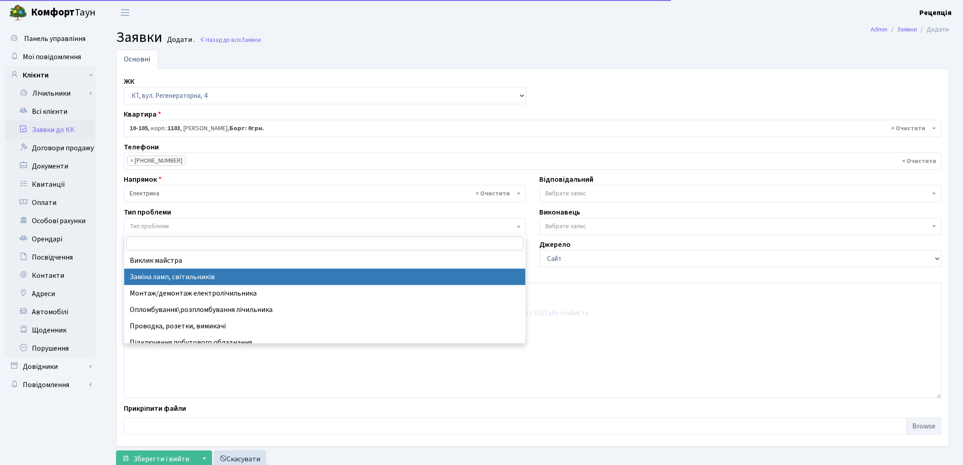
select select "40"
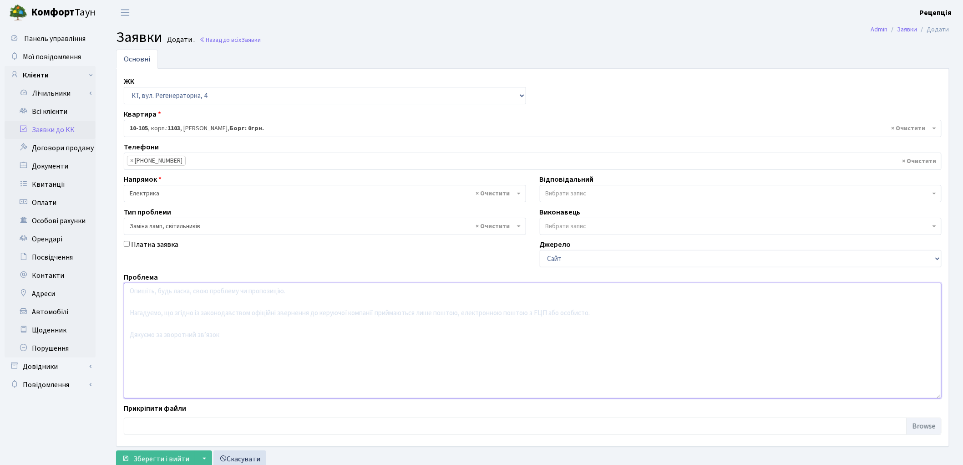
click at [173, 302] on textarea at bounding box center [533, 341] width 818 height 116
click at [208, 290] on textarea "Навпроти квартири №105 відсутнє освітлення. Прохання замінити ла" at bounding box center [533, 341] width 818 height 116
click at [407, 290] on textarea "Навпроти квартири №105 у коридорі загальному відсутнє освітлення. Прохання замі…" at bounding box center [533, 341] width 818 height 116
type textarea "Навпроти квартири №105 у коридорі загальному відсутнє освітлення. Прохання замі…"
click at [161, 454] on span "Зберегти і вийти" at bounding box center [161, 459] width 56 height 10
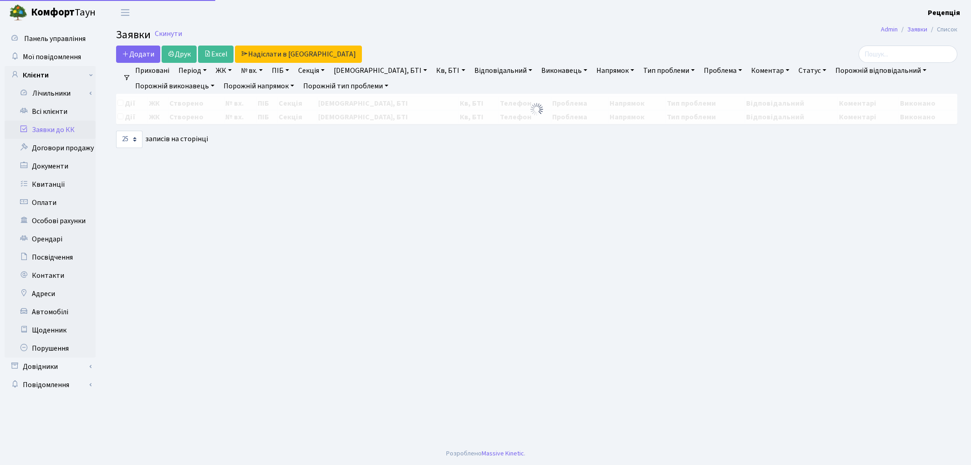
select select "25"
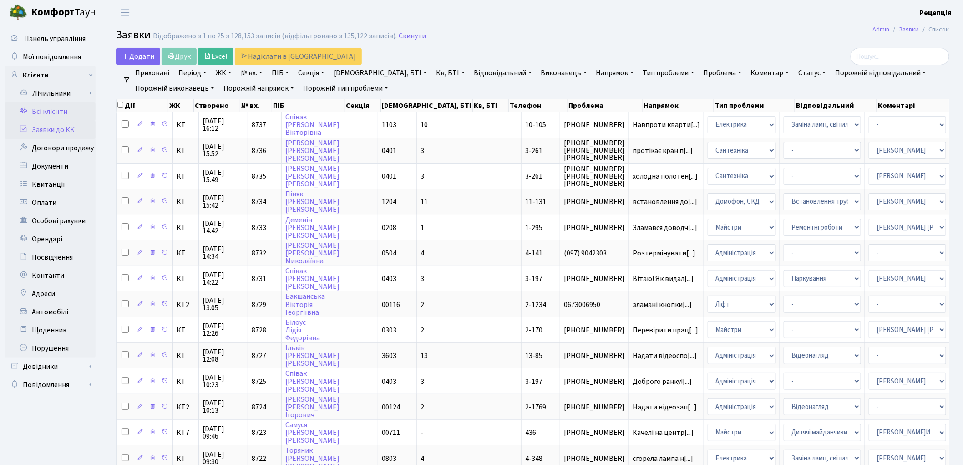
click at [76, 107] on link "Всі клієнти" at bounding box center [50, 111] width 91 height 18
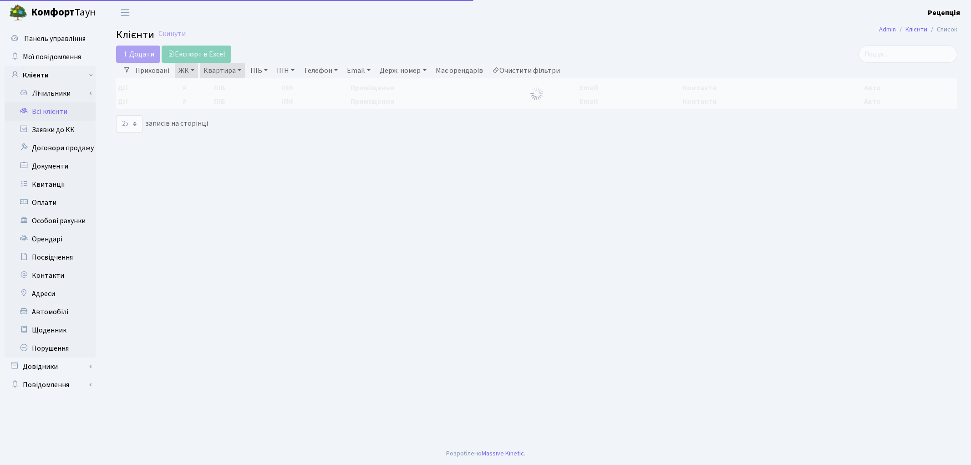
select select "25"
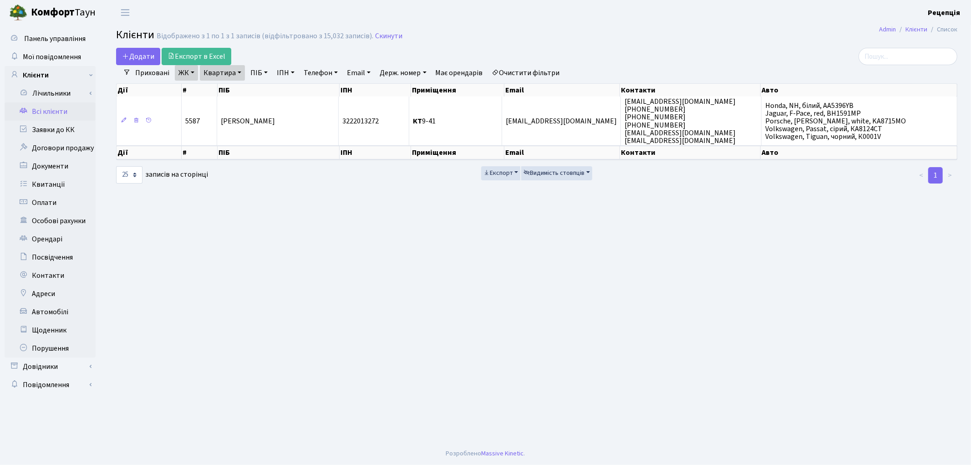
click at [552, 71] on link "Очистити фільтри" at bounding box center [526, 72] width 75 height 15
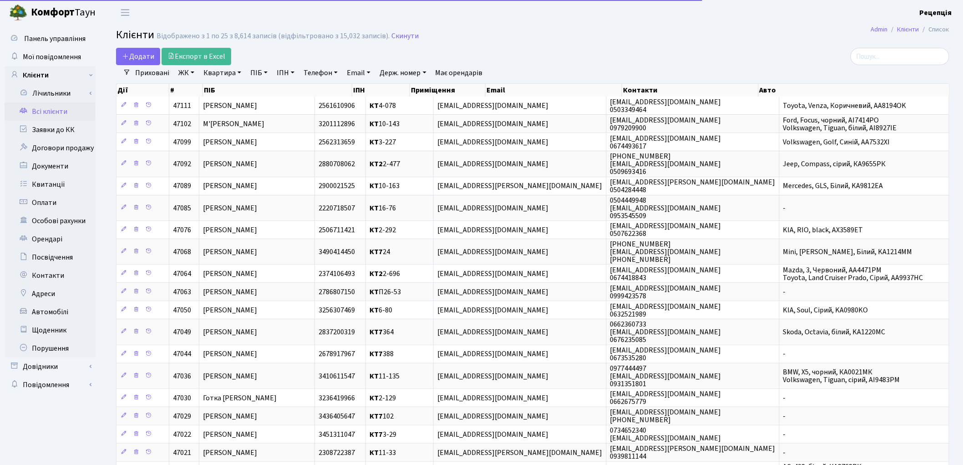
click at [185, 71] on link "ЖК" at bounding box center [186, 72] width 23 height 15
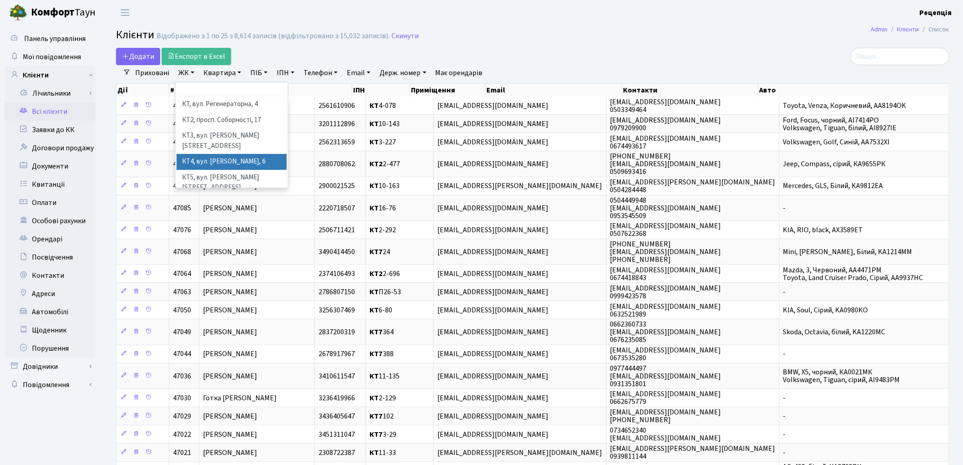
click at [234, 154] on li "КТ4, вул. Юрія Липи, 6" at bounding box center [232, 162] width 110 height 16
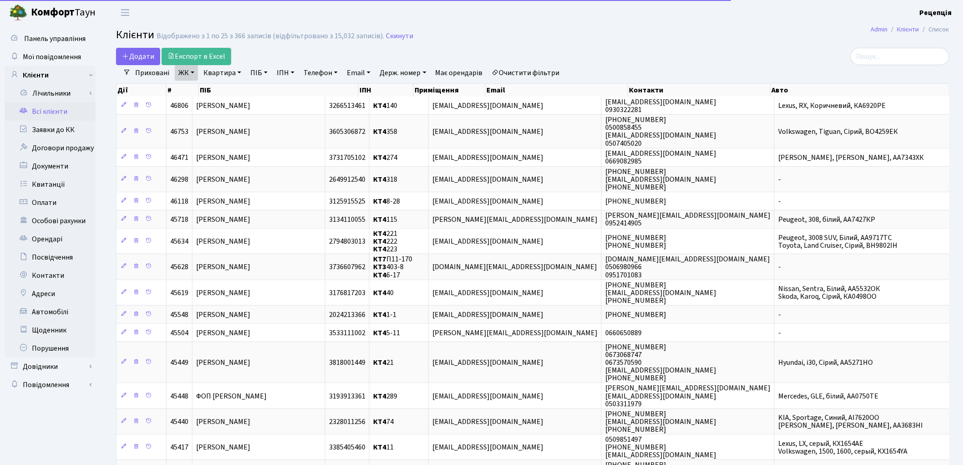
click at [226, 73] on link "Квартира" at bounding box center [222, 72] width 45 height 15
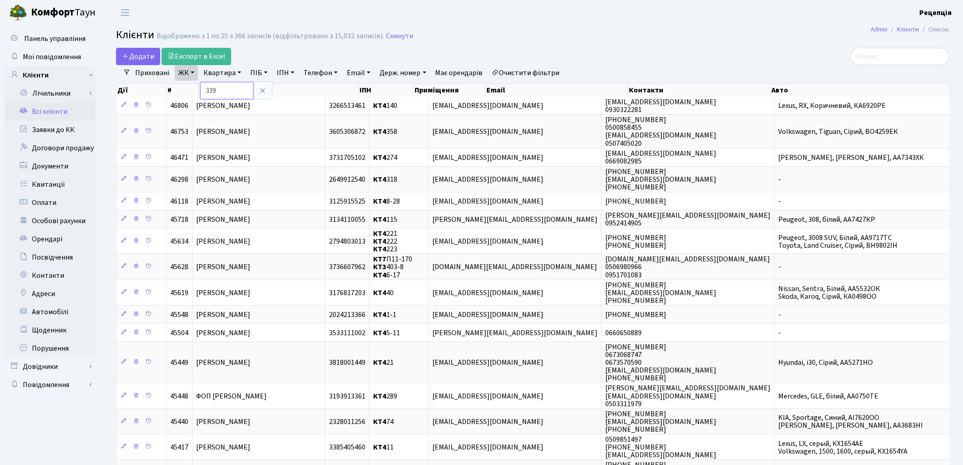
type input "339"
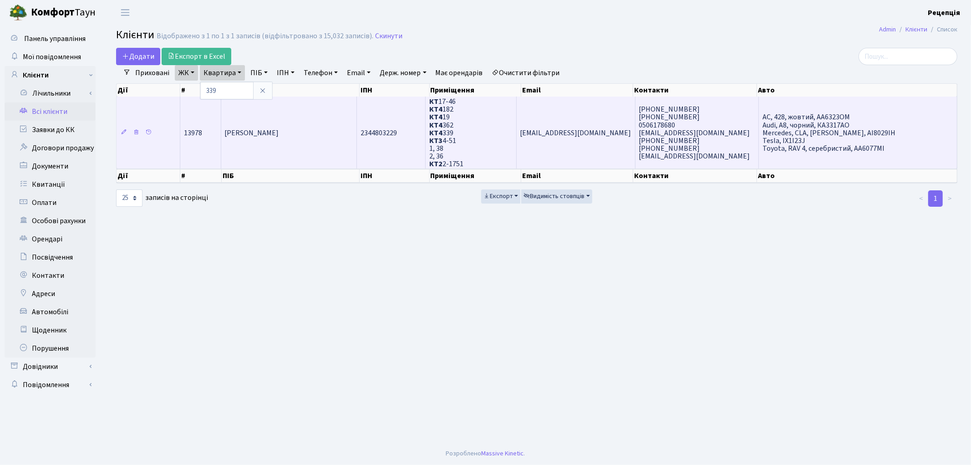
click at [306, 116] on td "[PERSON_NAME]" at bounding box center [289, 133] width 136 height 72
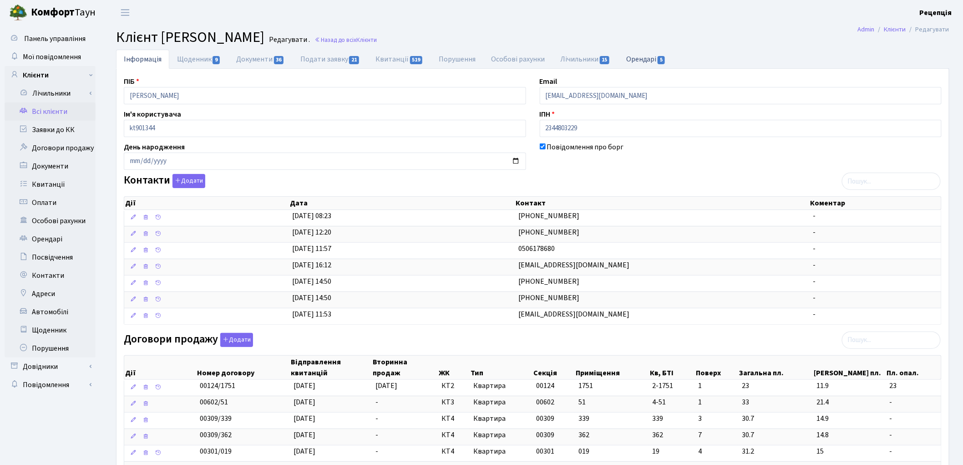
click at [662, 62] on span "5" at bounding box center [661, 60] width 7 height 8
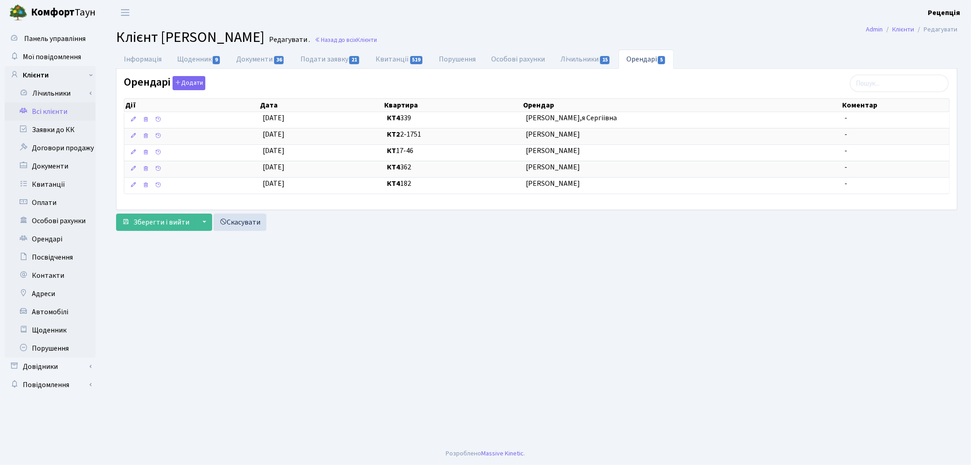
click at [41, 109] on link "Всі клієнти" at bounding box center [50, 111] width 91 height 18
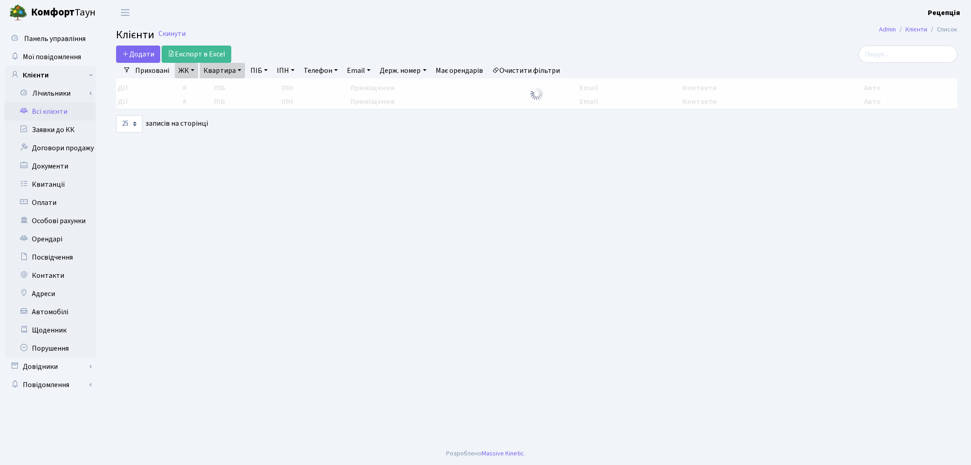
select select "25"
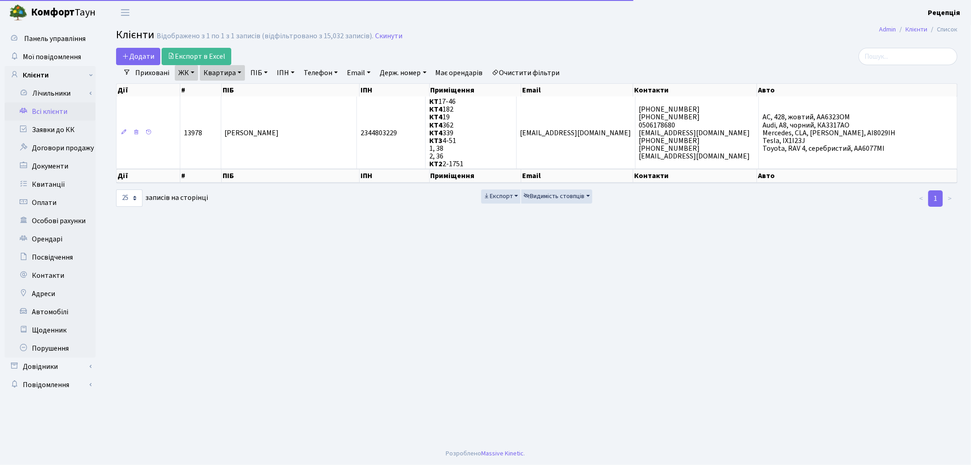
click at [531, 71] on link "Очистити фільтри" at bounding box center [526, 72] width 75 height 15
select select
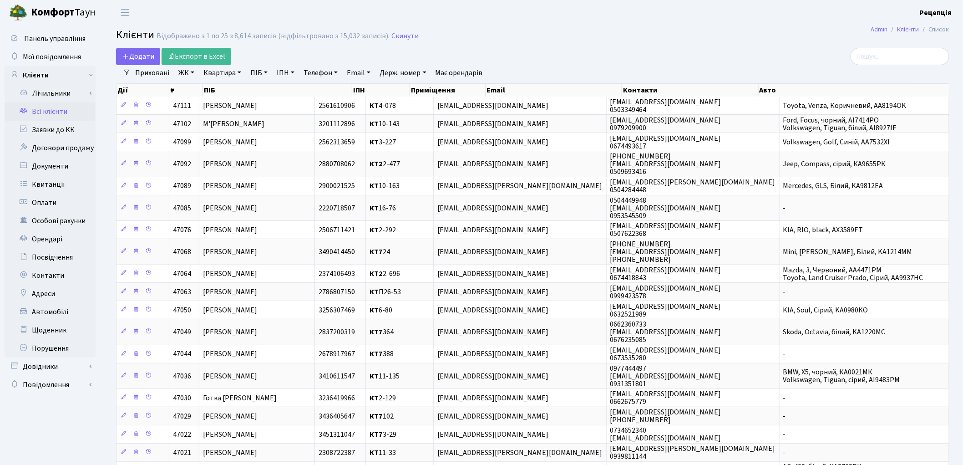
click at [182, 74] on link "ЖК" at bounding box center [186, 72] width 23 height 15
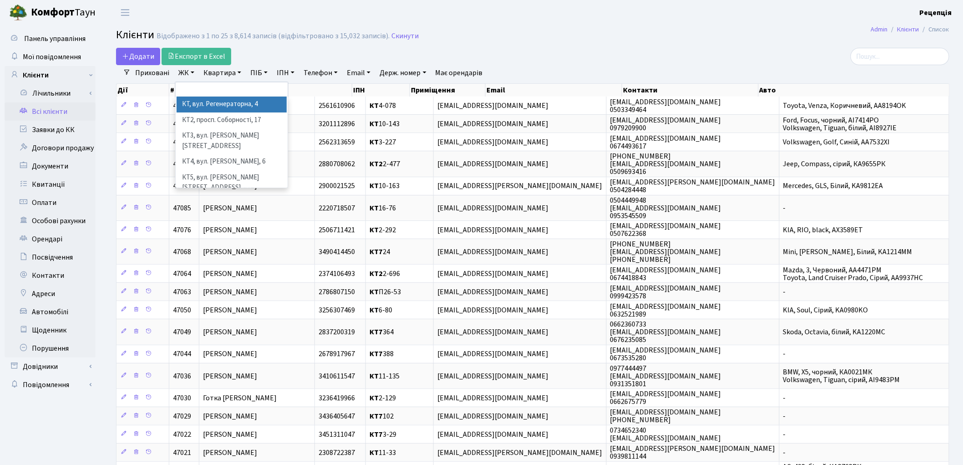
click at [198, 106] on li "КТ, вул. Регенераторна, 4" at bounding box center [232, 105] width 110 height 16
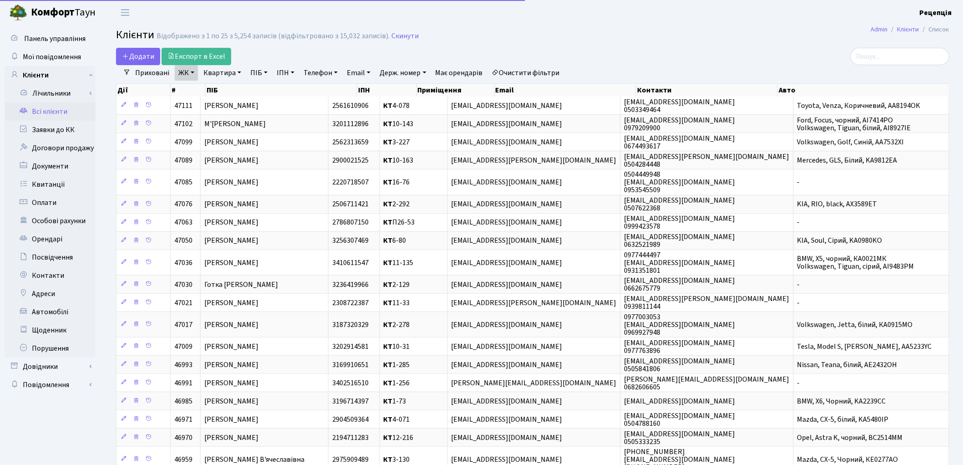
drag, startPoint x: 226, startPoint y: 68, endPoint x: 233, endPoint y: 76, distance: 10.7
click at [226, 67] on link "Квартира" at bounding box center [222, 72] width 45 height 15
type input "1-280"
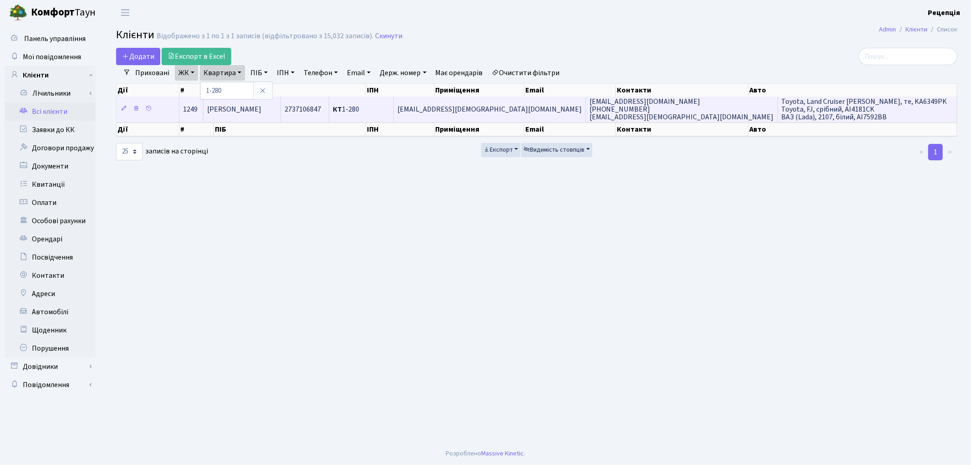
click at [261, 112] on span "Панченко Галина Борисівна" at bounding box center [234, 109] width 54 height 10
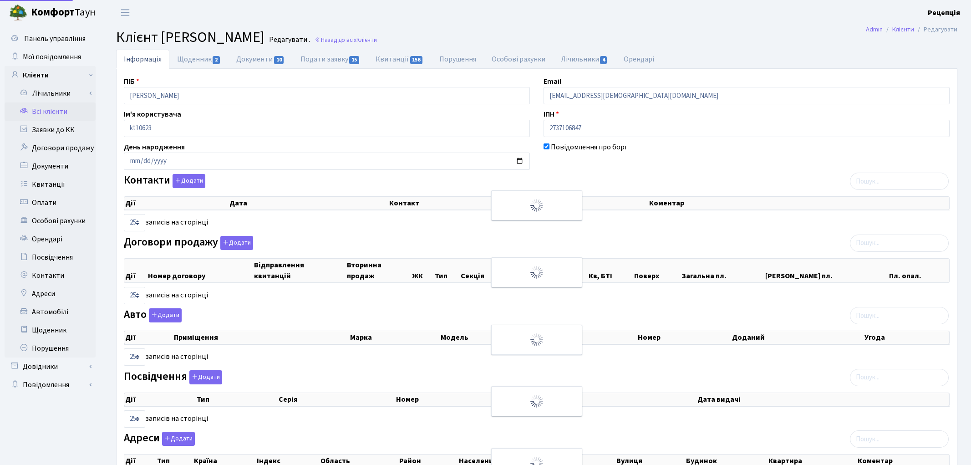
select select "25"
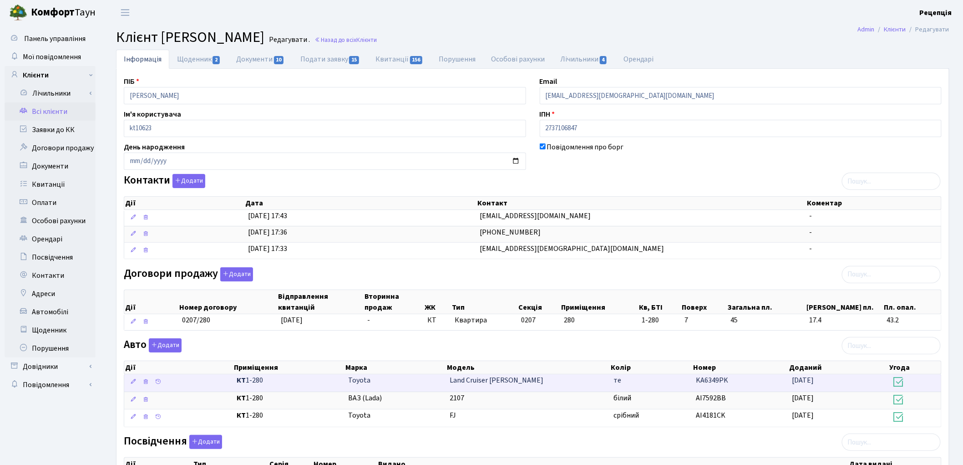
drag, startPoint x: 347, startPoint y: 384, endPoint x: 745, endPoint y: 386, distance: 397.9
click at [745, 386] on \<\/span\>\a "КТ 1-280 Toyota Land Cruiser [PERSON_NAME] те KA6349PK [DATE]" at bounding box center [532, 382] width 817 height 17
copy \<\/span\>\a "Toyota Land Cruiser [PERSON_NAME] те KA6349PK"
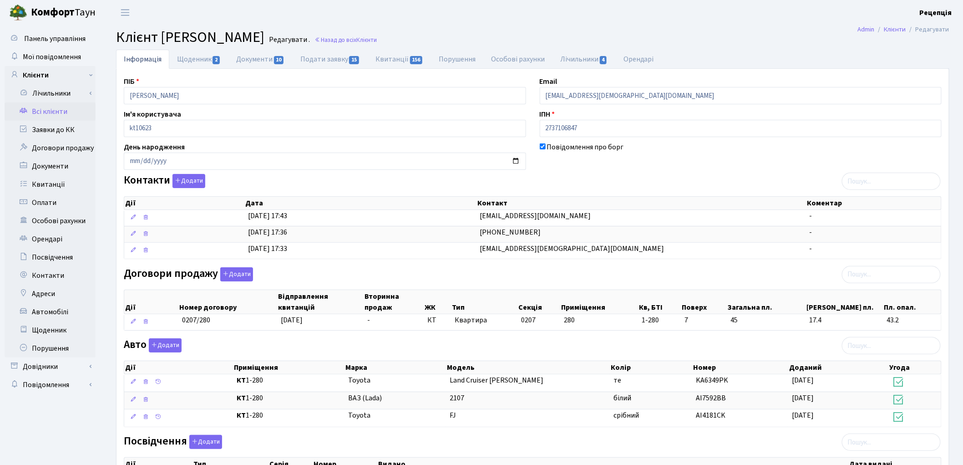
click at [53, 114] on link "Всі клієнти" at bounding box center [50, 111] width 91 height 18
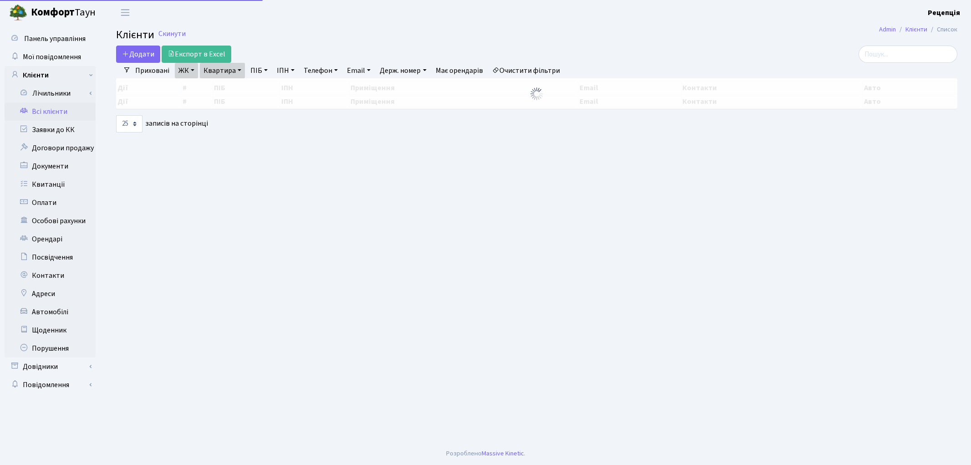
select select "25"
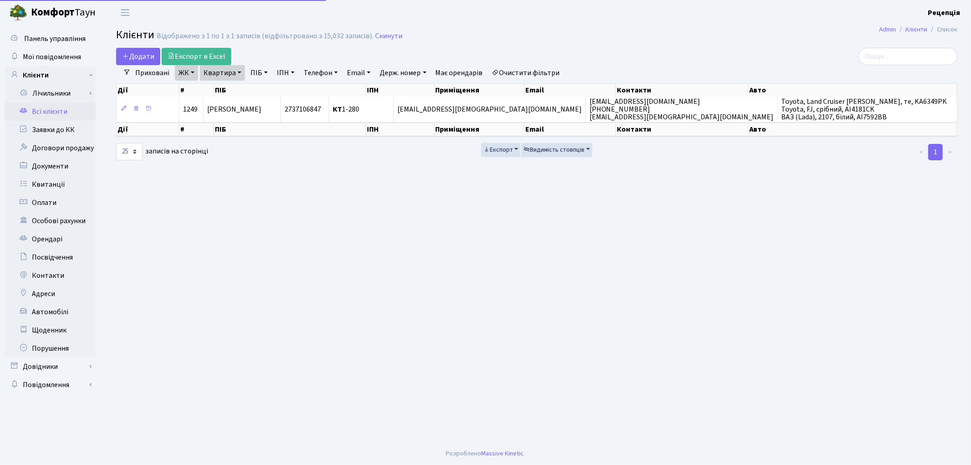
click at [528, 65] on link "Очистити фільтри" at bounding box center [526, 72] width 75 height 15
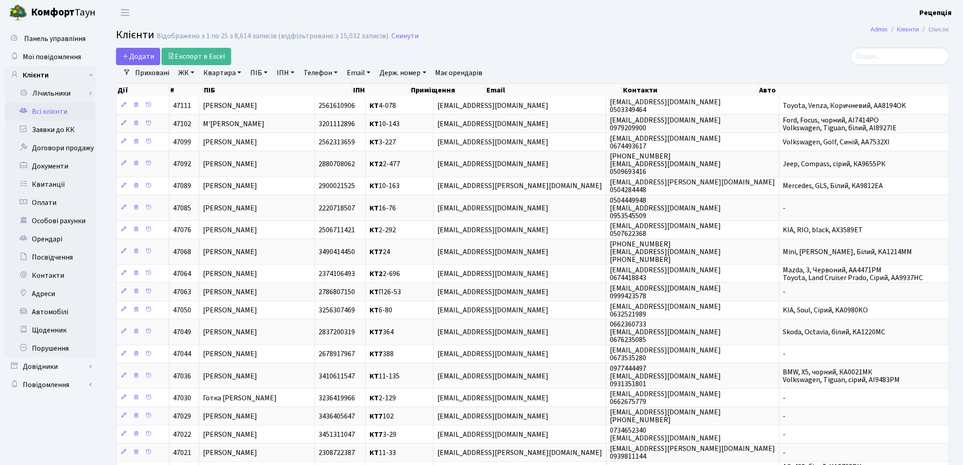
click at [261, 71] on link "ПІБ" at bounding box center [259, 72] width 25 height 15
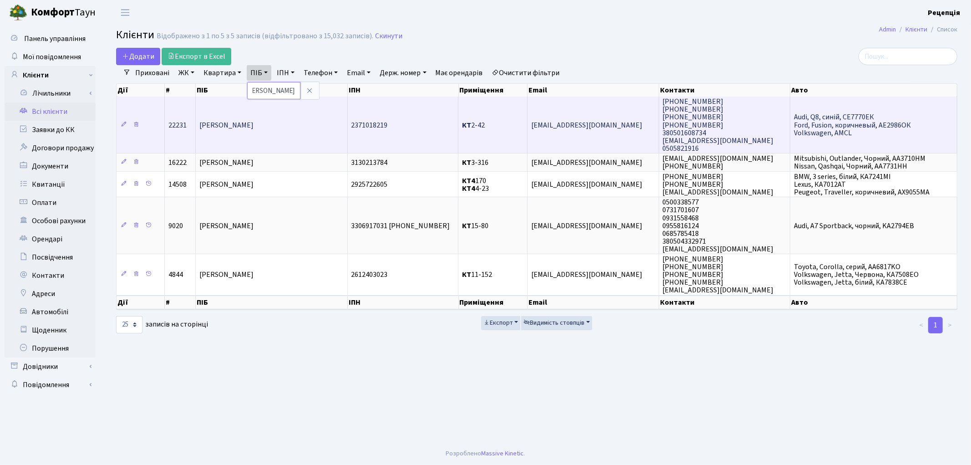
scroll to position [0, 15]
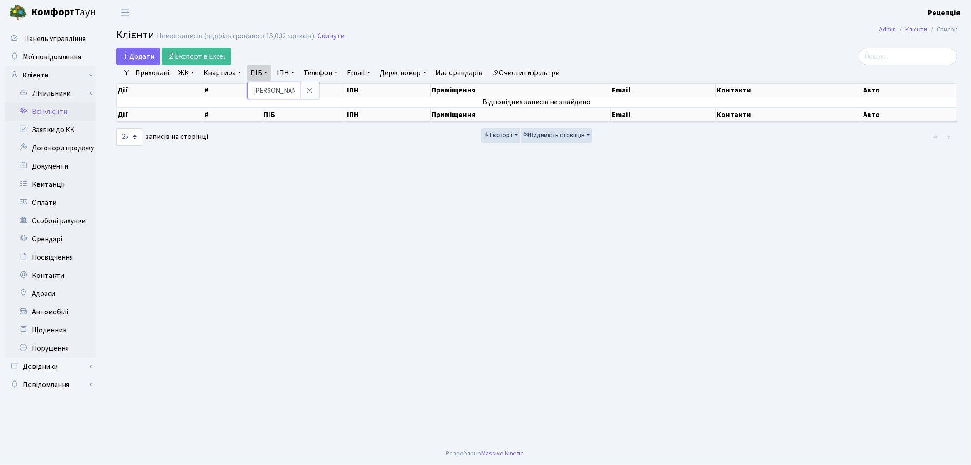
scroll to position [0, 3]
type input "[PERSON_NAME]"
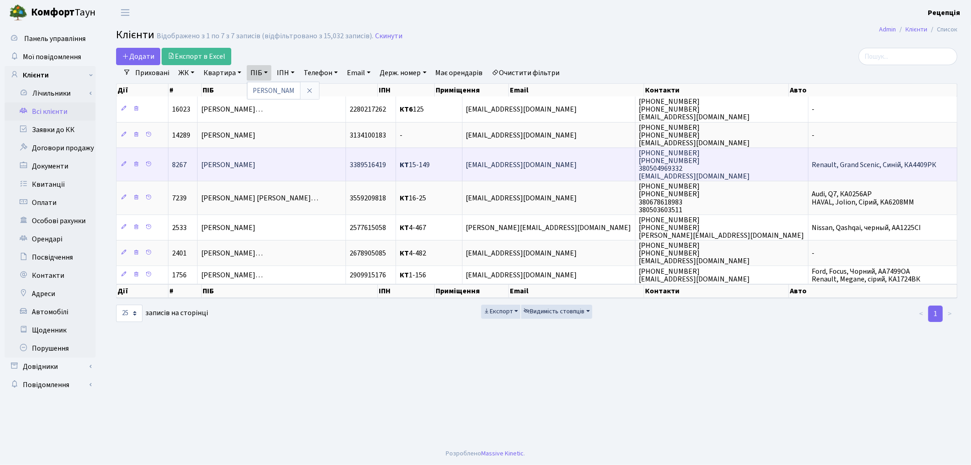
click at [255, 164] on span "[PERSON_NAME]" at bounding box center [228, 165] width 54 height 10
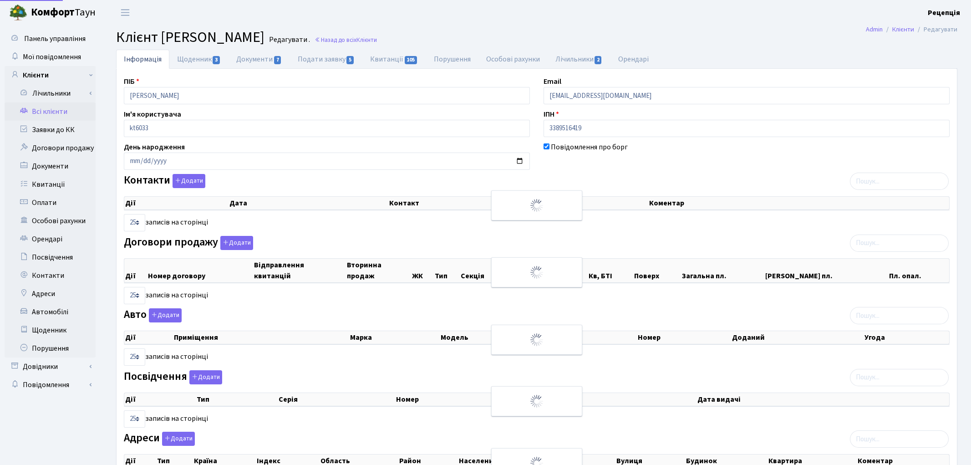
select select "25"
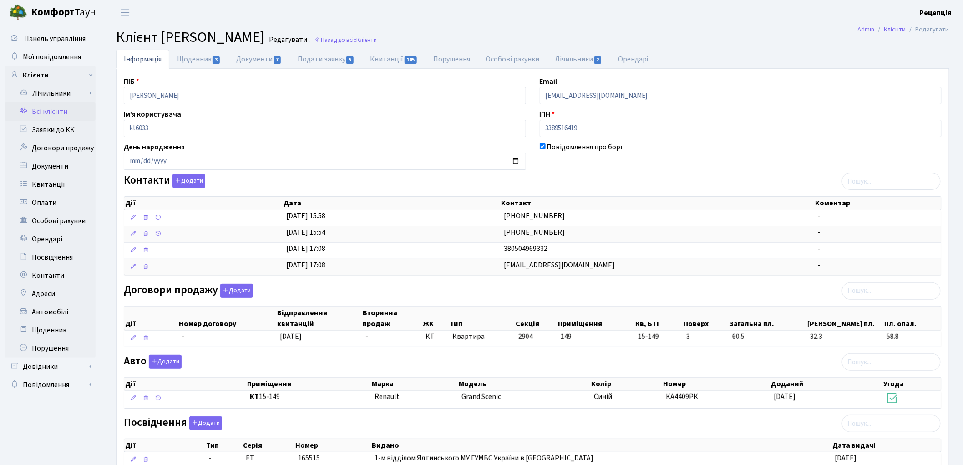
click at [51, 111] on link "Всі клієнти" at bounding box center [50, 111] width 91 height 18
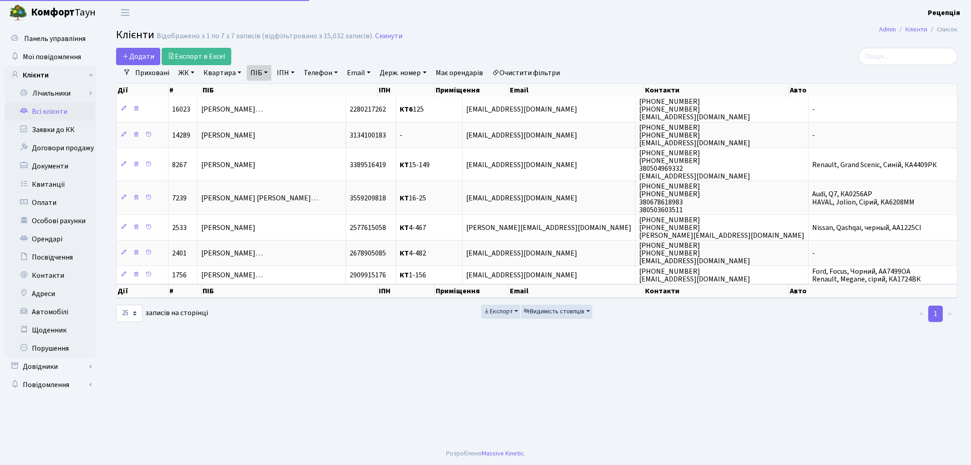
select select "25"
click at [538, 67] on link "Очистити фільтри" at bounding box center [526, 72] width 75 height 15
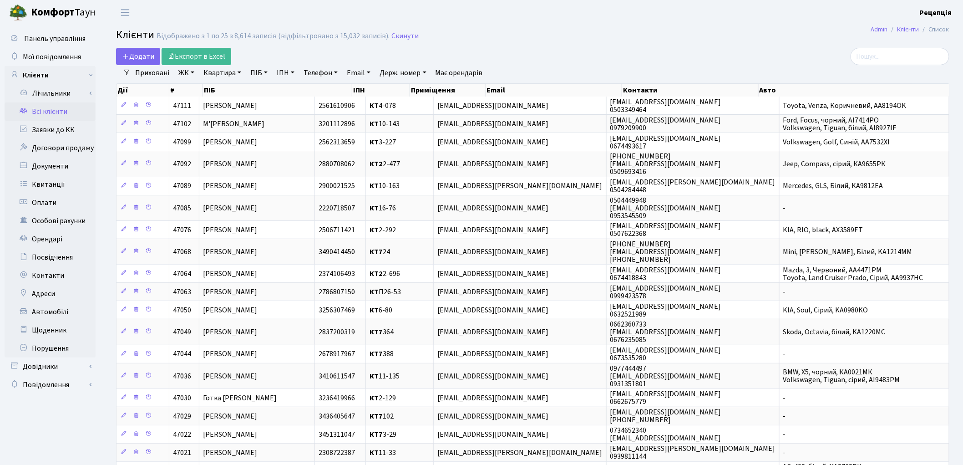
click at [192, 75] on link "ЖК" at bounding box center [186, 72] width 23 height 15
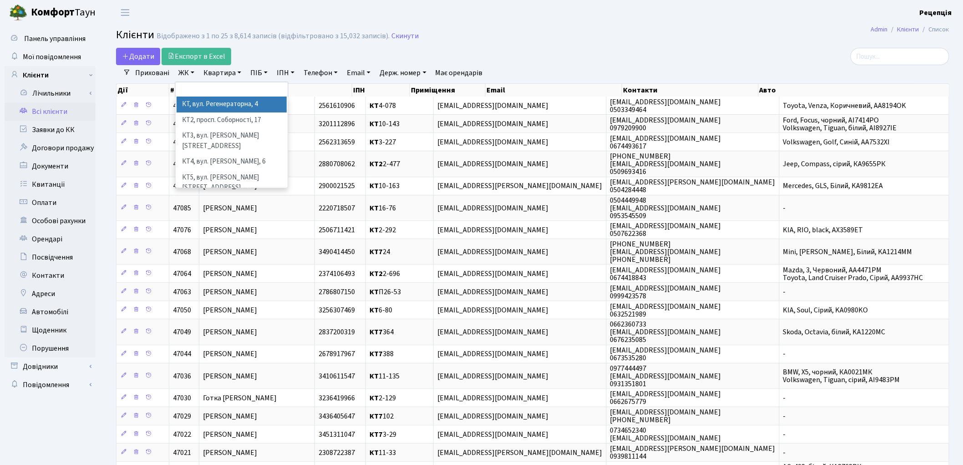
click at [207, 108] on li "КТ, вул. Регенераторна, 4" at bounding box center [232, 105] width 110 height 16
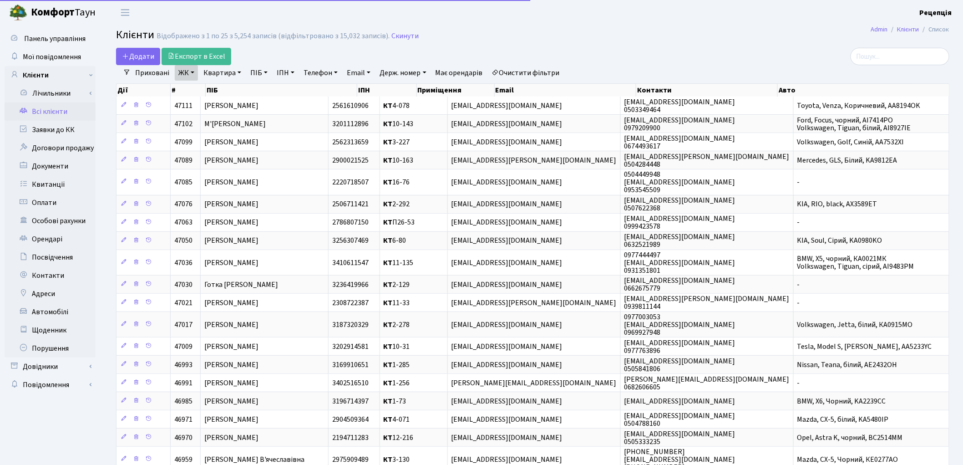
click at [229, 70] on link "Квартира" at bounding box center [222, 72] width 45 height 15
type input "2-359"
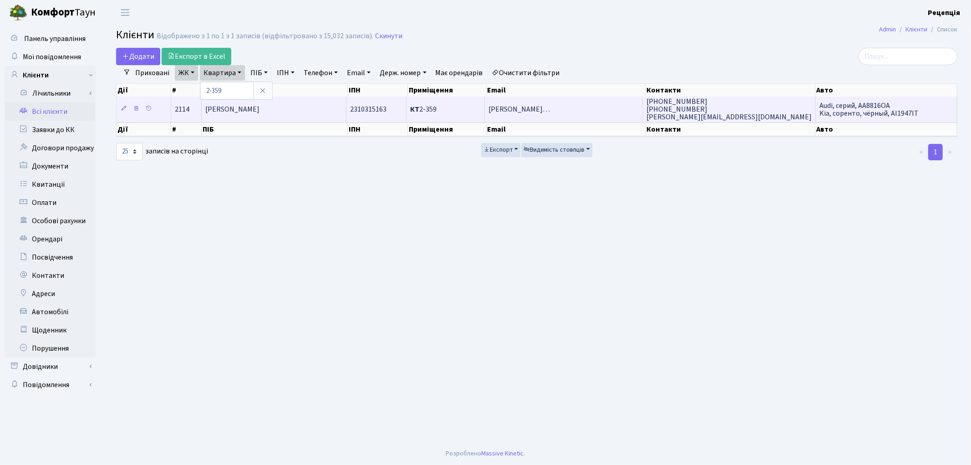
click at [300, 102] on td "Безсмертна [PERSON_NAME]" at bounding box center [274, 109] width 145 height 25
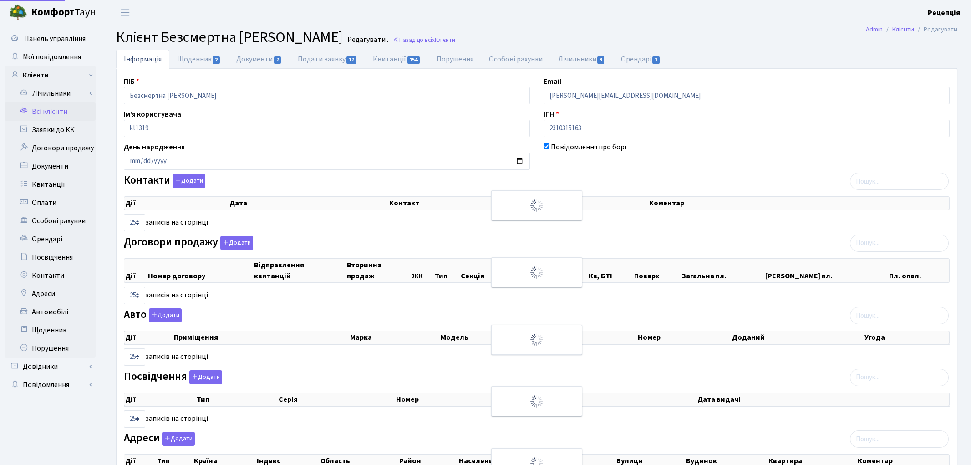
select select "25"
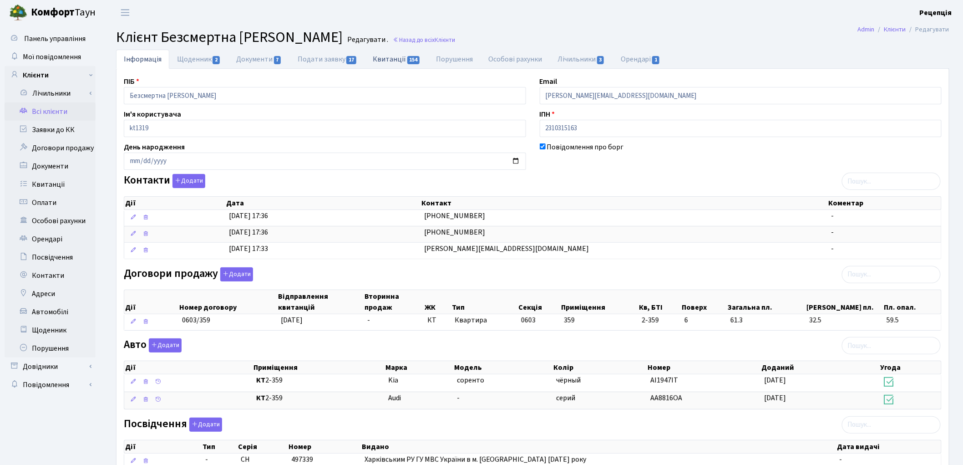
click at [394, 64] on link "Квитанції 154" at bounding box center [396, 59] width 63 height 19
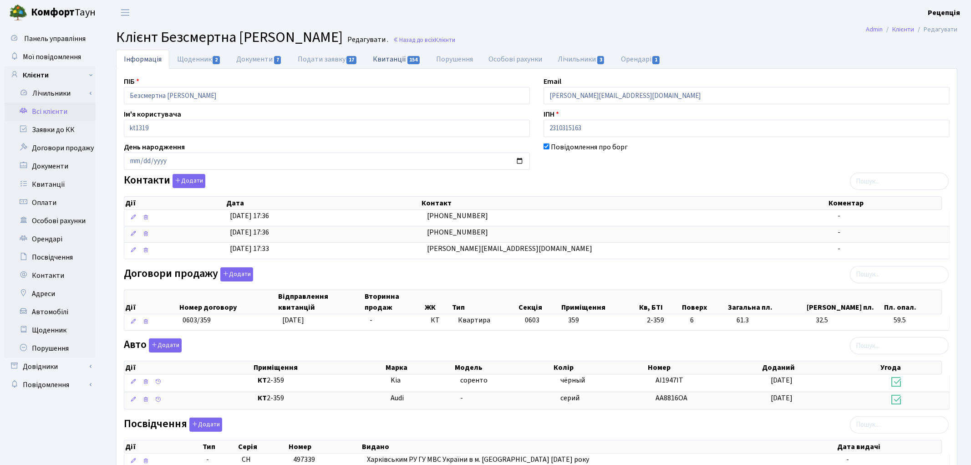
select select "25"
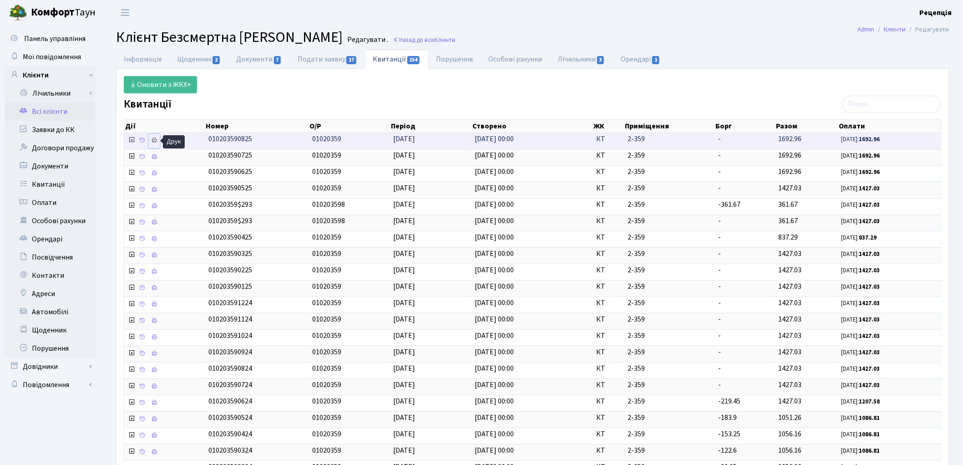
click at [153, 142] on icon at bounding box center [154, 140] width 6 height 6
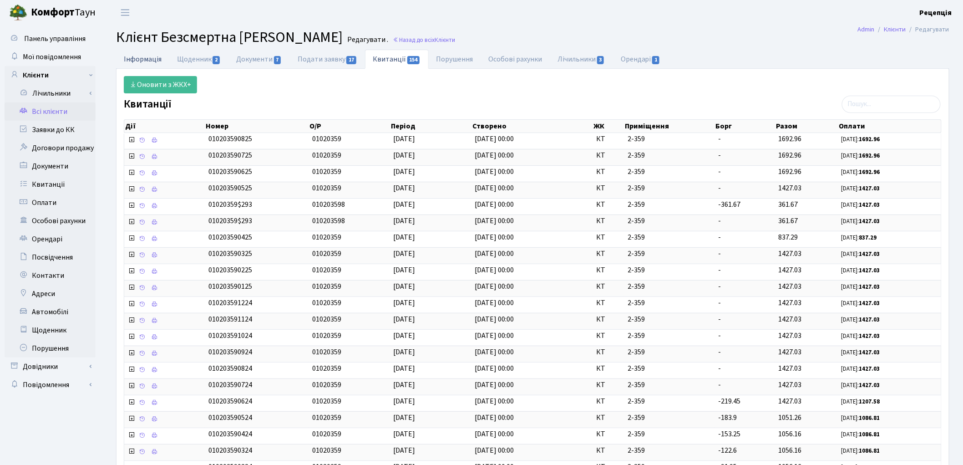
click at [134, 61] on link "Інформація" at bounding box center [142, 59] width 53 height 19
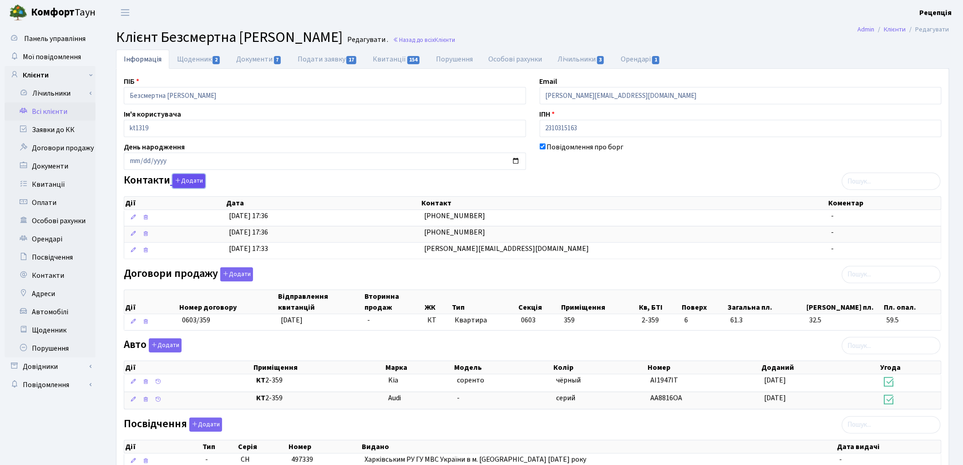
click at [196, 179] on button "Додати" at bounding box center [189, 181] width 33 height 14
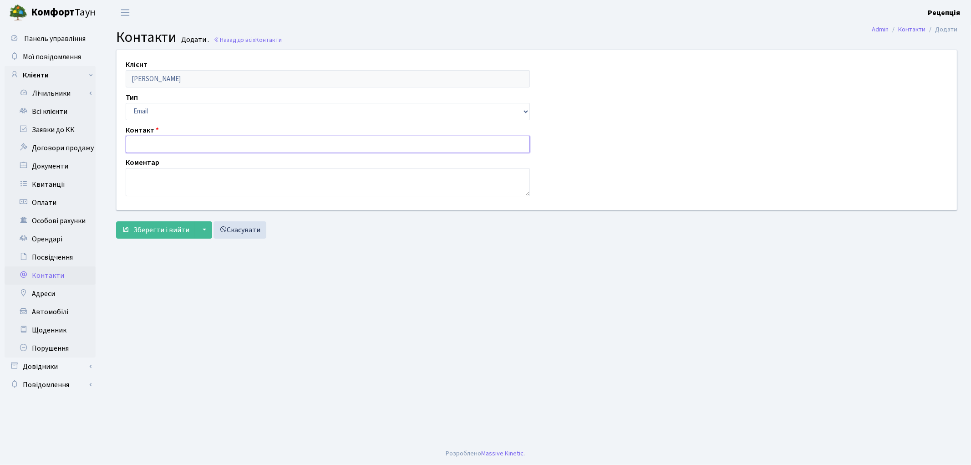
click at [157, 146] on input "text" at bounding box center [328, 144] width 404 height 17
type input "[EMAIL_ADDRESS][DOMAIN_NAME]"
click at [160, 233] on span "Зберегти і вийти" at bounding box center [161, 230] width 56 height 10
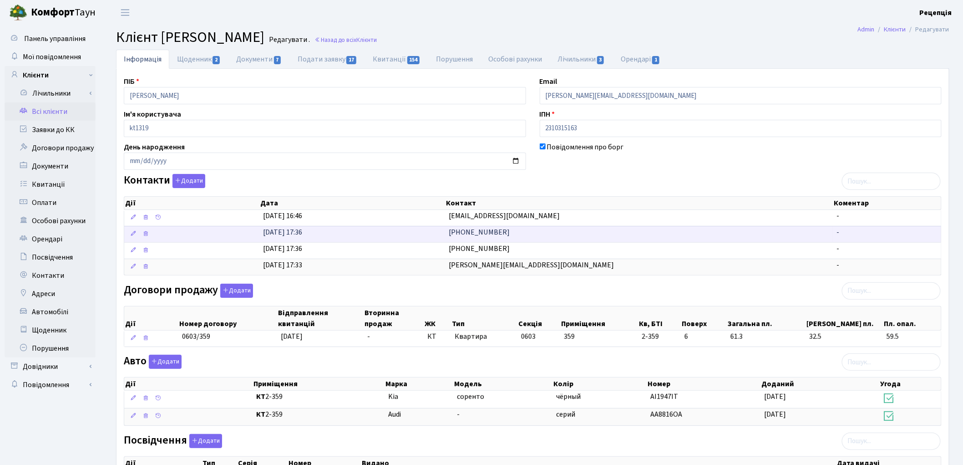
drag, startPoint x: 529, startPoint y: 216, endPoint x: 398, endPoint y: 239, distance: 133.1
click at [398, 239] on tbody "[DATE] 16:46 [EMAIL_ADDRESS][DOMAIN_NAME] - [DATE] 17:36 [PHONE_NUMBER] - [DATE…" at bounding box center [532, 242] width 817 height 65
click at [531, 184] on div "Контакти Додати Дії Дата Контакт Коментар Дії Дата Контакт Коментар" at bounding box center [533, 226] width 832 height 105
drag, startPoint x: 521, startPoint y: 214, endPoint x: 416, endPoint y: 229, distance: 106.2
click at [416, 229] on tbody "06.10.2025, 16:46 beszmtaty@gmail.com - 28.08.2012, 17:36 (050) 383-70-03 - 28.…" at bounding box center [532, 242] width 817 height 65
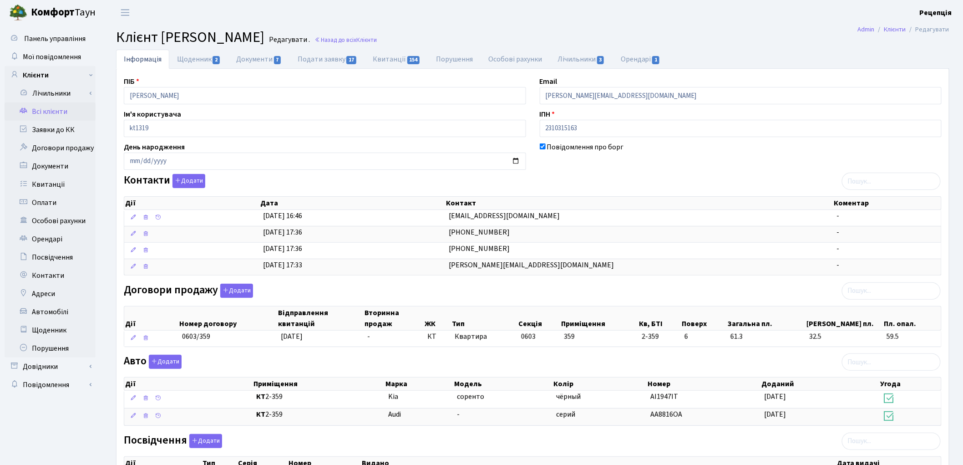
click at [526, 182] on div "Контакти Додати Дії Дата Контакт Коментар Дії Дата Контакт Коментар" at bounding box center [533, 226] width 832 height 105
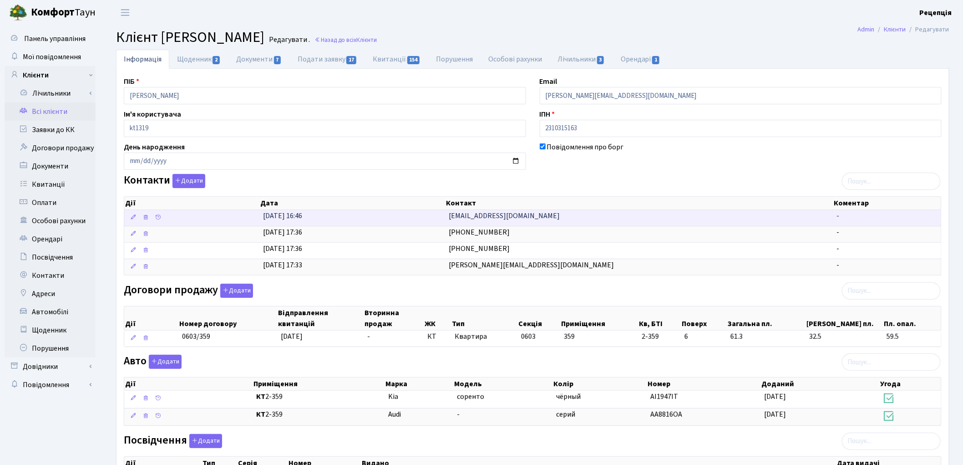
drag, startPoint x: 521, startPoint y: 213, endPoint x: 449, endPoint y: 214, distance: 71.9
click at [449, 215] on td "[EMAIL_ADDRESS][DOMAIN_NAME]" at bounding box center [639, 218] width 388 height 16
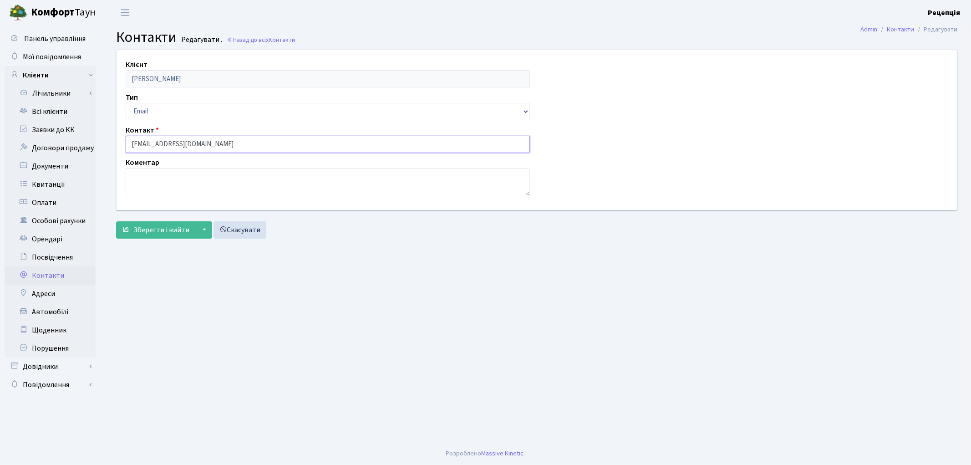
drag, startPoint x: 212, startPoint y: 137, endPoint x: 119, endPoint y: 140, distance: 92.9
click at [119, 140] on div "Контакт beszmtaty@gmail.com" at bounding box center [328, 139] width 418 height 28
click at [48, 115] on link "Всі клієнти" at bounding box center [50, 111] width 91 height 18
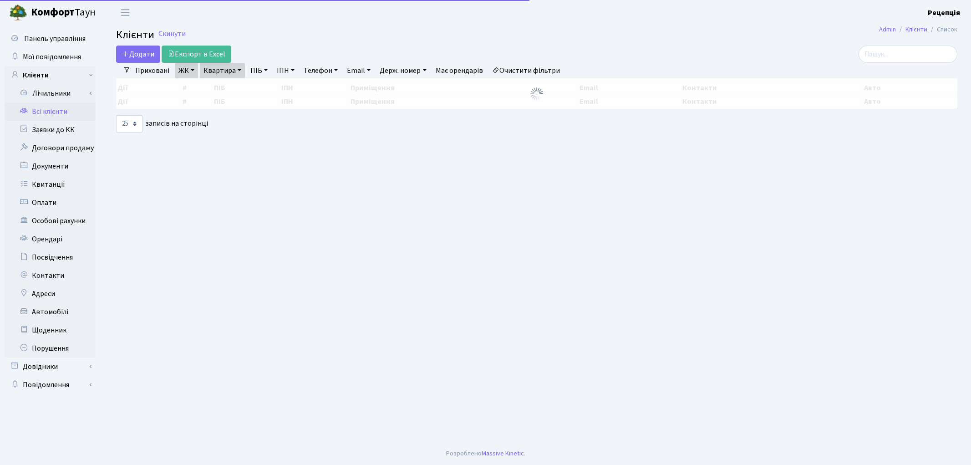
select select "25"
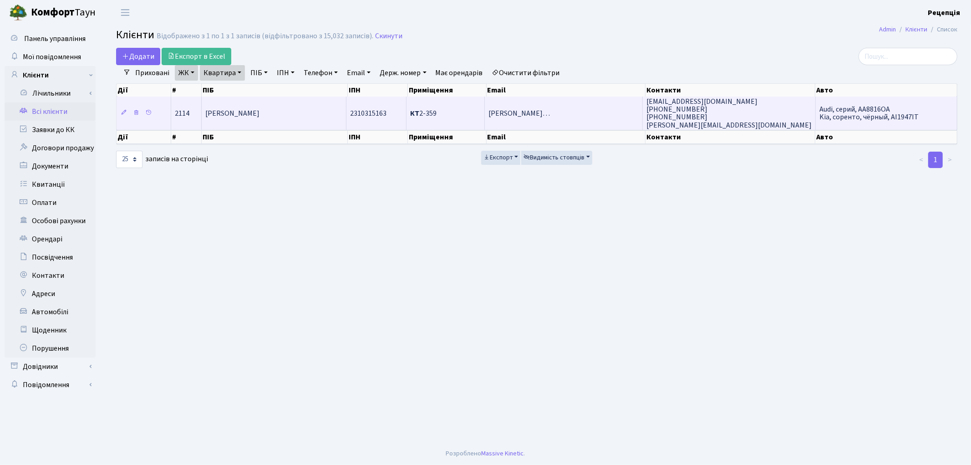
click at [382, 97] on td "2310315163" at bounding box center [376, 113] width 60 height 33
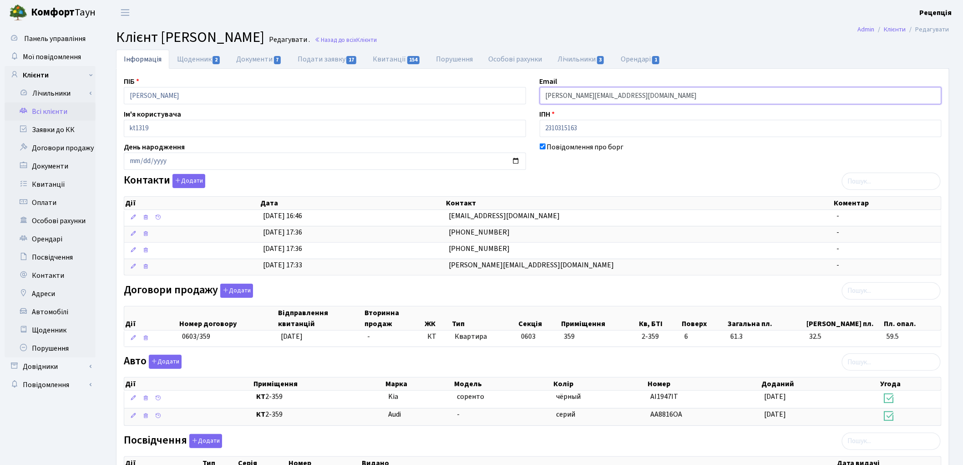
click at [663, 95] on input "[PERSON_NAME][EMAIL_ADDRESS][DOMAIN_NAME]" at bounding box center [741, 95] width 402 height 17
drag, startPoint x: 662, startPoint y: 95, endPoint x: 540, endPoint y: 96, distance: 122.0
click at [535, 92] on div "Email viktor.bezsmertniy@grainalliance.com" at bounding box center [741, 90] width 416 height 28
paste input "beszmtaty@gmail.com"
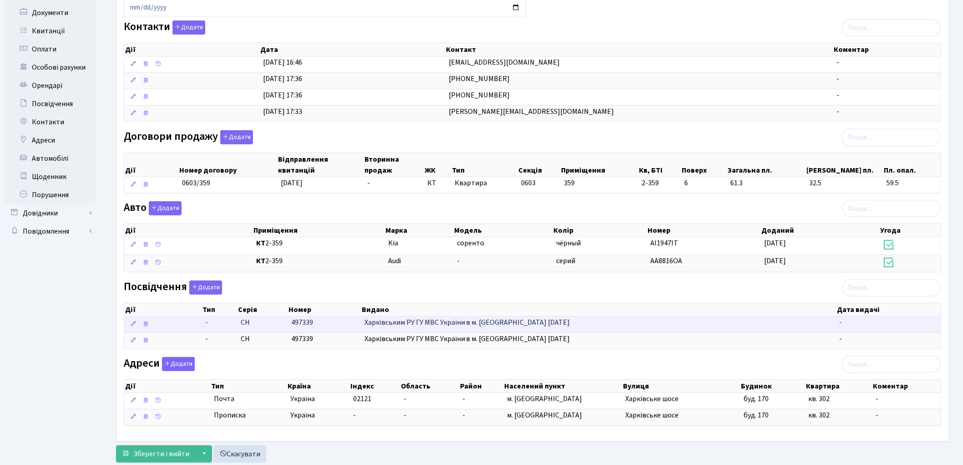
scroll to position [180, 0]
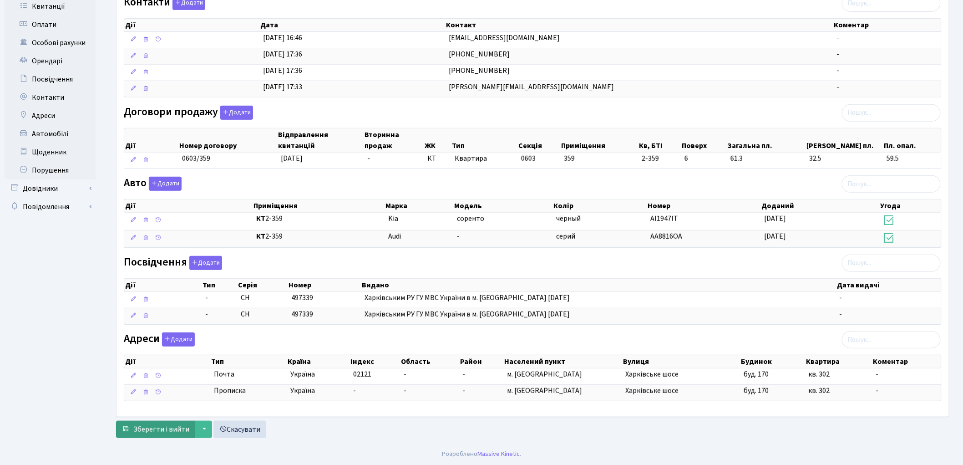
type input "beszmtaty@gmail.com"
click at [171, 425] on span "Зберегти і вийти" at bounding box center [161, 429] width 56 height 10
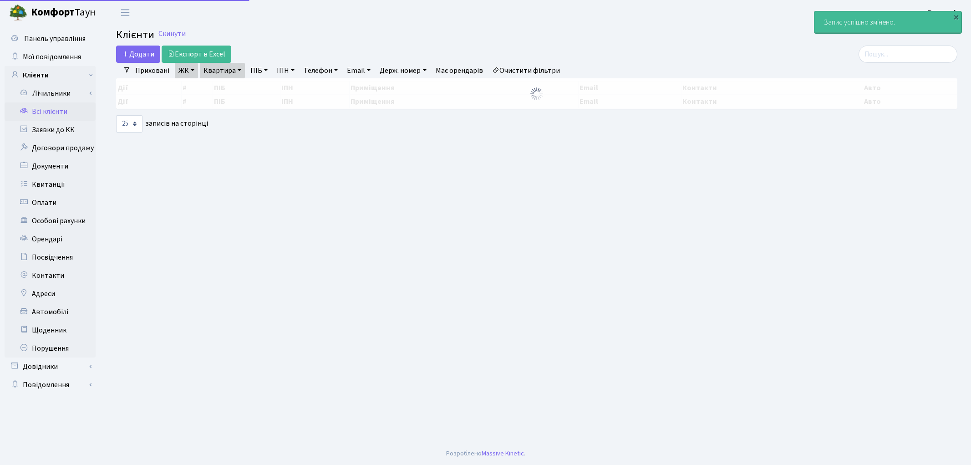
select select "25"
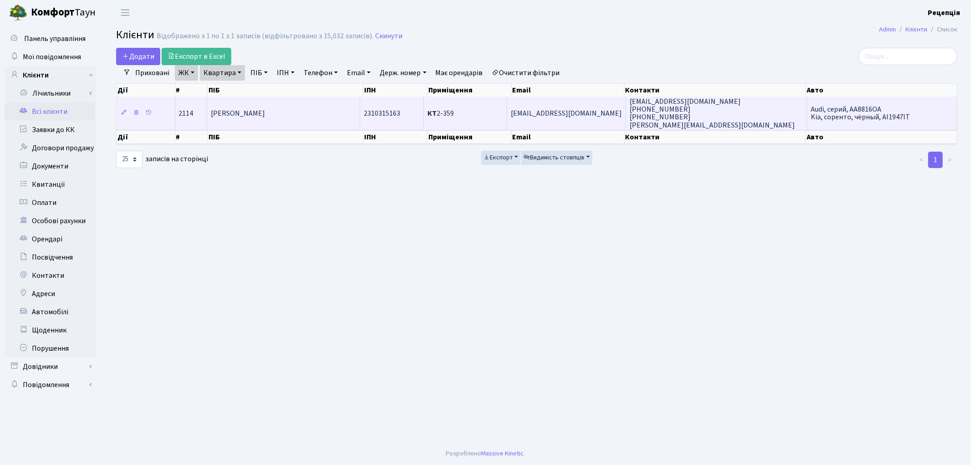
click at [341, 110] on td "[PERSON_NAME]" at bounding box center [283, 113] width 153 height 33
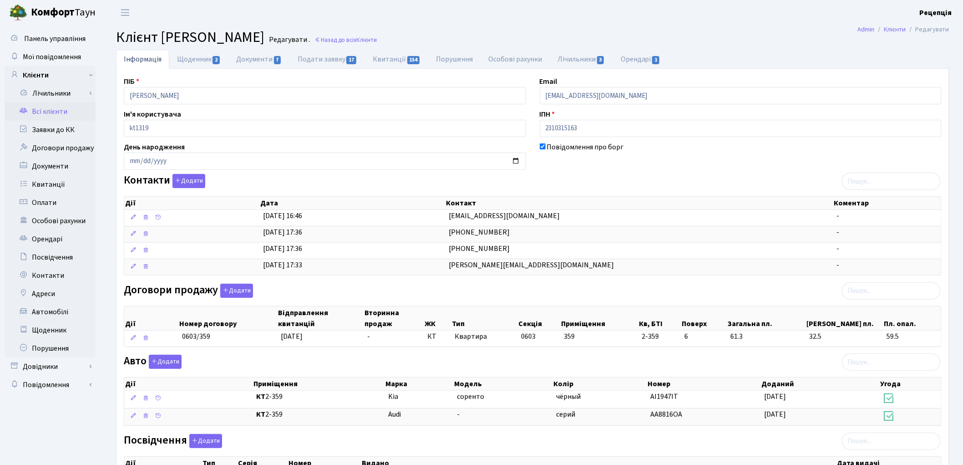
click at [49, 110] on link "Всі клієнти" at bounding box center [50, 111] width 91 height 18
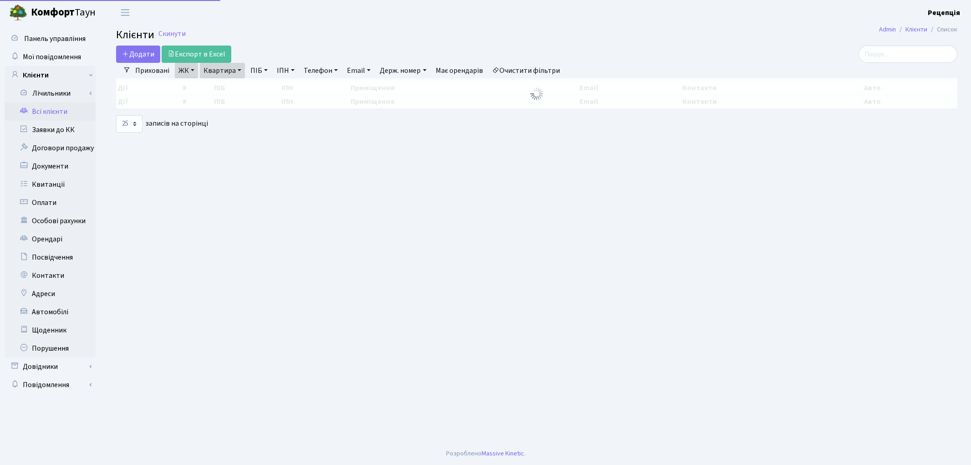
select select "25"
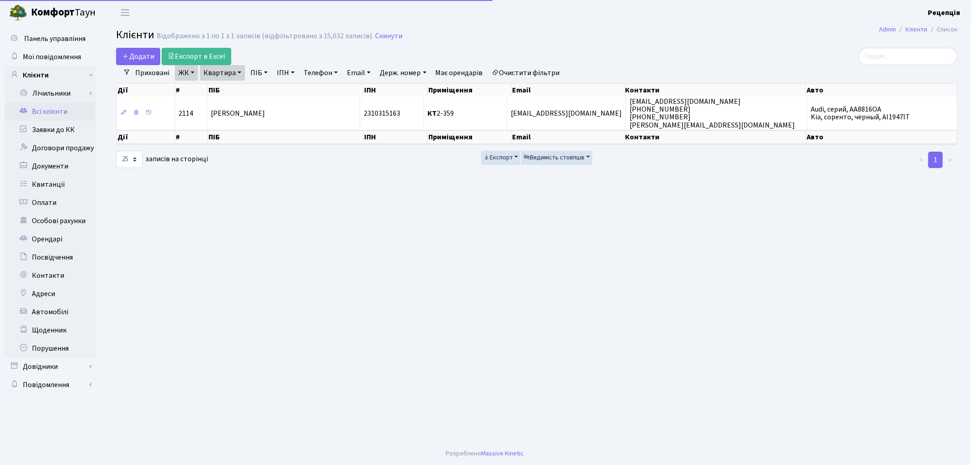
drag, startPoint x: 513, startPoint y: 77, endPoint x: 364, endPoint y: 83, distance: 149.0
click at [513, 77] on link "Очистити фільтри" at bounding box center [526, 72] width 75 height 15
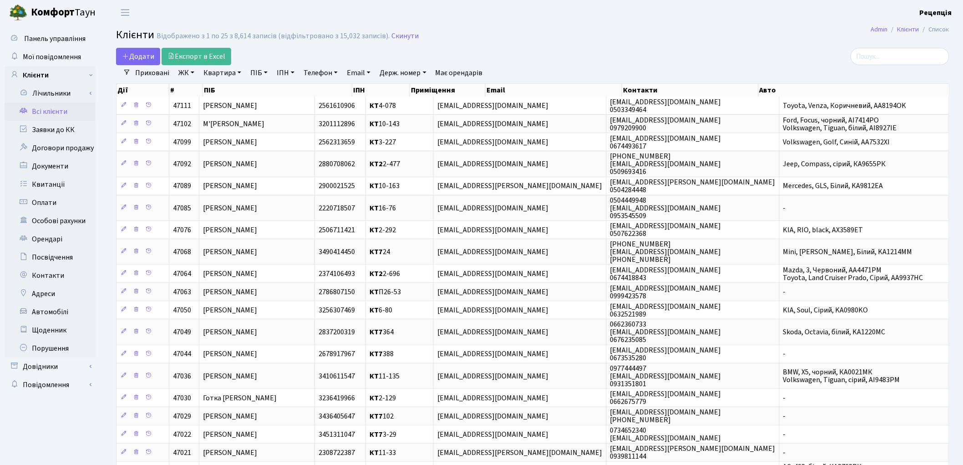
click at [263, 75] on link "ПІБ" at bounding box center [259, 72] width 25 height 15
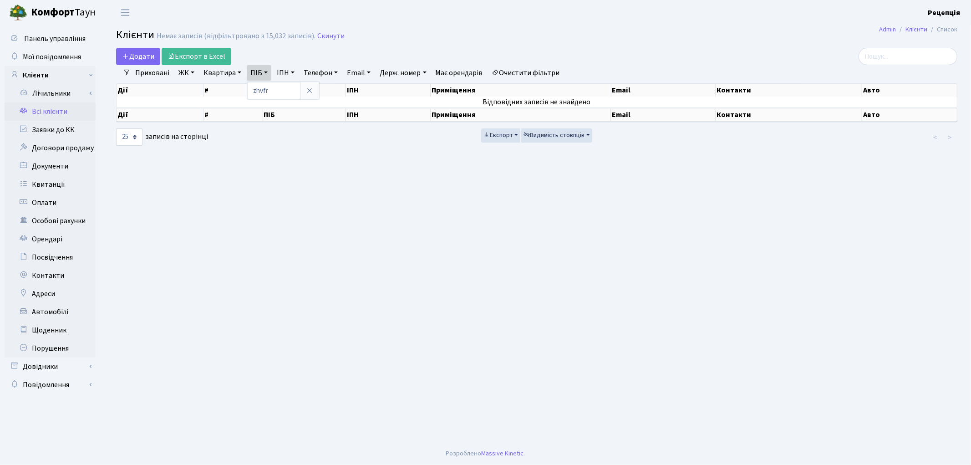
click at [535, 71] on link "Очистити фільтри" at bounding box center [526, 72] width 75 height 15
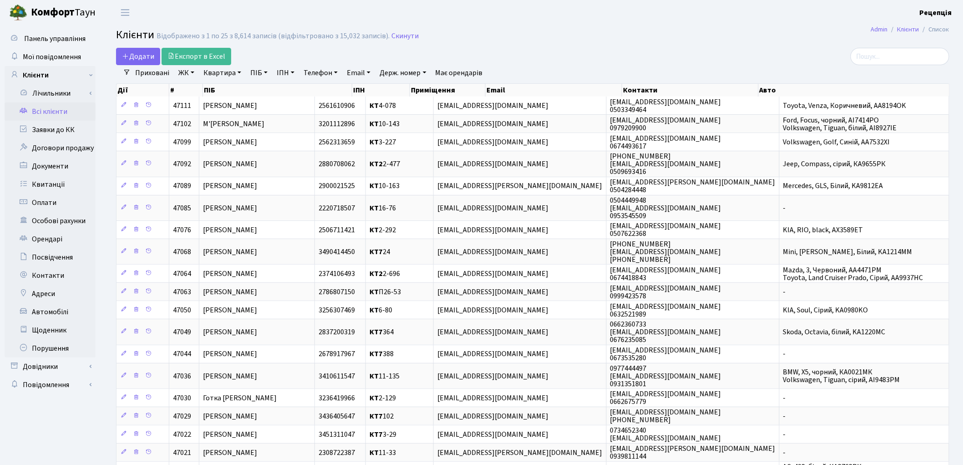
click at [229, 71] on link "Квартира" at bounding box center [222, 72] width 45 height 15
click at [228, 75] on link "Квартира" at bounding box center [222, 72] width 45 height 15
click at [267, 71] on link "ПІБ" at bounding box center [259, 72] width 25 height 15
type input "ярмак"
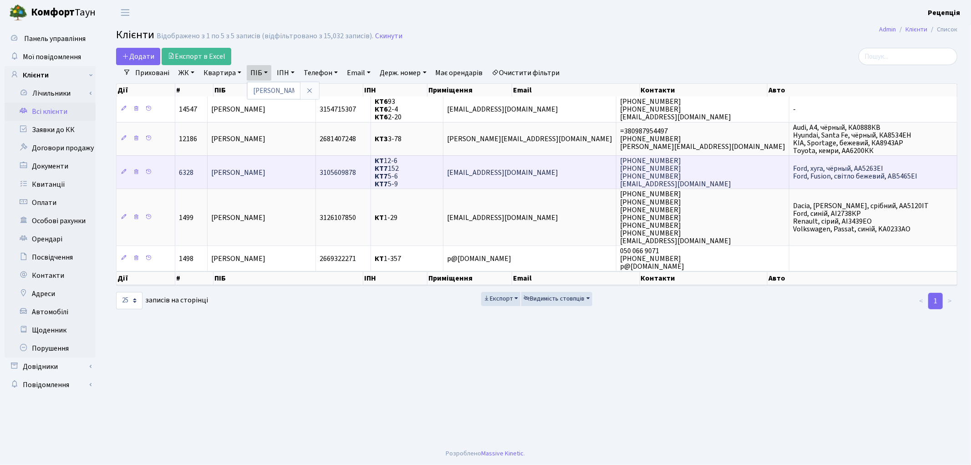
click at [254, 168] on span "Ярмак Ярослав Анатолійович" at bounding box center [238, 173] width 54 height 10
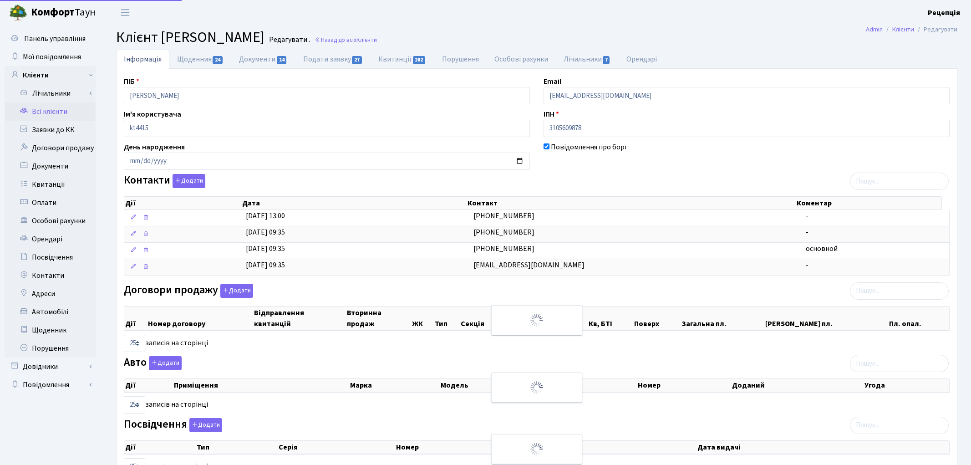
select select "25"
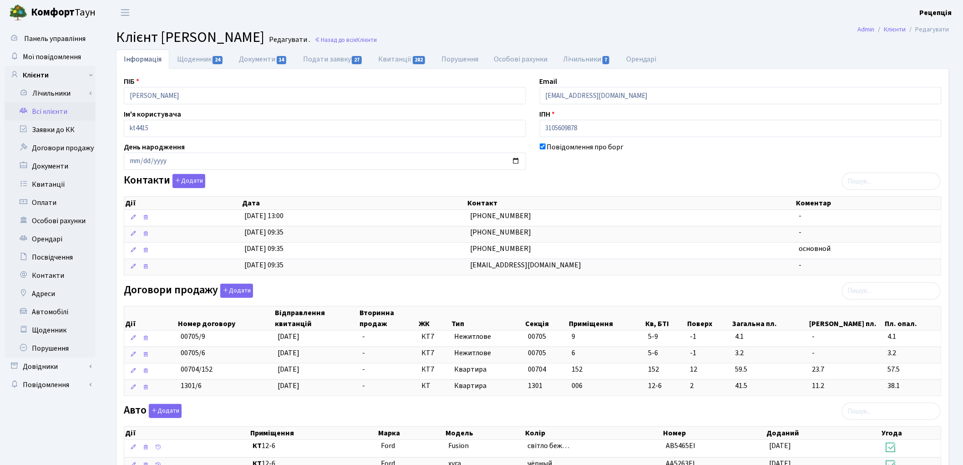
click at [50, 105] on link "Всі клієнти" at bounding box center [50, 111] width 91 height 18
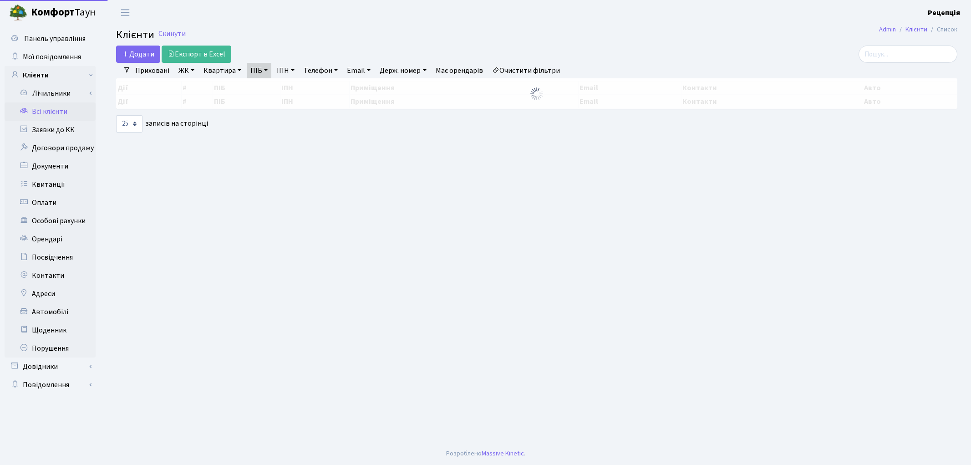
select select
select select "25"
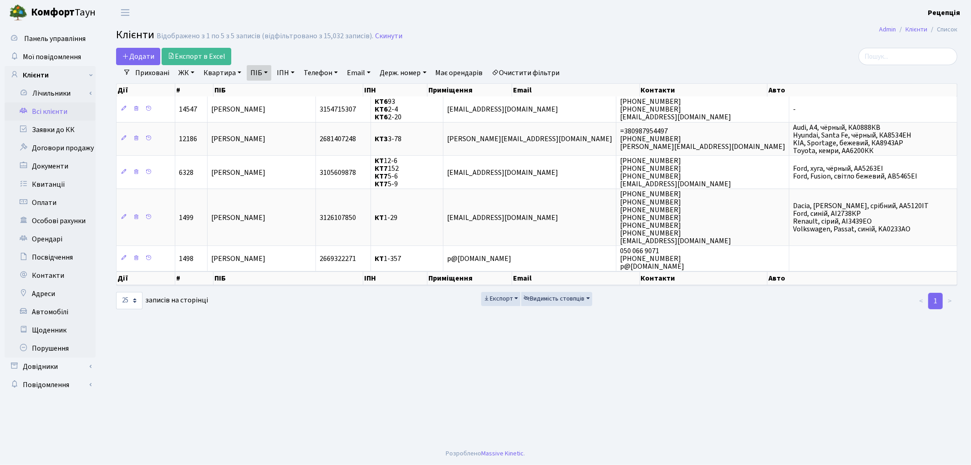
click at [548, 70] on link "Очистити фільтри" at bounding box center [526, 72] width 75 height 15
select select
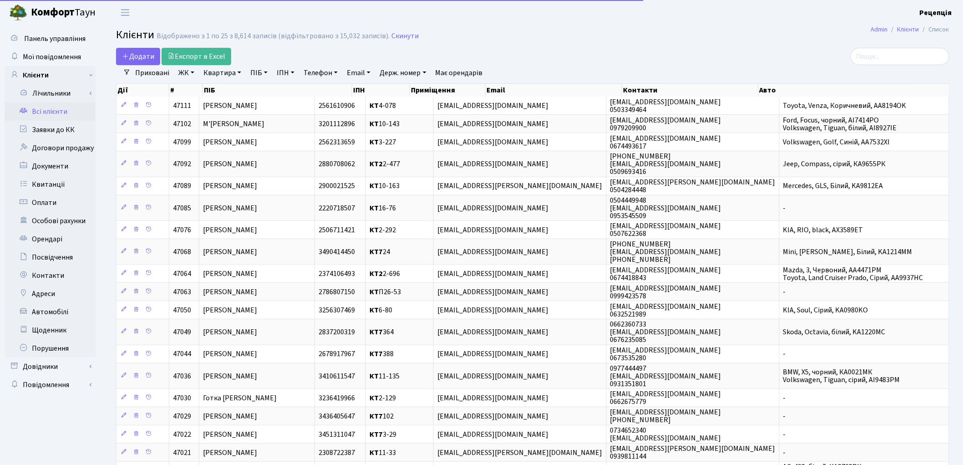
click at [187, 71] on link "ЖК" at bounding box center [186, 72] width 23 height 15
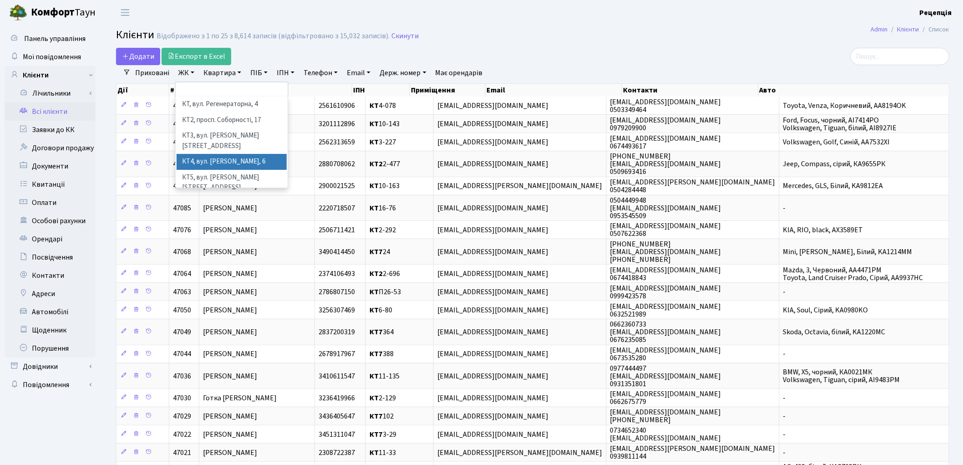
click at [224, 154] on li "КТ4, вул. [PERSON_NAME], 6" at bounding box center [232, 162] width 110 height 16
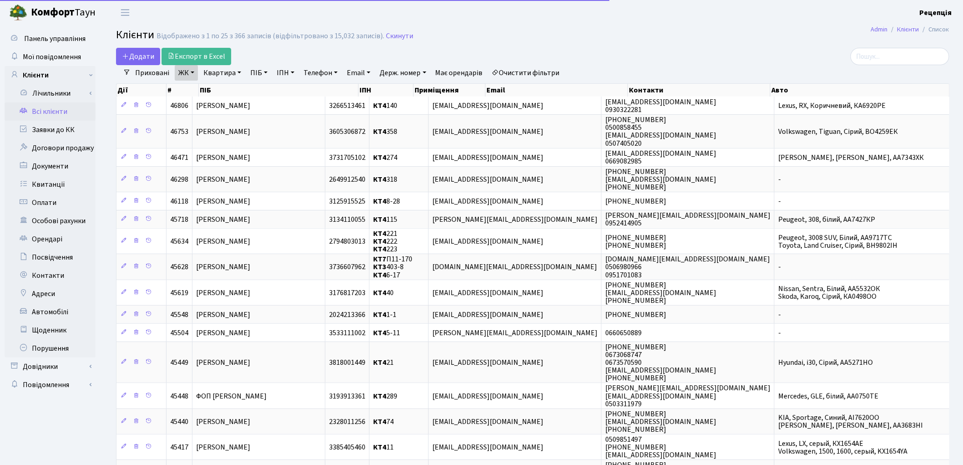
click at [231, 75] on link "Квартира" at bounding box center [222, 72] width 45 height 15
type input "324"
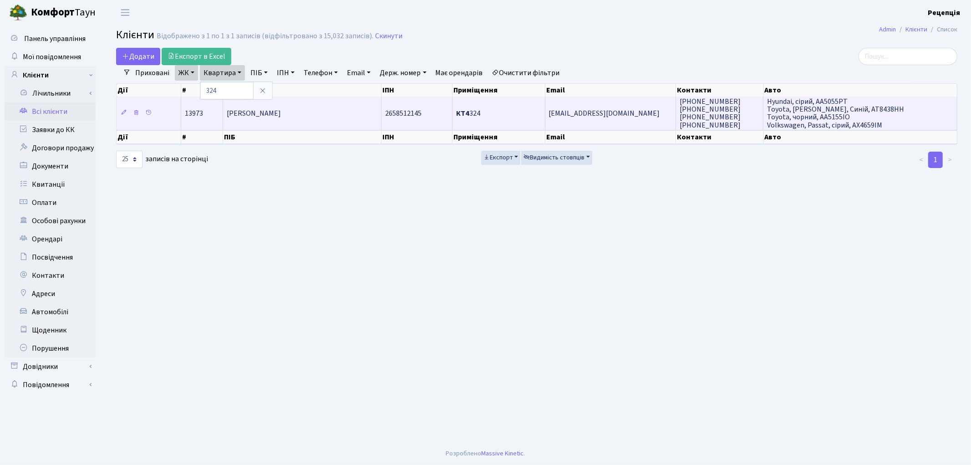
click at [275, 117] on span "[PERSON_NAME]" at bounding box center [254, 113] width 54 height 10
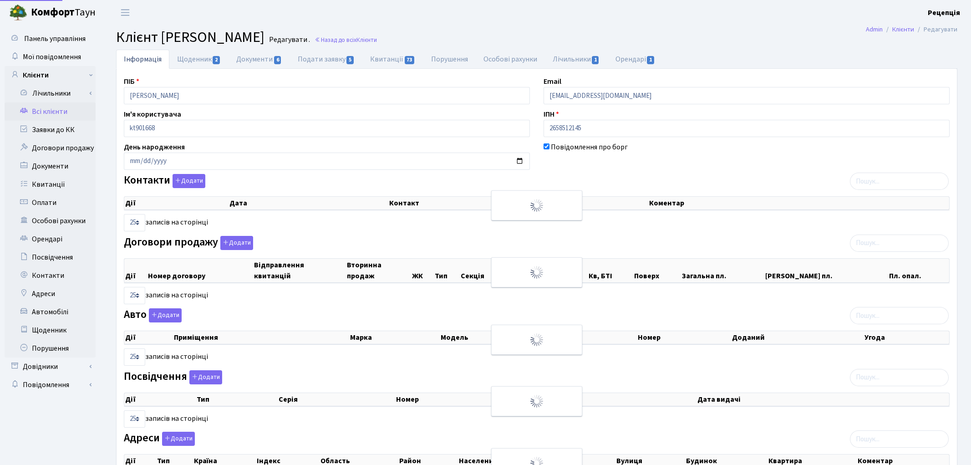
select select "25"
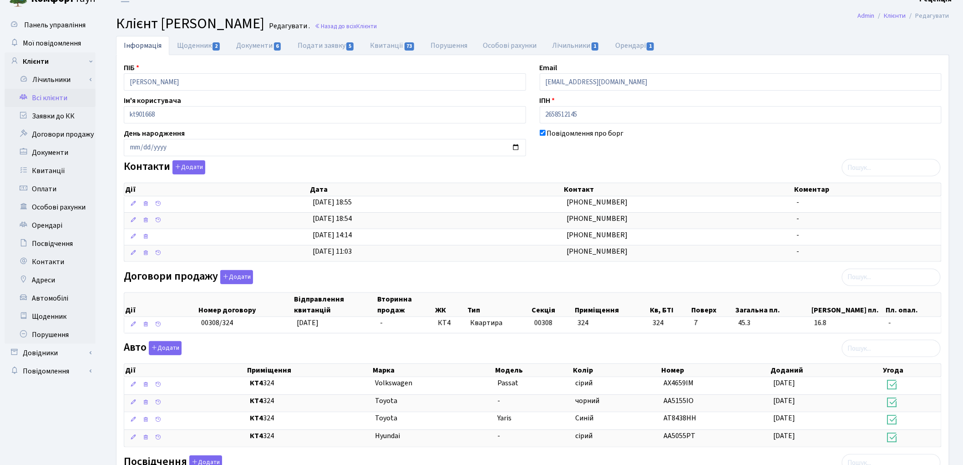
scroll to position [8, 0]
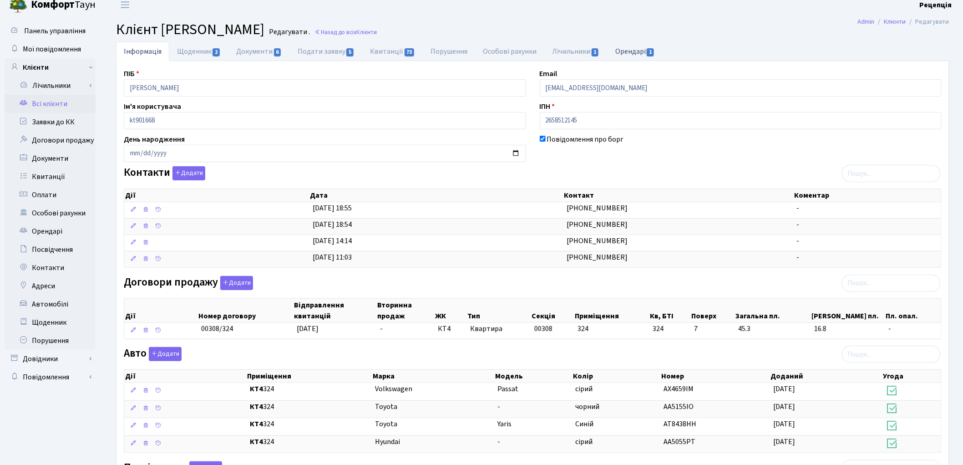
click at [636, 51] on link "Орендарі 1" at bounding box center [635, 51] width 55 height 19
select select "25"
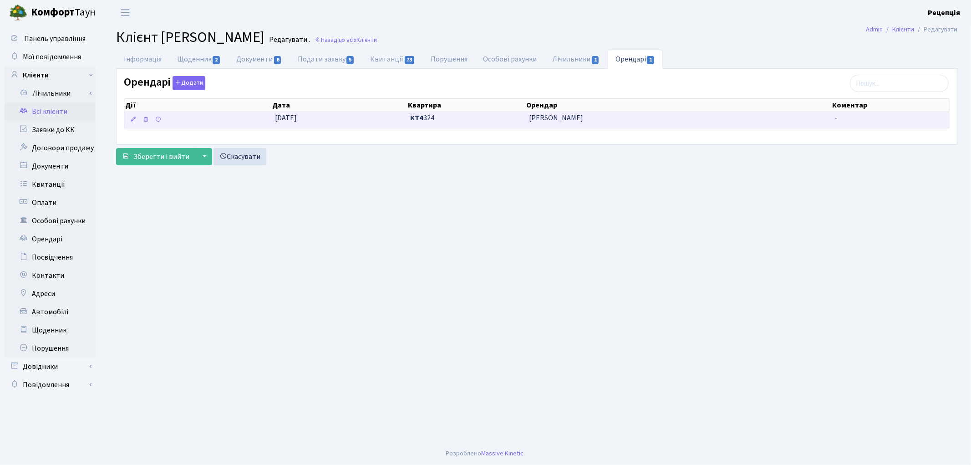
click at [582, 121] on span "Марченко Юлія Віталіївна" at bounding box center [678, 118] width 299 height 10
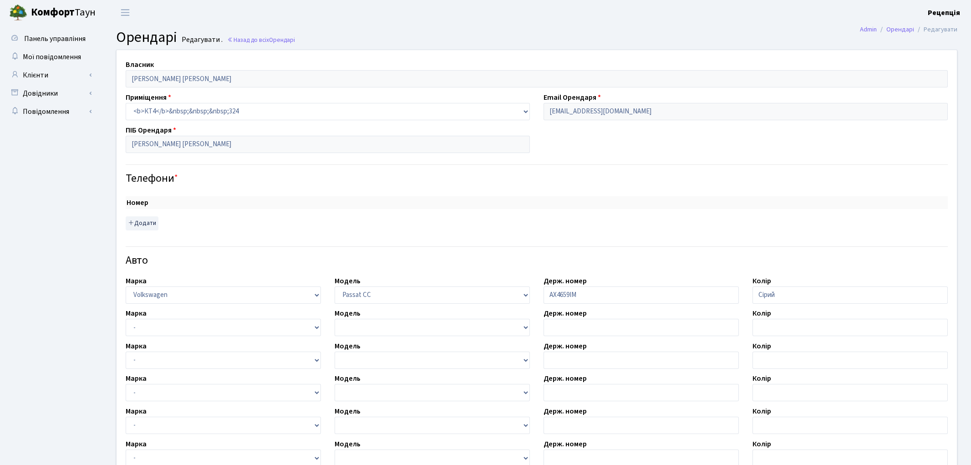
select select "2479"
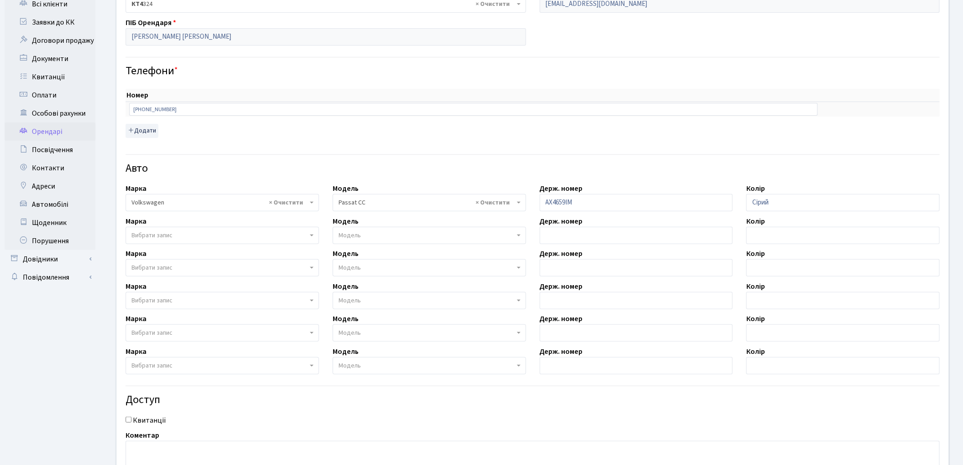
scroll to position [111, 0]
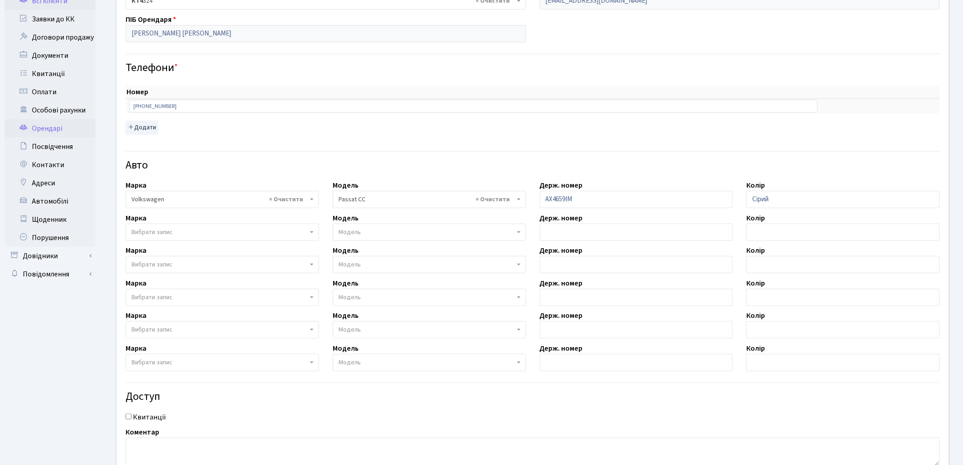
click at [52, 3] on link "Всі клієнти" at bounding box center [50, 1] width 91 height 18
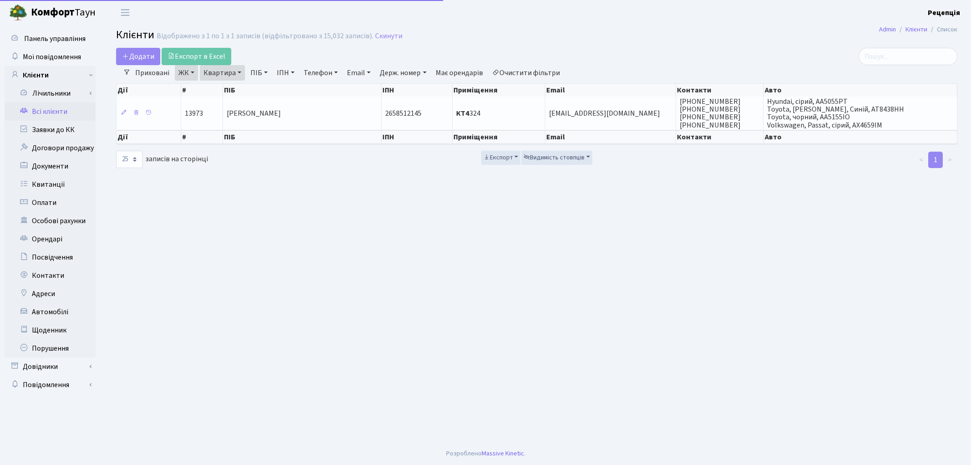
select select "25"
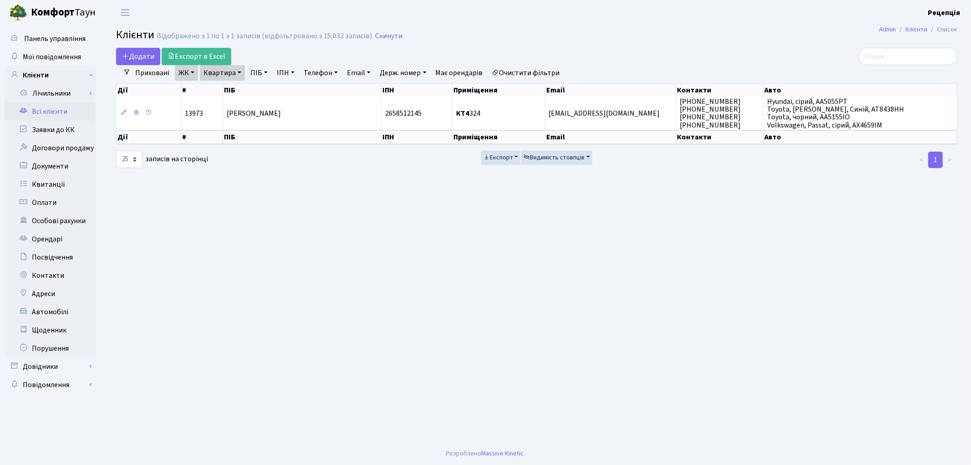
click at [543, 74] on link "Очистити фільтри" at bounding box center [526, 72] width 75 height 15
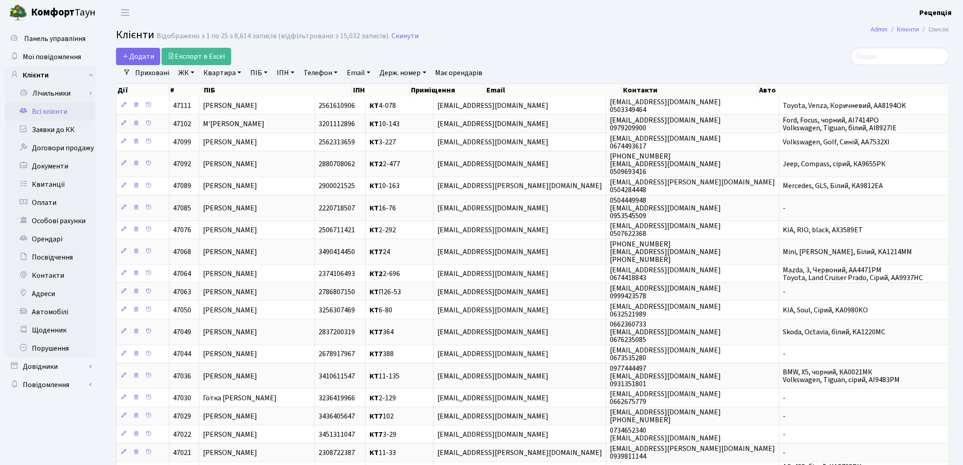
click at [265, 75] on link "ПІБ" at bounding box center [259, 72] width 25 height 15
type input "донець"
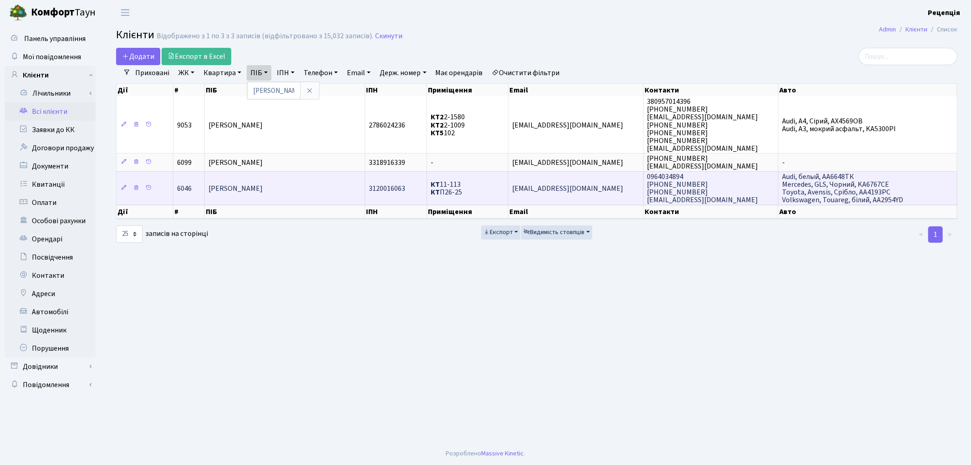
click at [292, 191] on td "[PERSON_NAME]" at bounding box center [285, 187] width 160 height 33
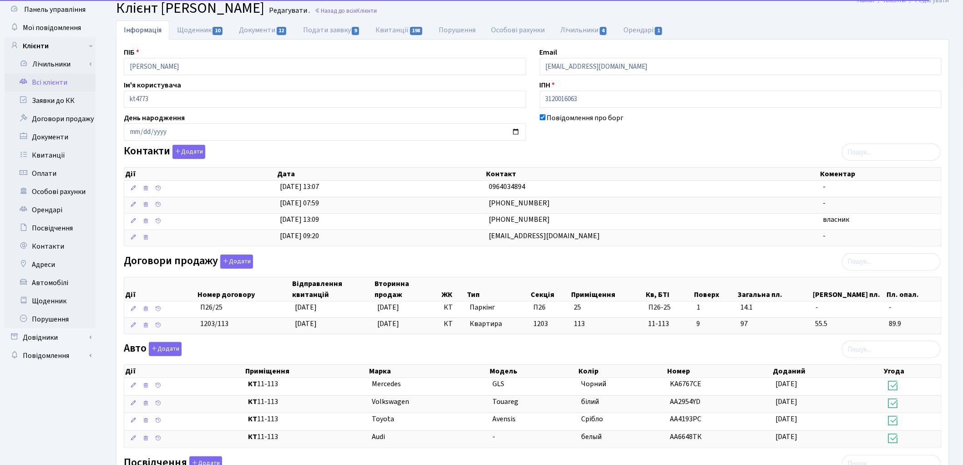
scroll to position [46, 0]
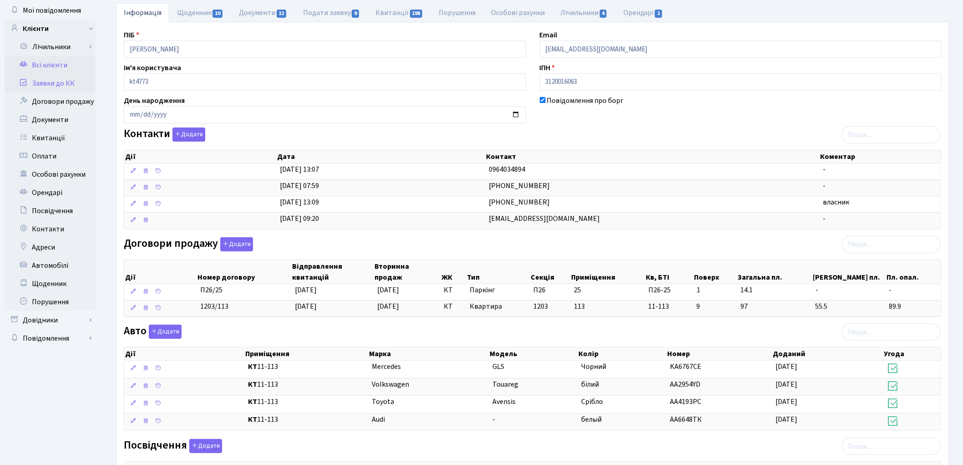
click at [51, 81] on link "Заявки до КК" at bounding box center [50, 83] width 91 height 18
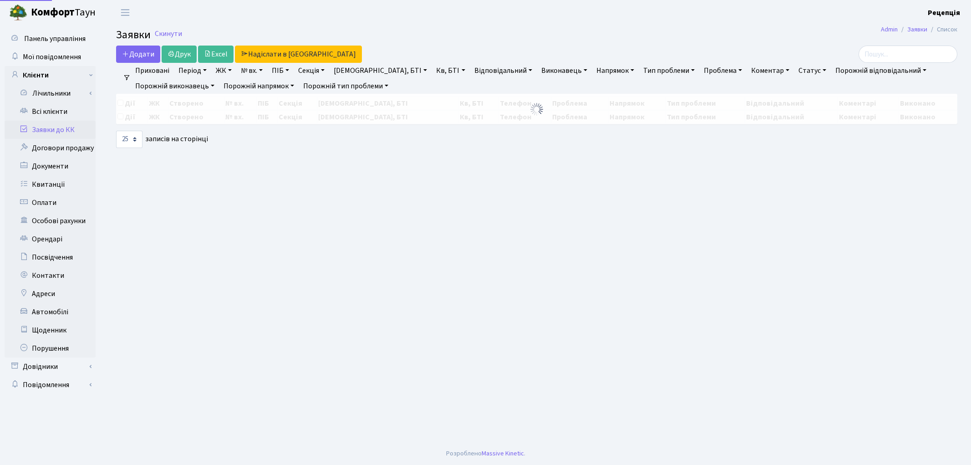
select select "25"
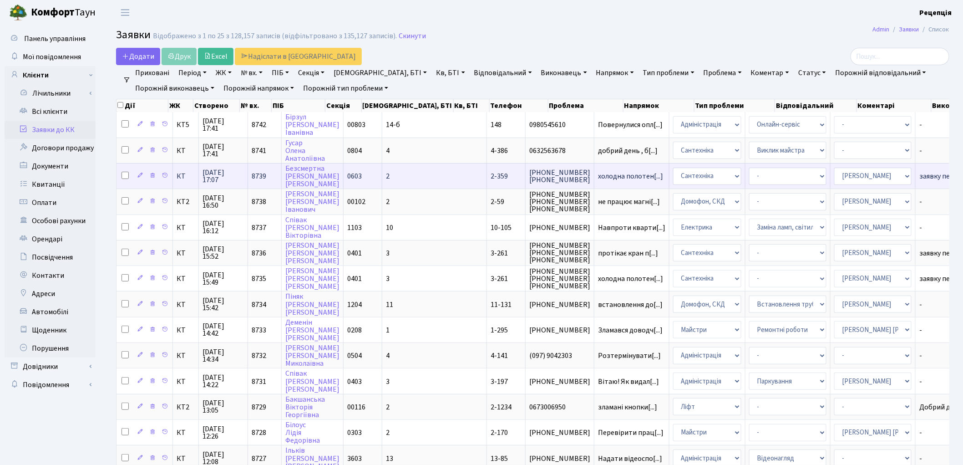
click at [386, 171] on span "2" at bounding box center [388, 176] width 4 height 10
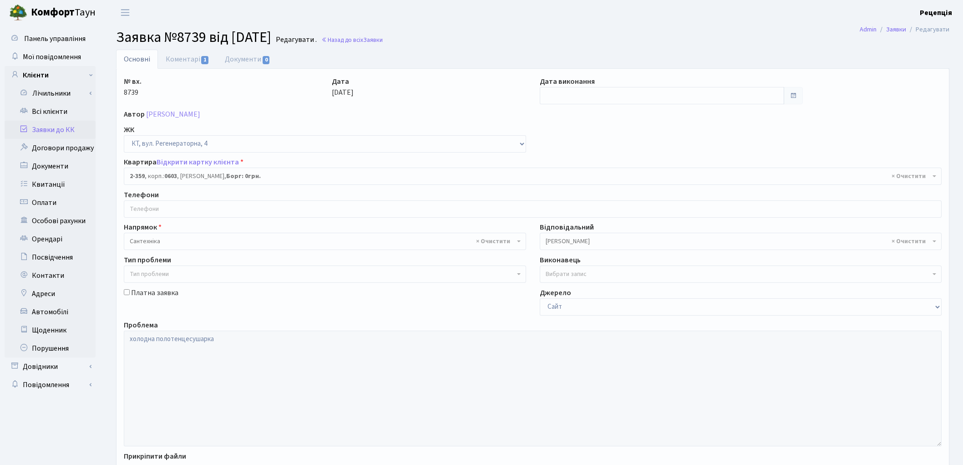
select select "1373"
click at [66, 128] on link "Заявки до КК" at bounding box center [50, 130] width 91 height 18
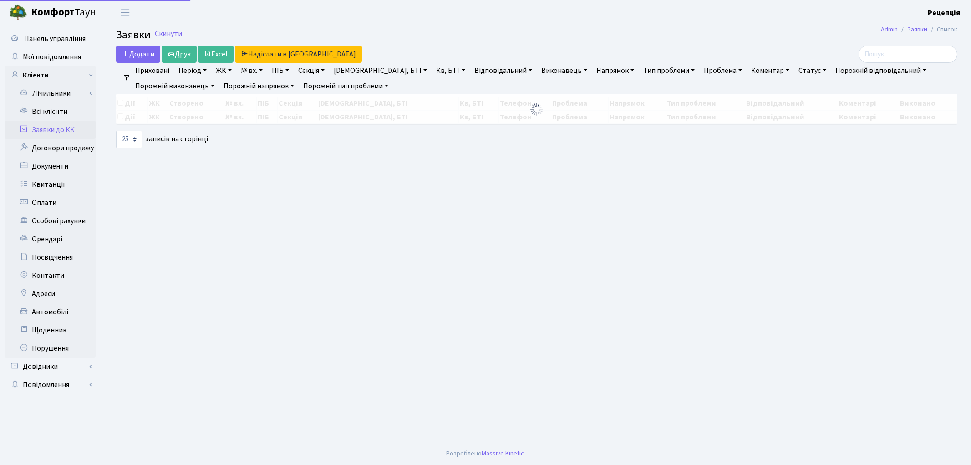
select select "25"
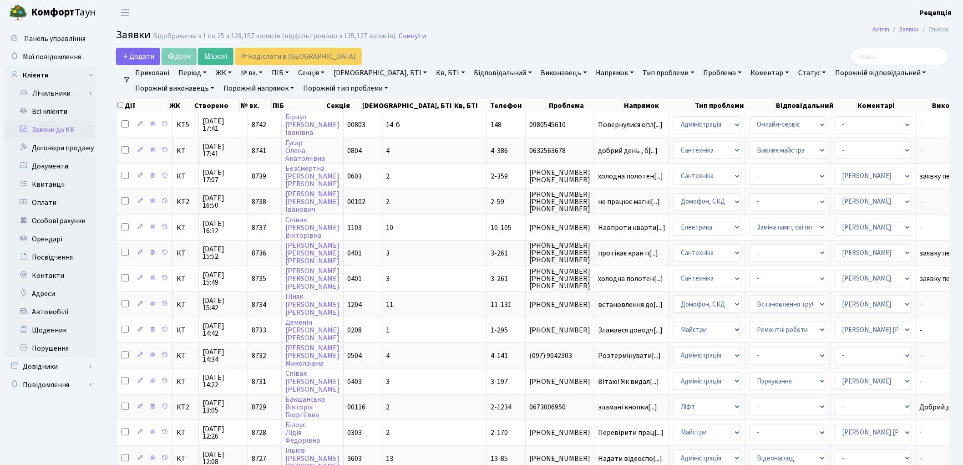
click at [262, 70] on link "№ вх." at bounding box center [251, 72] width 29 height 15
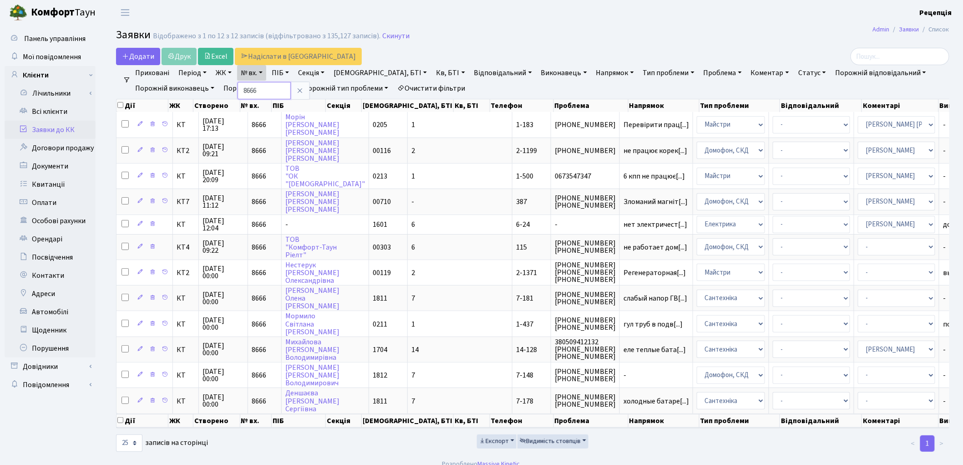
click at [278, 92] on input "8666" at bounding box center [264, 90] width 53 height 17
type input "8728"
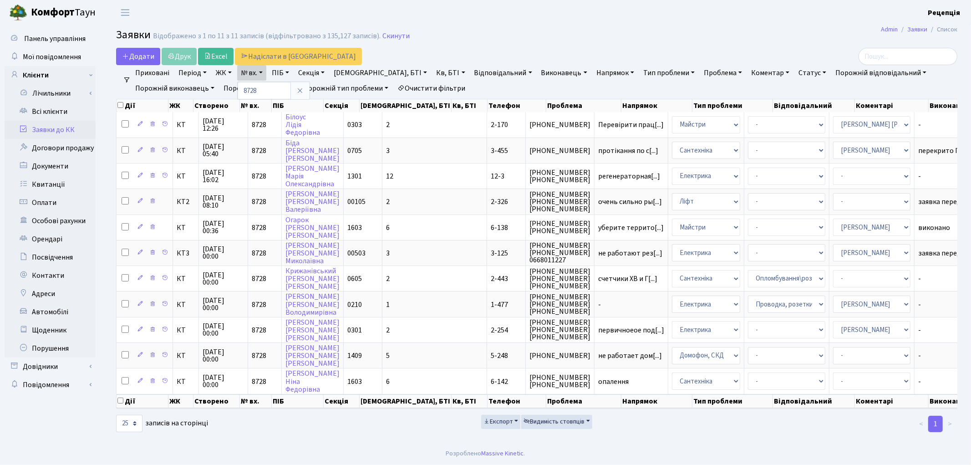
click at [415, 90] on link "Очистити фільтри" at bounding box center [431, 88] width 75 height 15
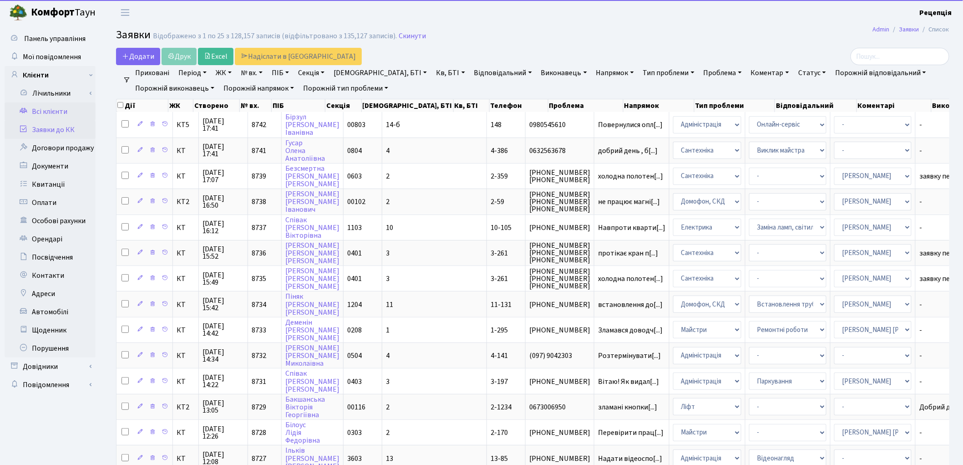
click at [65, 112] on link "Всі клієнти" at bounding box center [50, 111] width 91 height 18
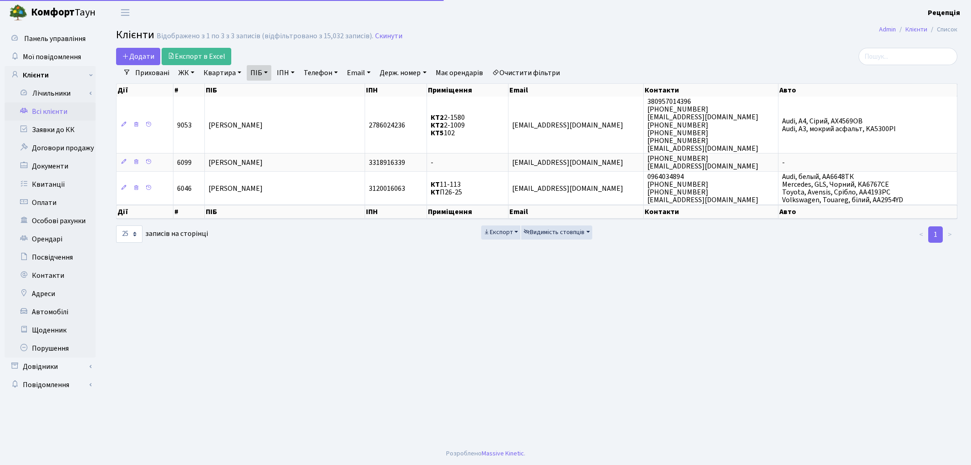
select select "25"
click at [550, 71] on link "Очистити фільтри" at bounding box center [526, 72] width 75 height 15
